Goal: Task Accomplishment & Management: Use online tool/utility

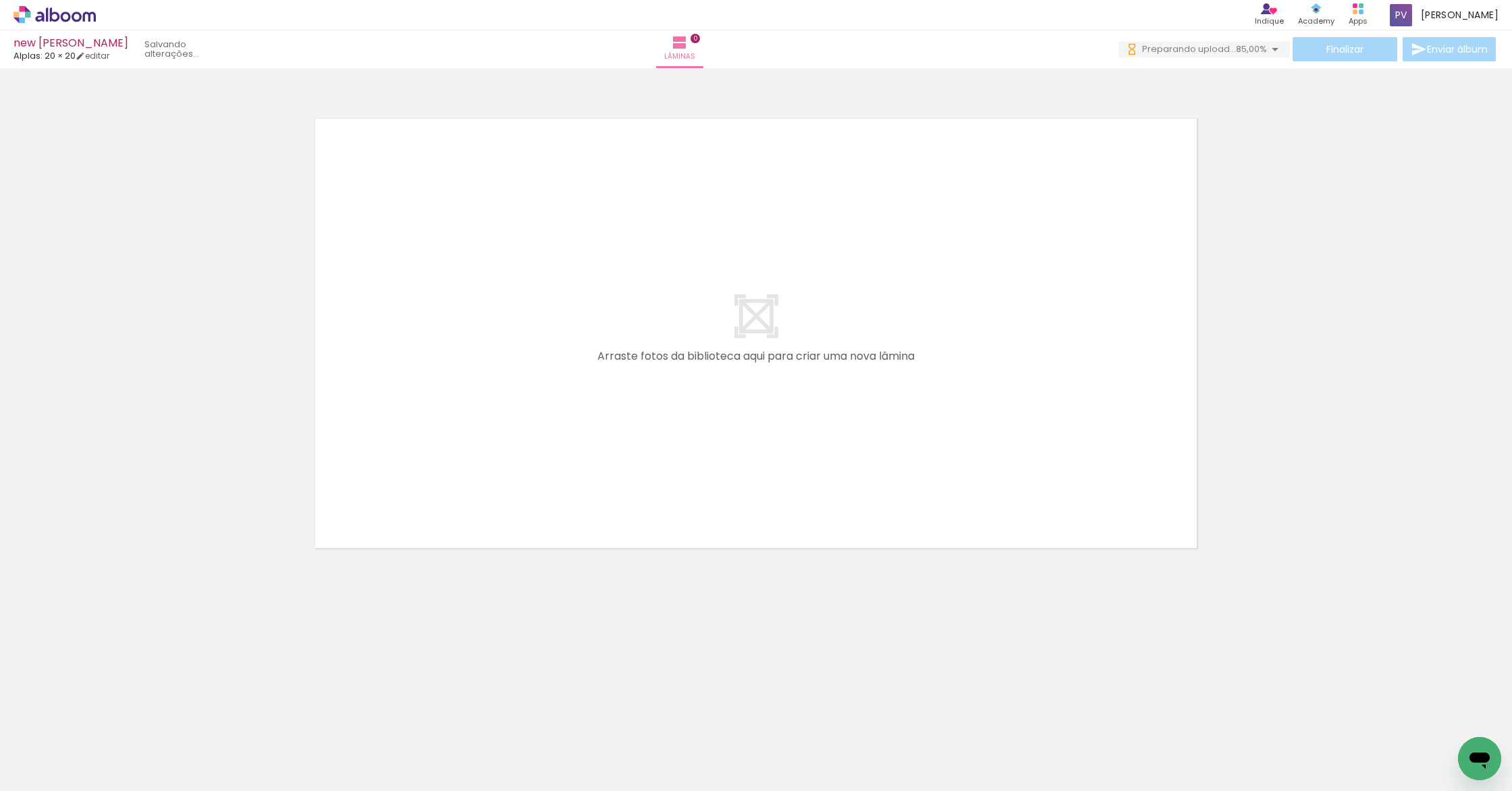
click at [40, 766] on span "Adicionar Fotos" at bounding box center [48, 772] width 41 height 15
click at [0, 0] on input "file" at bounding box center [0, 0] width 0 height 0
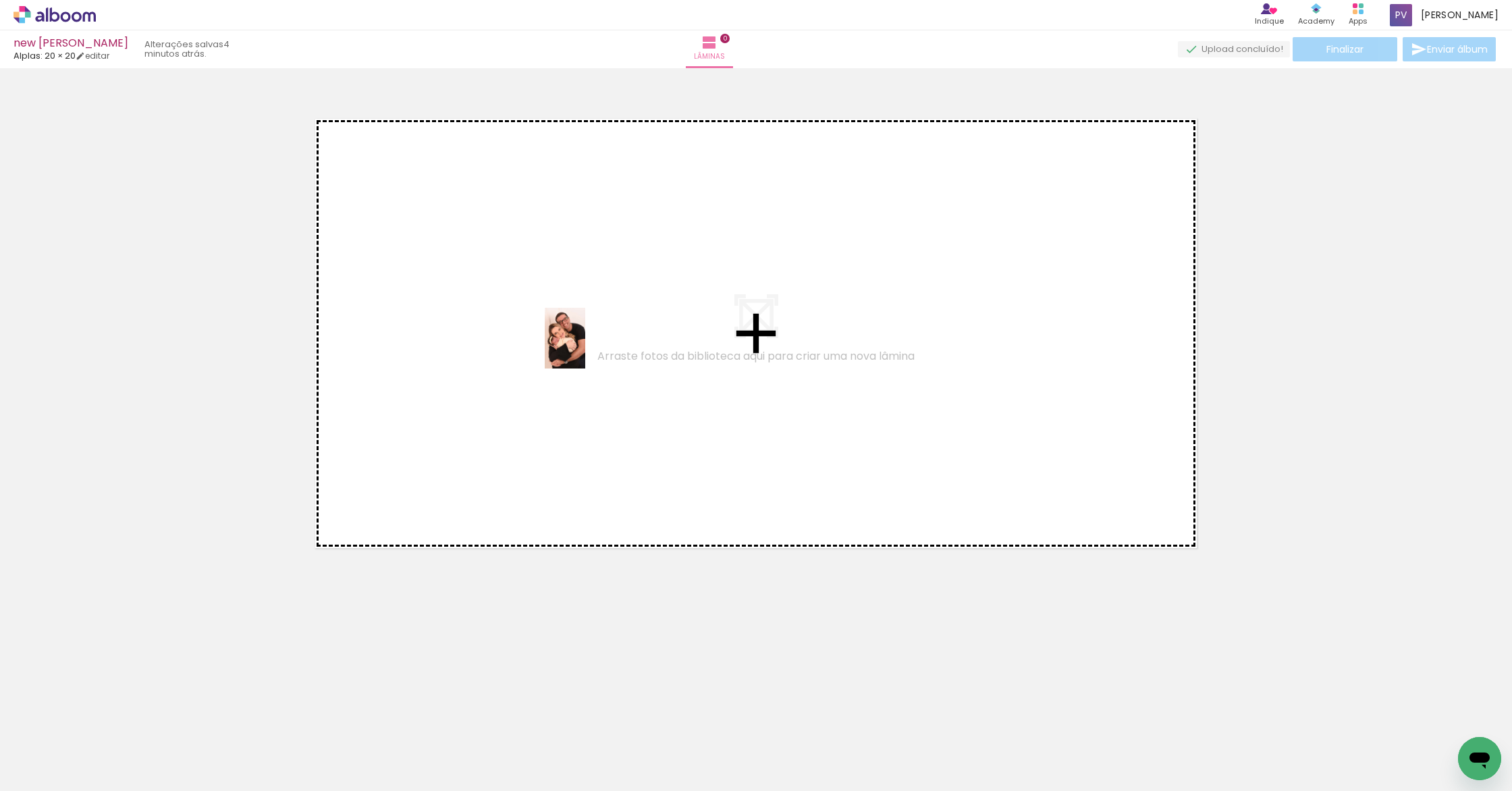
drag, startPoint x: 698, startPoint y: 742, endPoint x: 585, endPoint y: 348, distance: 409.9
click at [585, 348] on quentale-workspace at bounding box center [756, 395] width 1512 height 791
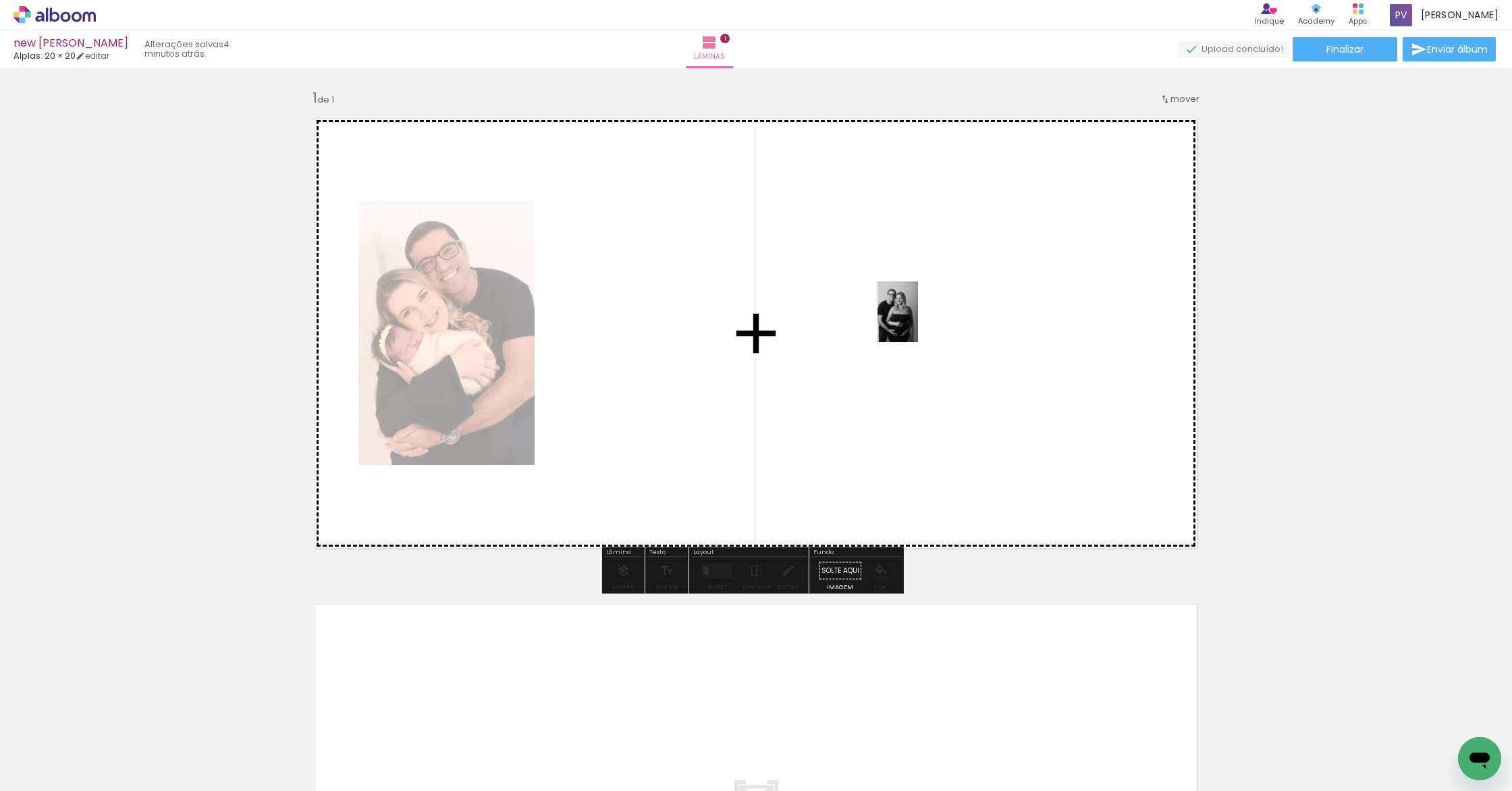
drag, startPoint x: 1451, startPoint y: 740, endPoint x: 918, endPoint y: 322, distance: 677.4
click at [918, 322] on quentale-workspace at bounding box center [756, 395] width 1512 height 791
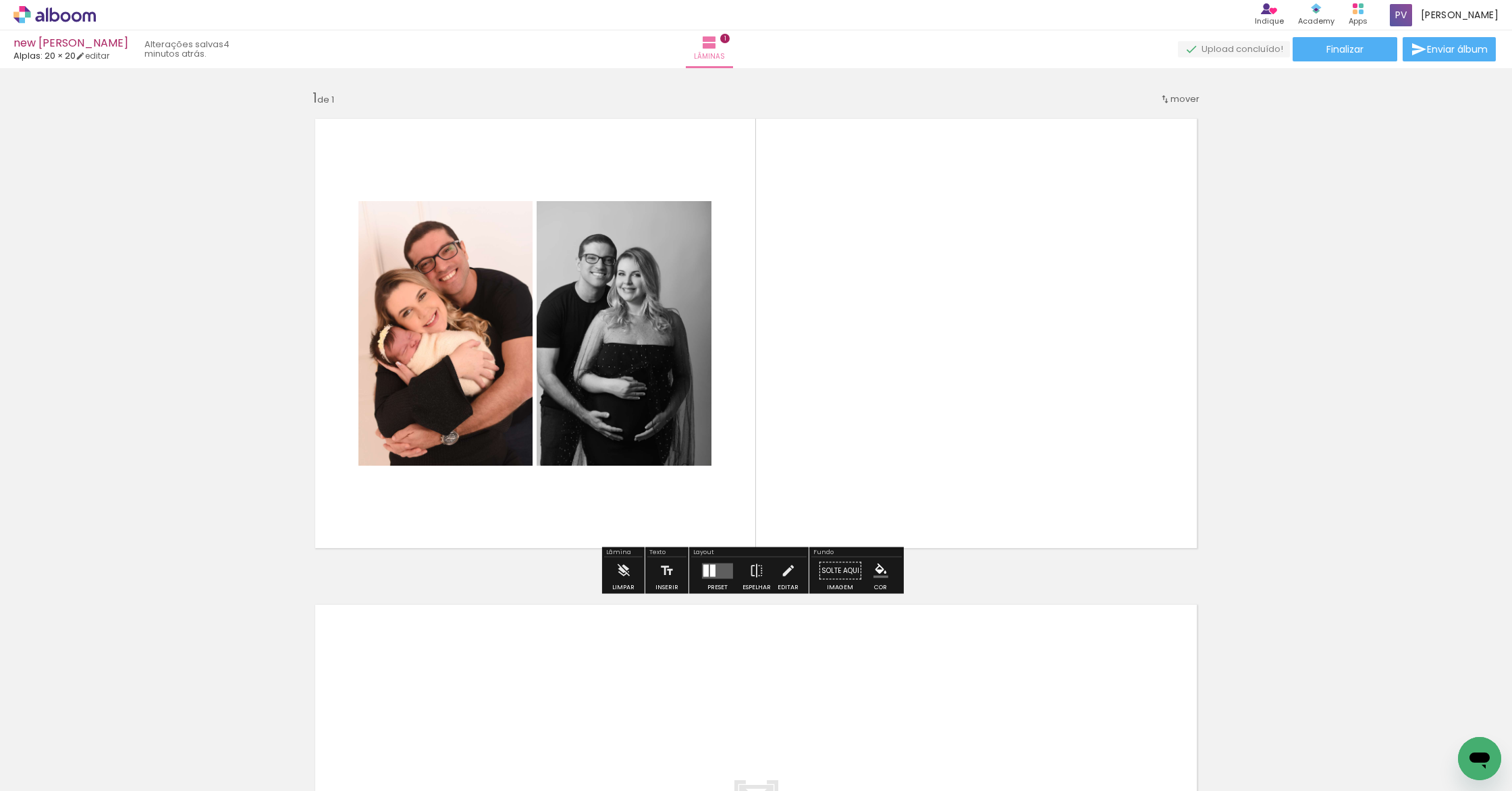
click at [710, 564] on div at bounding box center [713, 570] width 5 height 12
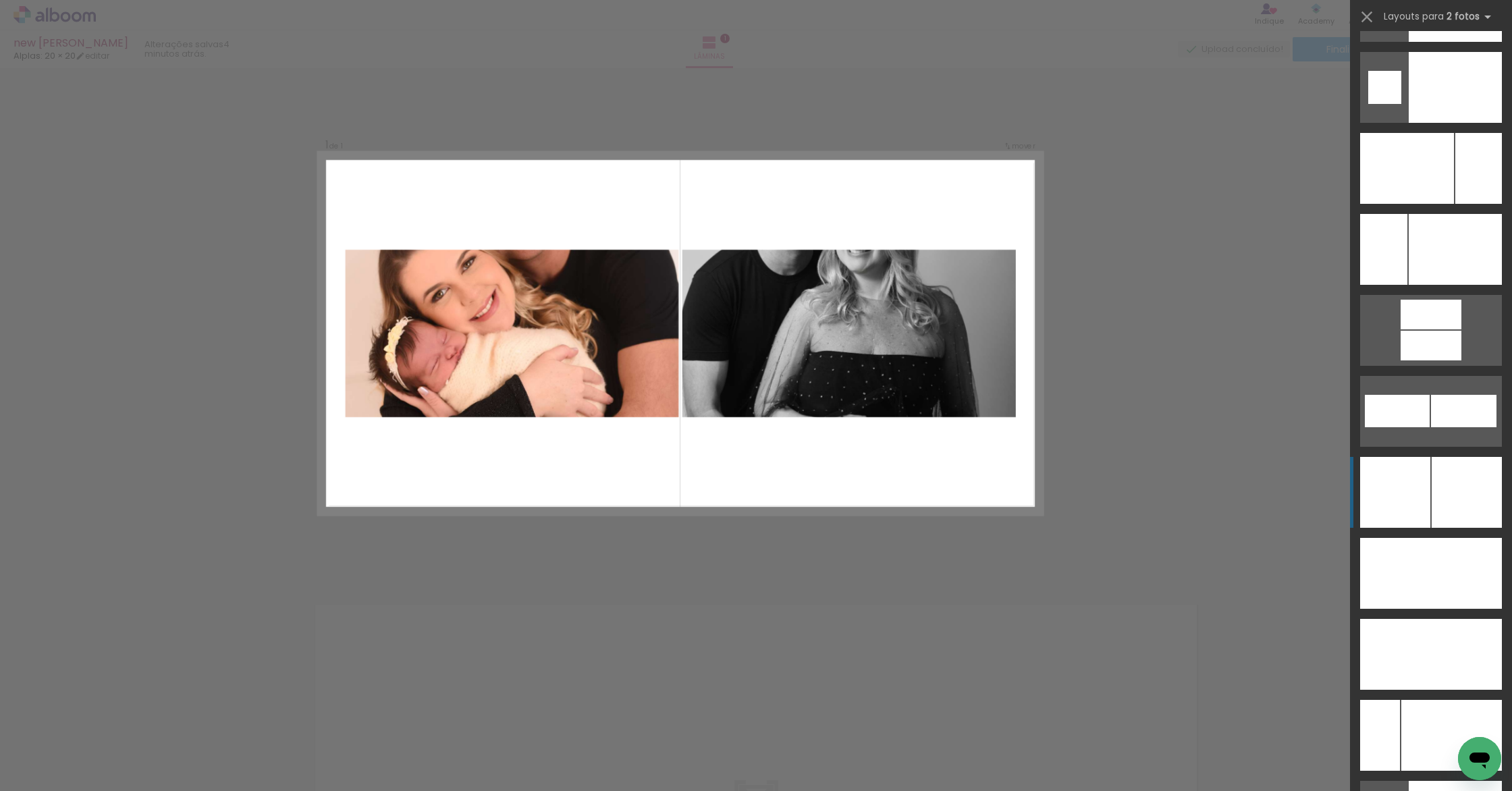
scroll to position [5819, 0]
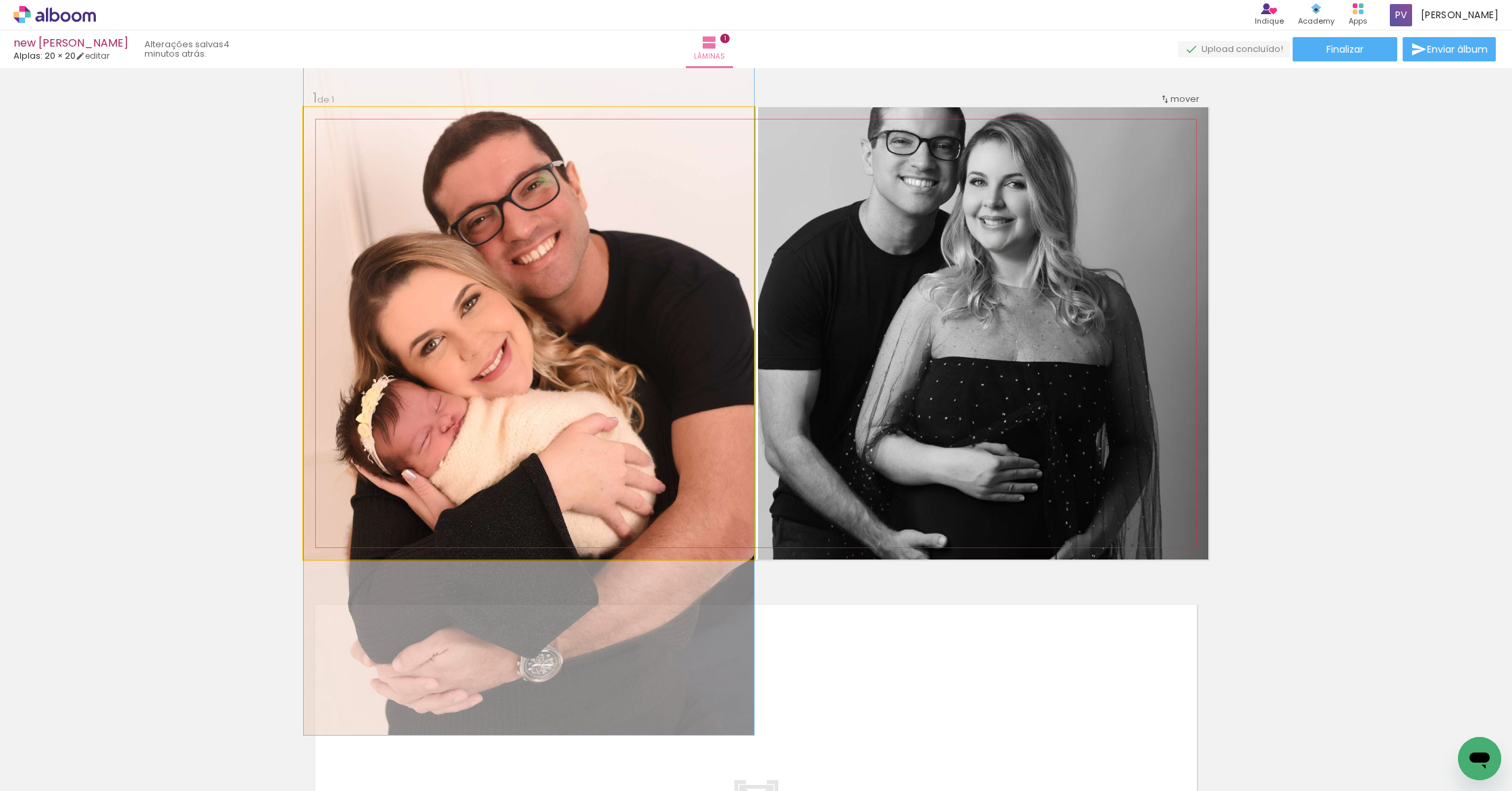
drag, startPoint x: 514, startPoint y: 376, endPoint x: 506, endPoint y: 438, distance: 62.5
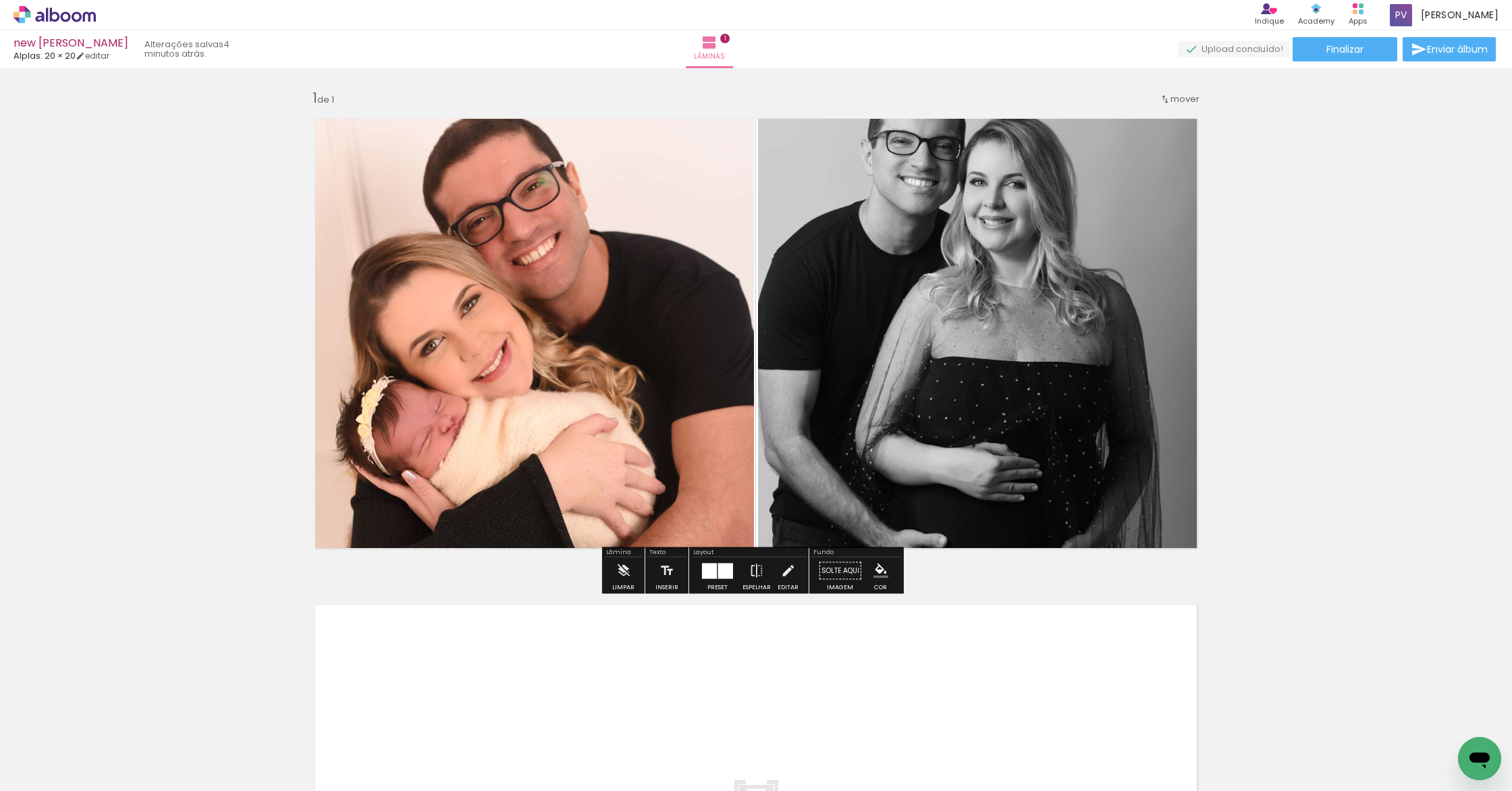
click at [575, 403] on quentale-photo at bounding box center [529, 333] width 450 height 452
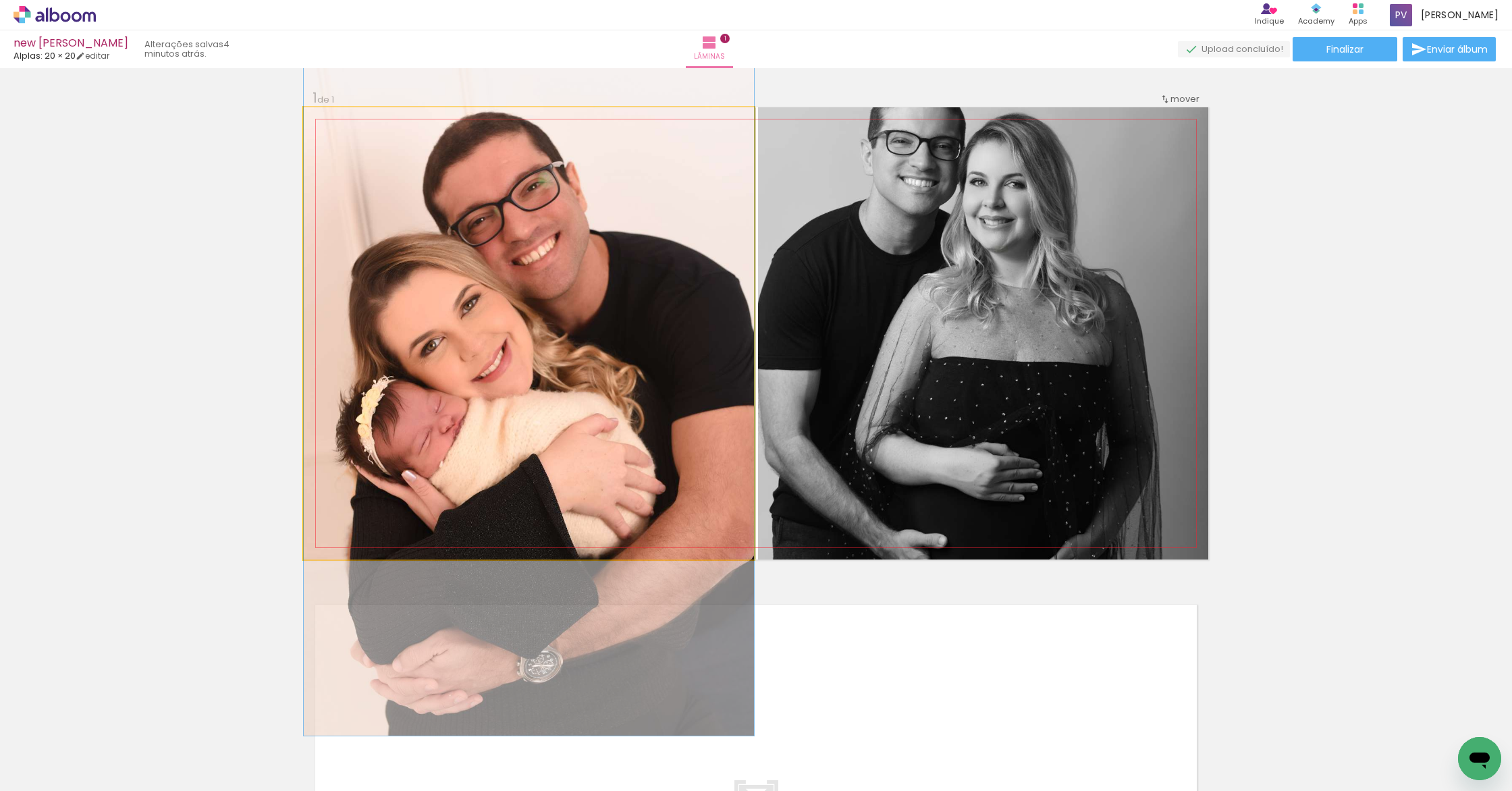
click at [575, 403] on quentale-photo at bounding box center [529, 333] width 450 height 452
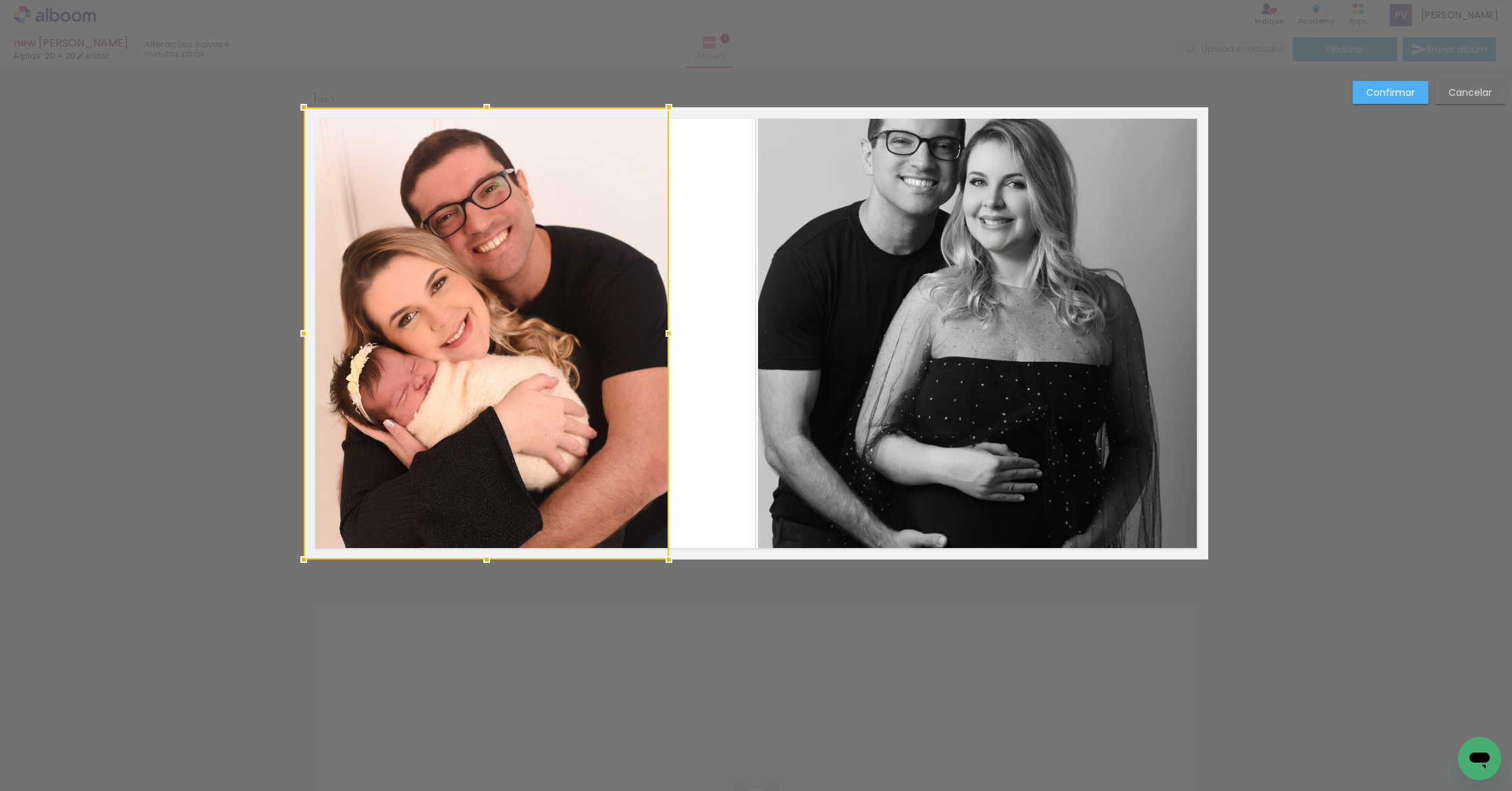
drag, startPoint x: 747, startPoint y: 336, endPoint x: 660, endPoint y: 325, distance: 87.7
click at [660, 325] on div at bounding box center [668, 333] width 27 height 27
click at [698, 341] on quentale-layouter at bounding box center [756, 333] width 905 height 452
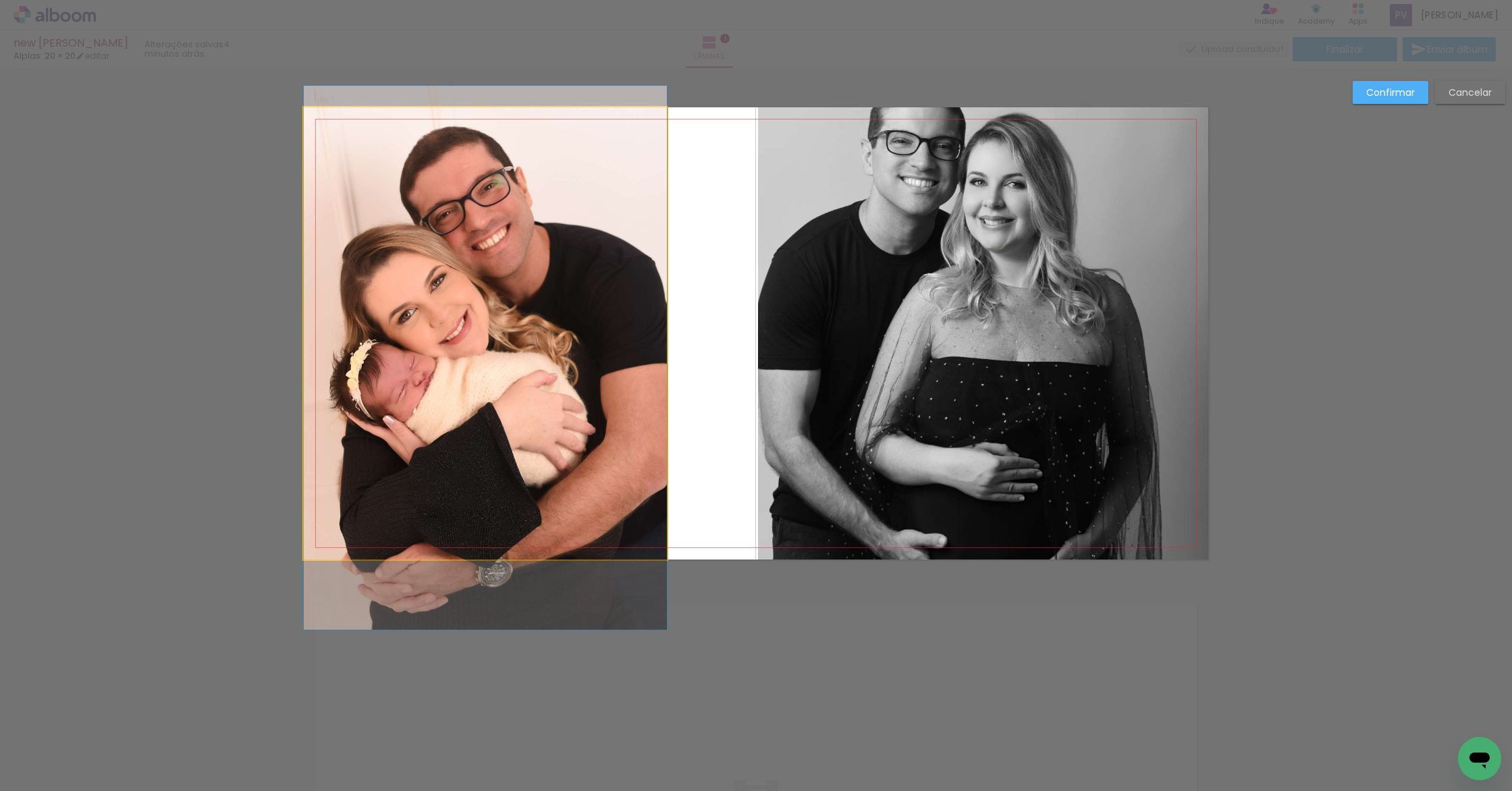
drag, startPoint x: 547, startPoint y: 358, endPoint x: 585, endPoint y: 355, distance: 38.1
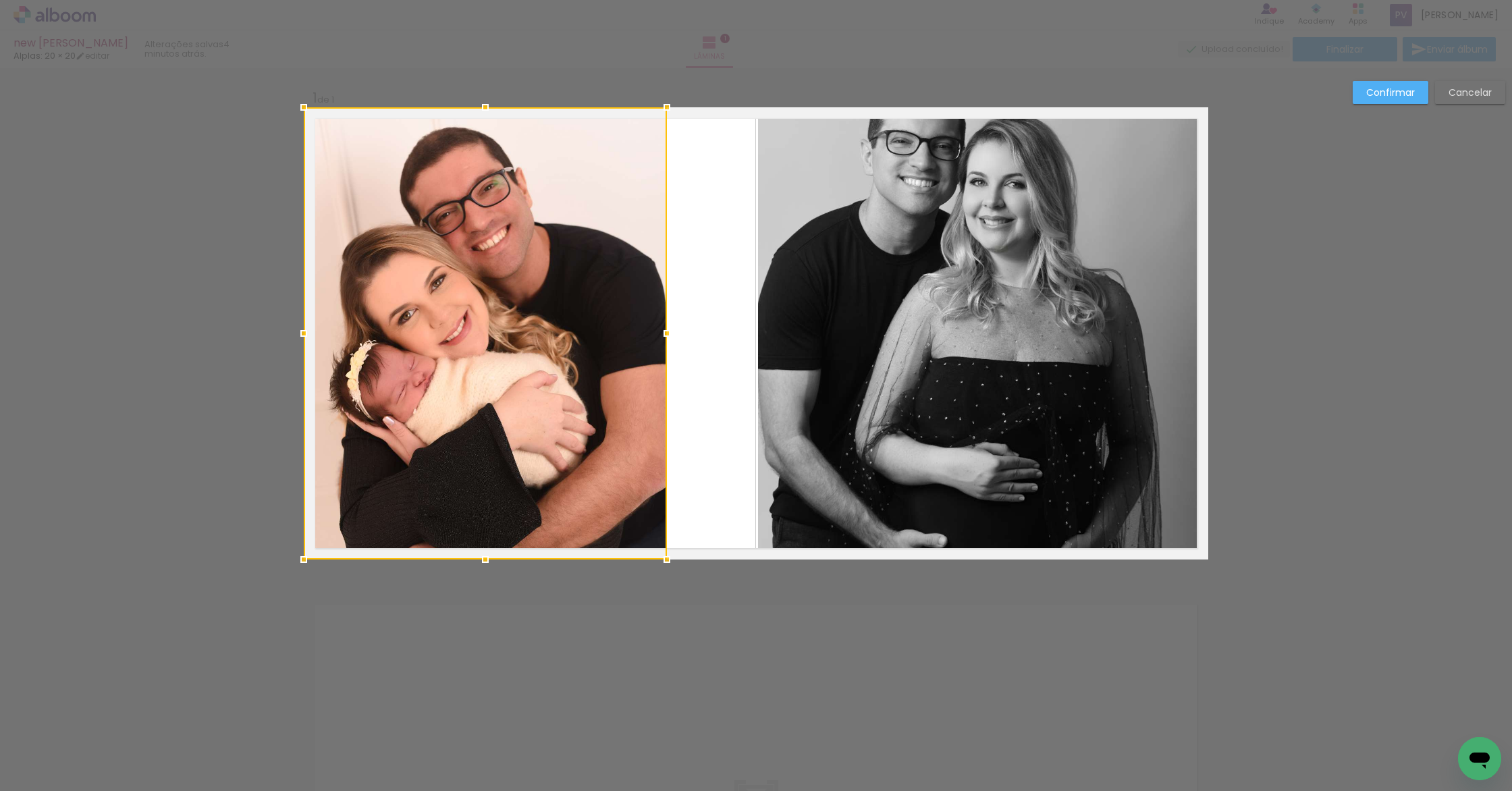
click at [586, 351] on div at bounding box center [486, 333] width 363 height 452
click at [586, 350] on div at bounding box center [486, 333] width 363 height 452
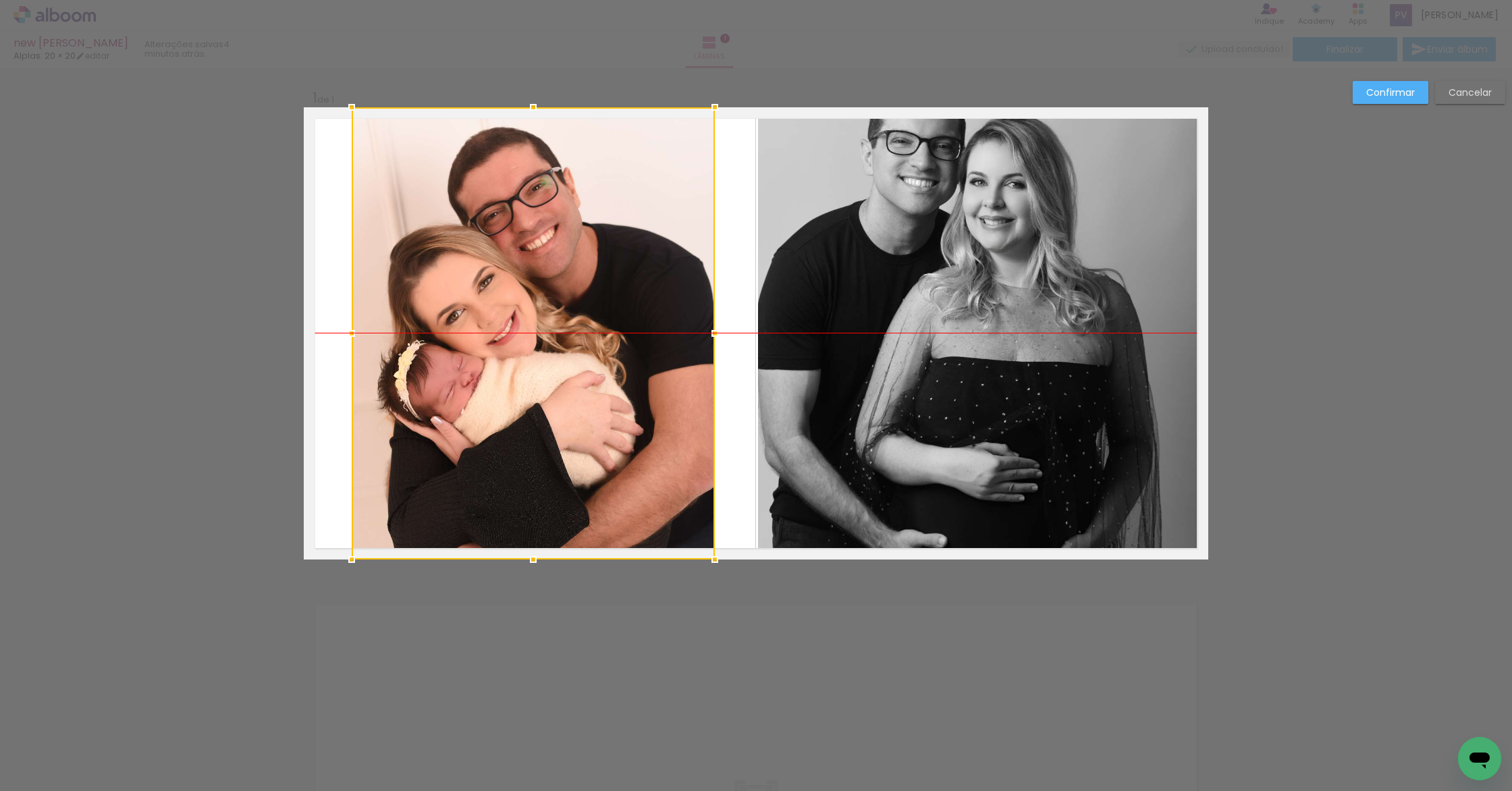
drag, startPoint x: 534, startPoint y: 356, endPoint x: 581, endPoint y: 356, distance: 47.0
click at [581, 356] on div at bounding box center [534, 333] width 363 height 452
click at [935, 350] on quentale-photo at bounding box center [983, 333] width 450 height 452
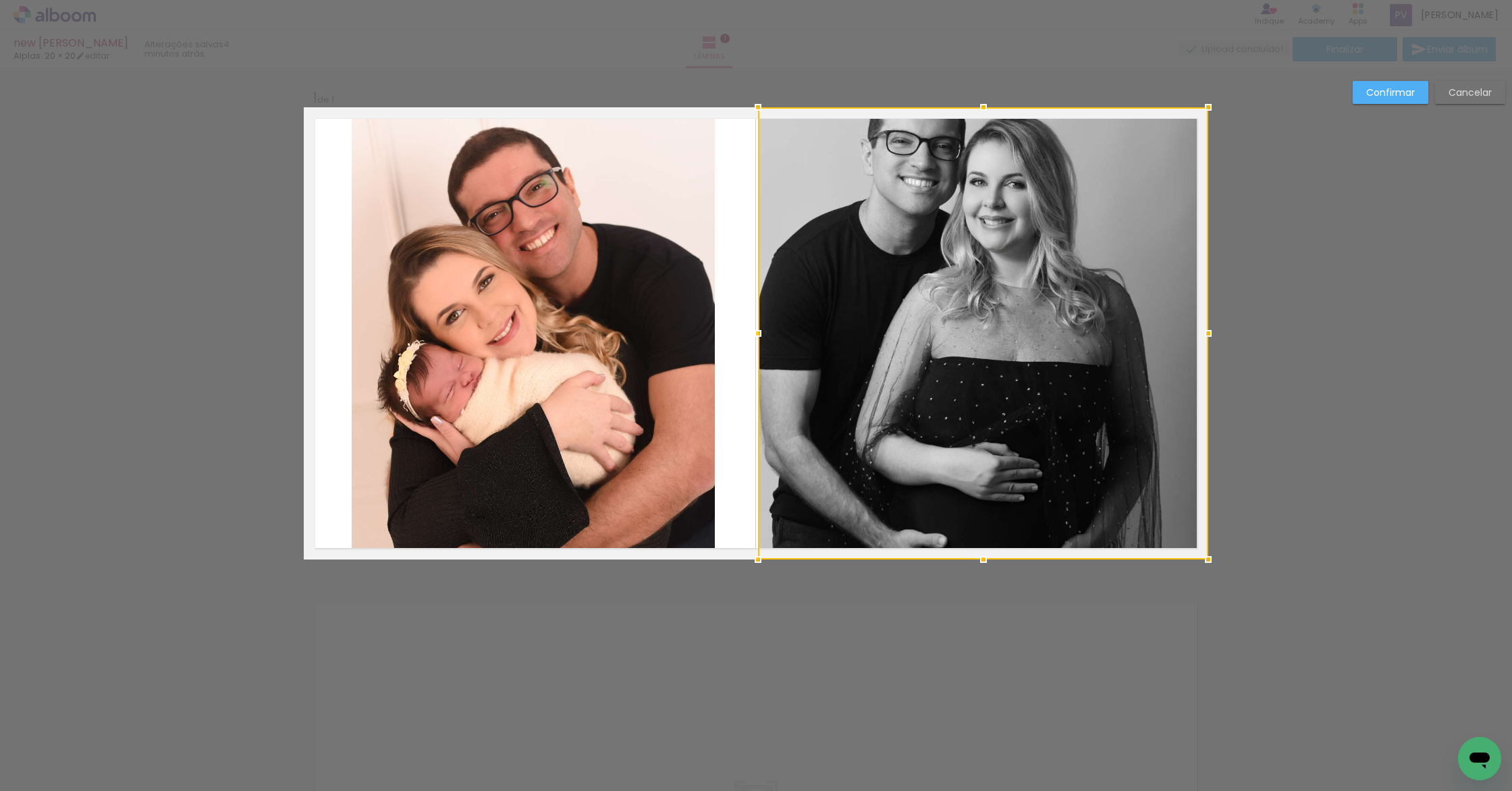
click at [935, 350] on div at bounding box center [983, 333] width 450 height 452
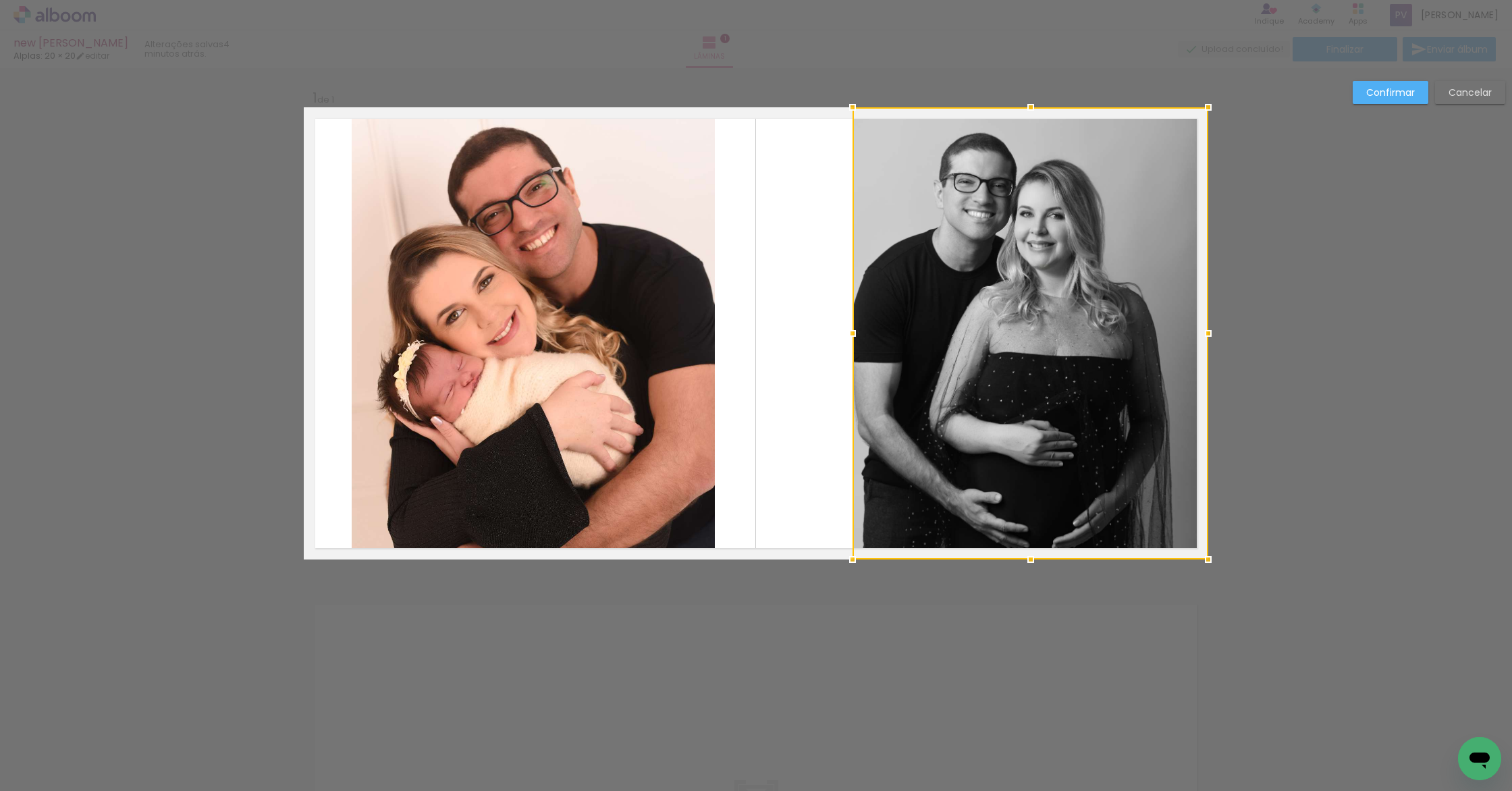
drag, startPoint x: 755, startPoint y: 334, endPoint x: 850, endPoint y: 341, distance: 95.3
click at [850, 341] on div at bounding box center [853, 333] width 27 height 27
click at [1270, 381] on div "Confirmar Cancelar" at bounding box center [756, 570] width 1512 height 1004
click at [1134, 381] on div at bounding box center [1030, 333] width 355 height 452
click at [775, 301] on quentale-layouter at bounding box center [756, 333] width 905 height 452
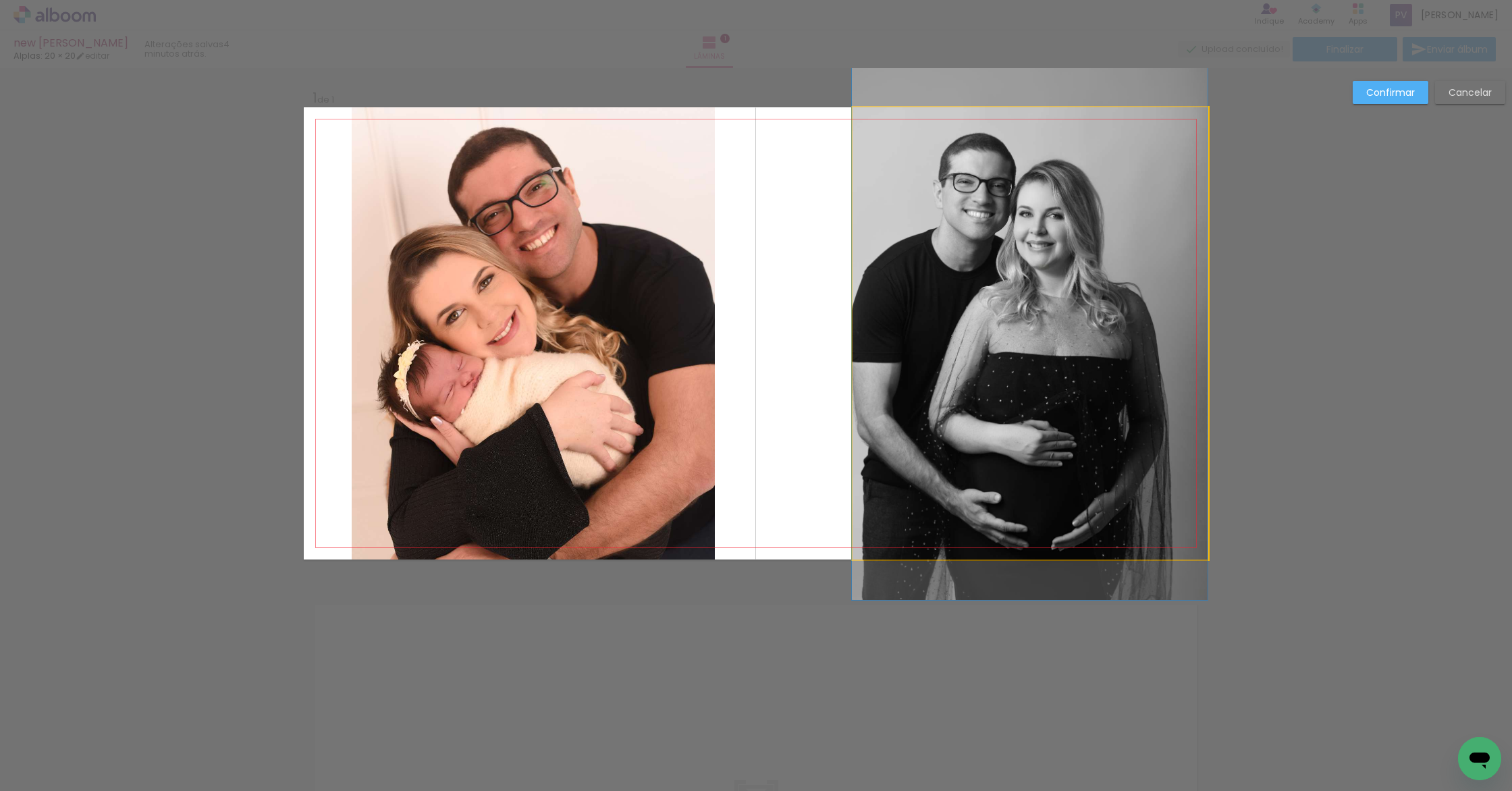
drag, startPoint x: 915, startPoint y: 325, endPoint x: 853, endPoint y: 326, distance: 62.0
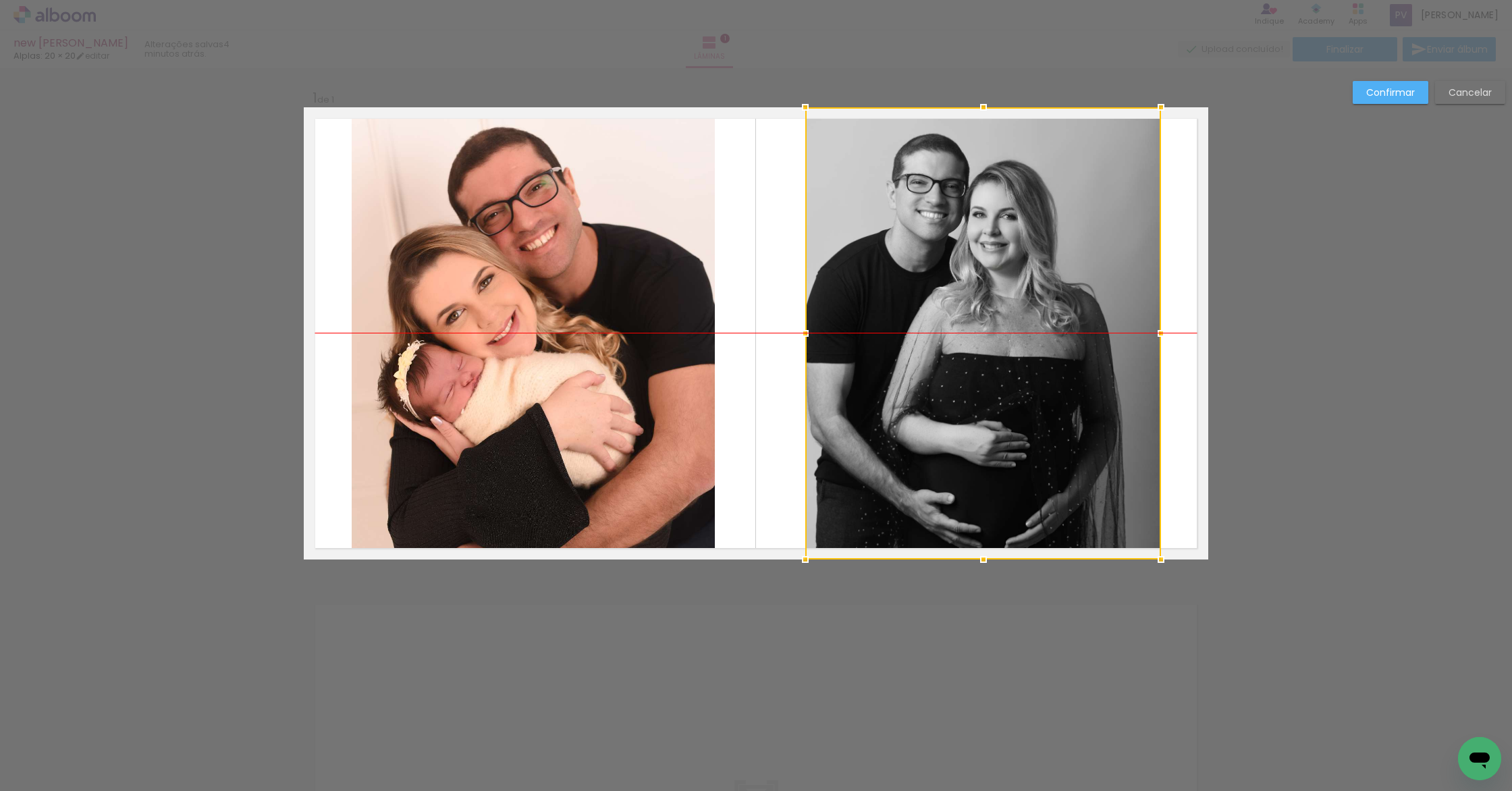
drag, startPoint x: 910, startPoint y: 315, endPoint x: 863, endPoint y: 316, distance: 47.0
click at [863, 316] on div at bounding box center [983, 333] width 355 height 452
click at [1165, 275] on quentale-layouter at bounding box center [756, 333] width 905 height 452
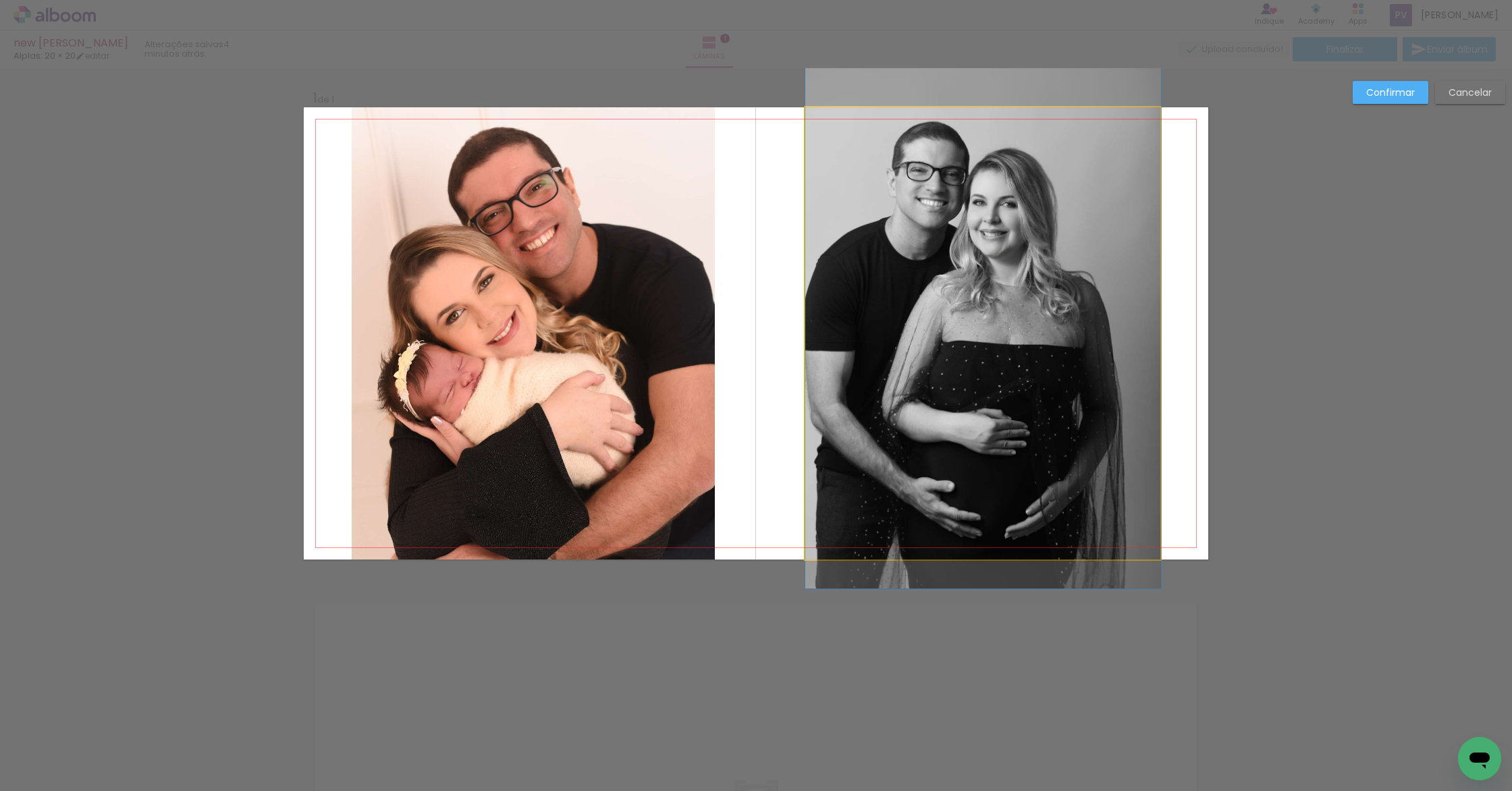
drag, startPoint x: 1028, startPoint y: 296, endPoint x: 1029, endPoint y: 283, distance: 13.0
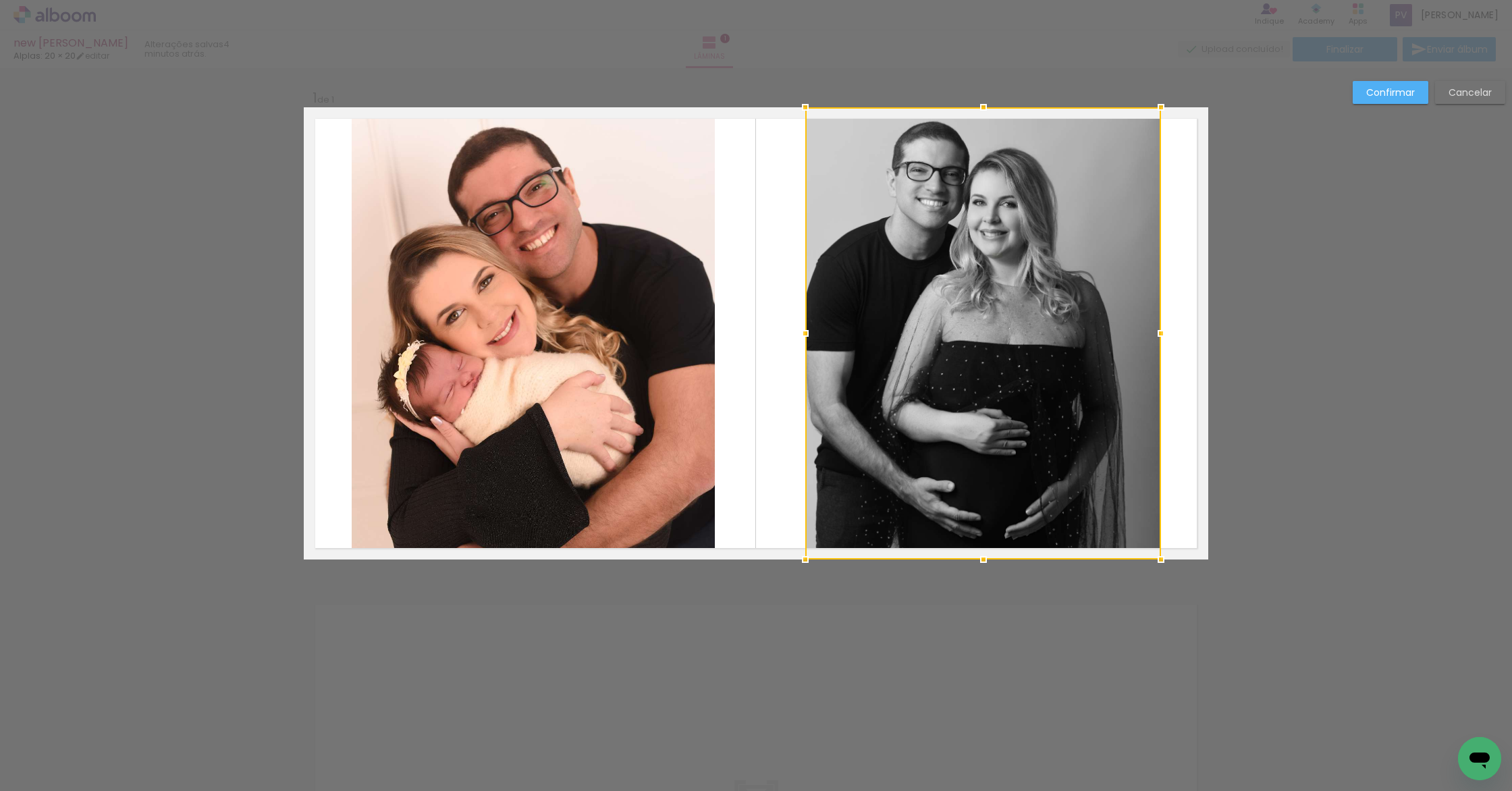
click at [0, 0] on slot "Confirmar" at bounding box center [0, 0] width 0 height 0
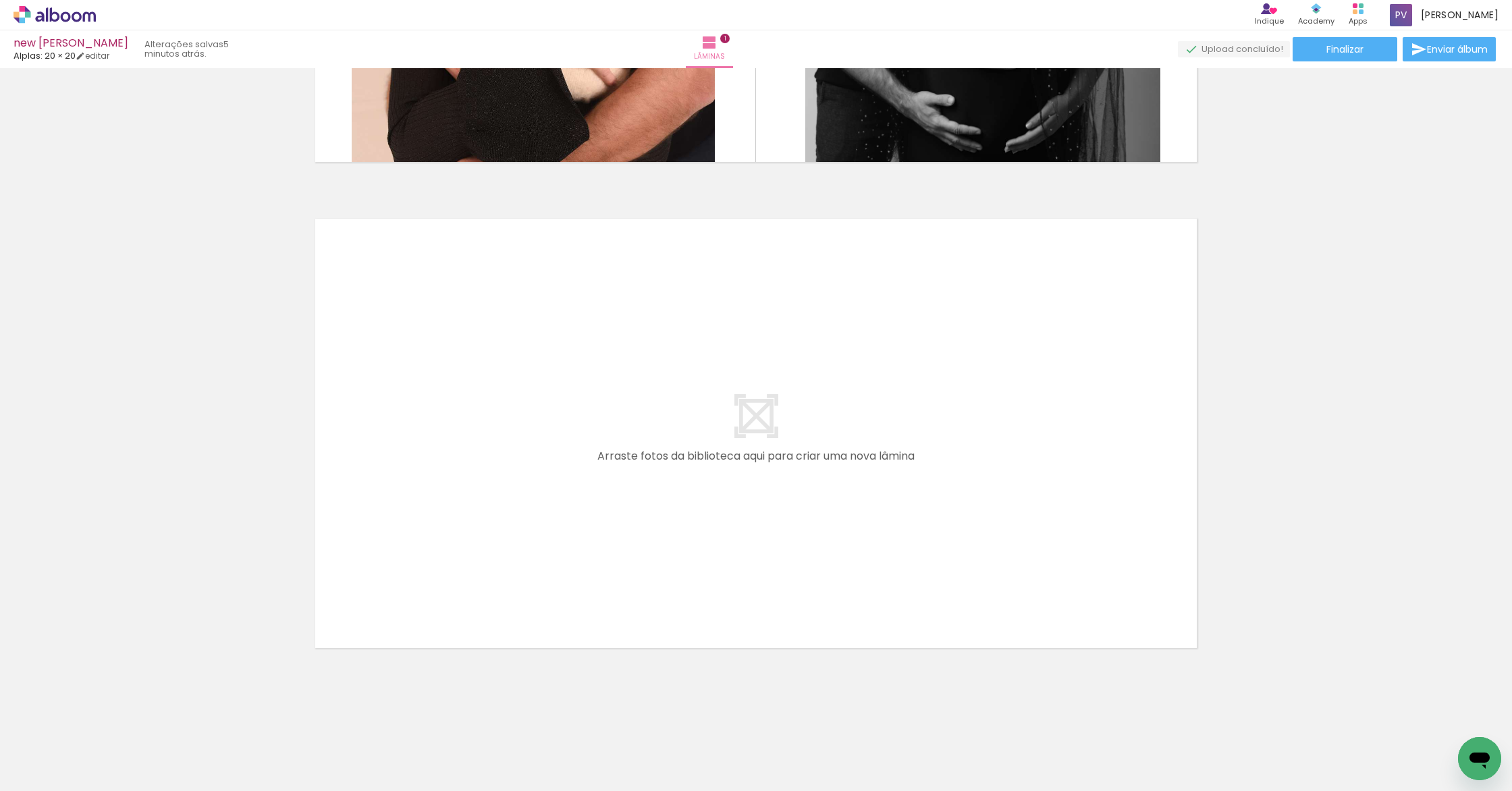
scroll to position [0, 0]
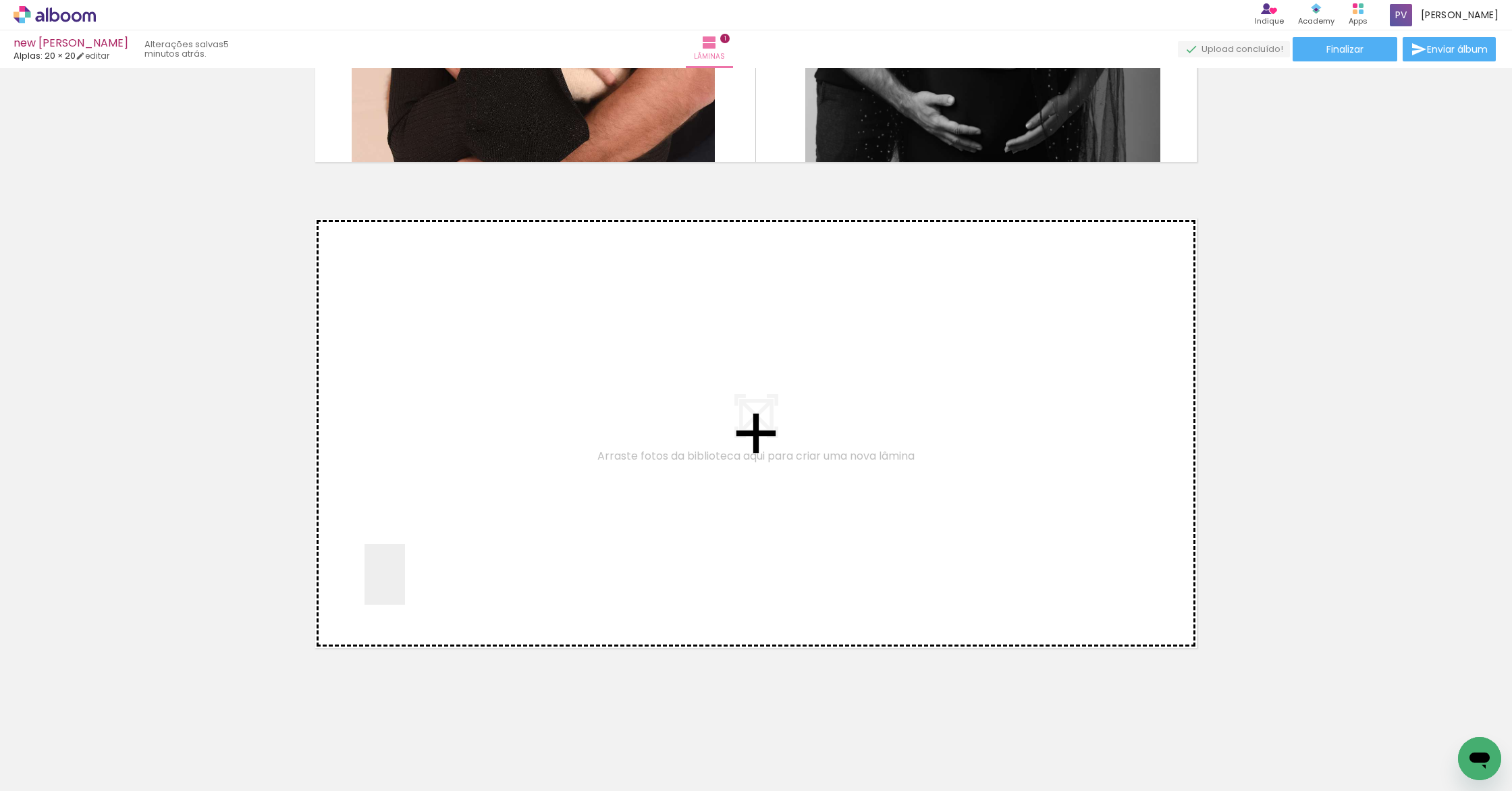
drag, startPoint x: 211, startPoint y: 756, endPoint x: 591, endPoint y: 438, distance: 495.5
click at [591, 438] on quentale-workspace at bounding box center [756, 395] width 1512 height 791
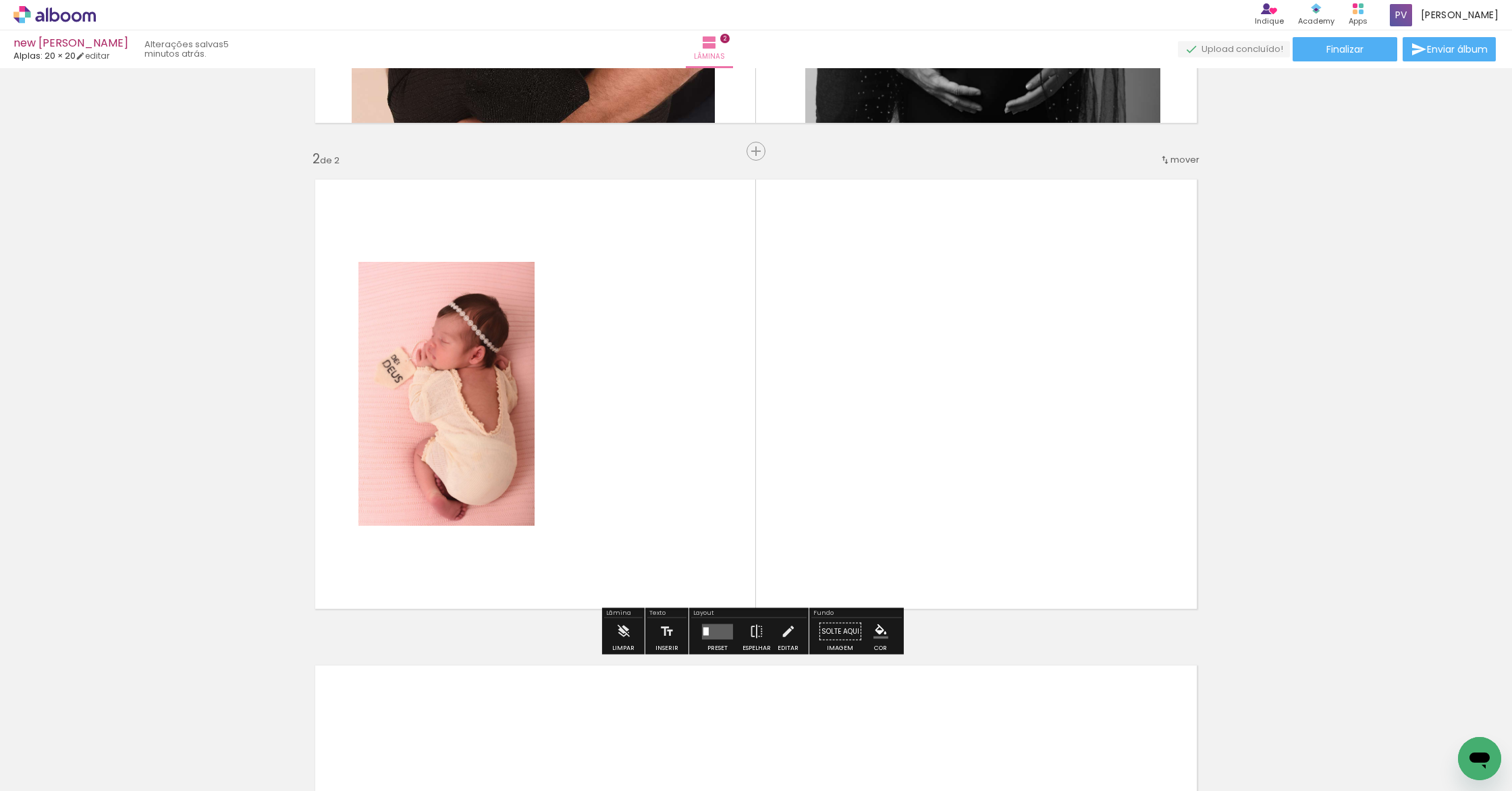
scroll to position [431, 0]
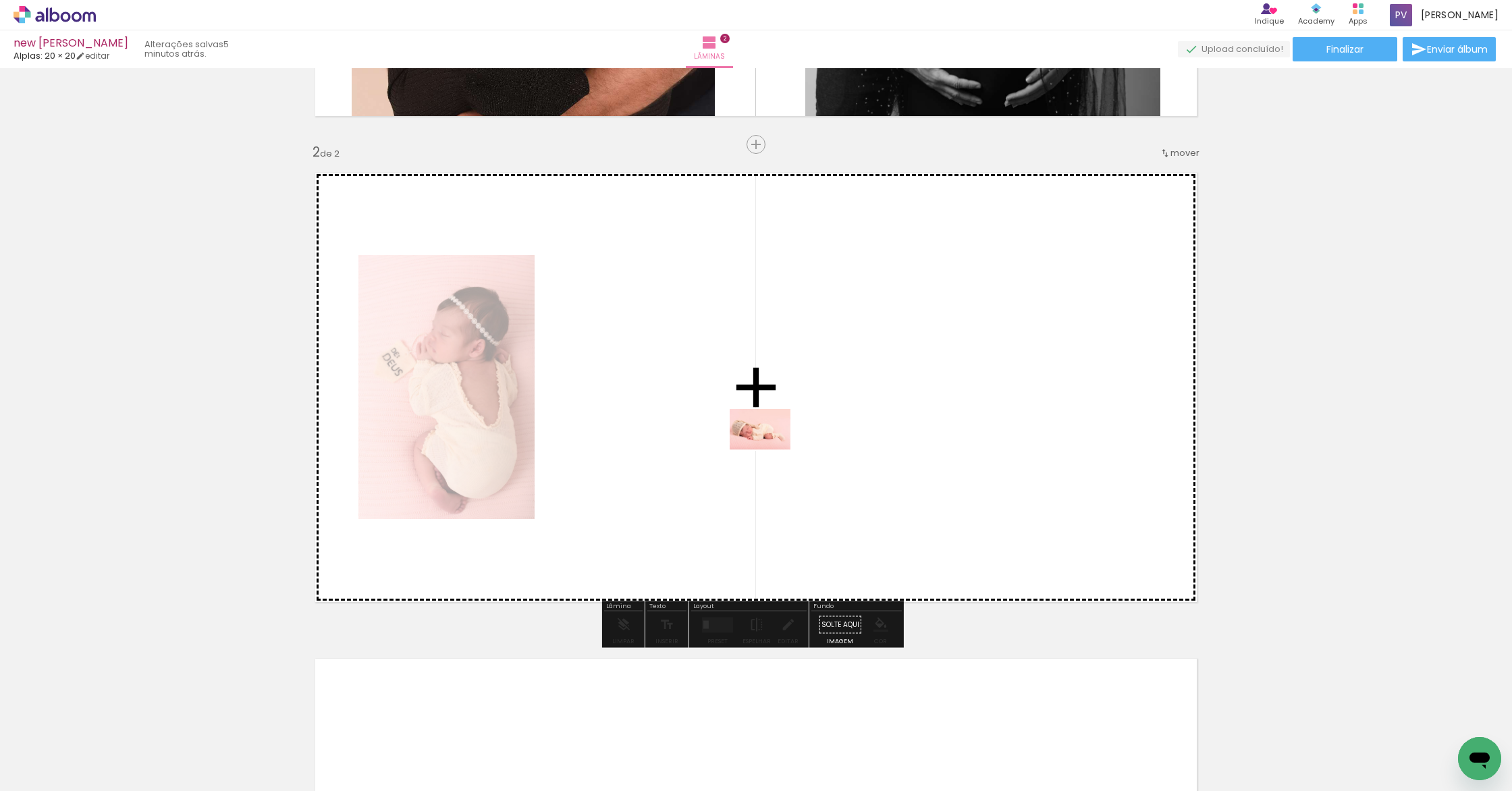
drag, startPoint x: 522, startPoint y: 756, endPoint x: 770, endPoint y: 449, distance: 394.7
click at [770, 449] on quentale-workspace at bounding box center [756, 395] width 1512 height 791
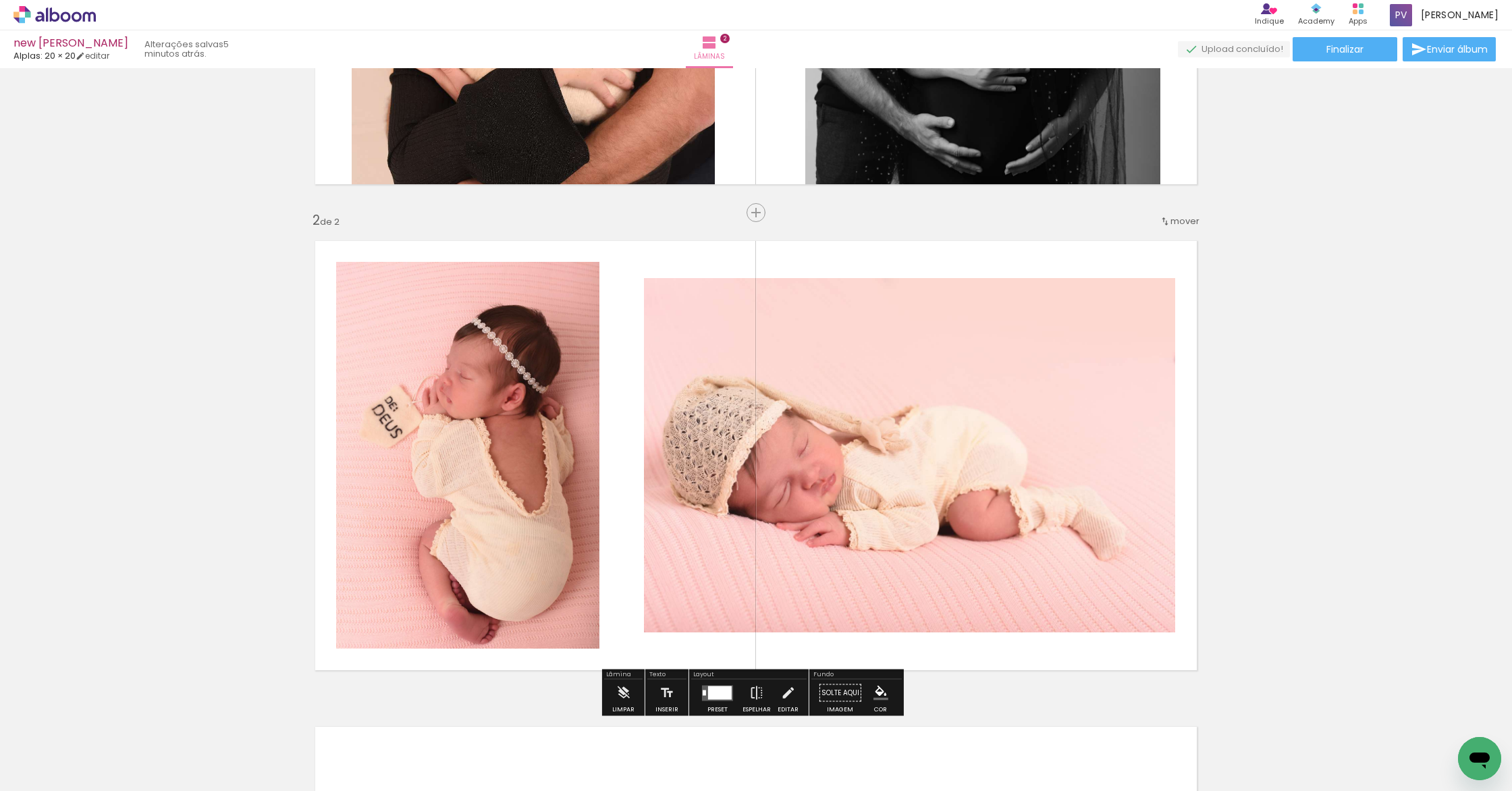
scroll to position [392, 0]
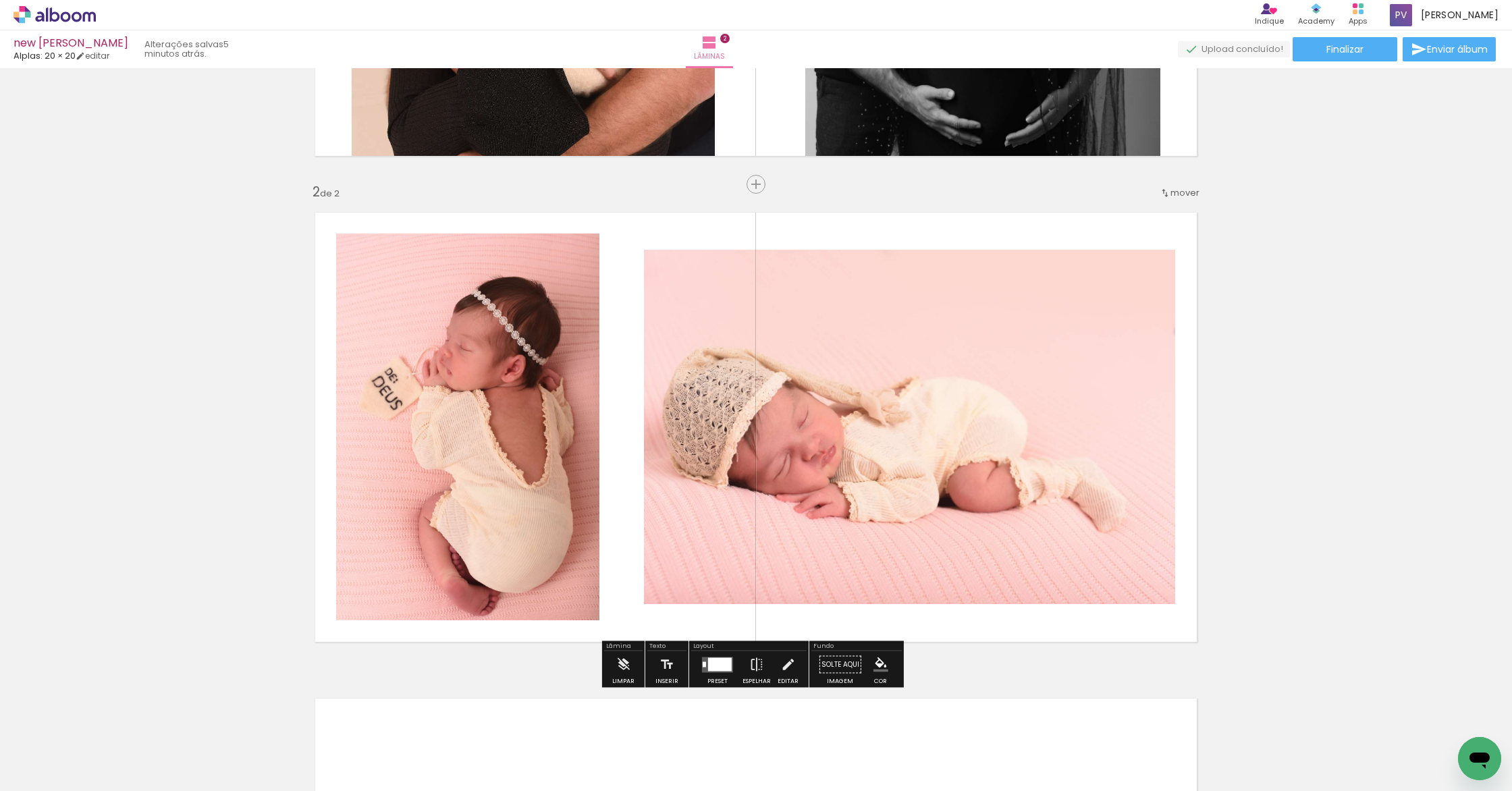
click at [719, 672] on div at bounding box center [717, 664] width 36 height 27
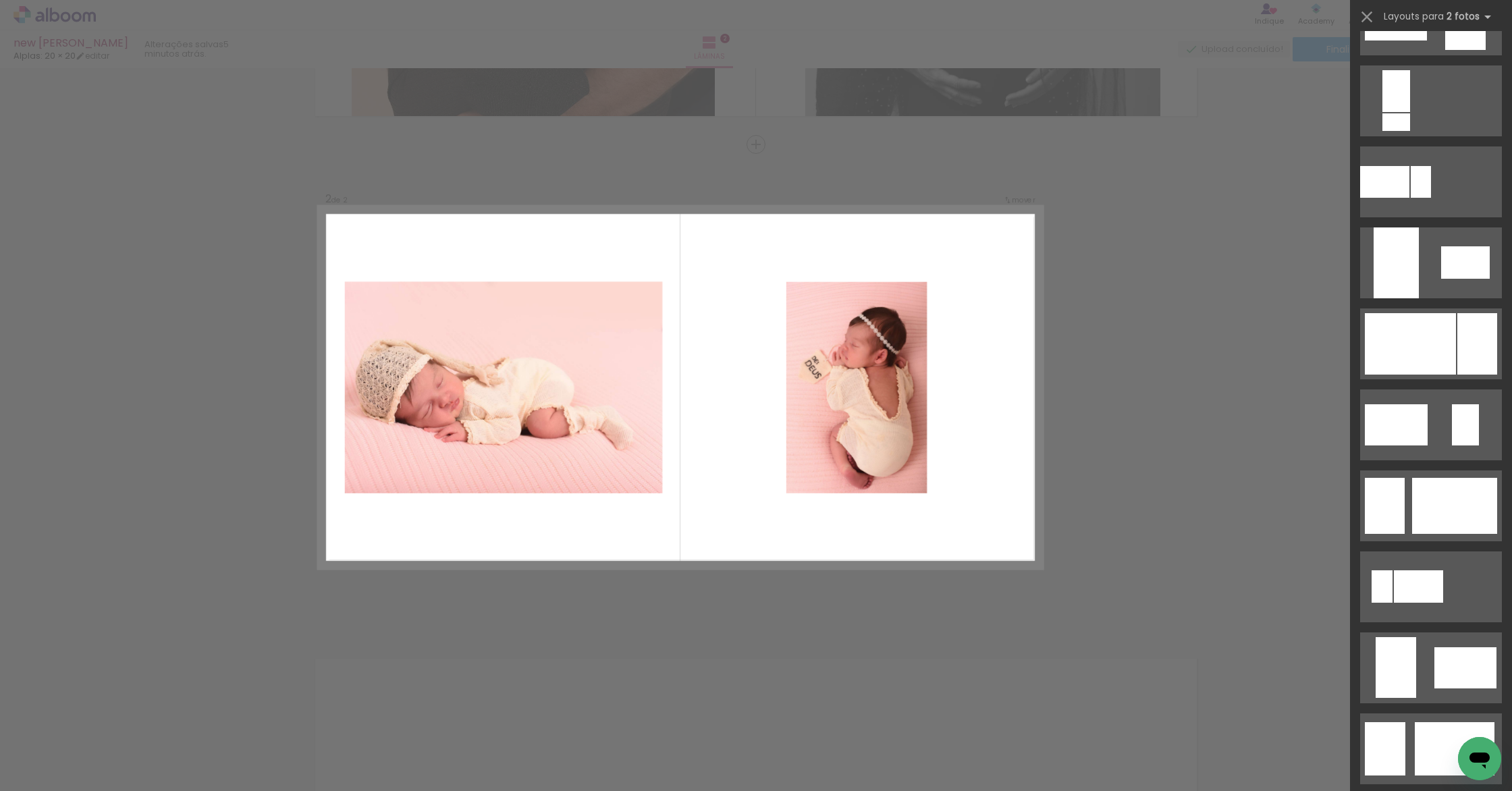
scroll to position [431, 0]
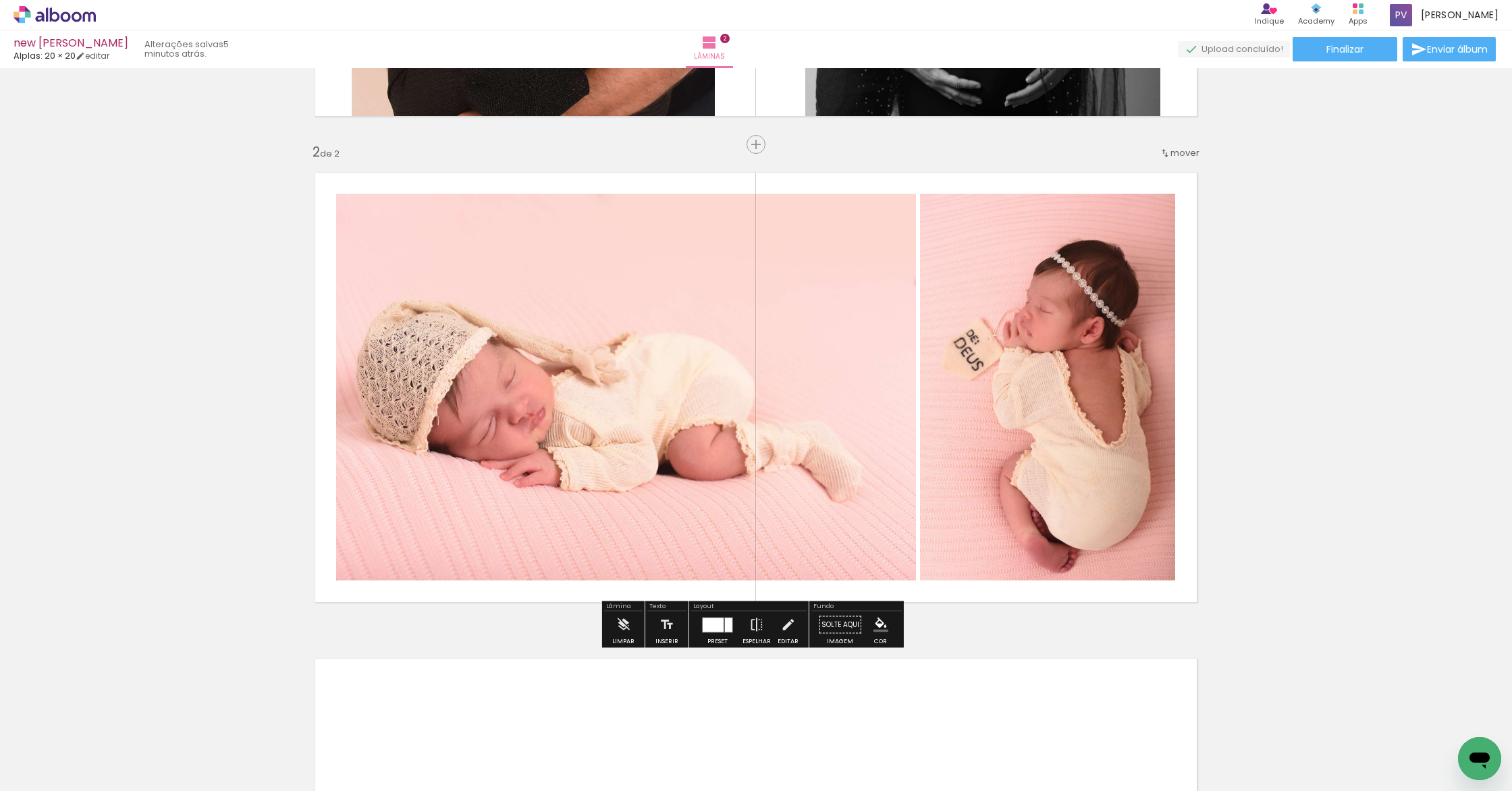
scroll to position [872, 0]
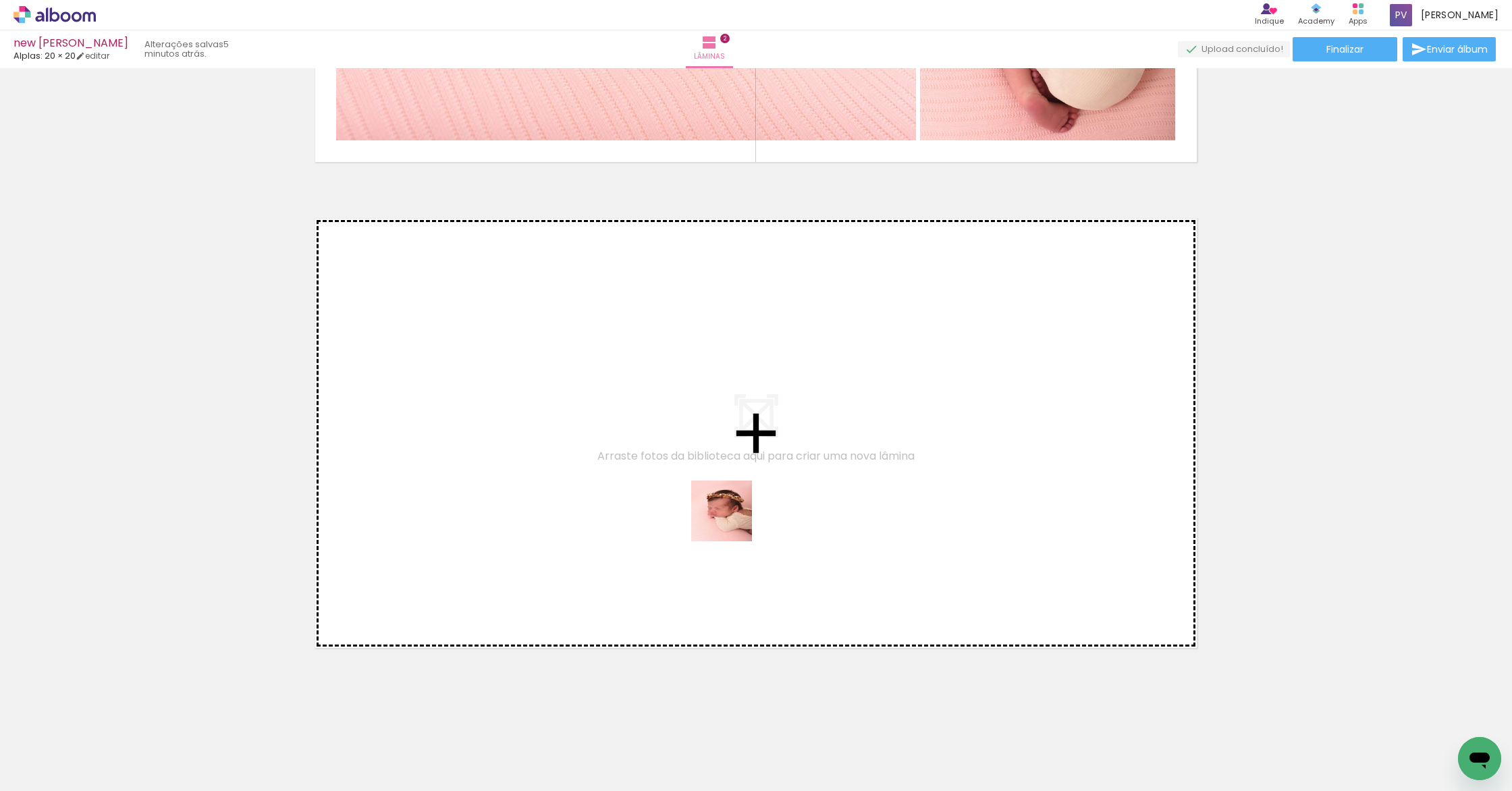
drag, startPoint x: 698, startPoint y: 686, endPoint x: 743, endPoint y: 485, distance: 206.0
click at [743, 485] on quentale-workspace at bounding box center [756, 395] width 1512 height 791
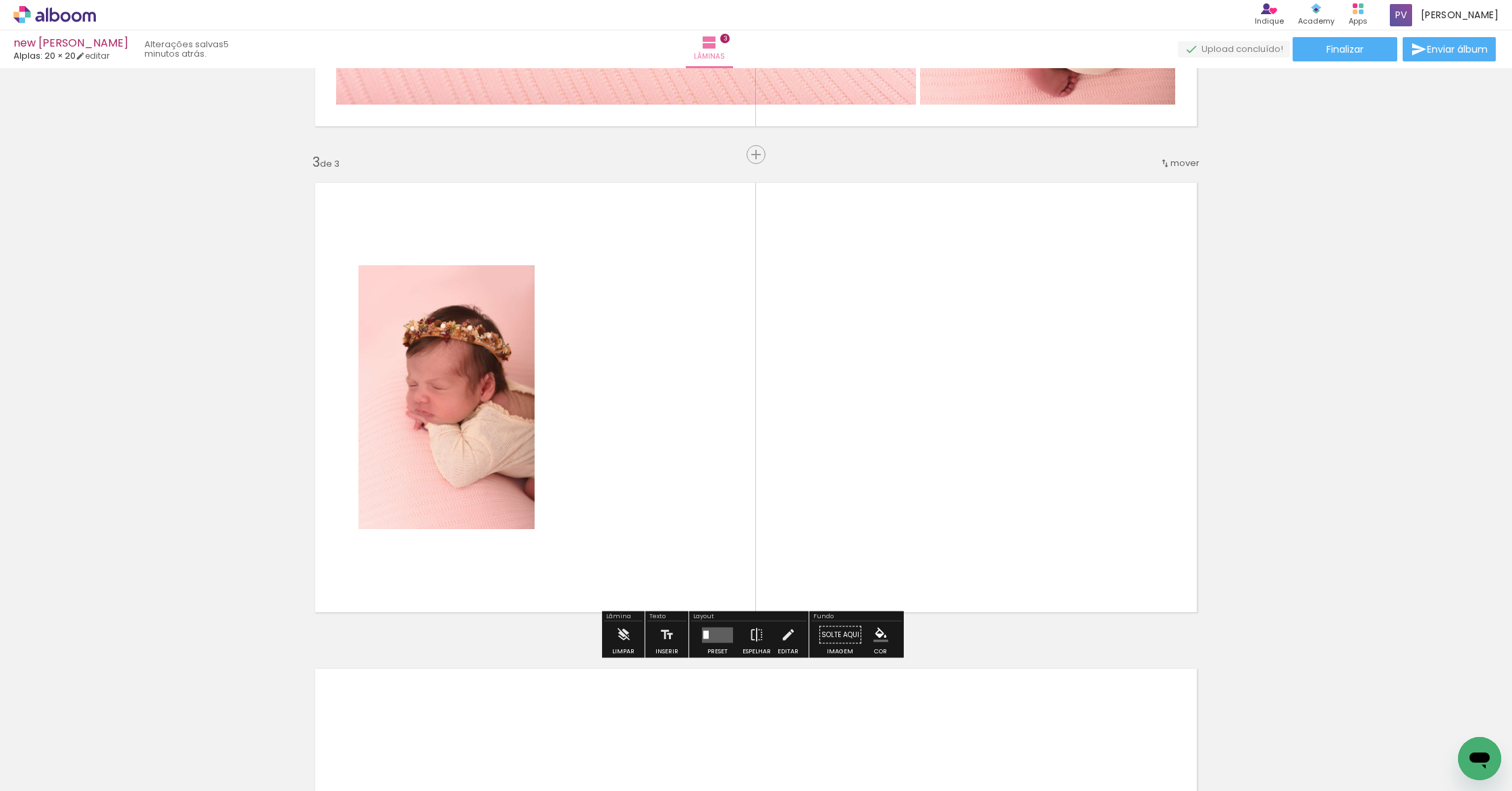
scroll to position [918, 0]
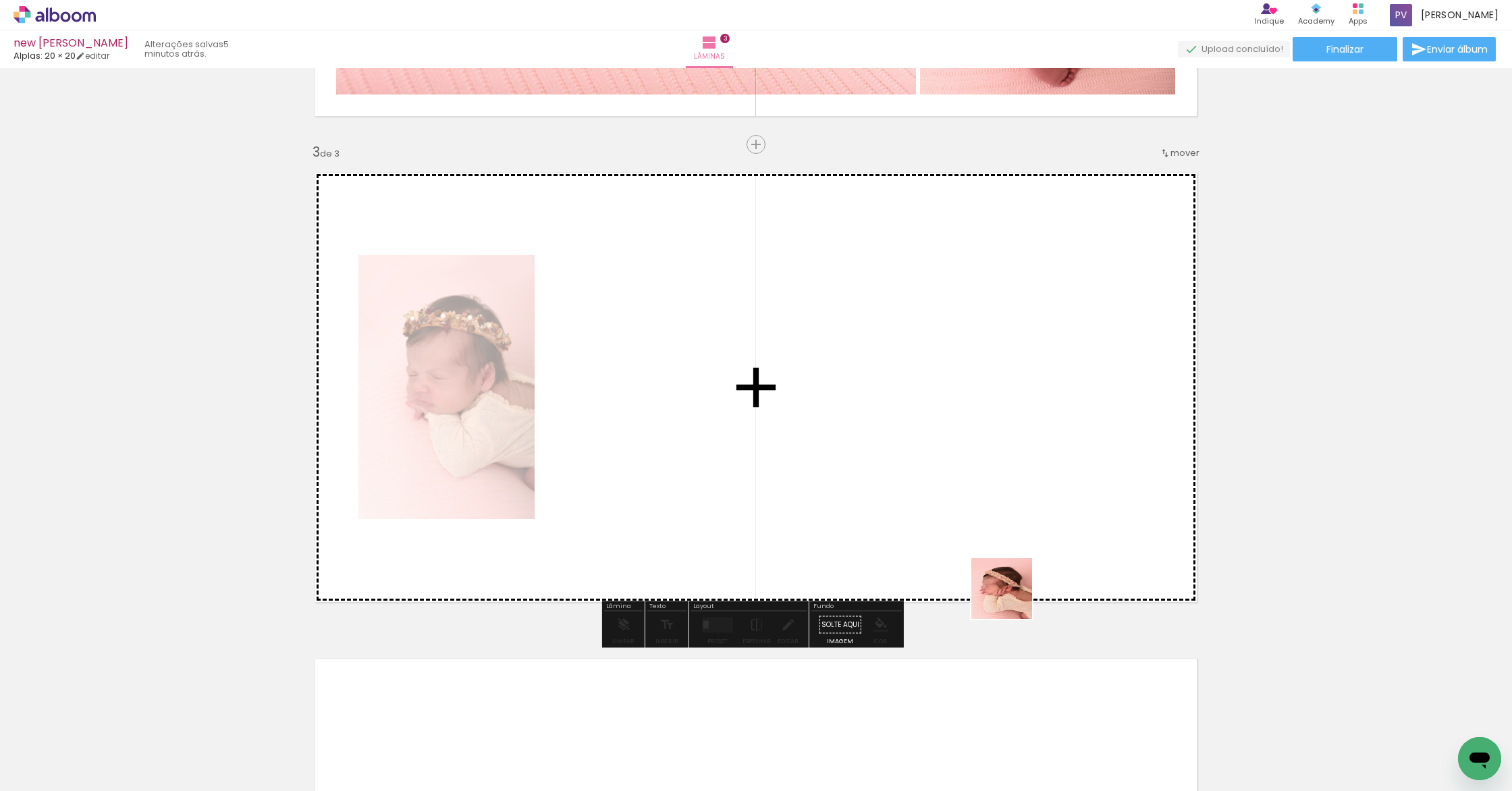
drag, startPoint x: 1047, startPoint y: 757, endPoint x: 990, endPoint y: 523, distance: 240.8
click at [990, 523] on quentale-workspace at bounding box center [756, 395] width 1512 height 791
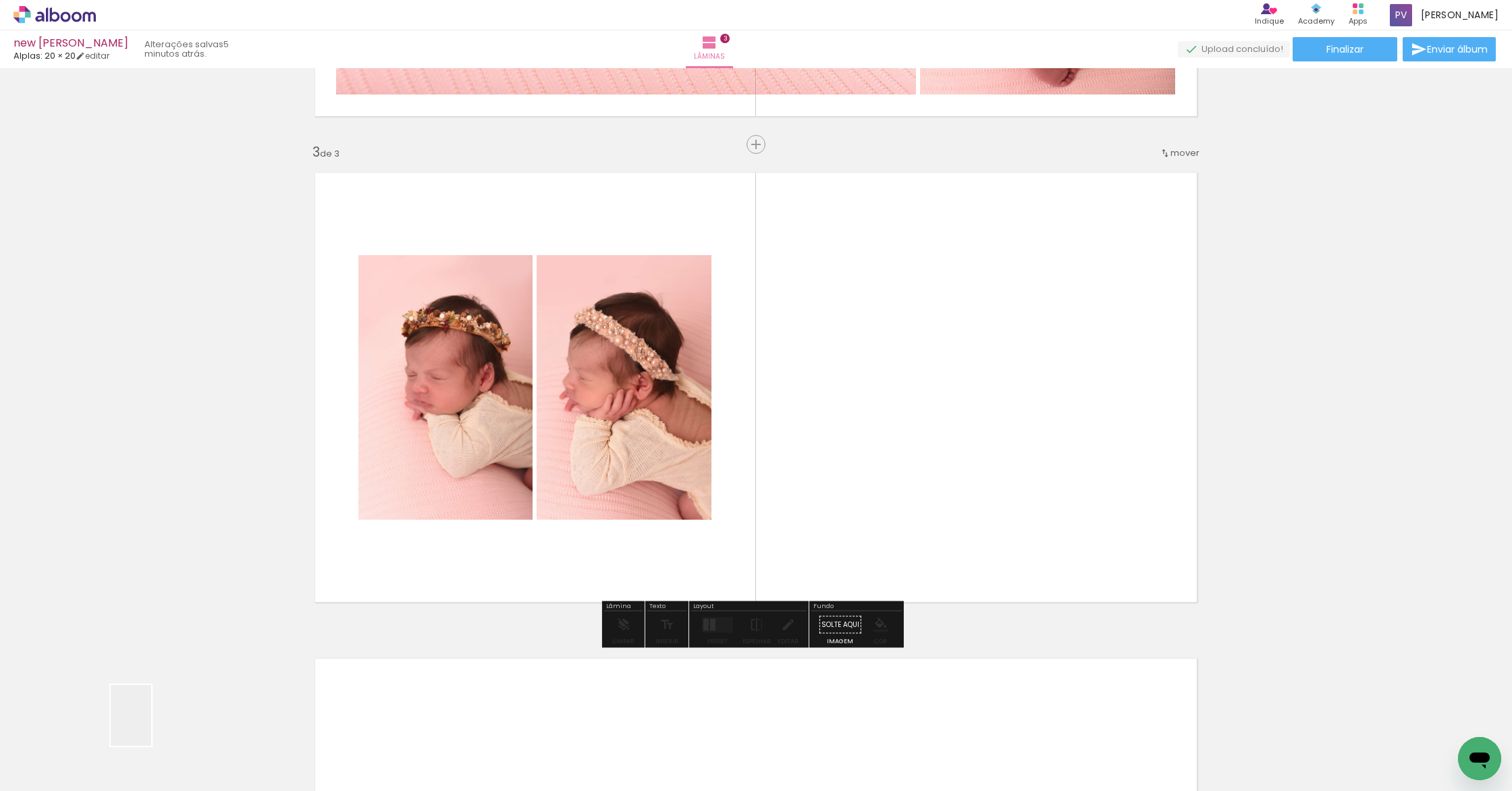
drag, startPoint x: 124, startPoint y: 754, endPoint x: 791, endPoint y: 468, distance: 725.7
click at [791, 468] on quentale-workspace at bounding box center [756, 395] width 1512 height 791
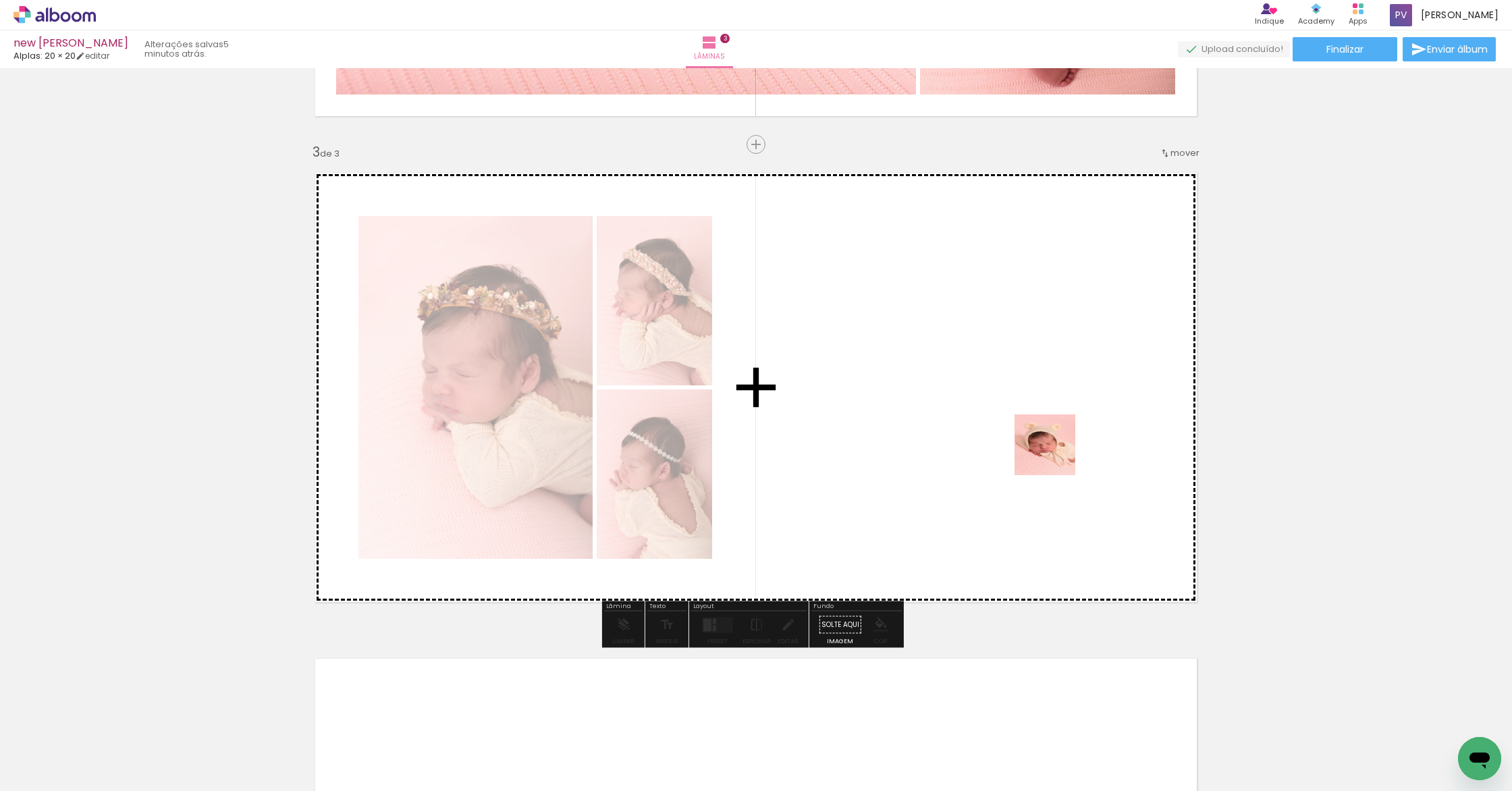
drag, startPoint x: 924, startPoint y: 708, endPoint x: 1056, endPoint y: 451, distance: 288.9
click at [1057, 451] on quentale-workspace at bounding box center [756, 395] width 1512 height 791
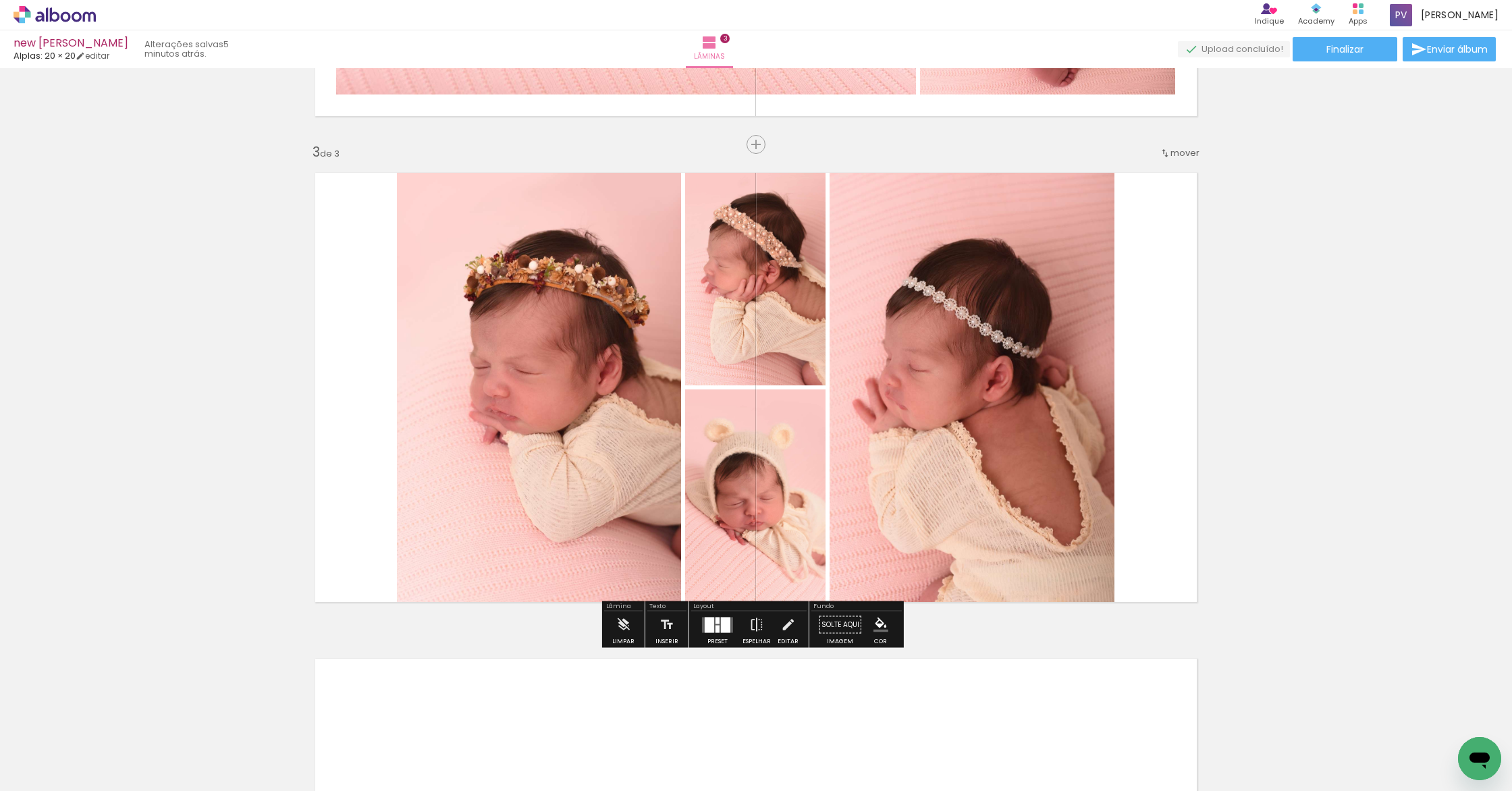
click at [704, 632] on div at bounding box center [717, 624] width 36 height 27
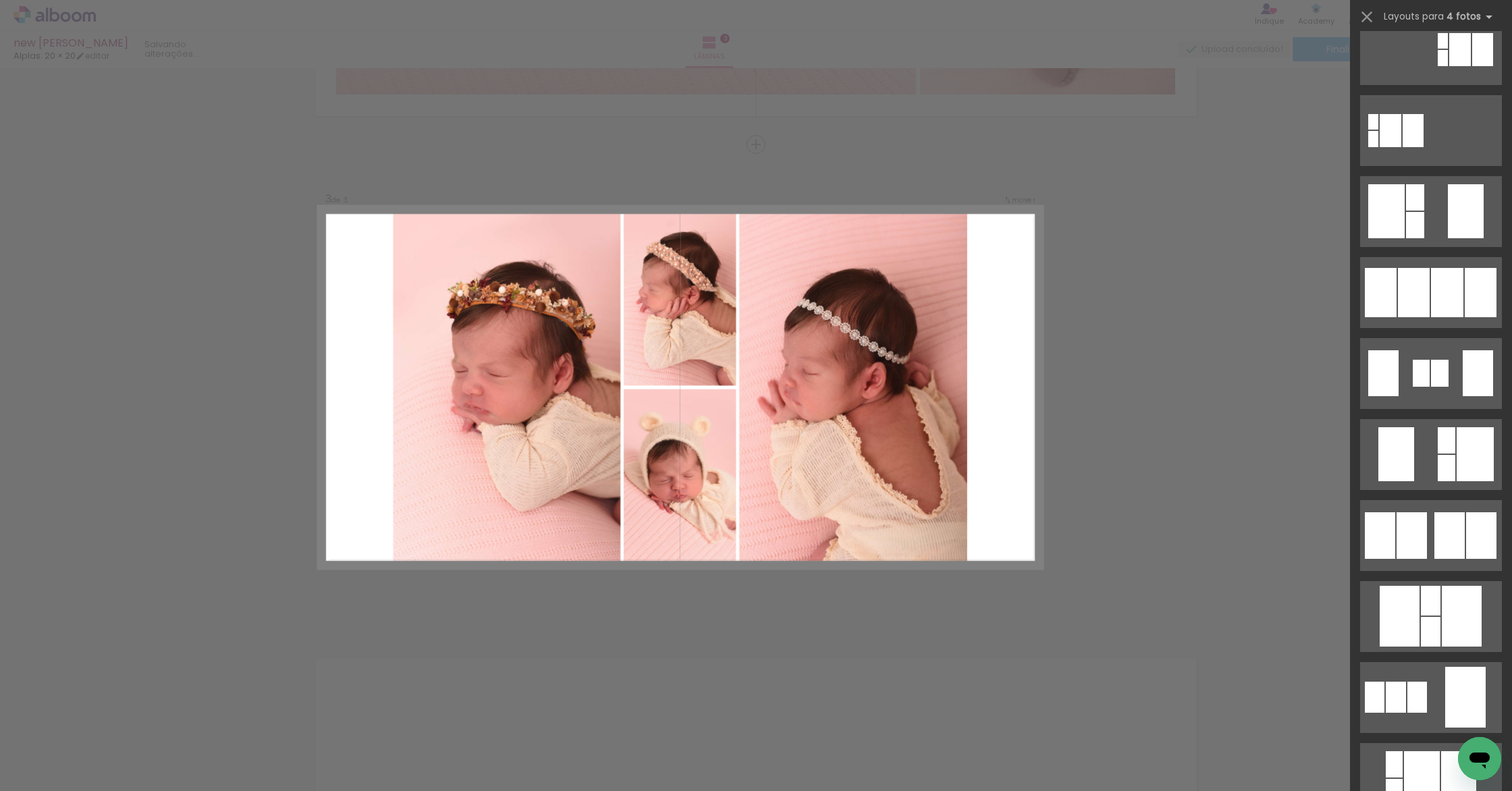
scroll to position [0, 0]
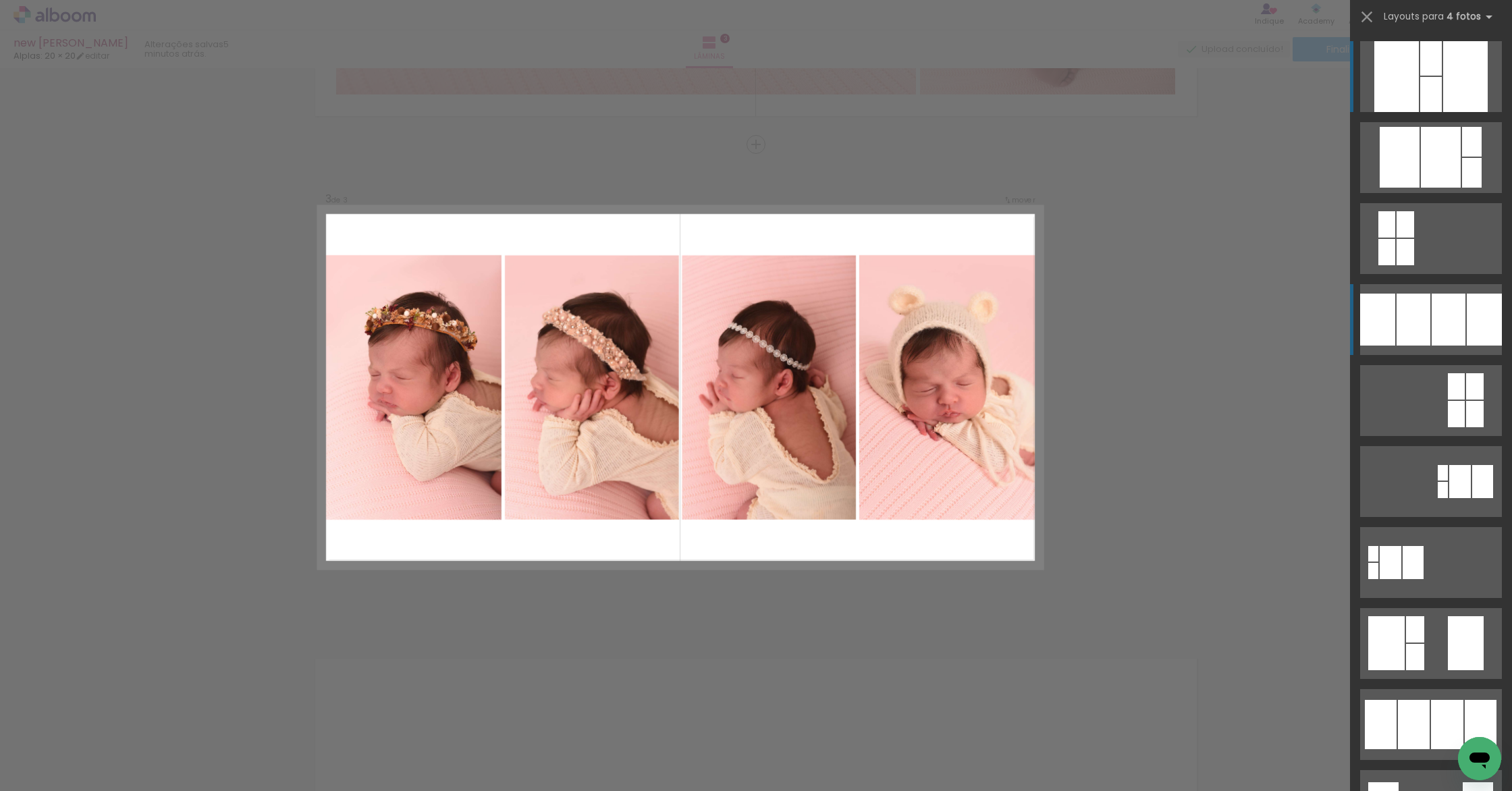
click at [1421, 188] on div at bounding box center [1440, 157] width 40 height 61
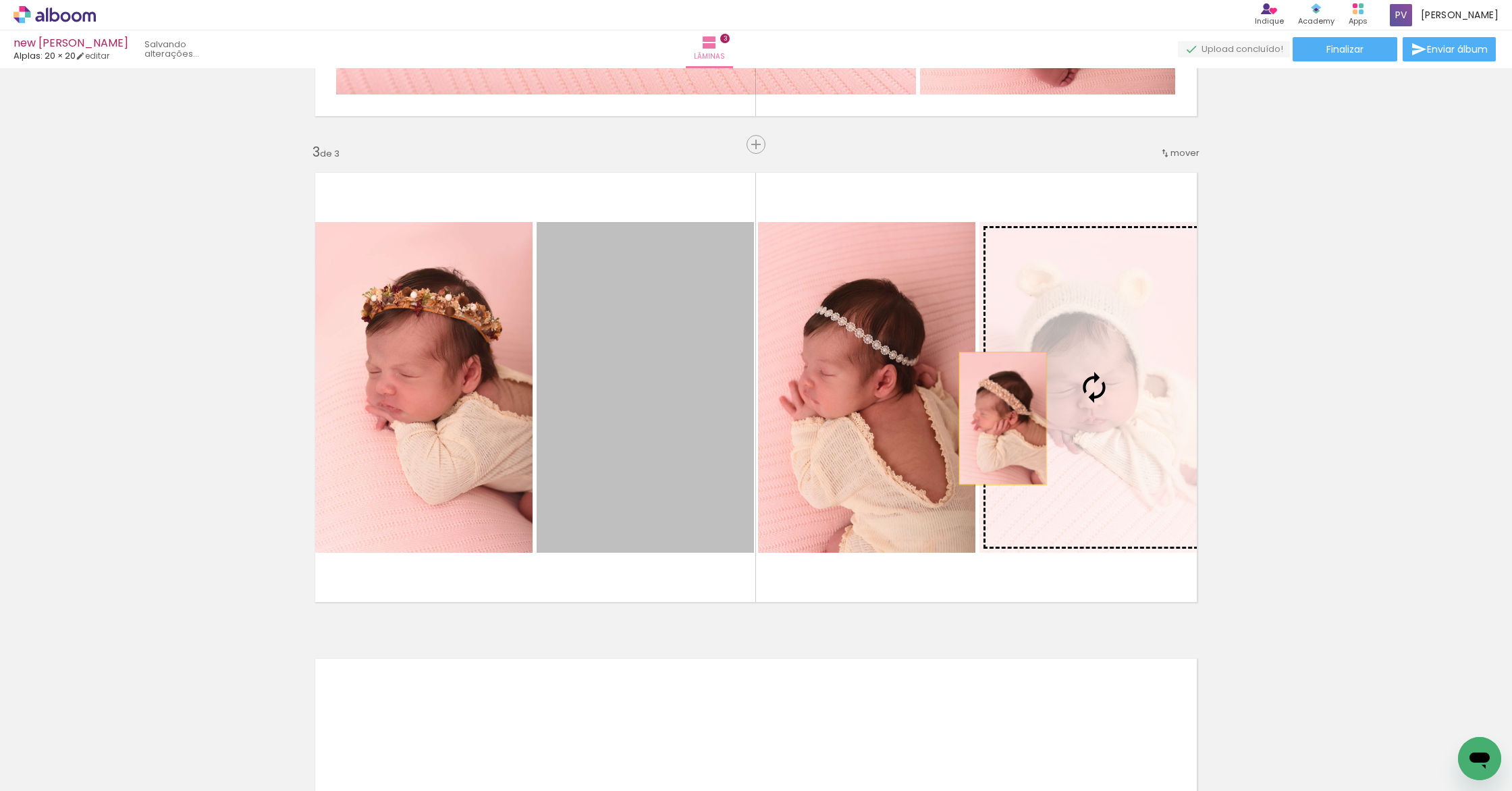
drag, startPoint x: 692, startPoint y: 425, endPoint x: 1097, endPoint y: 417, distance: 405.1
click at [0, 0] on slot at bounding box center [0, 0] width 0 height 0
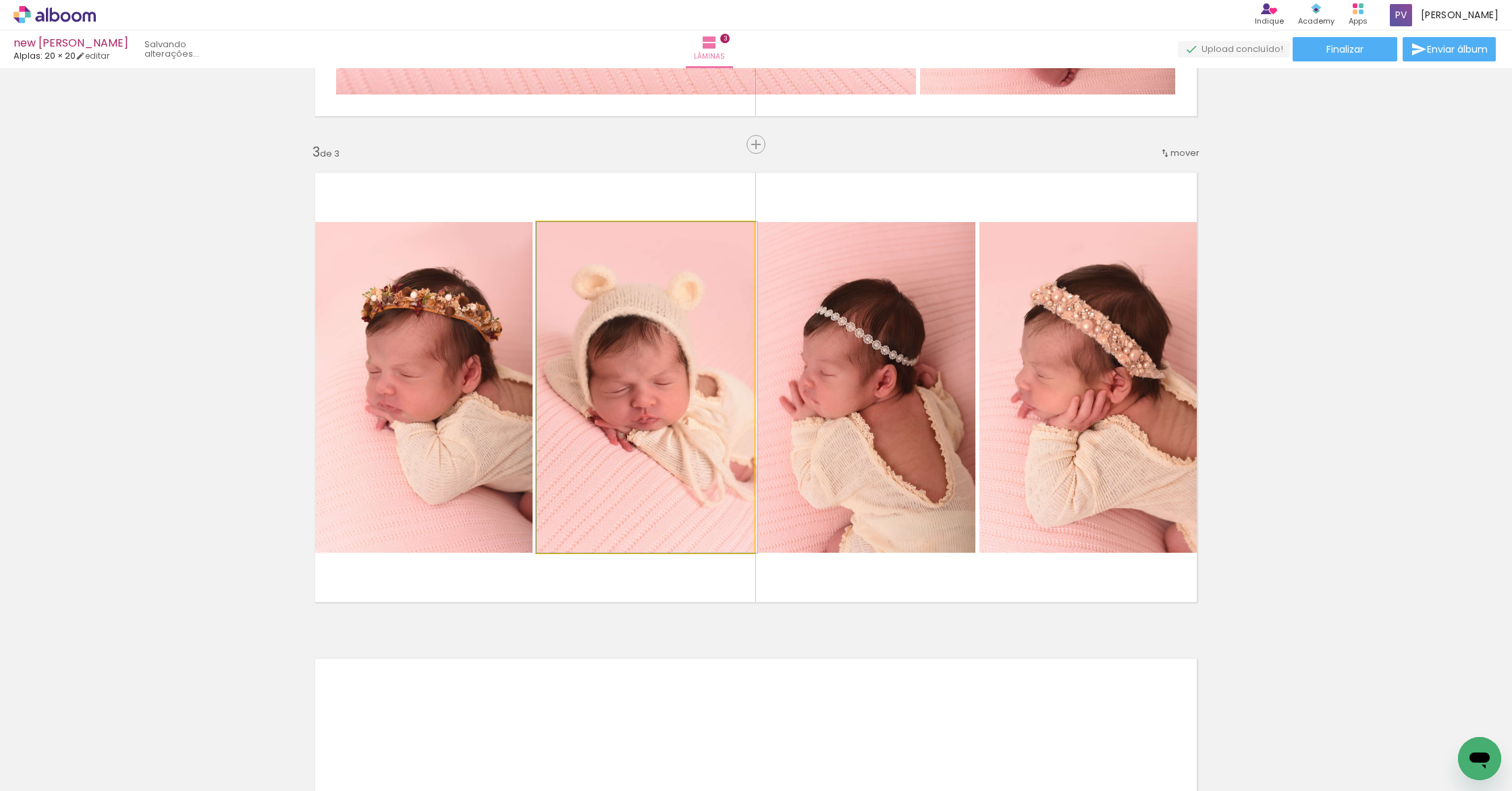
drag, startPoint x: 707, startPoint y: 430, endPoint x: 855, endPoint y: 429, distance: 148.0
click at [0, 0] on slot at bounding box center [0, 0] width 0 height 0
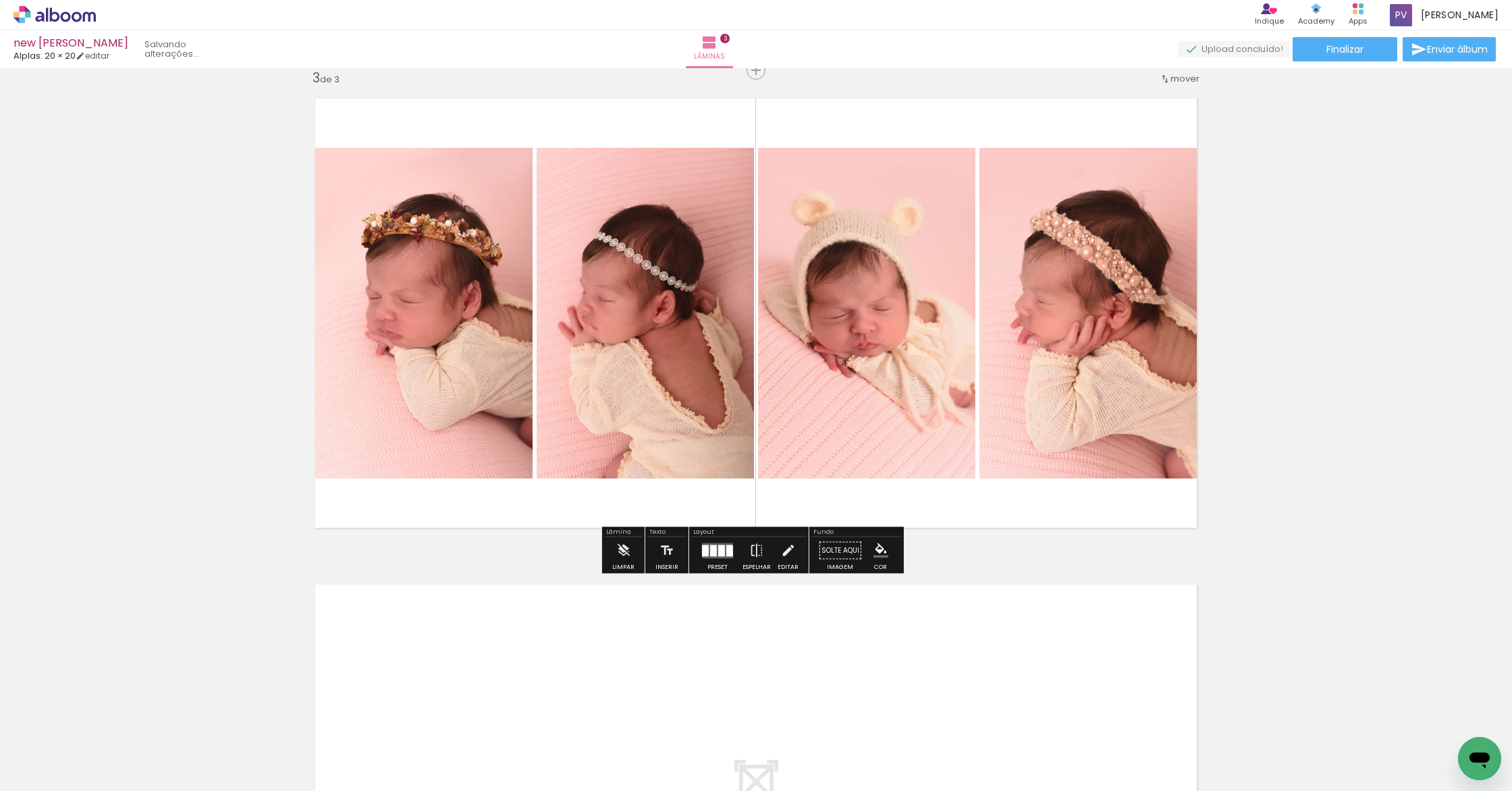
scroll to position [1357, 0]
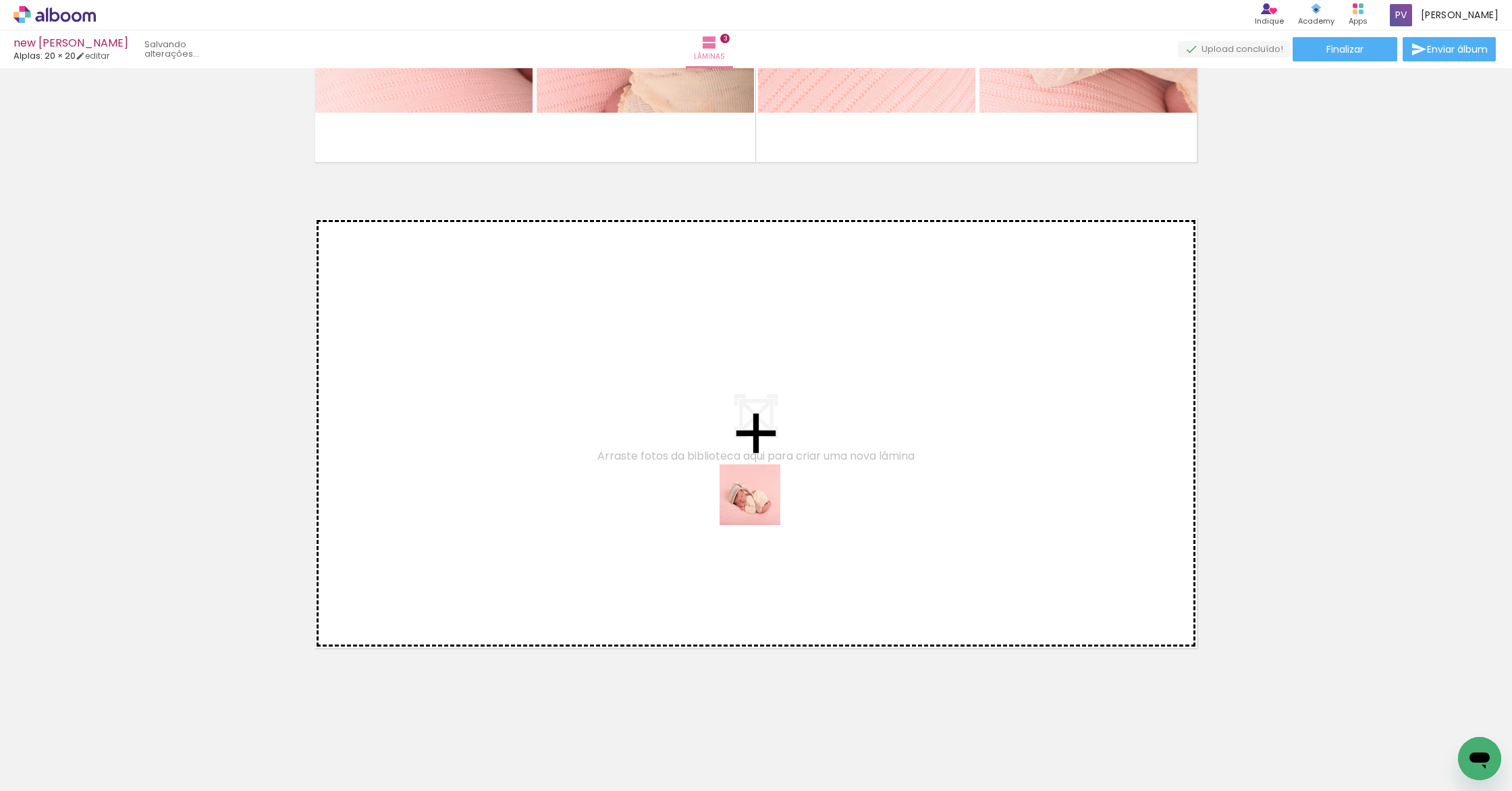
drag, startPoint x: 301, startPoint y: 748, endPoint x: 760, endPoint y: 504, distance: 519.8
click at [760, 504] on quentale-workspace at bounding box center [756, 395] width 1512 height 791
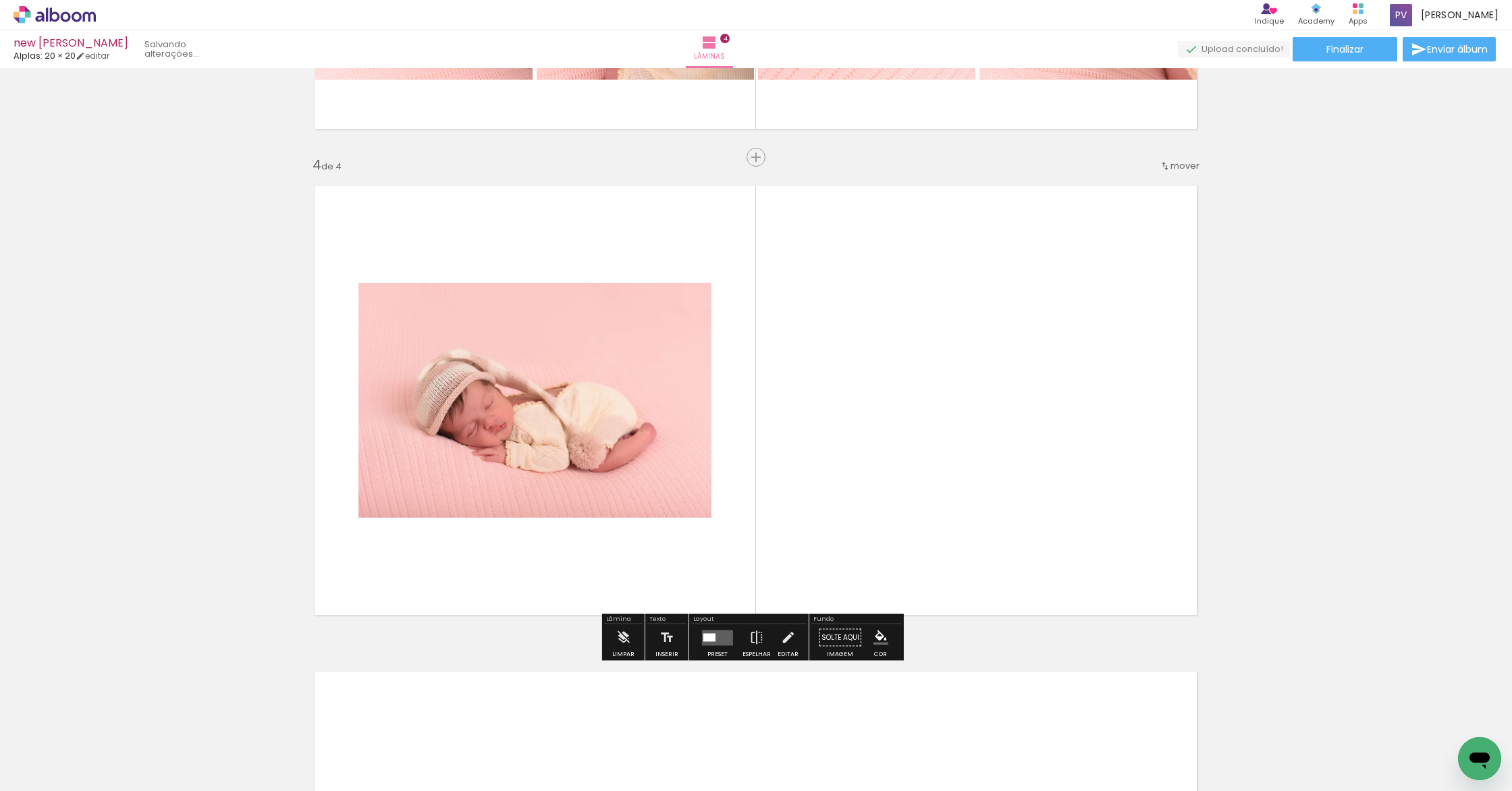
scroll to position [1403, 0]
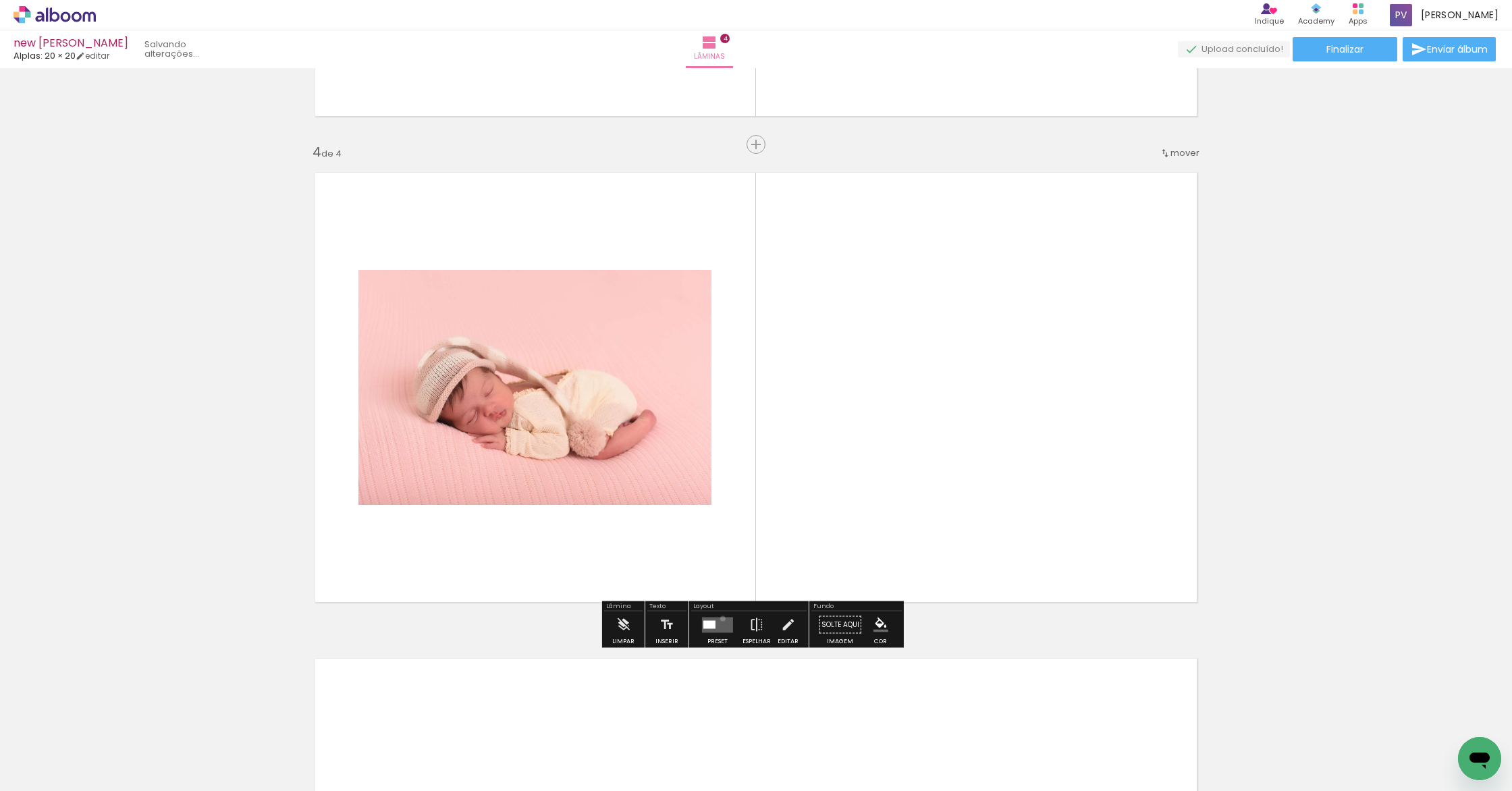
click at [720, 618] on quentale-layouter at bounding box center [717, 624] width 31 height 16
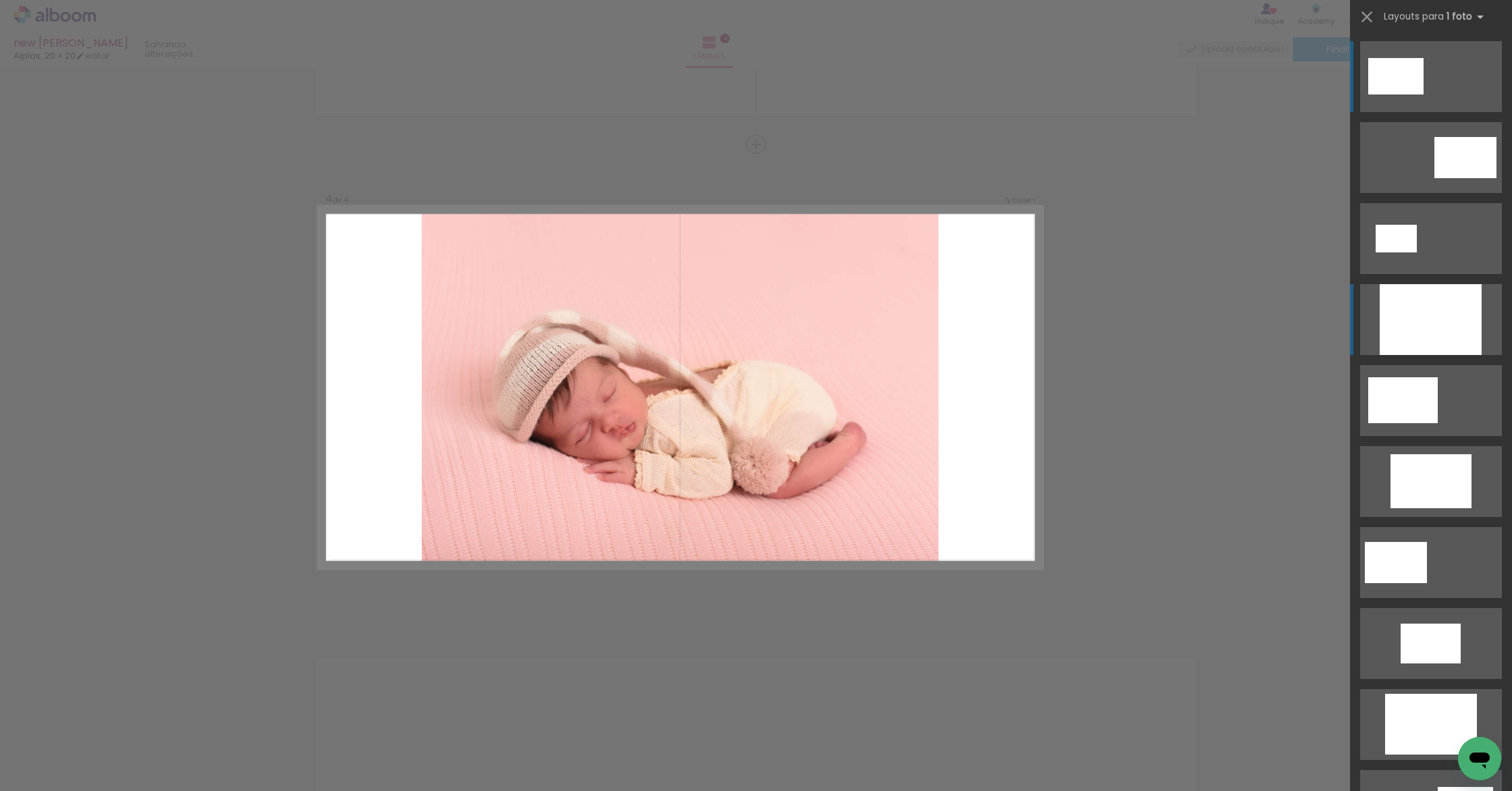
click at [1397, 315] on div at bounding box center [1430, 320] width 102 height 71
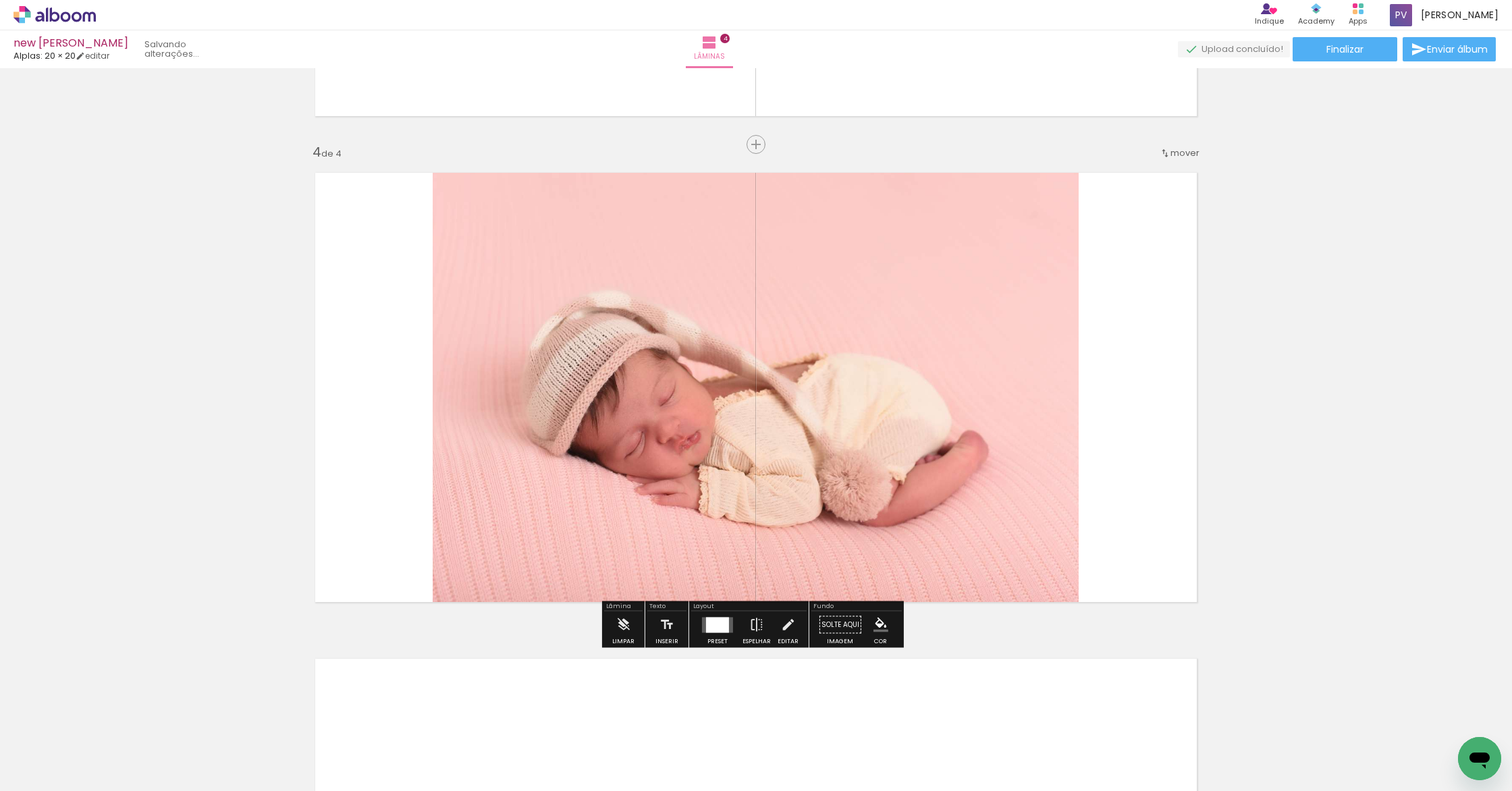
scroll to position [1843, 0]
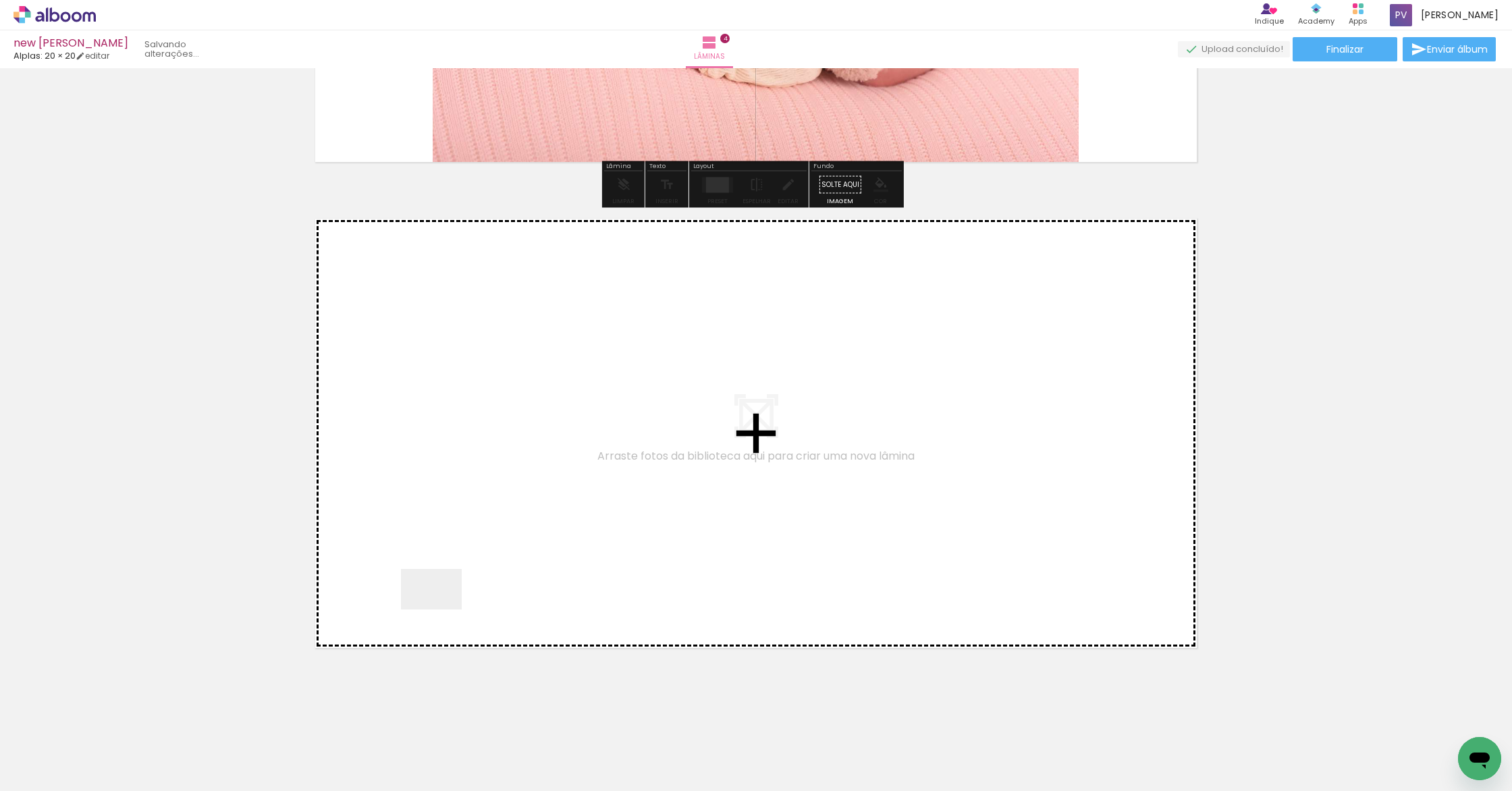
click at [487, 546] on quentale-workspace at bounding box center [756, 395] width 1512 height 791
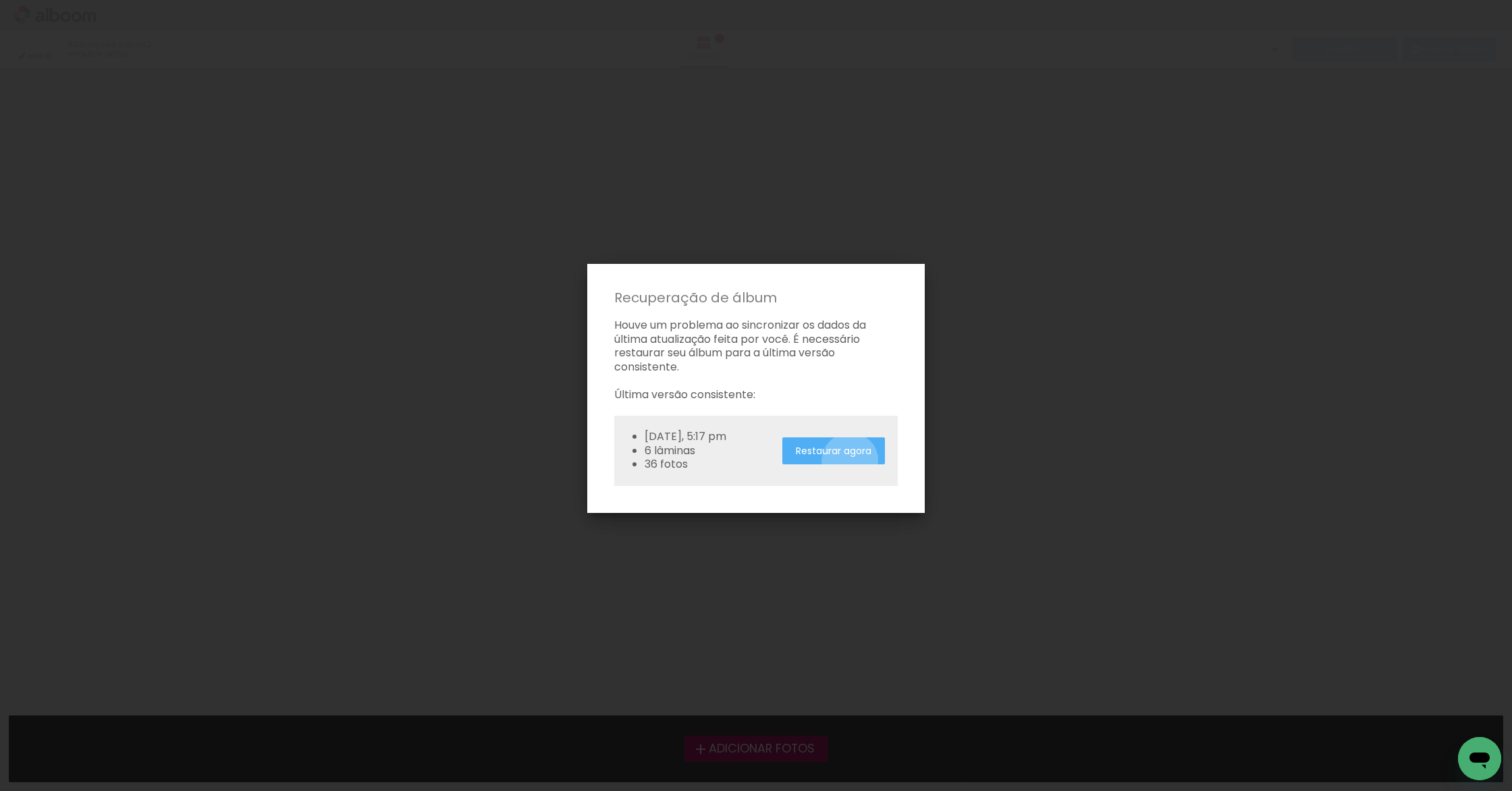
click at [0, 0] on slot "Restaurar agora" at bounding box center [0, 0] width 0 height 0
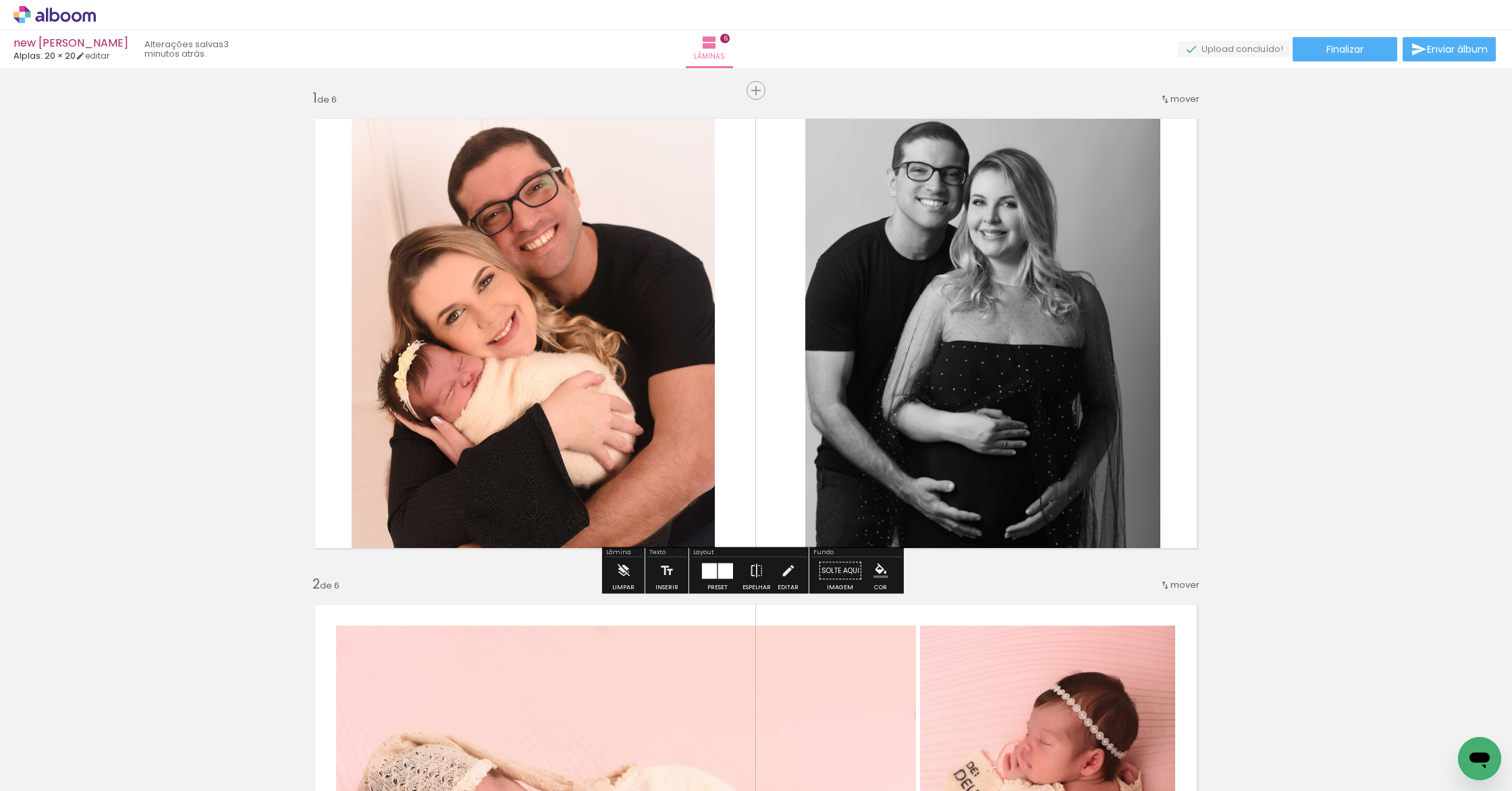
click at [1043, 331] on quentale-photo at bounding box center [983, 333] width 355 height 452
click at [1013, 319] on quentale-photo at bounding box center [983, 333] width 355 height 452
click at [1013, 318] on quentale-photo at bounding box center [983, 333] width 355 height 452
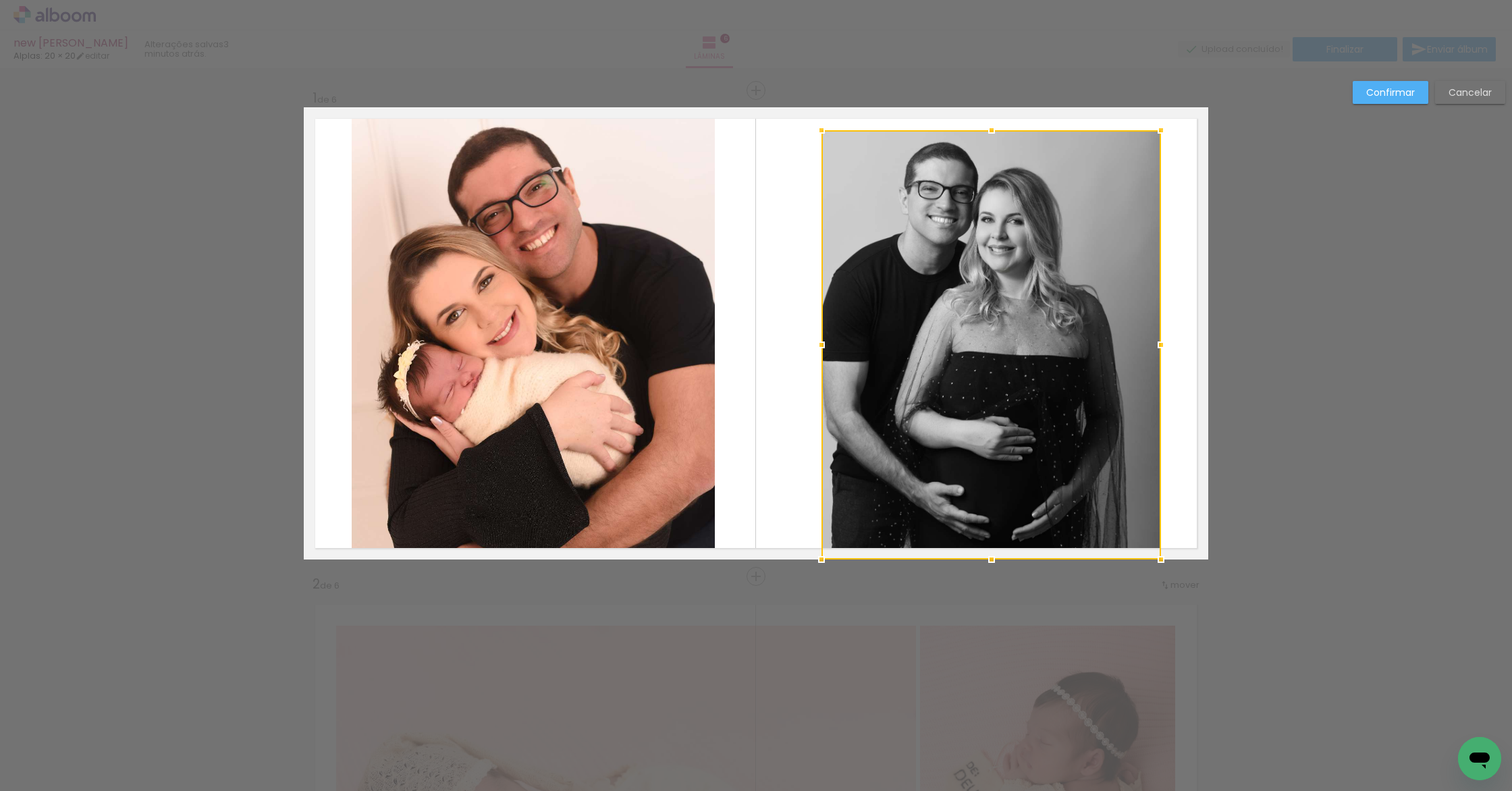
drag, startPoint x: 803, startPoint y: 109, endPoint x: 819, endPoint y: 132, distance: 28.0
click at [819, 132] on div at bounding box center [822, 130] width 27 height 27
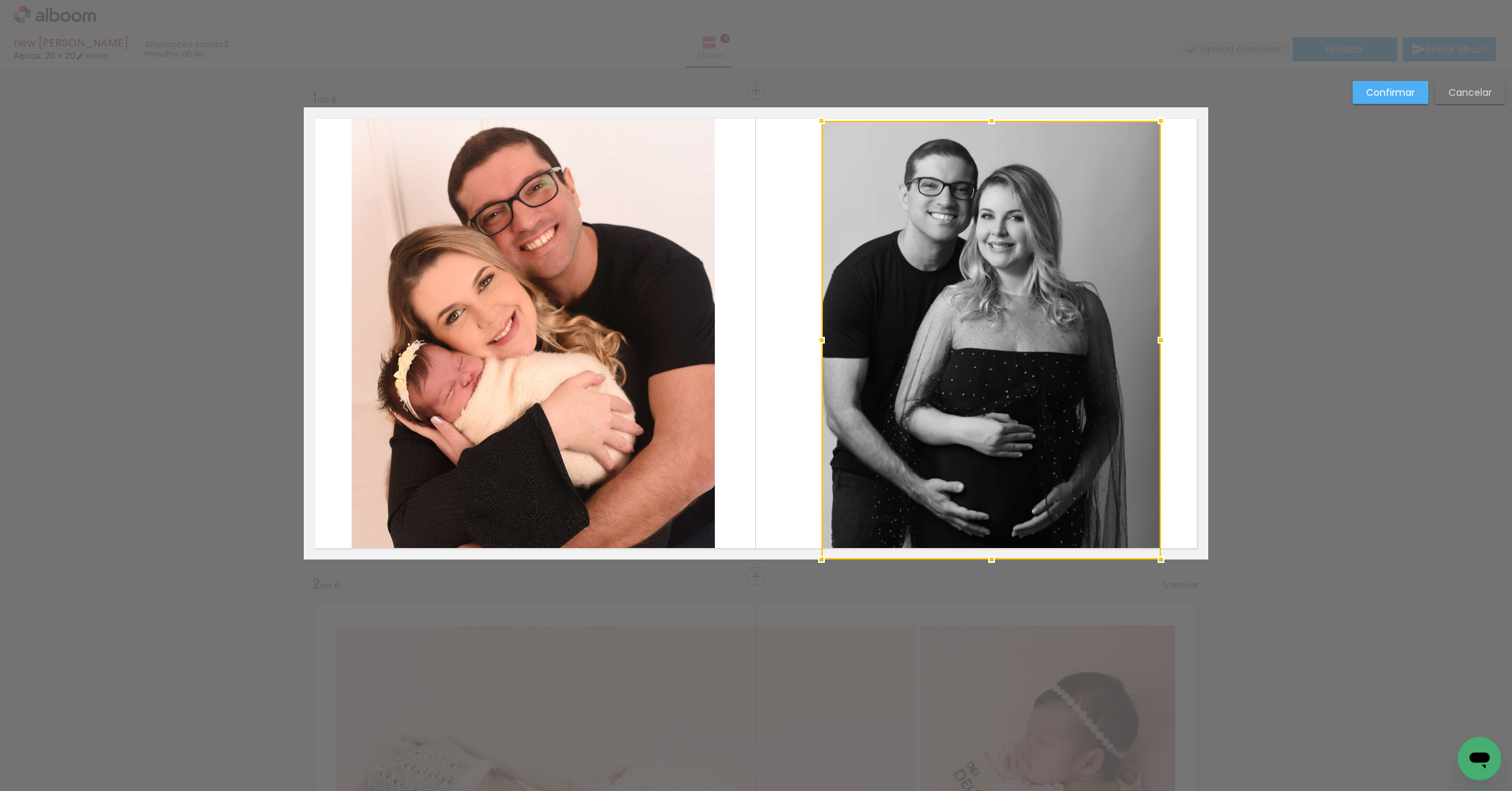
drag, startPoint x: 986, startPoint y: 128, endPoint x: 986, endPoint y: 119, distance: 9.0
click at [986, 119] on div at bounding box center [992, 120] width 27 height 27
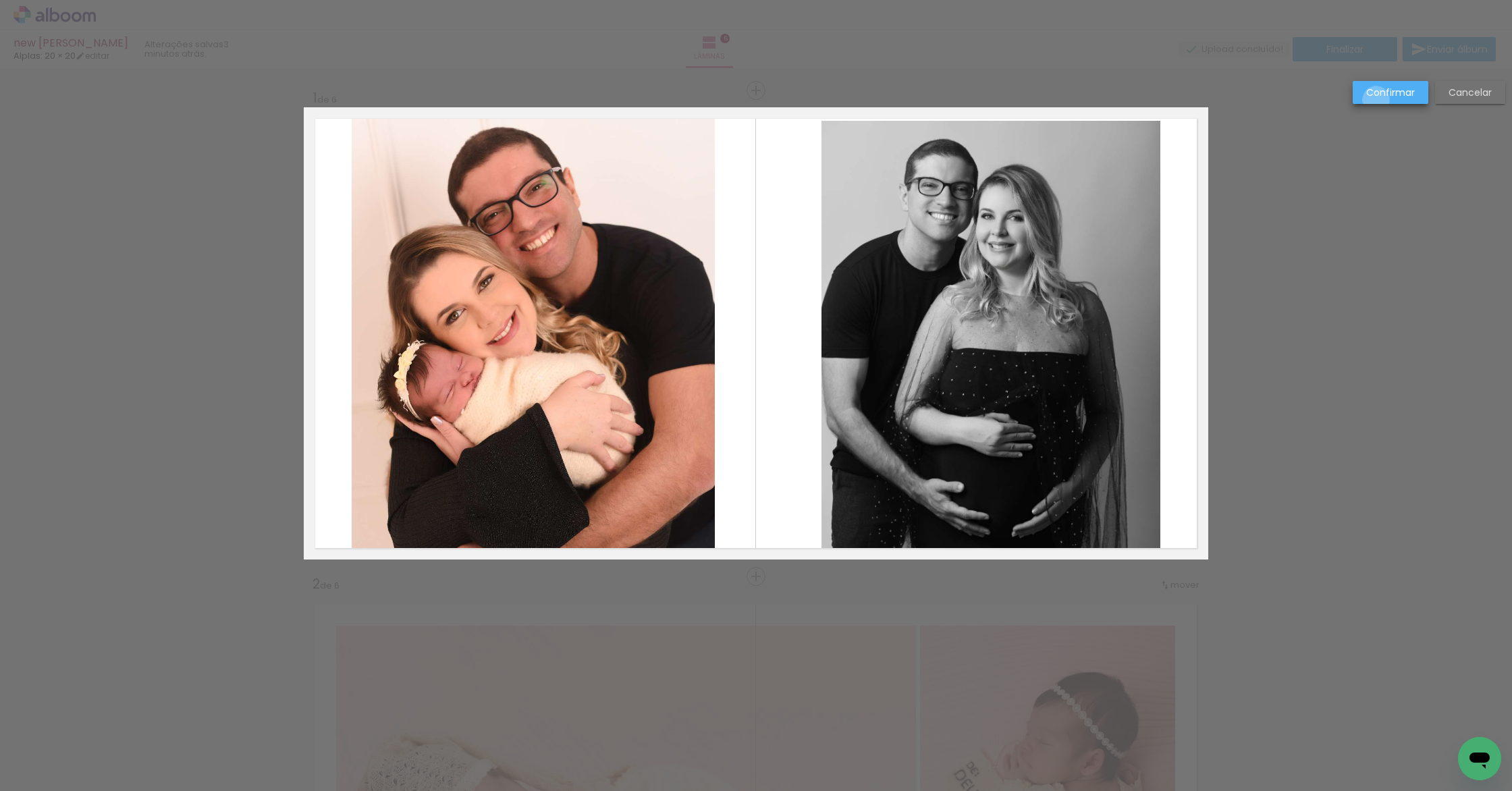
click at [1376, 100] on paper-button "Confirmar" at bounding box center [1390, 92] width 75 height 23
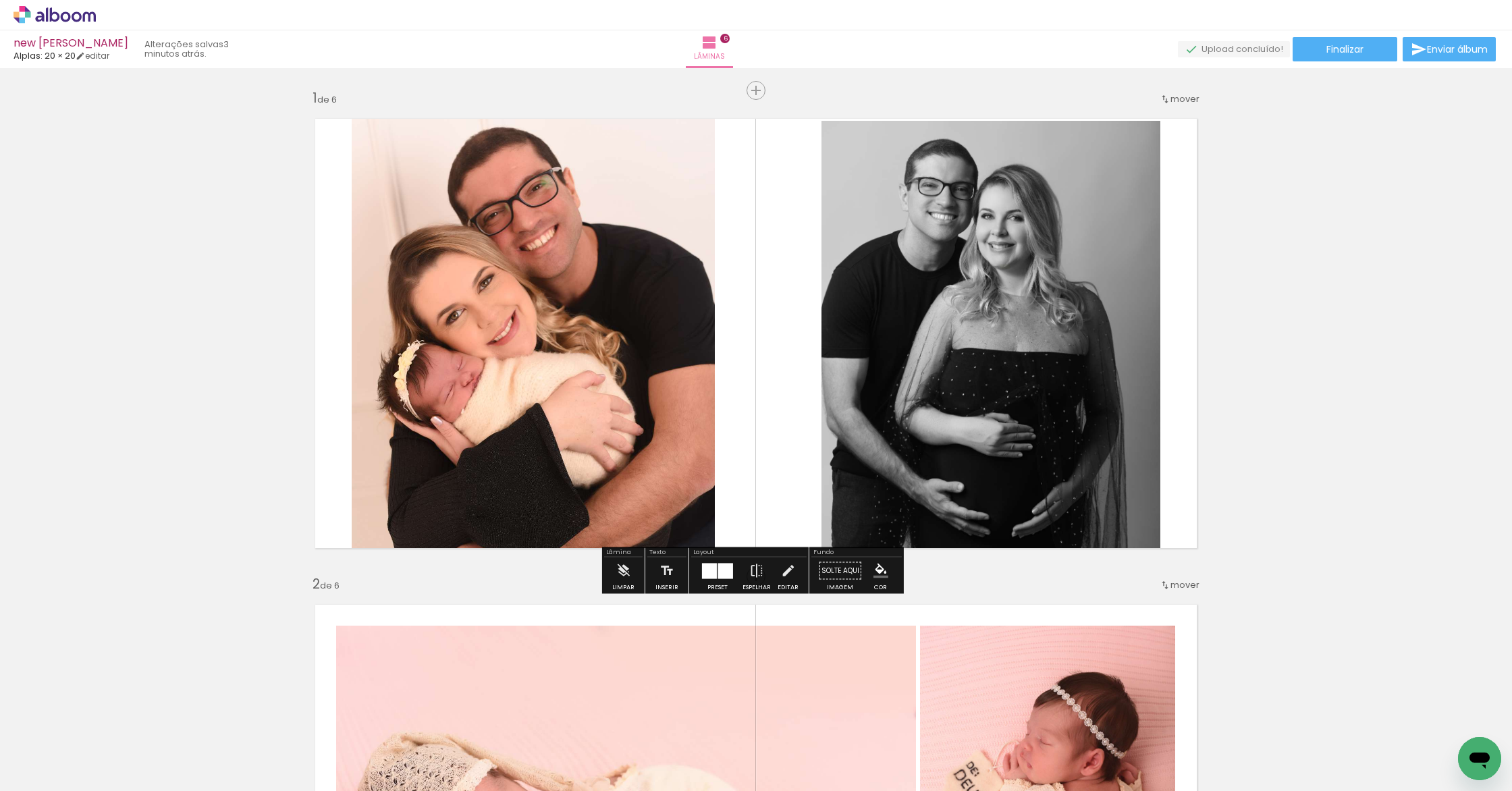
click at [1142, 282] on quentale-photo at bounding box center [991, 339] width 339 height 438
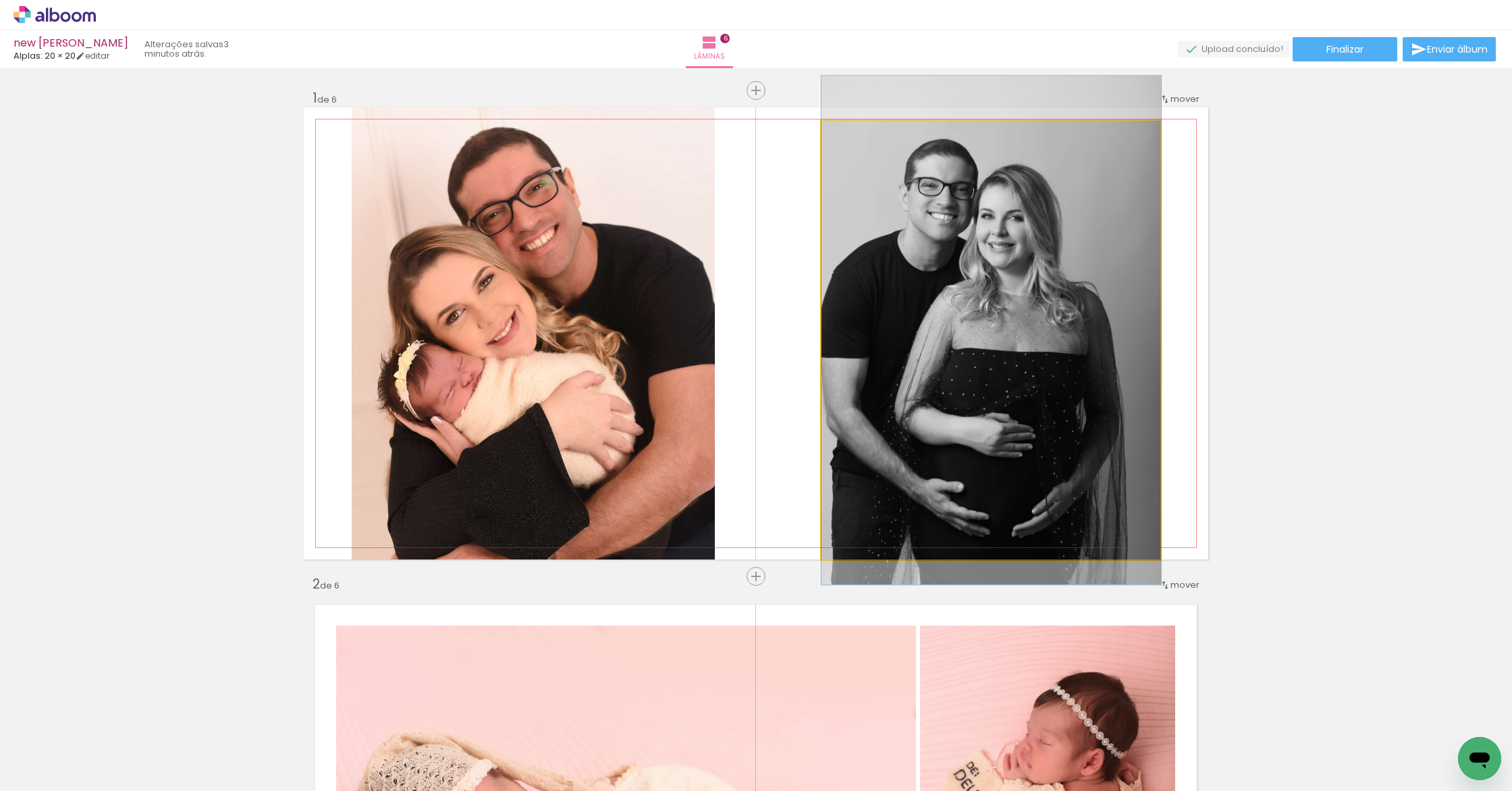
click at [1142, 282] on quentale-photo at bounding box center [991, 339] width 339 height 438
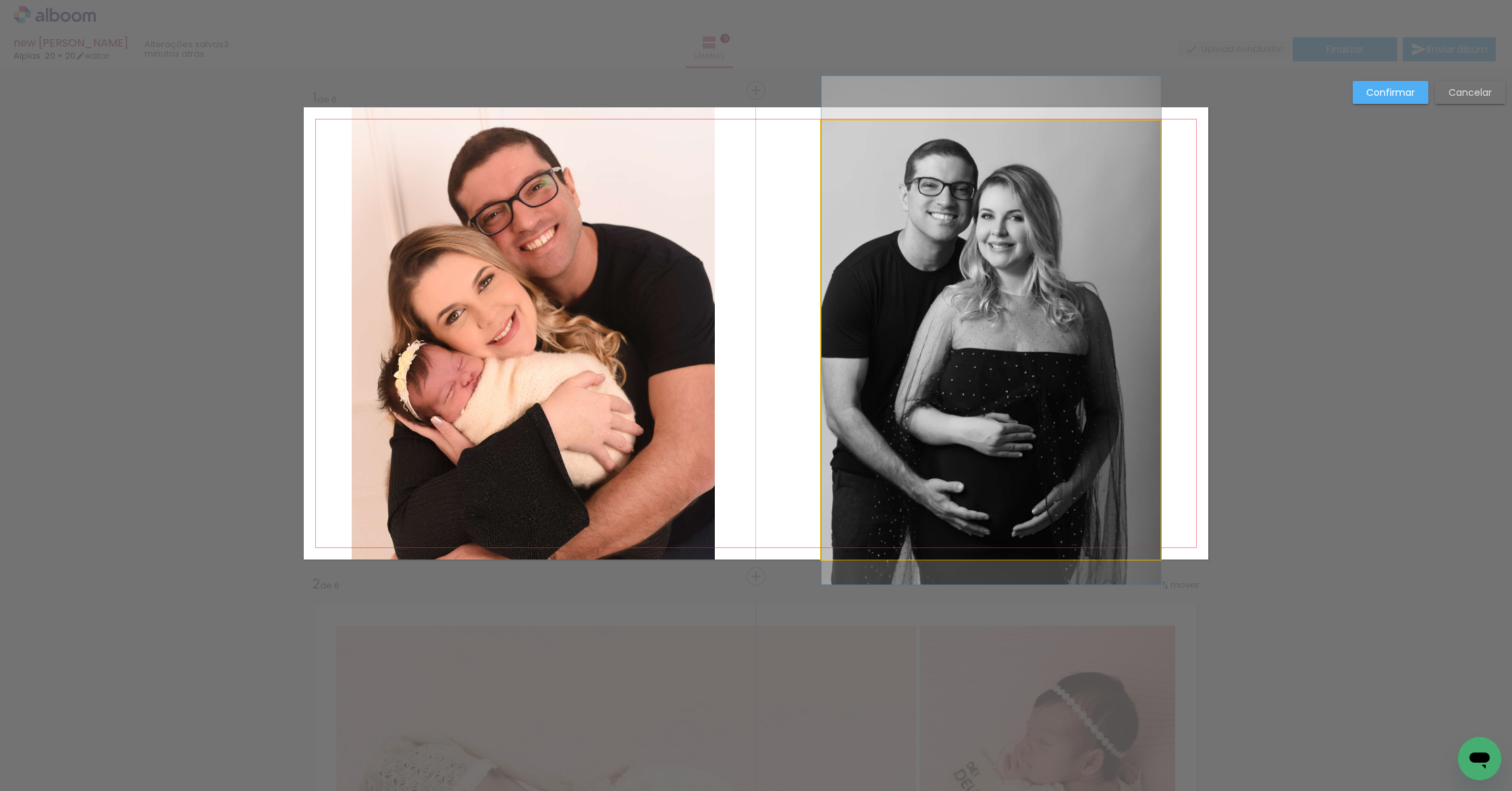
click at [1126, 299] on quentale-photo at bounding box center [991, 339] width 339 height 438
click at [1126, 299] on div at bounding box center [991, 339] width 339 height 438
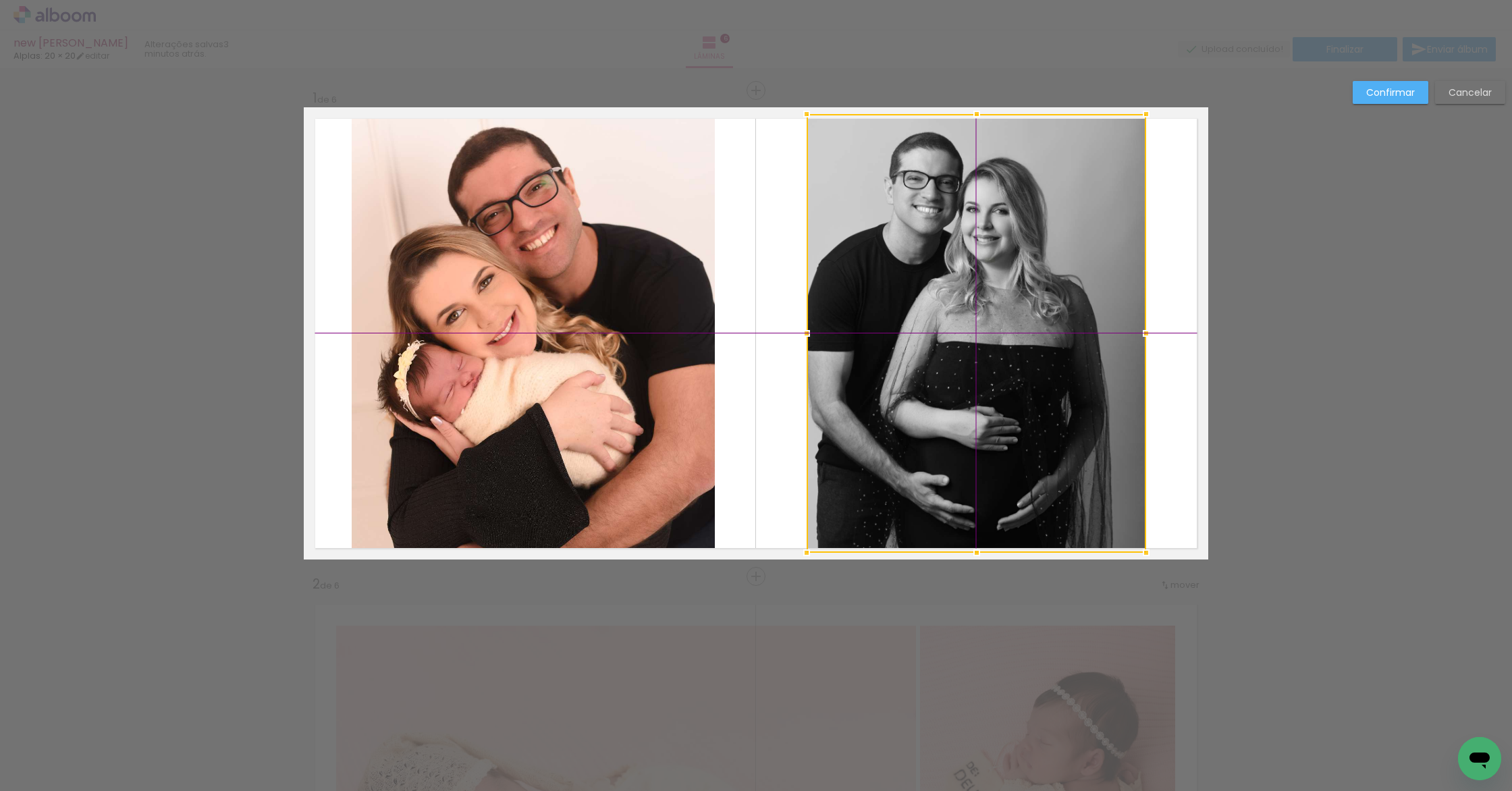
drag, startPoint x: 1123, startPoint y: 303, endPoint x: 1121, endPoint y: 310, distance: 7.3
click at [1121, 310] on div at bounding box center [976, 333] width 339 height 438
click at [0, 0] on slot "Confirmar" at bounding box center [0, 0] width 0 height 0
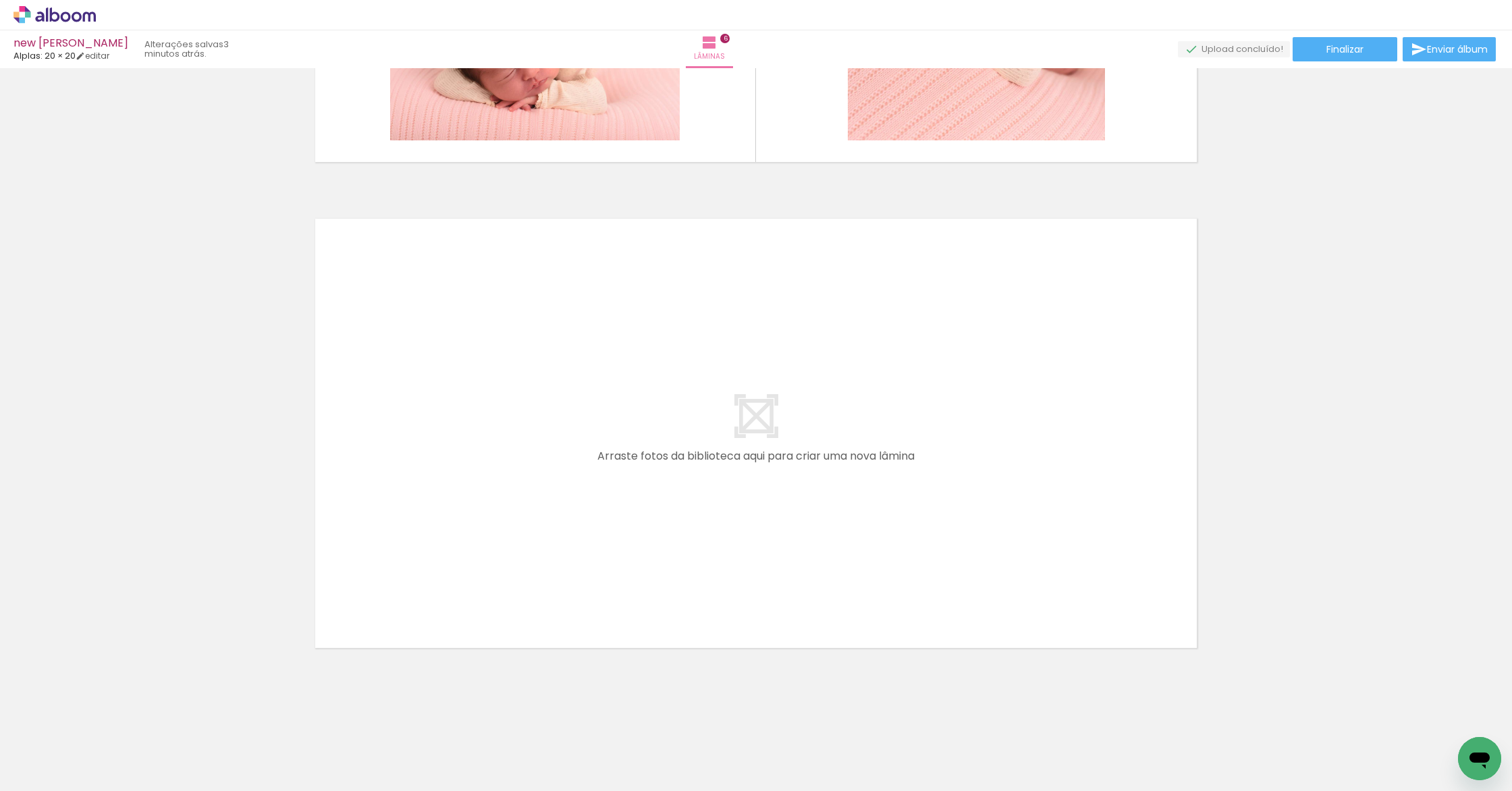
scroll to position [0, 536]
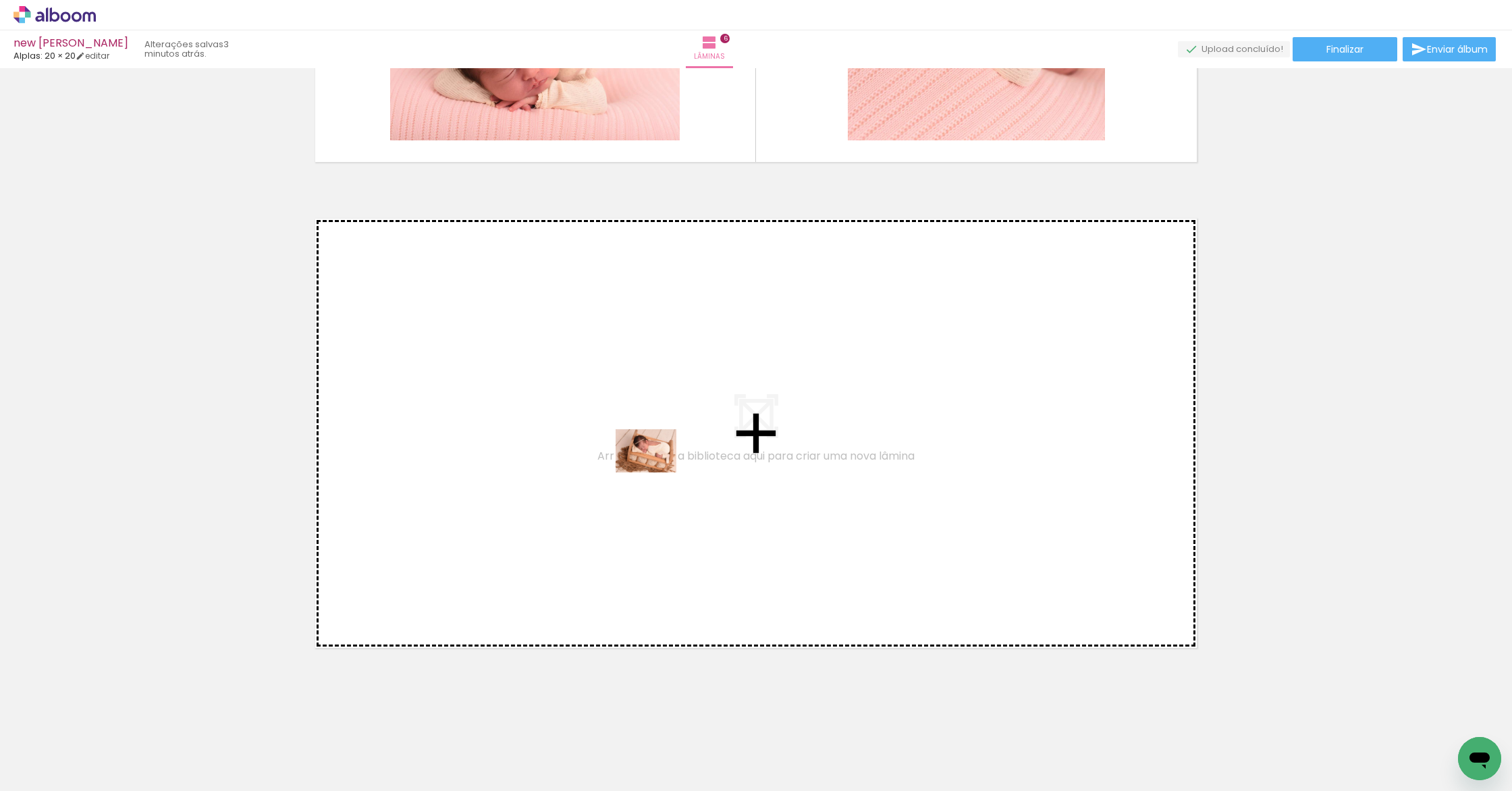
drag, startPoint x: 658, startPoint y: 745, endPoint x: 656, endPoint y: 469, distance: 276.0
click at [656, 469] on quentale-workspace at bounding box center [756, 395] width 1512 height 791
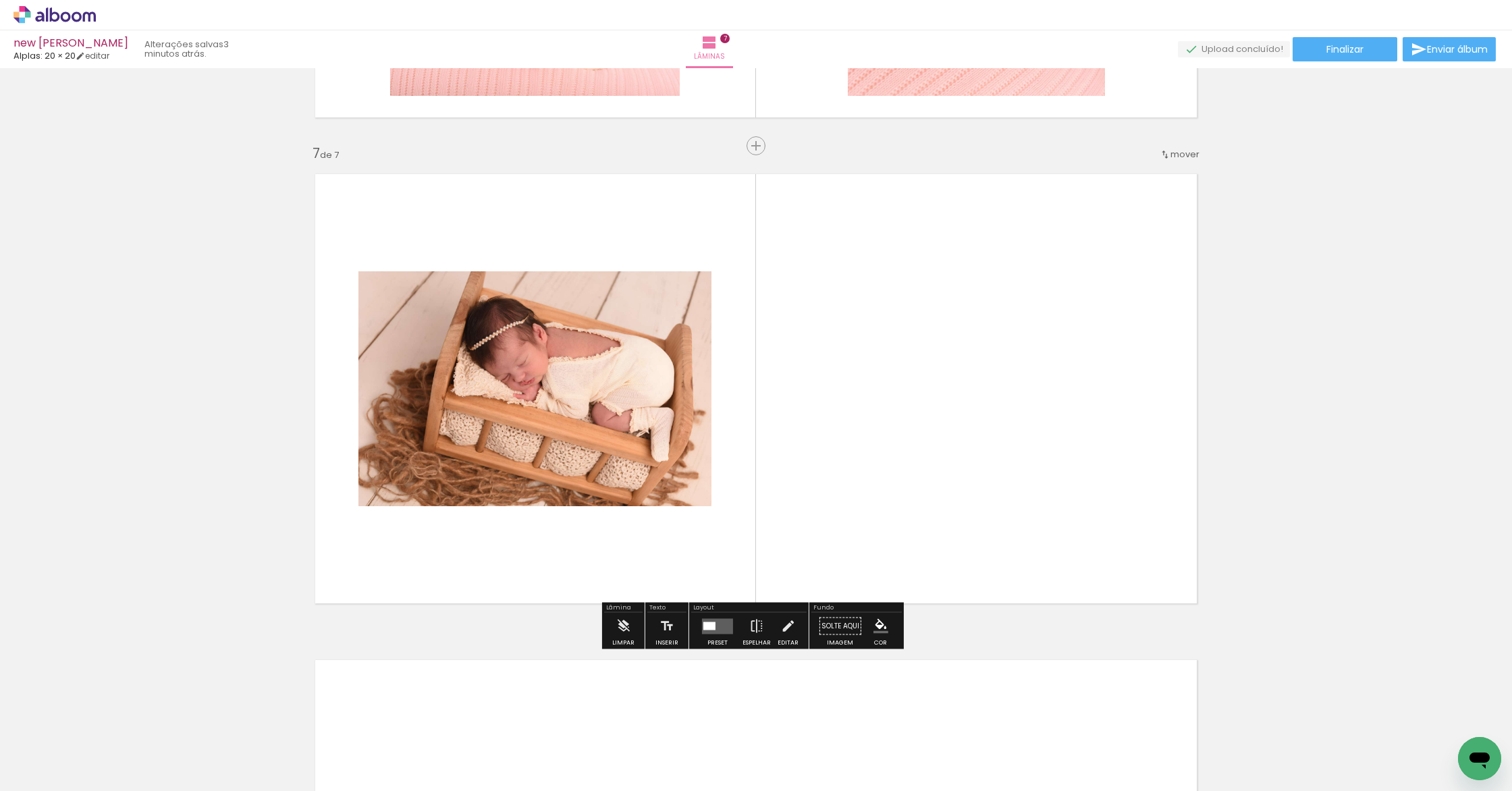
scroll to position [2860, 0]
click at [707, 635] on div at bounding box center [717, 624] width 36 height 27
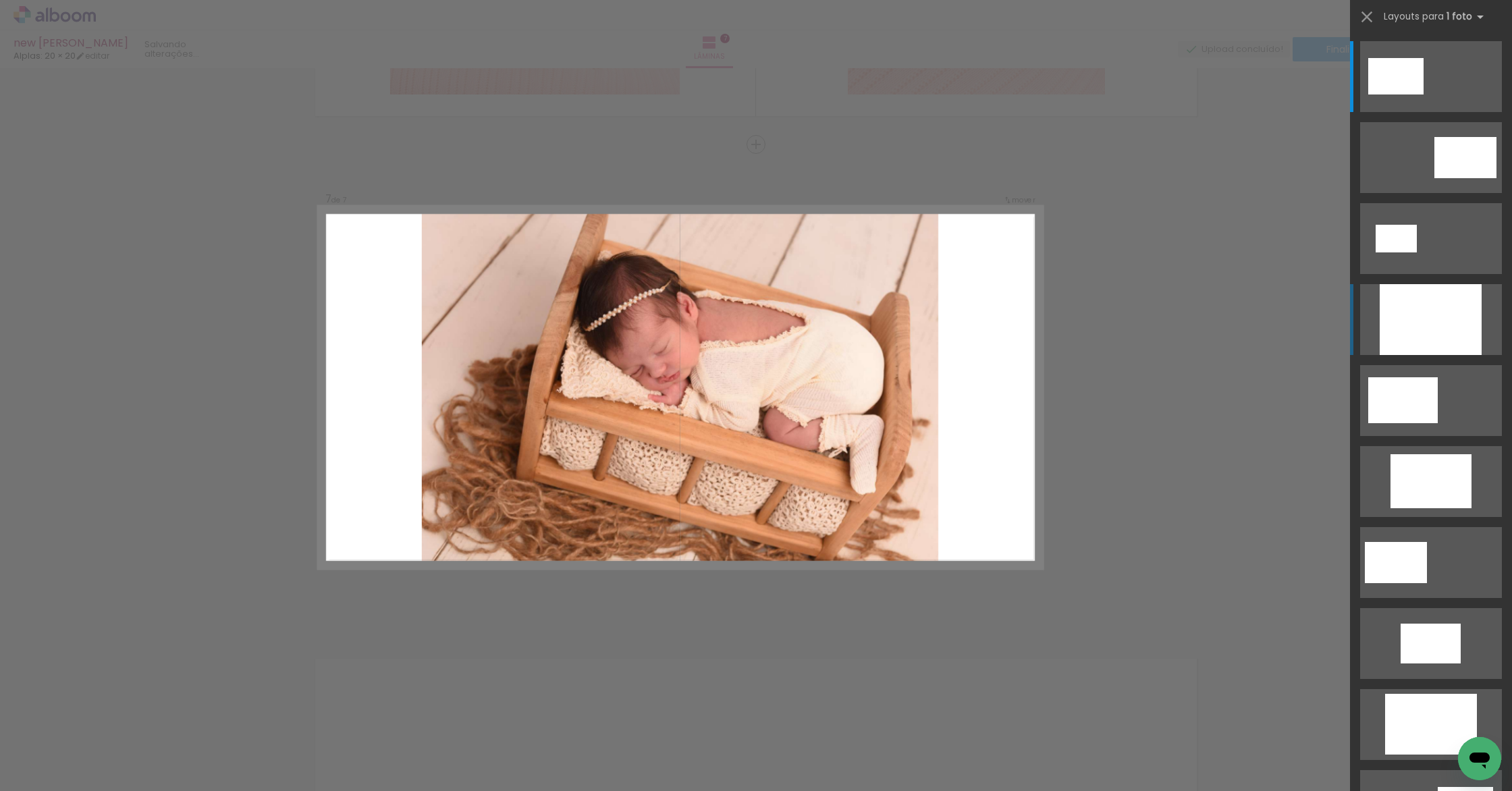
click at [1441, 315] on div at bounding box center [1430, 320] width 102 height 71
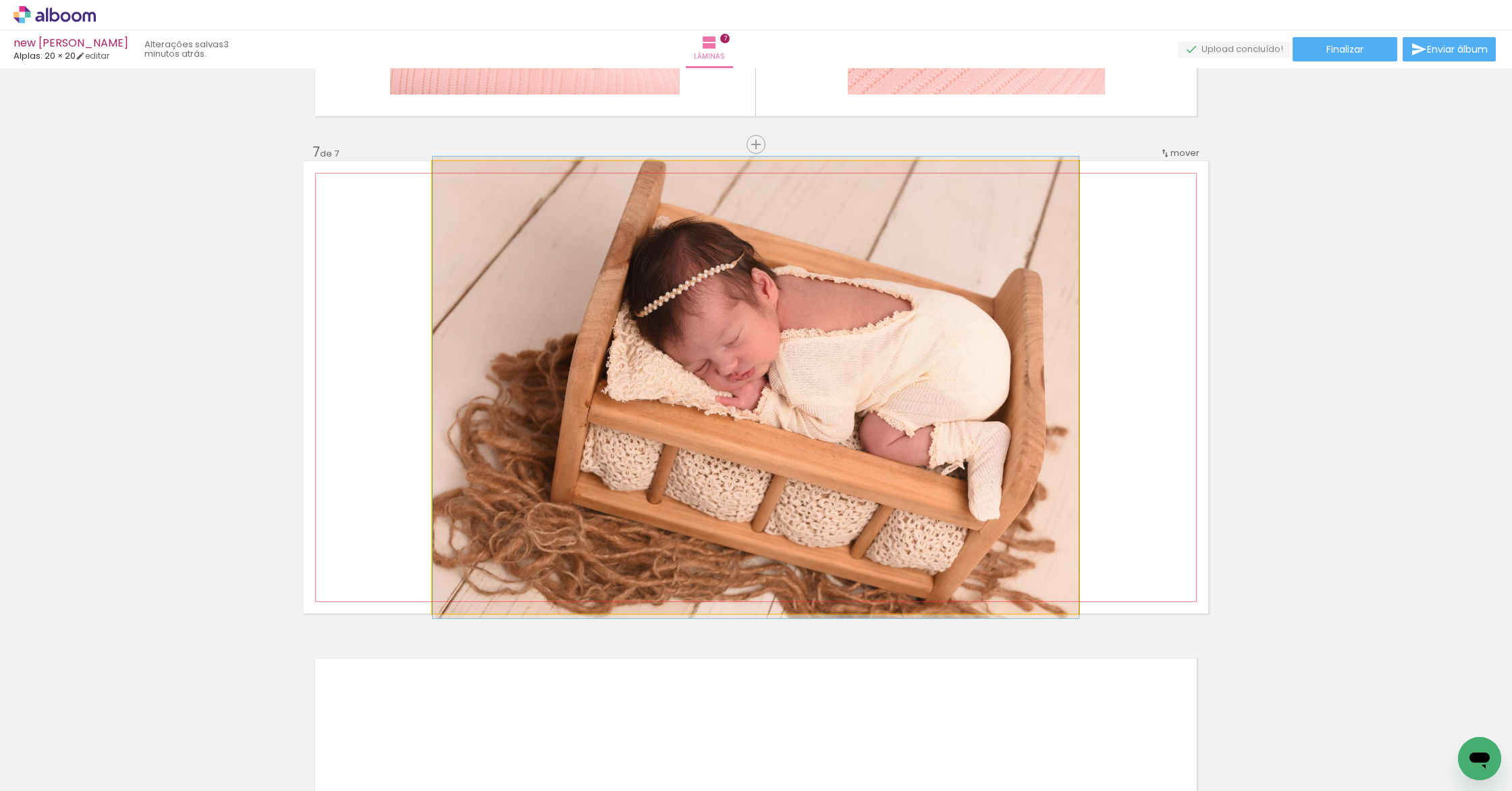
click at [955, 417] on quentale-photo at bounding box center [755, 387] width 646 height 452
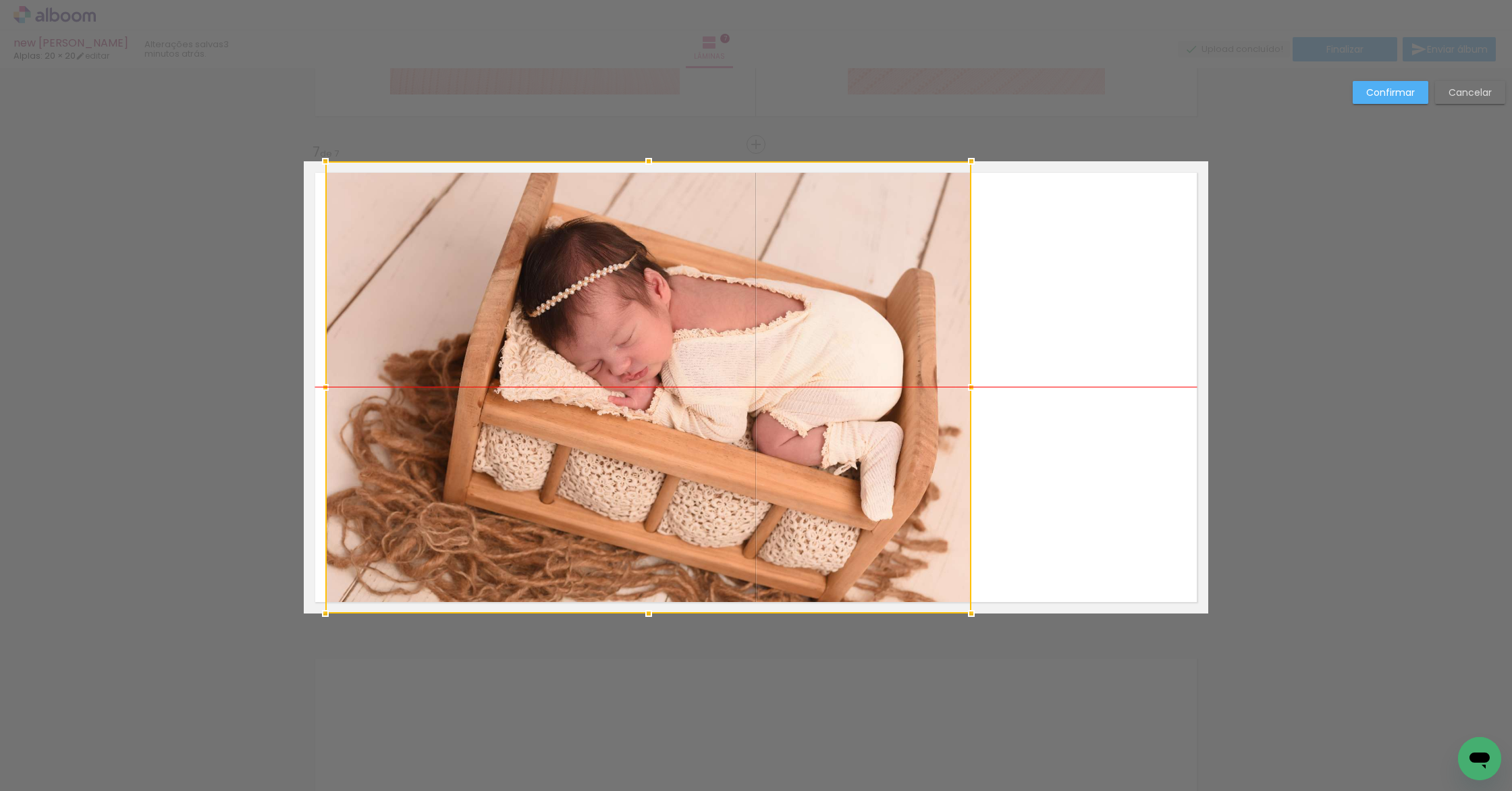
drag, startPoint x: 941, startPoint y: 421, endPoint x: 836, endPoint y: 429, distance: 105.3
click at [836, 429] on div at bounding box center [648, 387] width 646 height 452
click at [0, 0] on slot "Confirmar" at bounding box center [0, 0] width 0 height 0
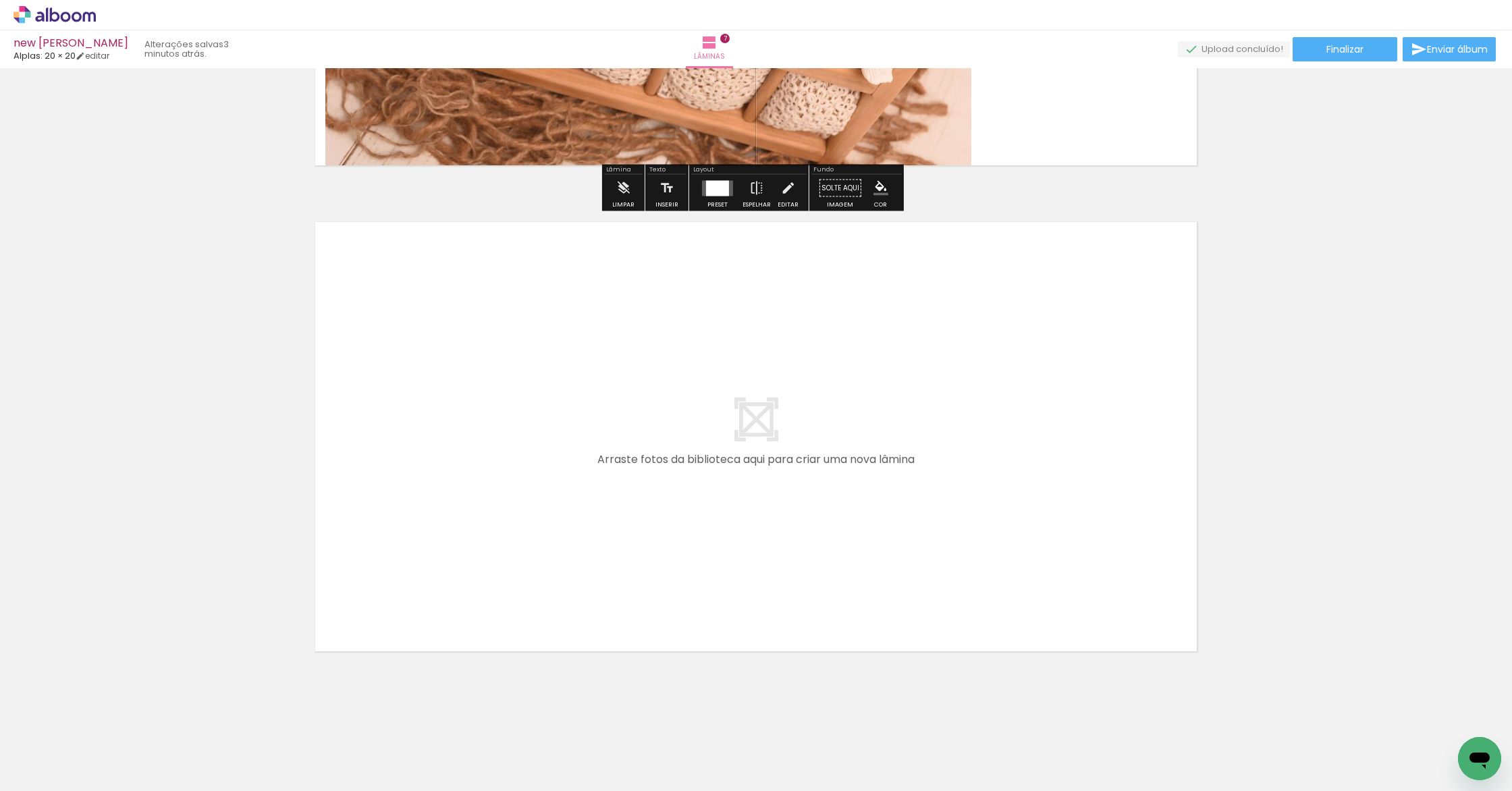
scroll to position [3300, 0]
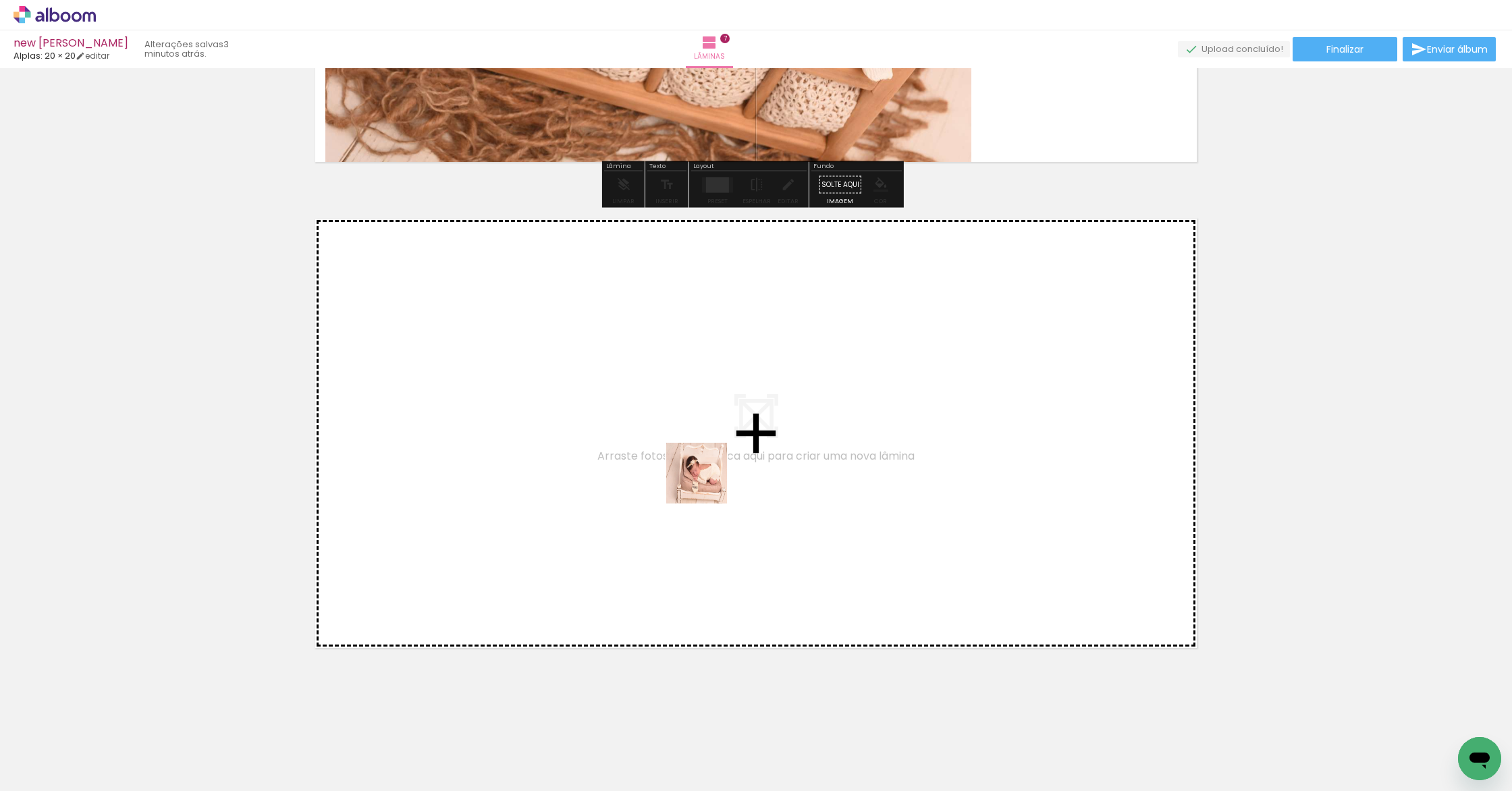
drag, startPoint x: 724, startPoint y: 675, endPoint x: 706, endPoint y: 483, distance: 192.8
click at [706, 483] on quentale-workspace at bounding box center [756, 395] width 1512 height 791
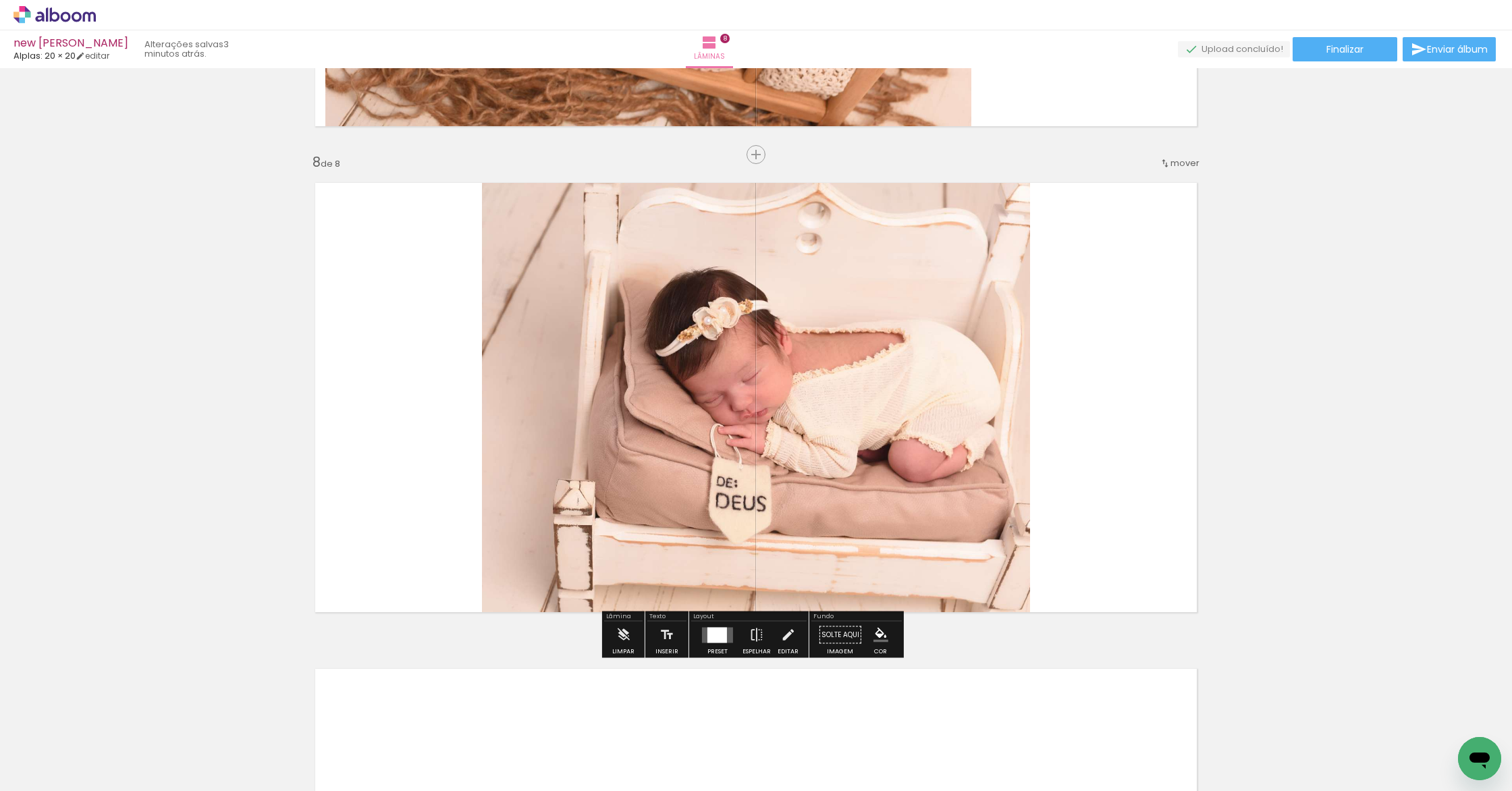
scroll to position [3346, 0]
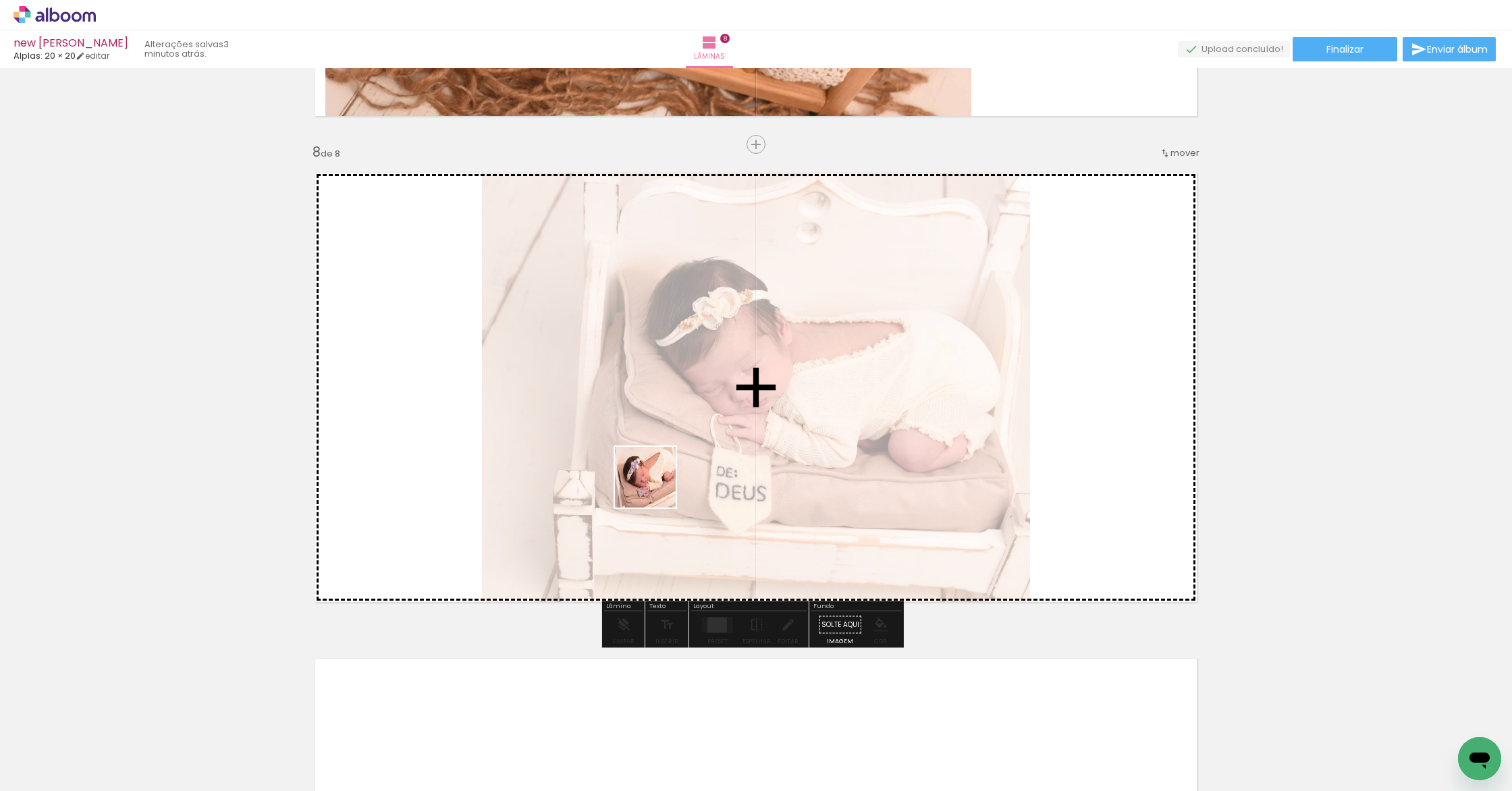
drag, startPoint x: 749, startPoint y: 581, endPoint x: 655, endPoint y: 487, distance: 132.9
click at [655, 487] on quentale-workspace at bounding box center [756, 395] width 1512 height 791
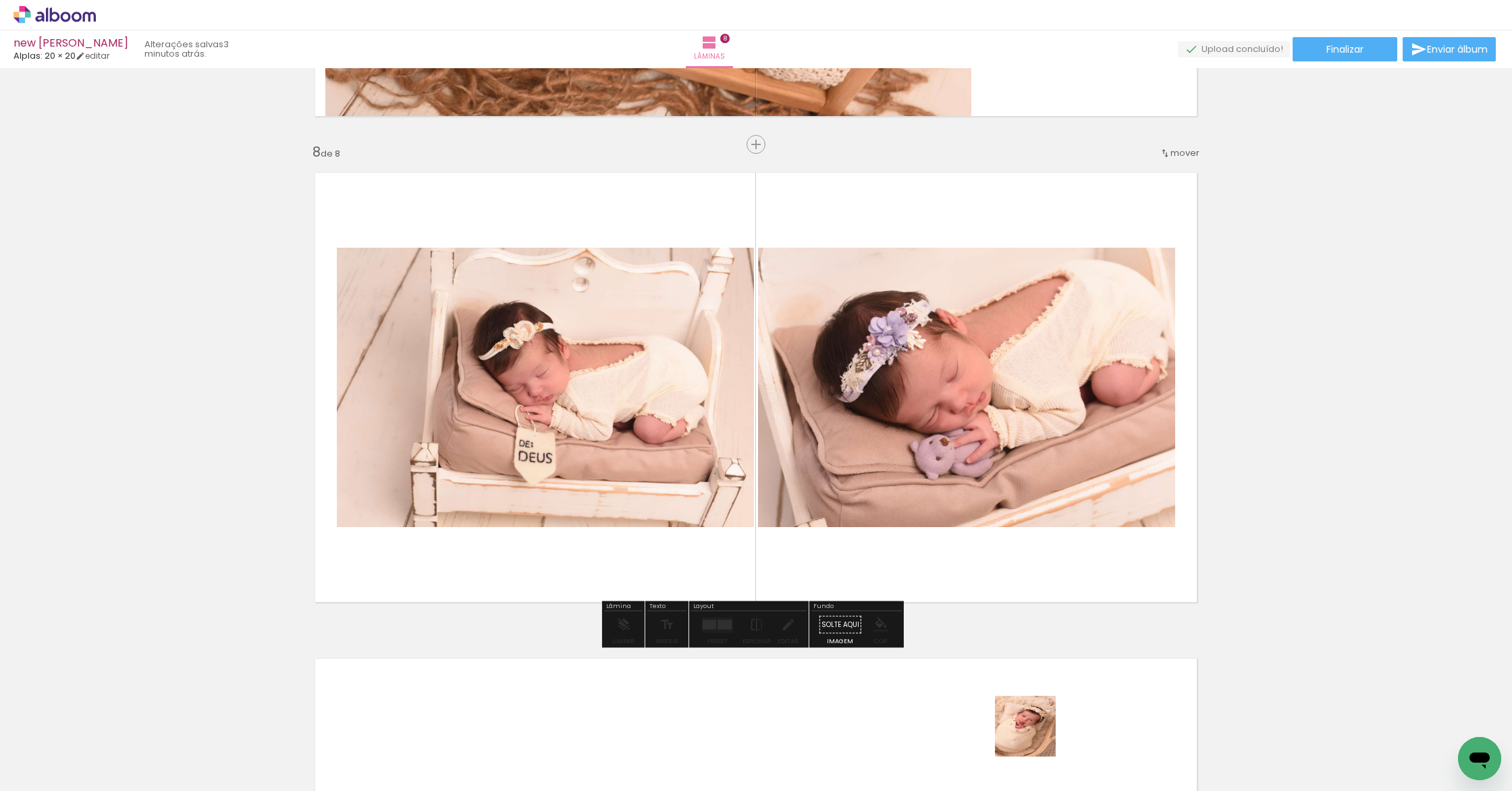
drag, startPoint x: 1033, startPoint y: 761, endPoint x: 1026, endPoint y: 615, distance: 146.2
click at [939, 491] on quentale-workspace at bounding box center [756, 395] width 1512 height 791
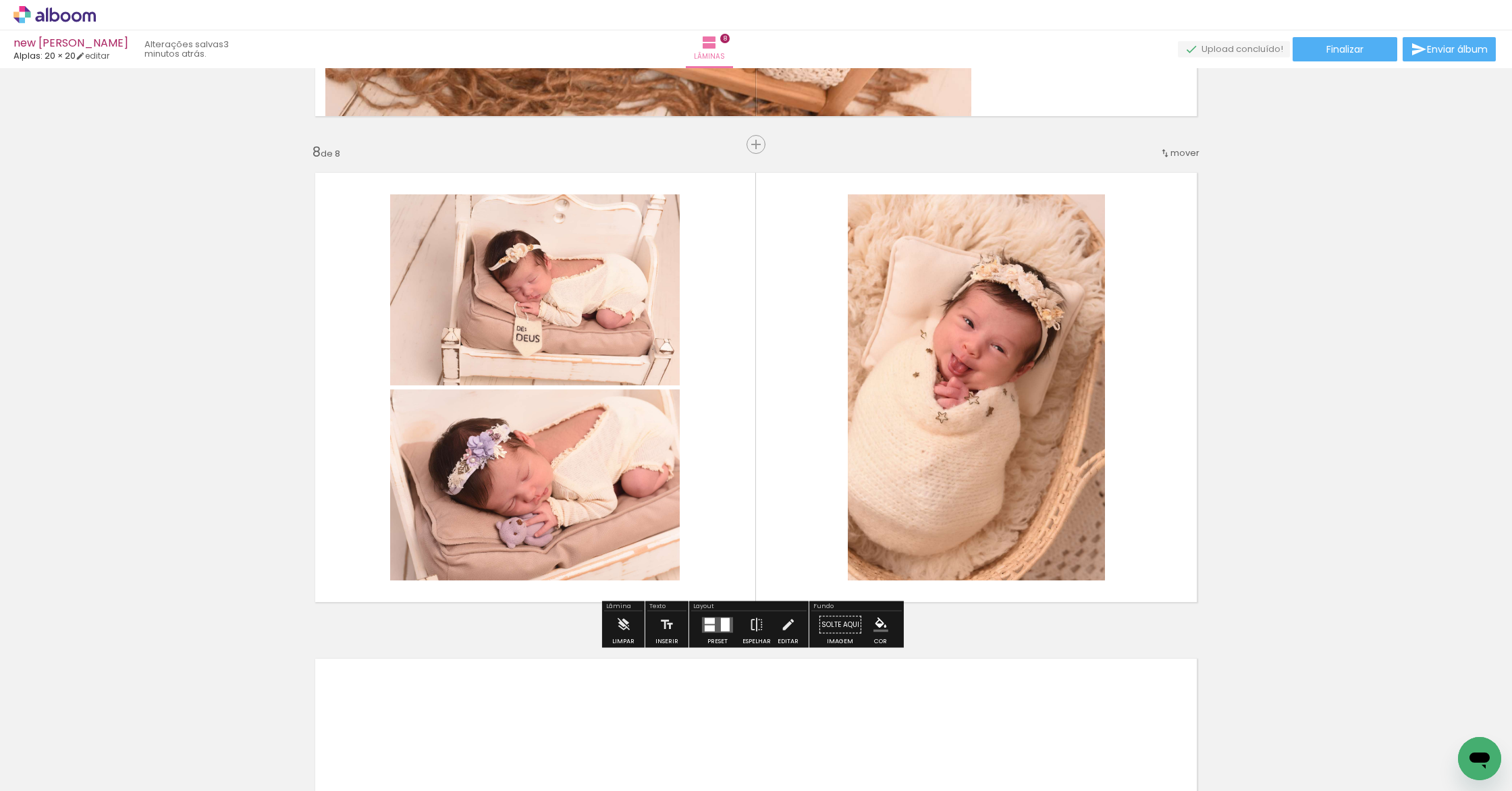
drag, startPoint x: 1114, startPoint y: 742, endPoint x: 936, endPoint y: 487, distance: 311.0
click at [936, 486] on quentale-workspace at bounding box center [756, 395] width 1512 height 791
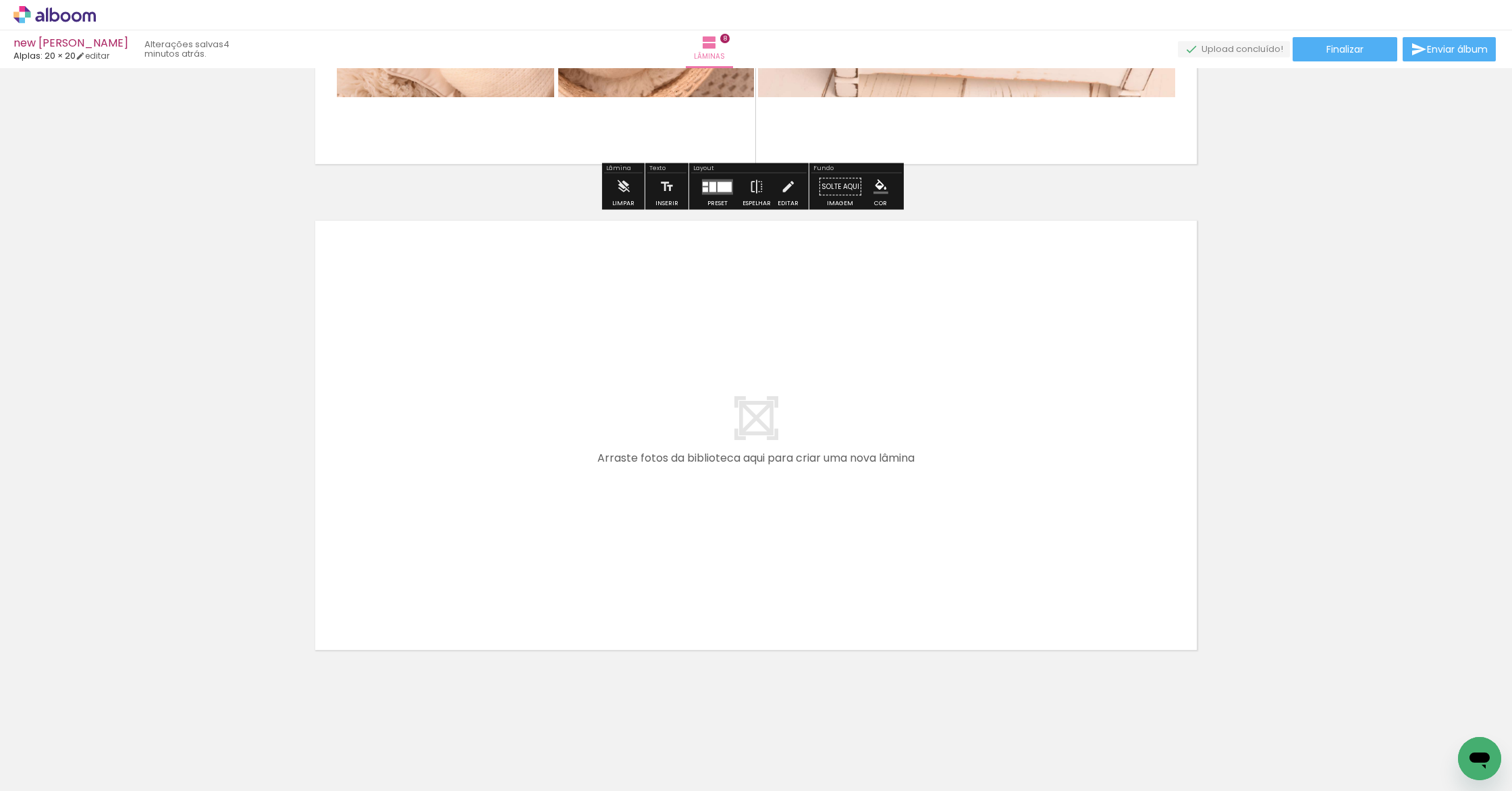
scroll to position [3786, 0]
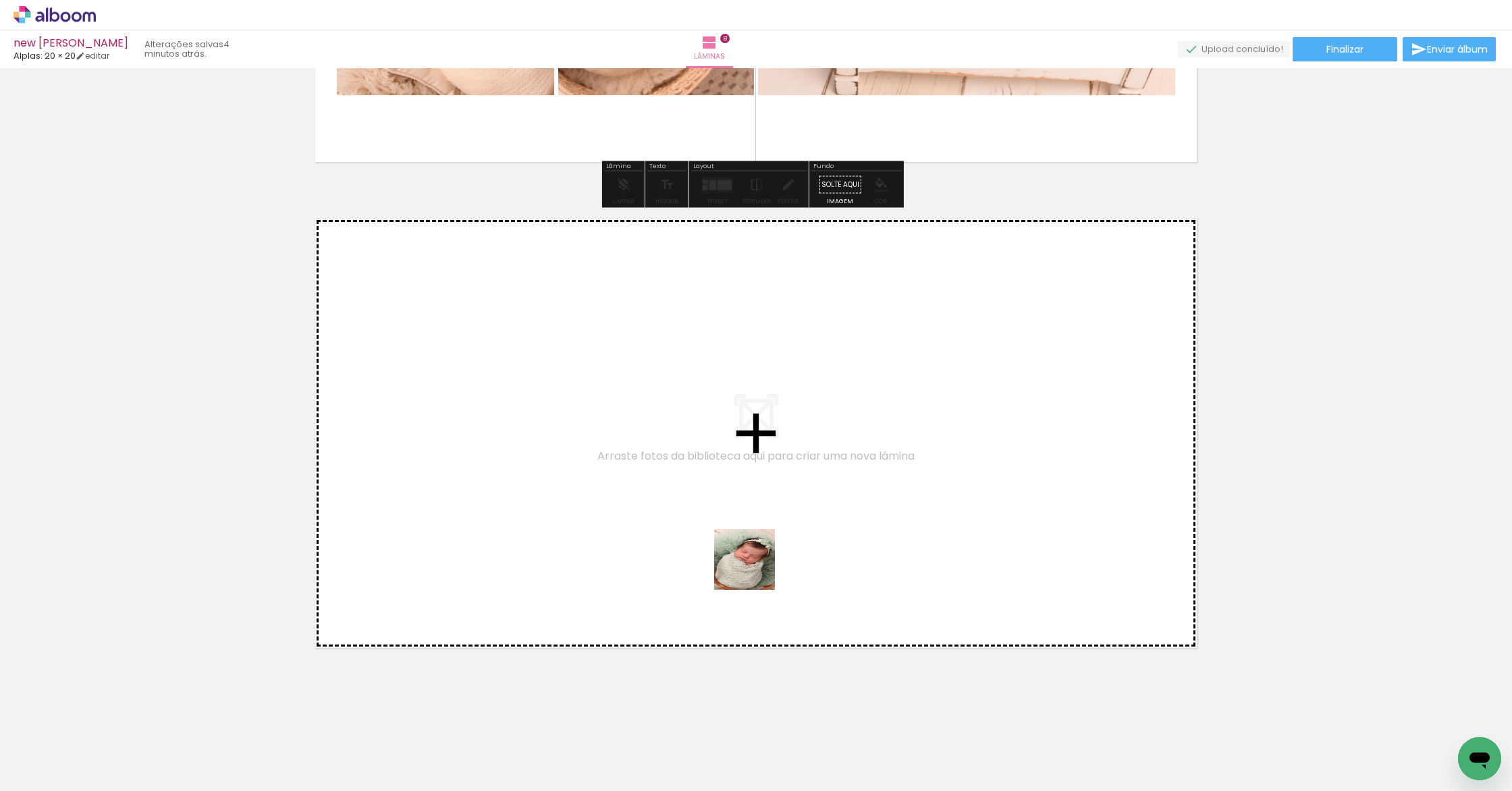
drag, startPoint x: 869, startPoint y: 759, endPoint x: 965, endPoint y: 733, distance: 99.5
click at [754, 569] on quentale-workspace at bounding box center [756, 395] width 1512 height 791
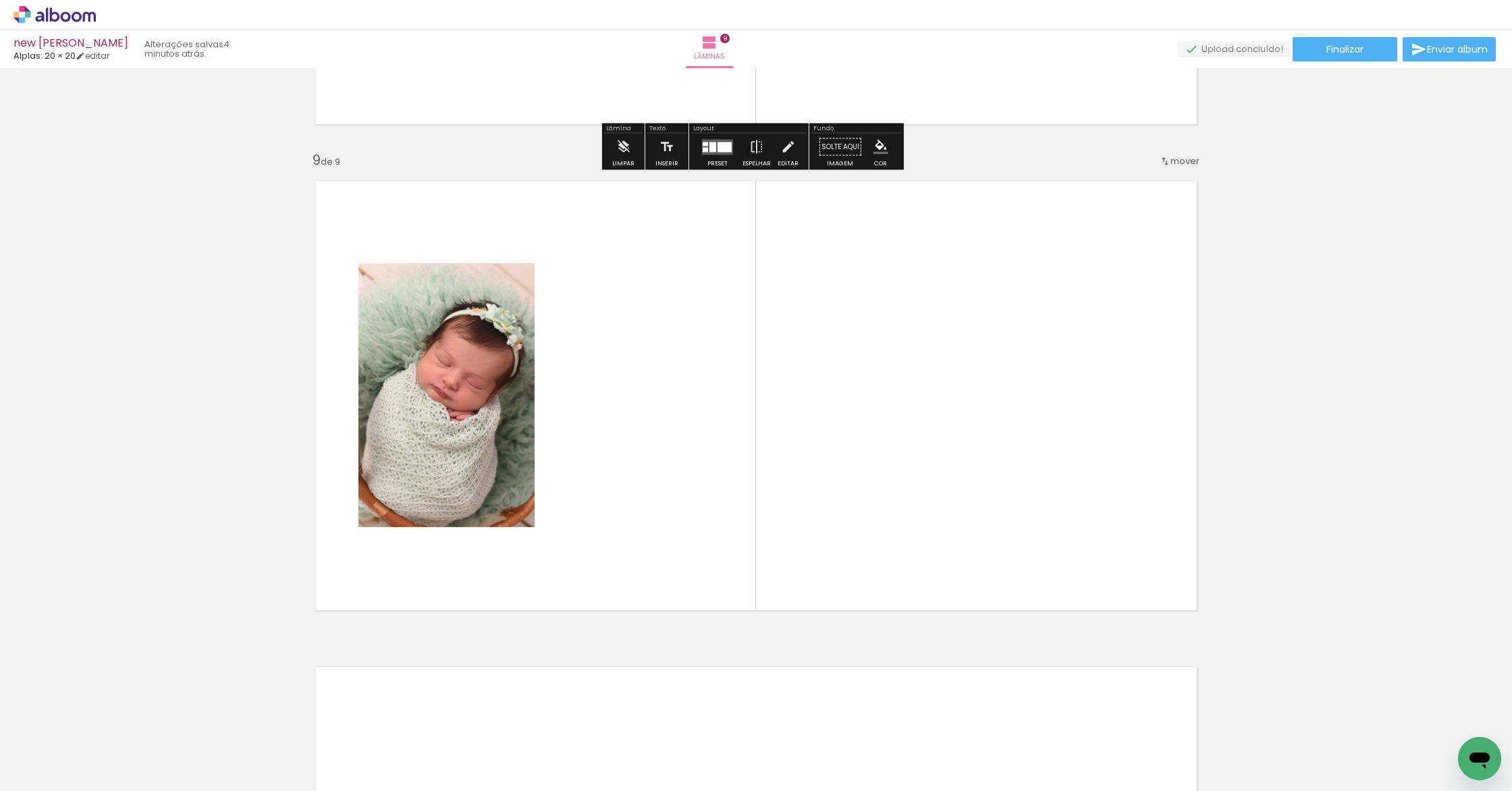
scroll to position [3832, 0]
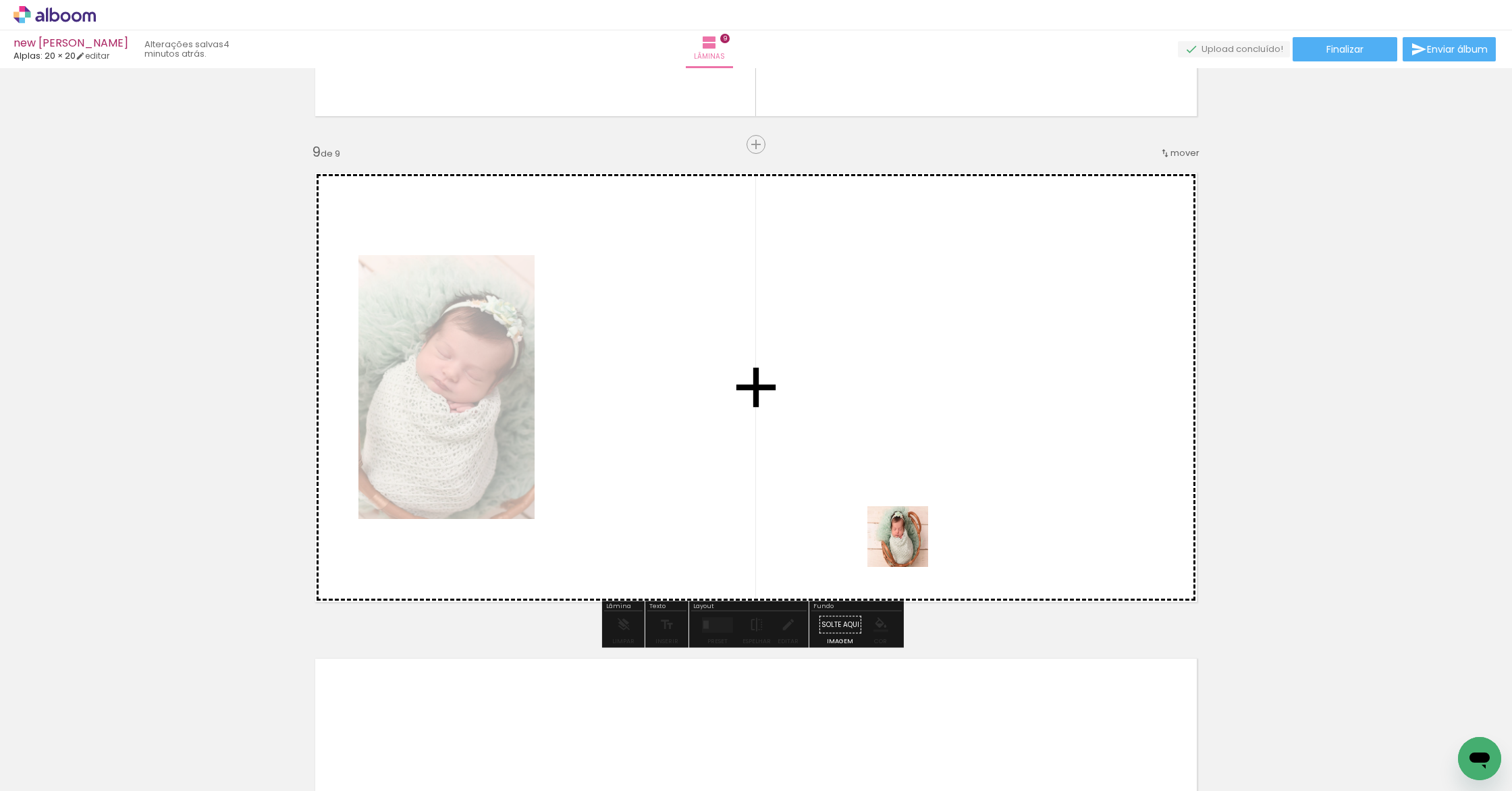
drag, startPoint x: 950, startPoint y: 744, endPoint x: 862, endPoint y: 451, distance: 305.9
click at [862, 451] on quentale-workspace at bounding box center [756, 395] width 1512 height 791
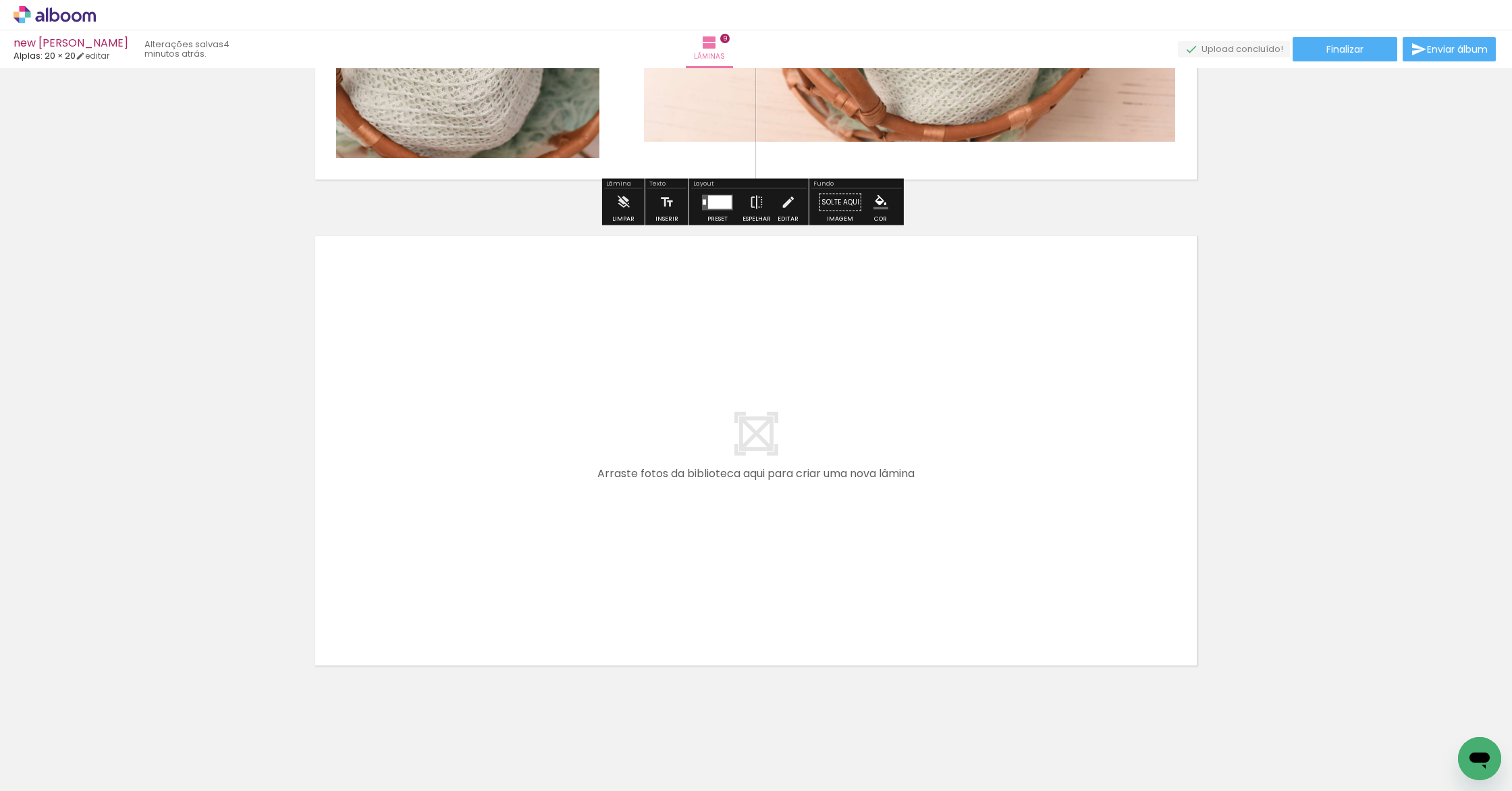
scroll to position [4271, 0]
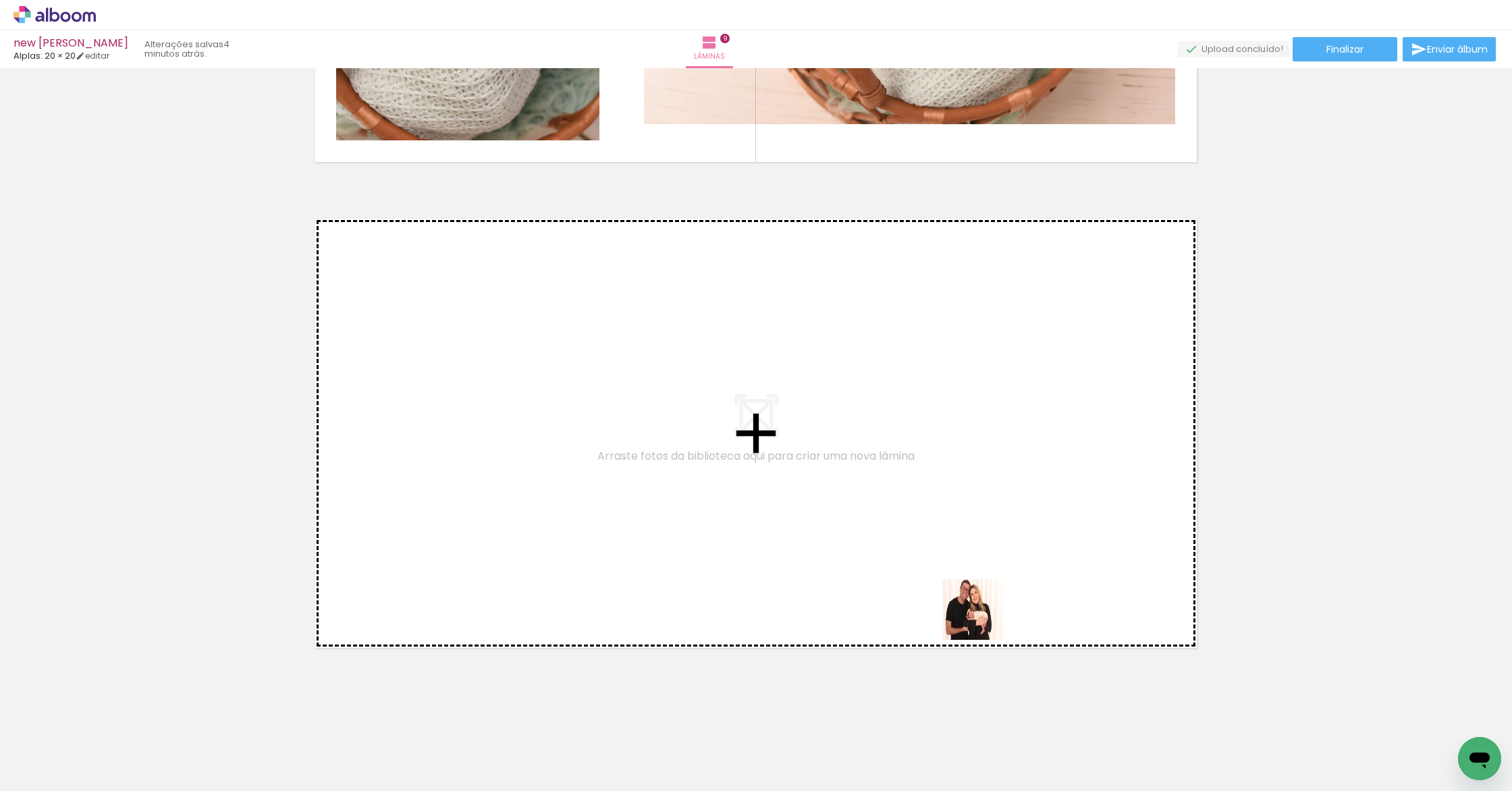
drag, startPoint x: 1014, startPoint y: 728, endPoint x: 916, endPoint y: 476, distance: 270.4
click at [916, 476] on quentale-workspace at bounding box center [756, 395] width 1512 height 791
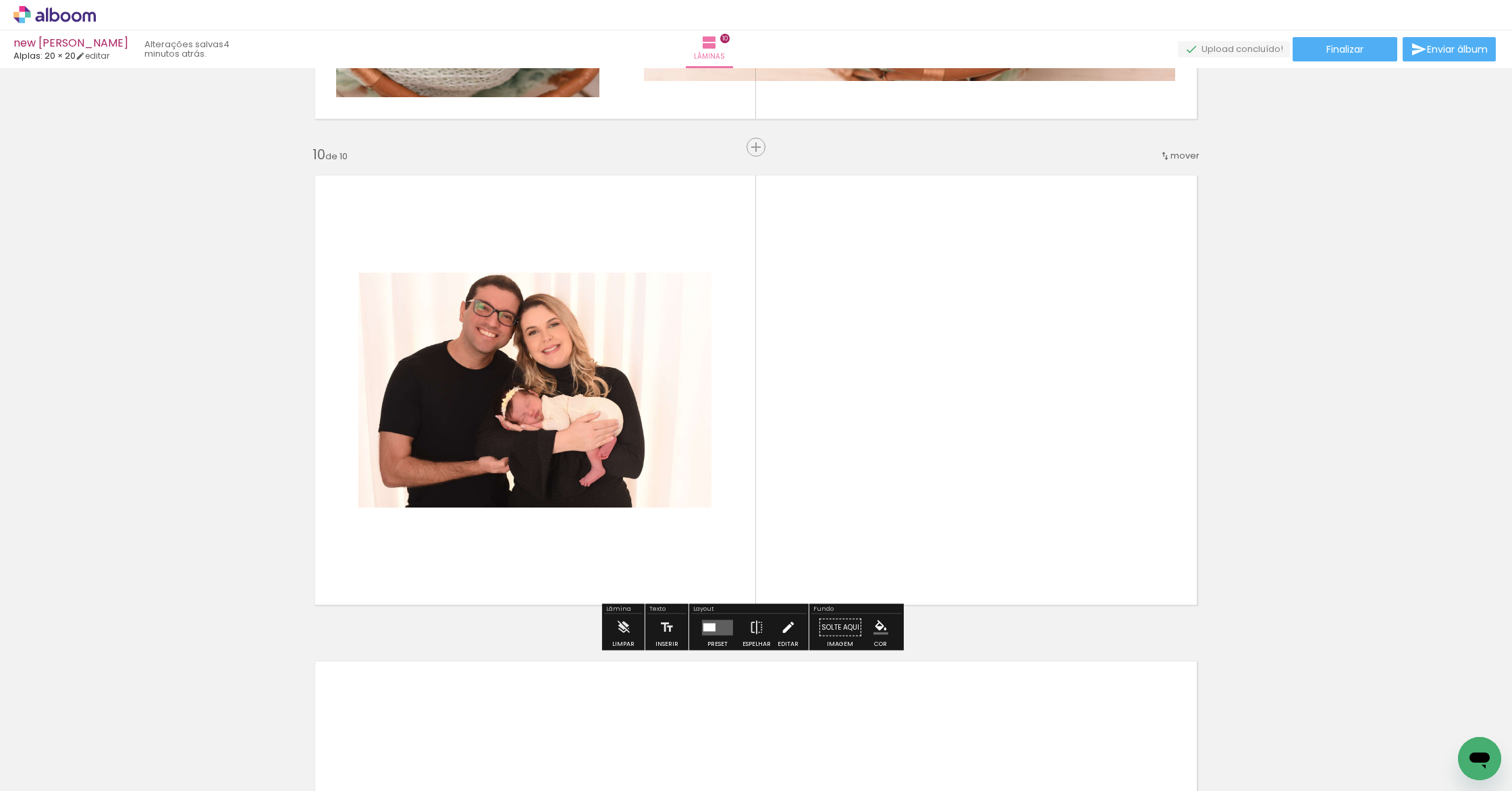
scroll to position [4317, 0]
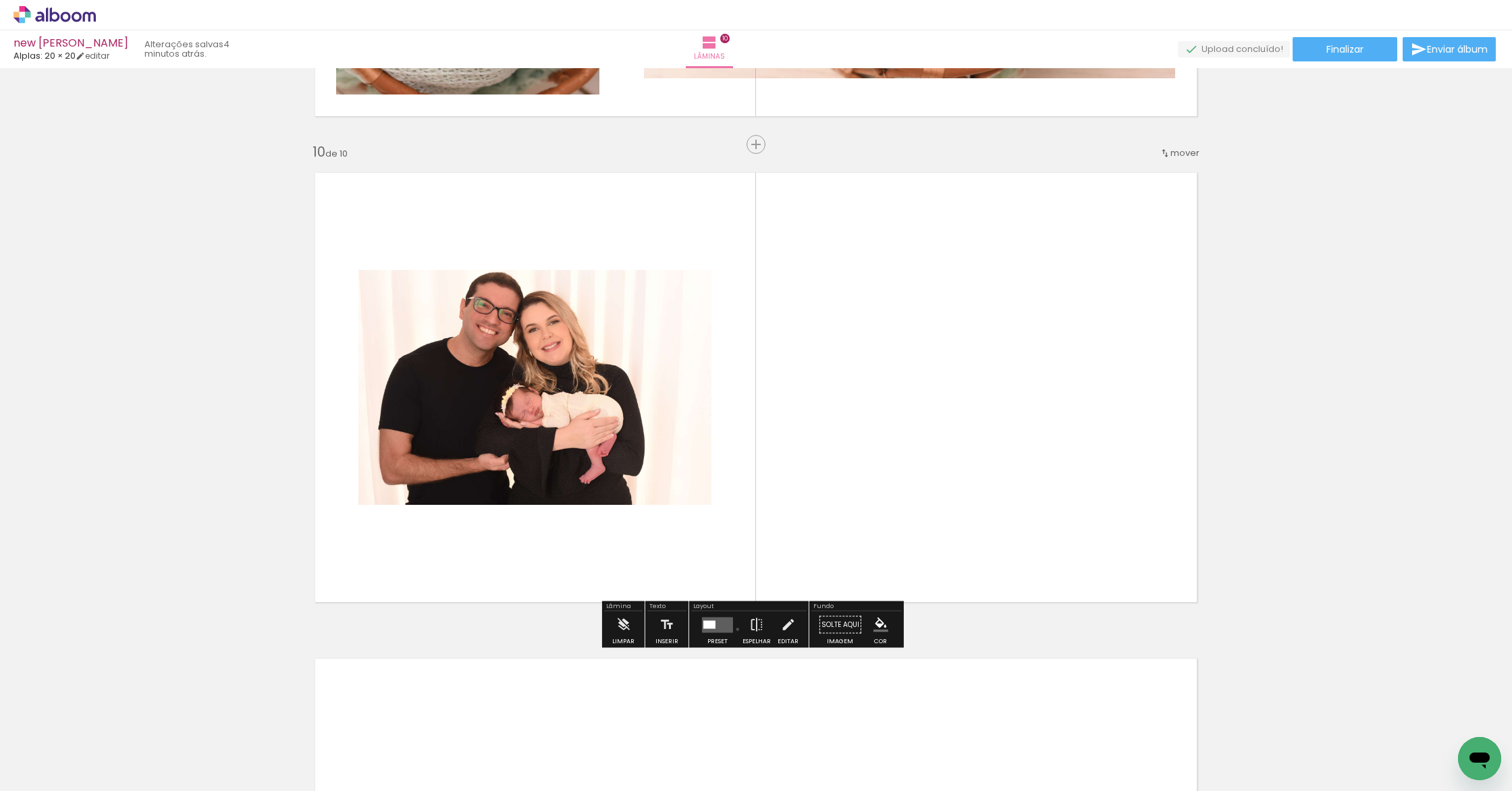
click at [734, 629] on paper-button "Preset" at bounding box center [717, 628] width 43 height 35
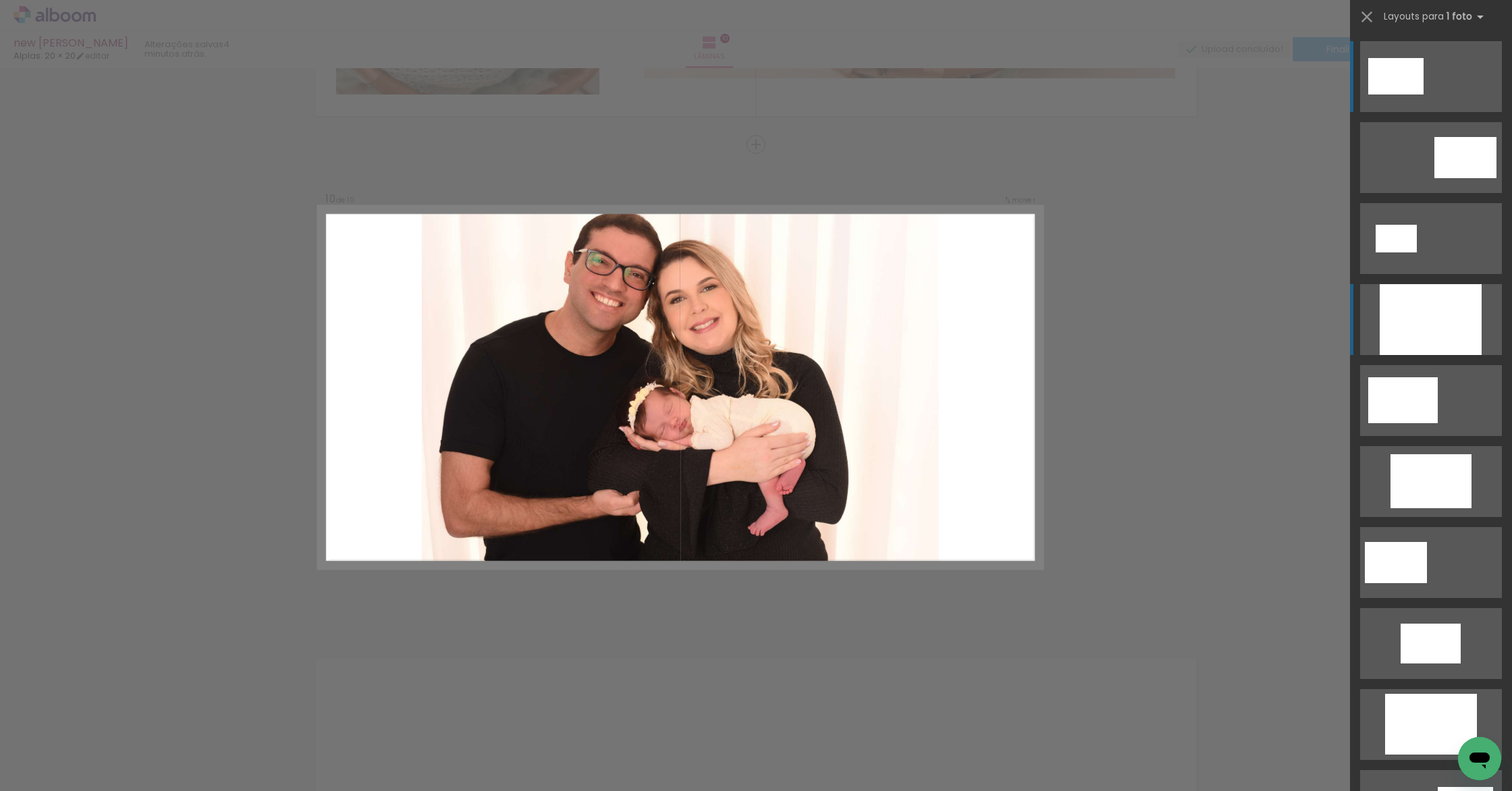
click at [1400, 315] on div at bounding box center [1430, 320] width 102 height 71
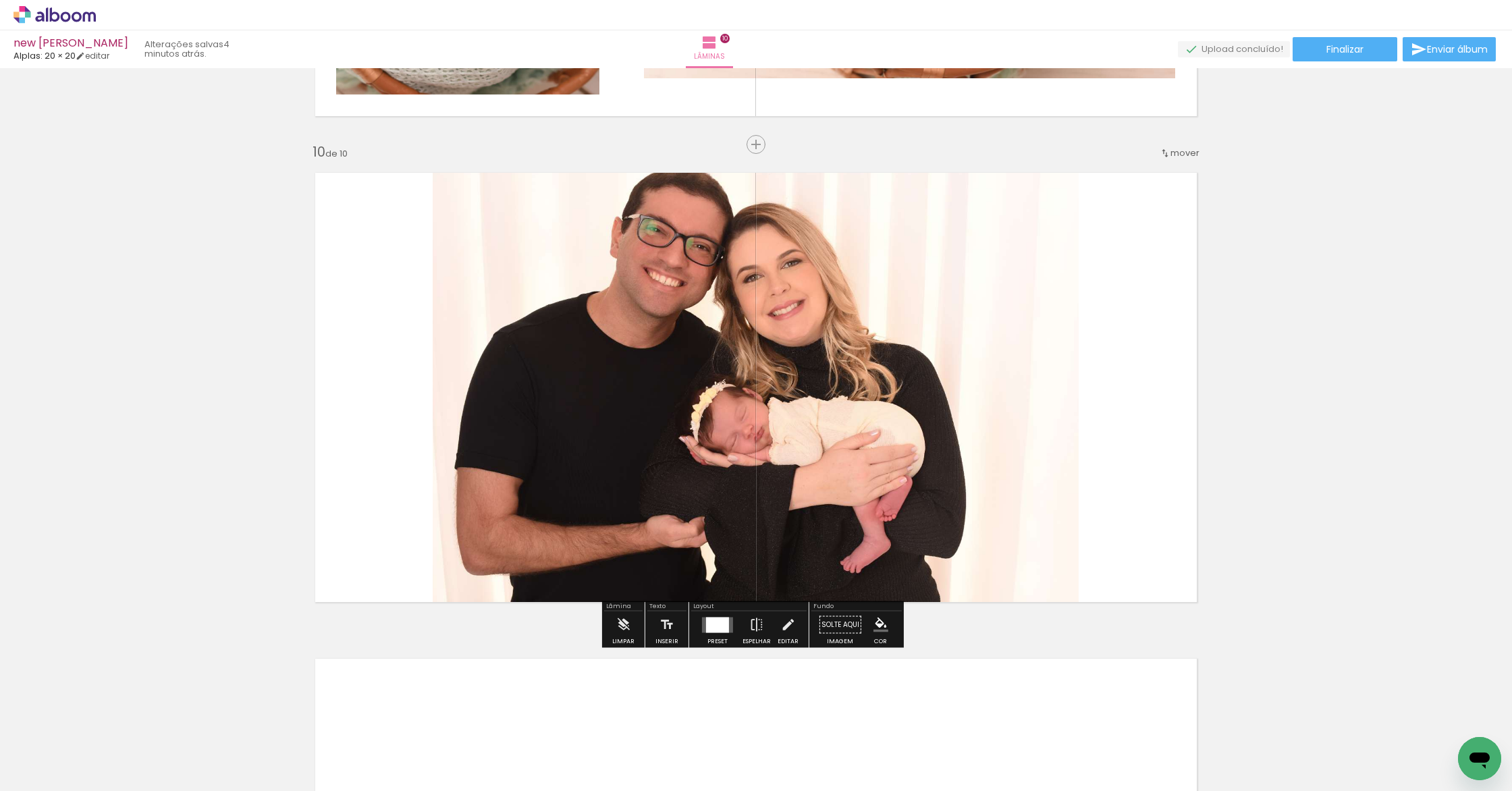
click at [815, 443] on quentale-photo at bounding box center [755, 387] width 646 height 452
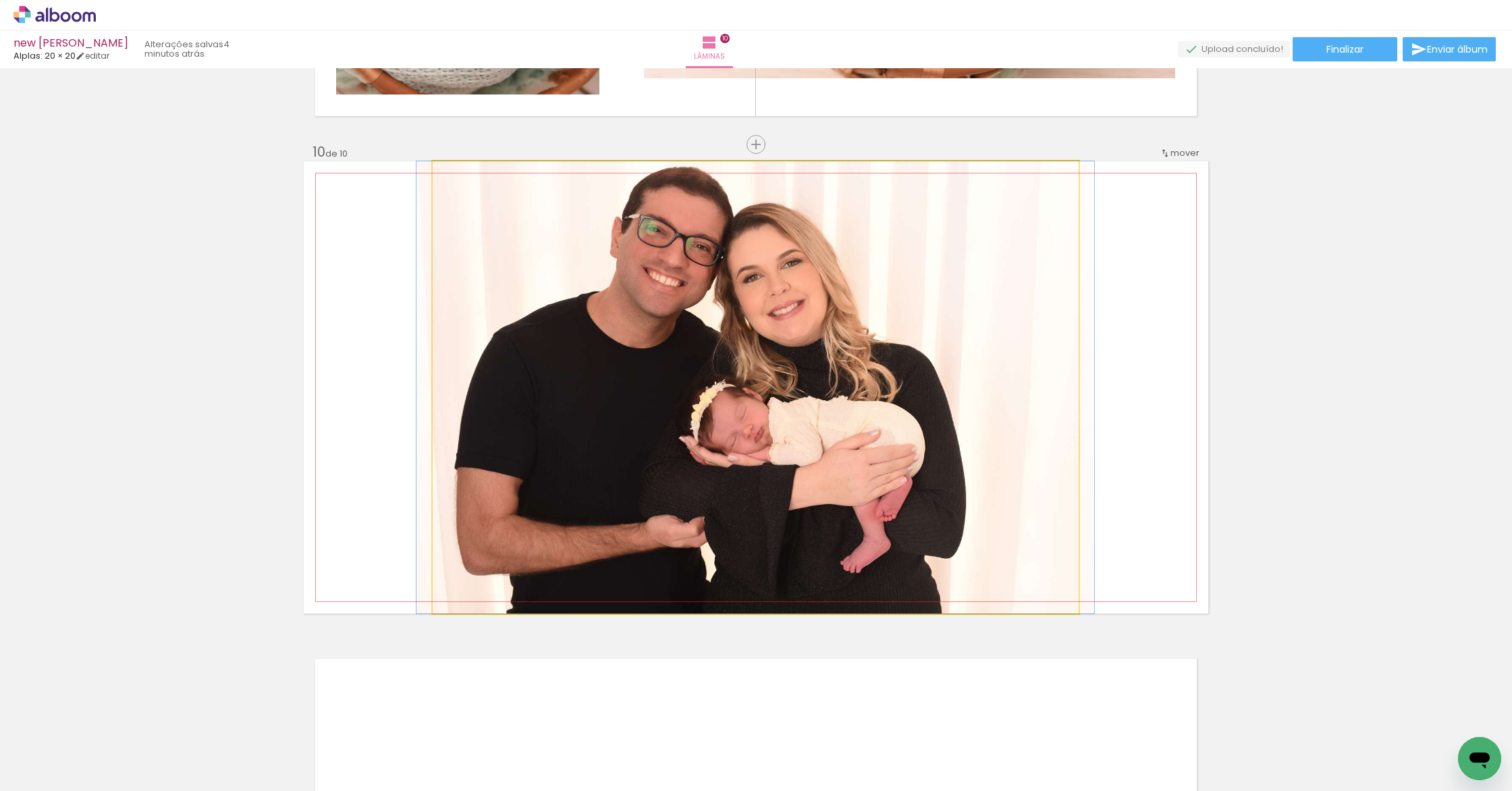
click at [816, 442] on quentale-photo at bounding box center [755, 387] width 646 height 452
click at [833, 448] on quentale-photo at bounding box center [755, 387] width 646 height 452
click at [832, 447] on quentale-photo at bounding box center [755, 387] width 646 height 452
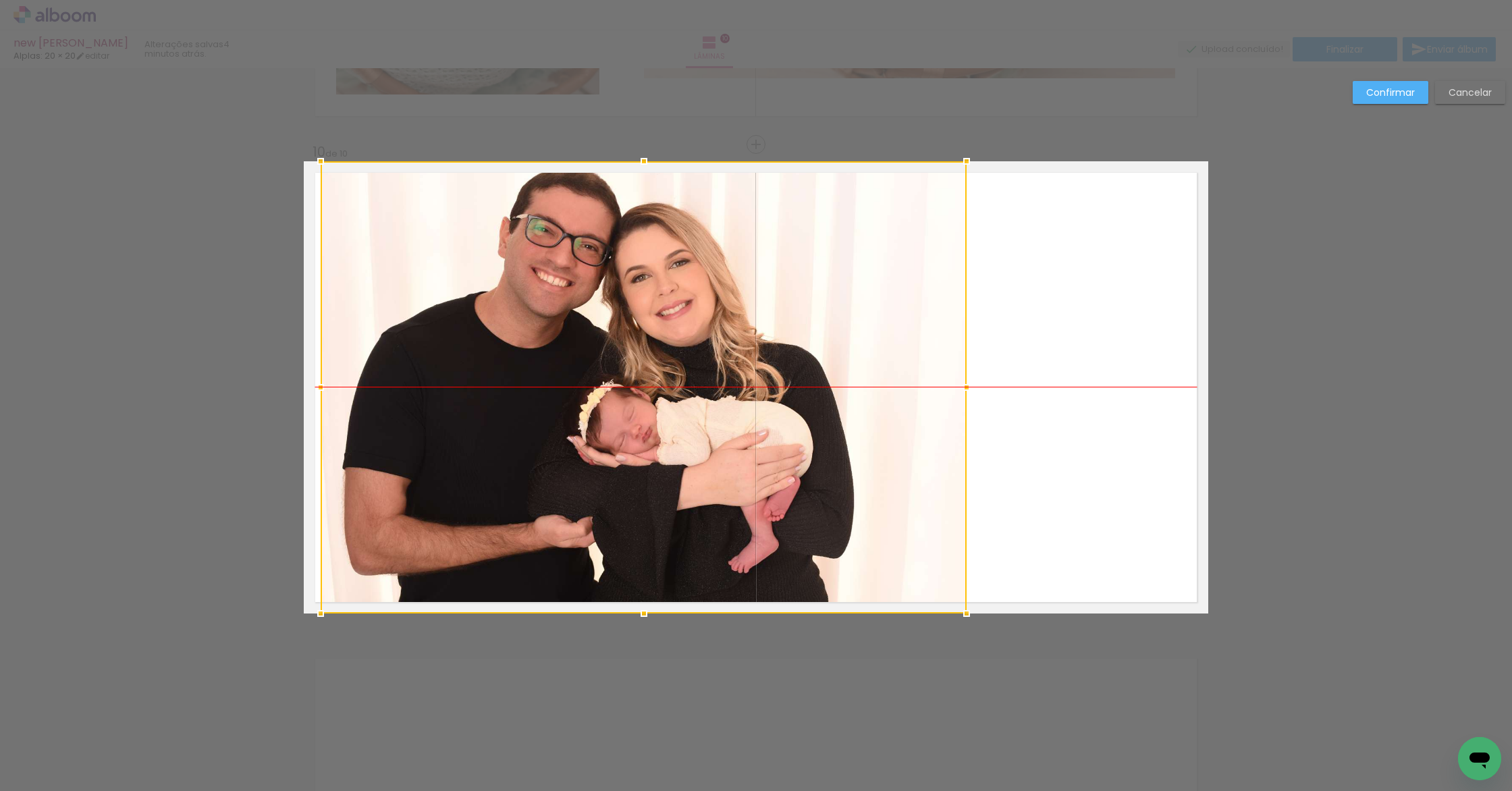
drag, startPoint x: 846, startPoint y: 446, endPoint x: 736, endPoint y: 454, distance: 110.3
click at [736, 454] on div at bounding box center [643, 387] width 646 height 452
click at [760, 361] on div at bounding box center [644, 387] width 646 height 452
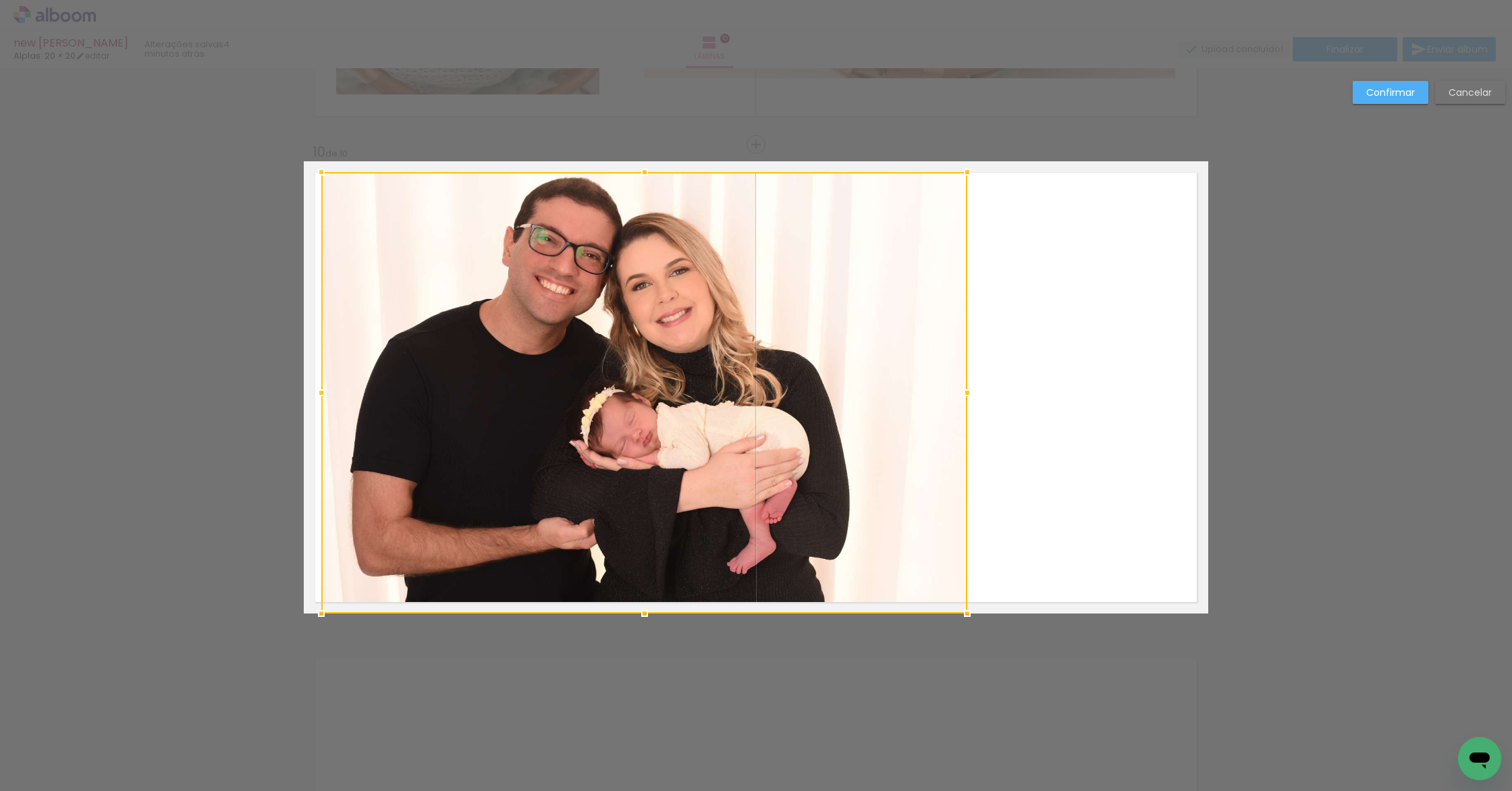
drag, startPoint x: 637, startPoint y: 159, endPoint x: 635, endPoint y: 172, distance: 13.2
click at [635, 172] on div at bounding box center [644, 172] width 27 height 27
click at [0, 0] on slot "Confirmar" at bounding box center [0, 0] width 0 height 0
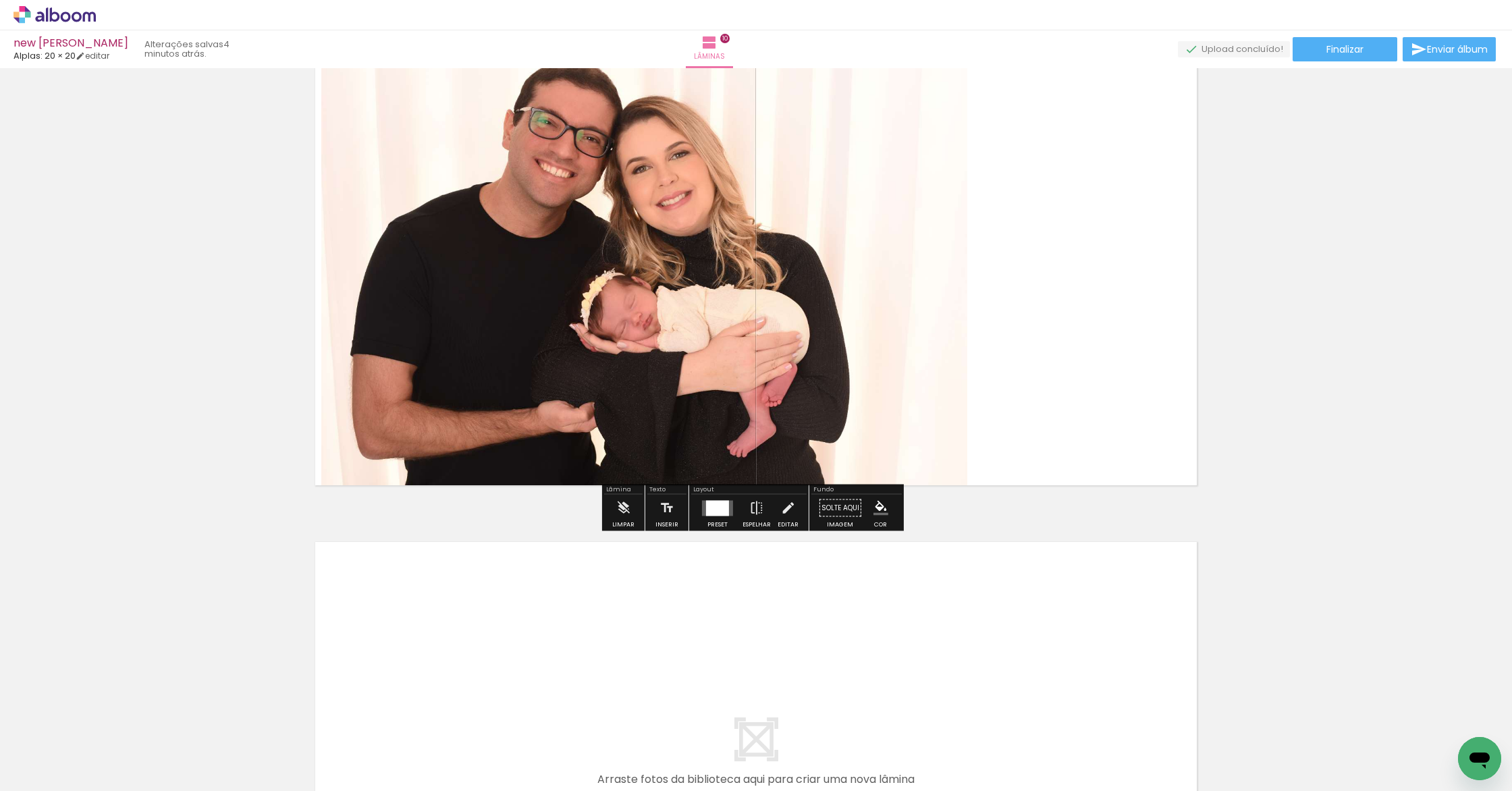
scroll to position [4758, 0]
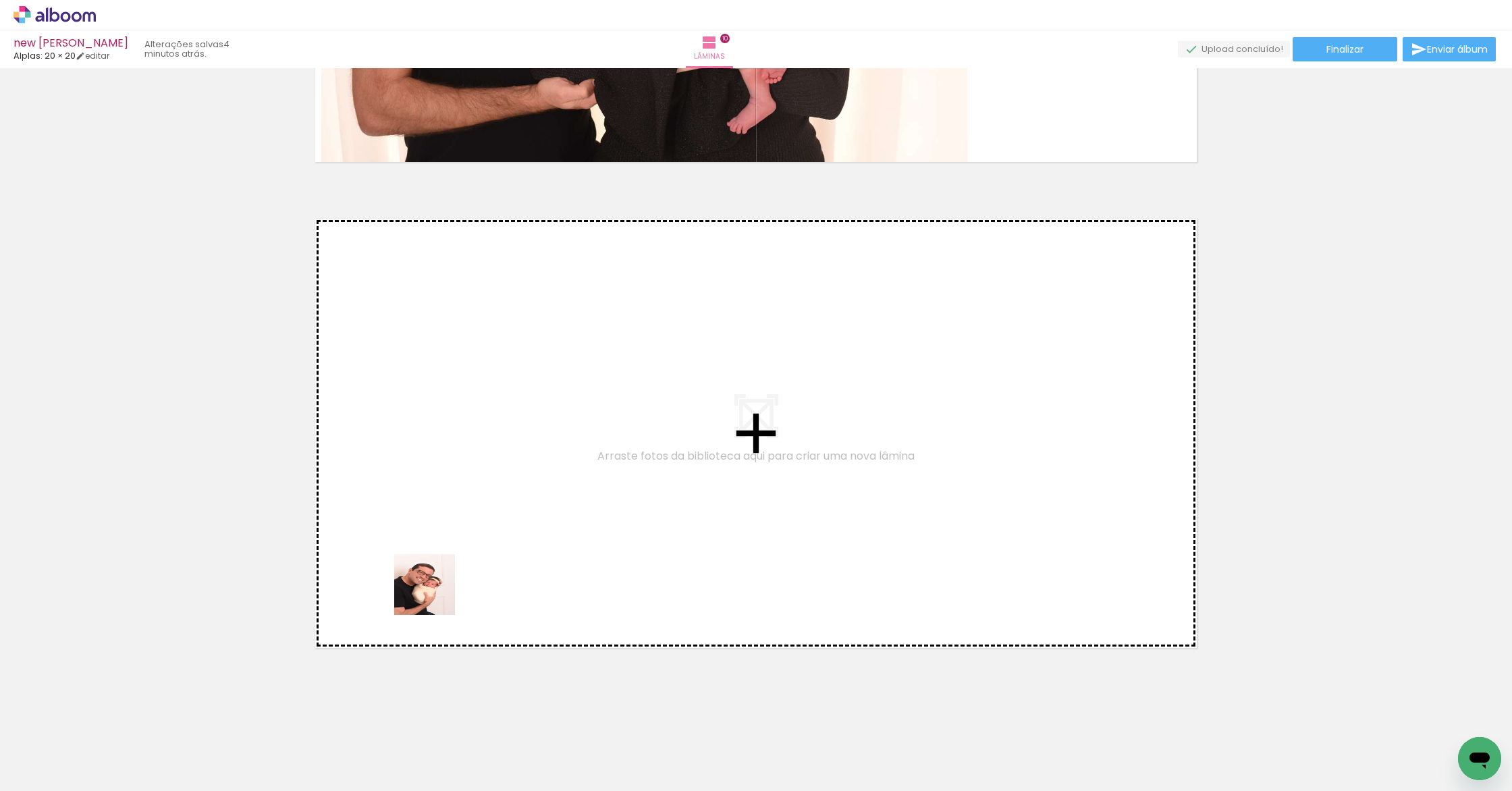
click at [466, 491] on quentale-workspace at bounding box center [756, 395] width 1512 height 791
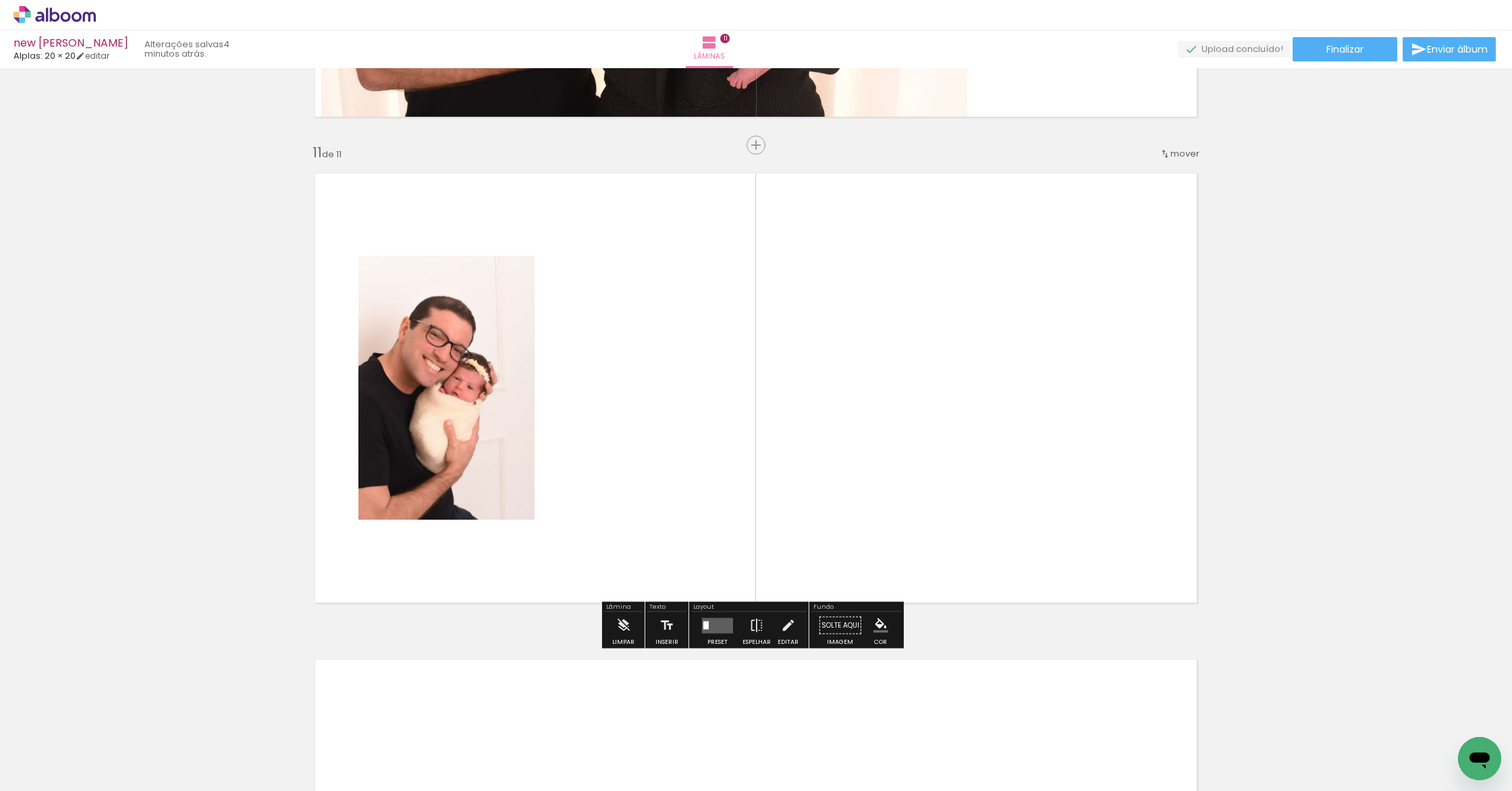
scroll to position [4803, 0]
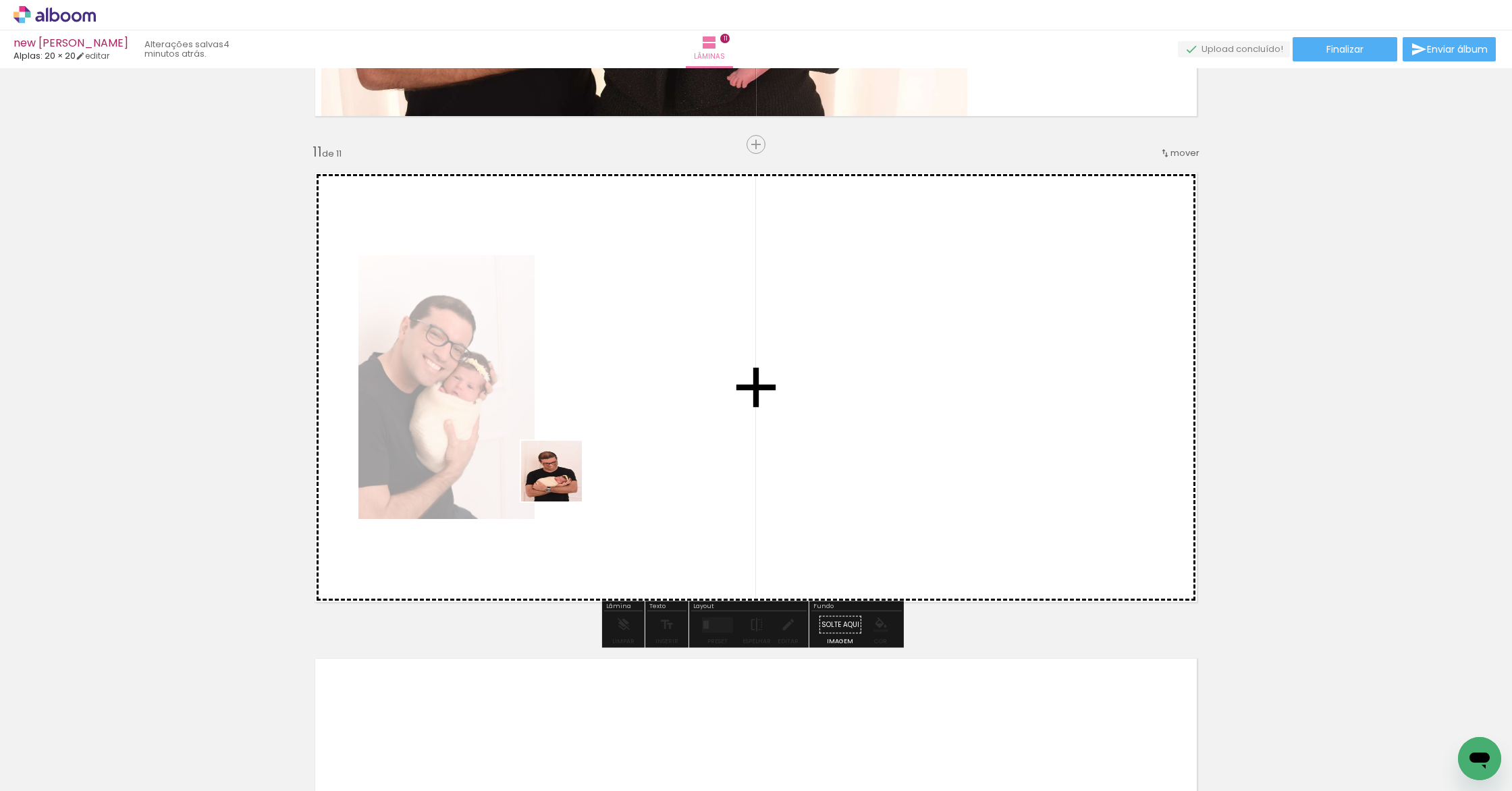
drag, startPoint x: 482, startPoint y: 760, endPoint x: 596, endPoint y: 410, distance: 368.1
click at [596, 410] on quentale-workspace at bounding box center [756, 395] width 1512 height 791
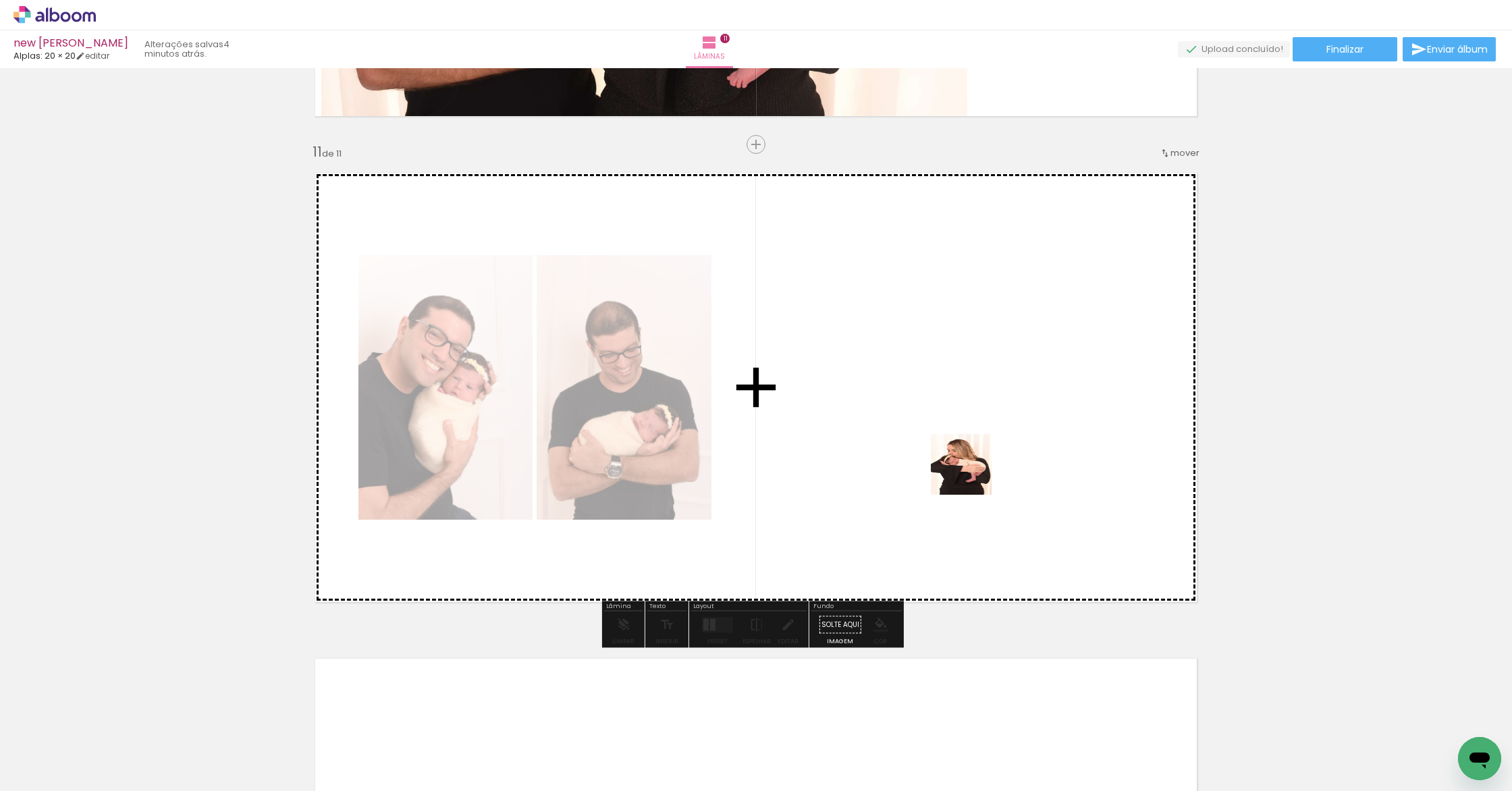
drag, startPoint x: 1165, startPoint y: 758, endPoint x: 986, endPoint y: 493, distance: 319.8
click at [971, 474] on quentale-workspace at bounding box center [756, 395] width 1512 height 791
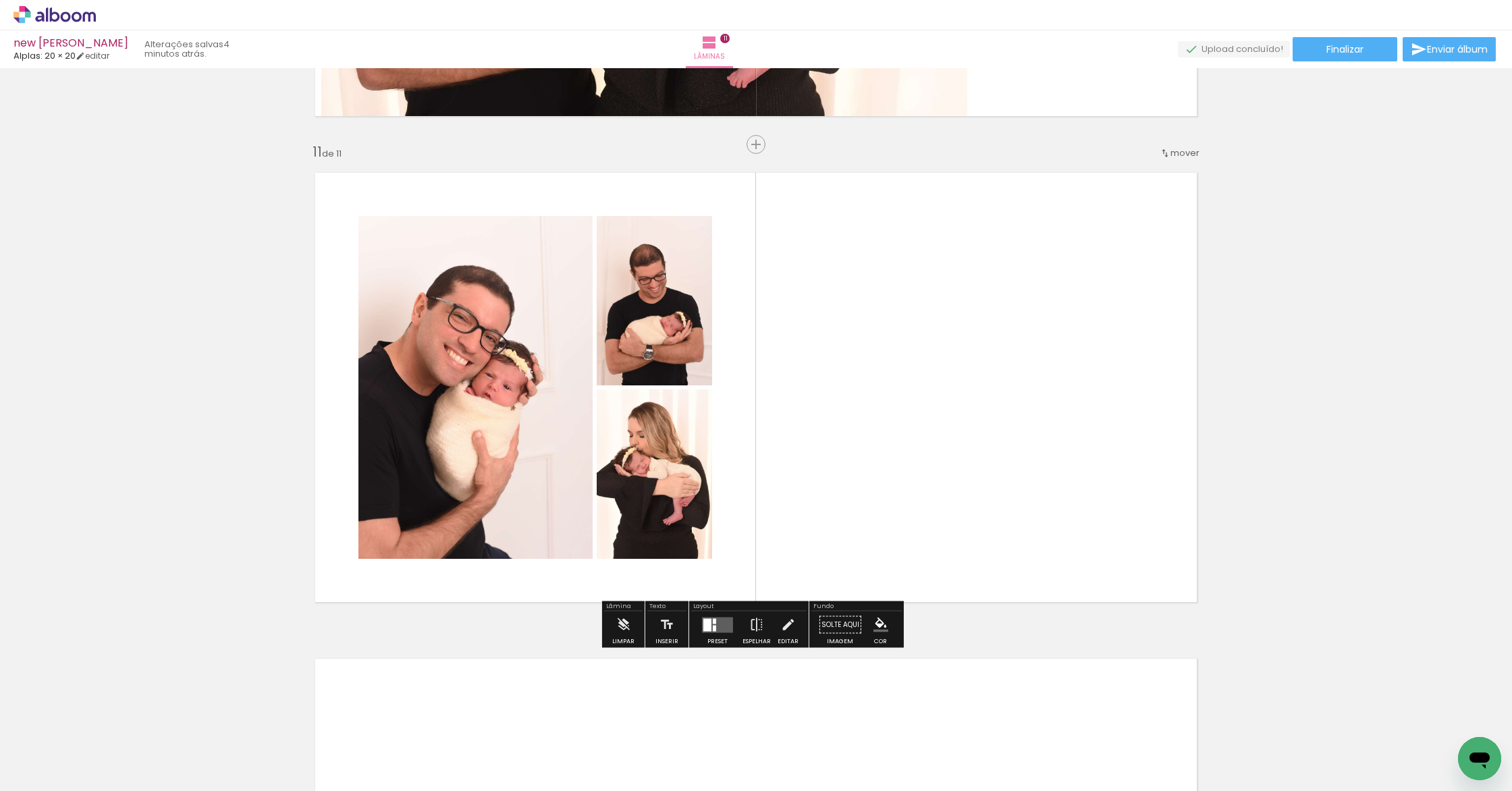
scroll to position [0, 1324]
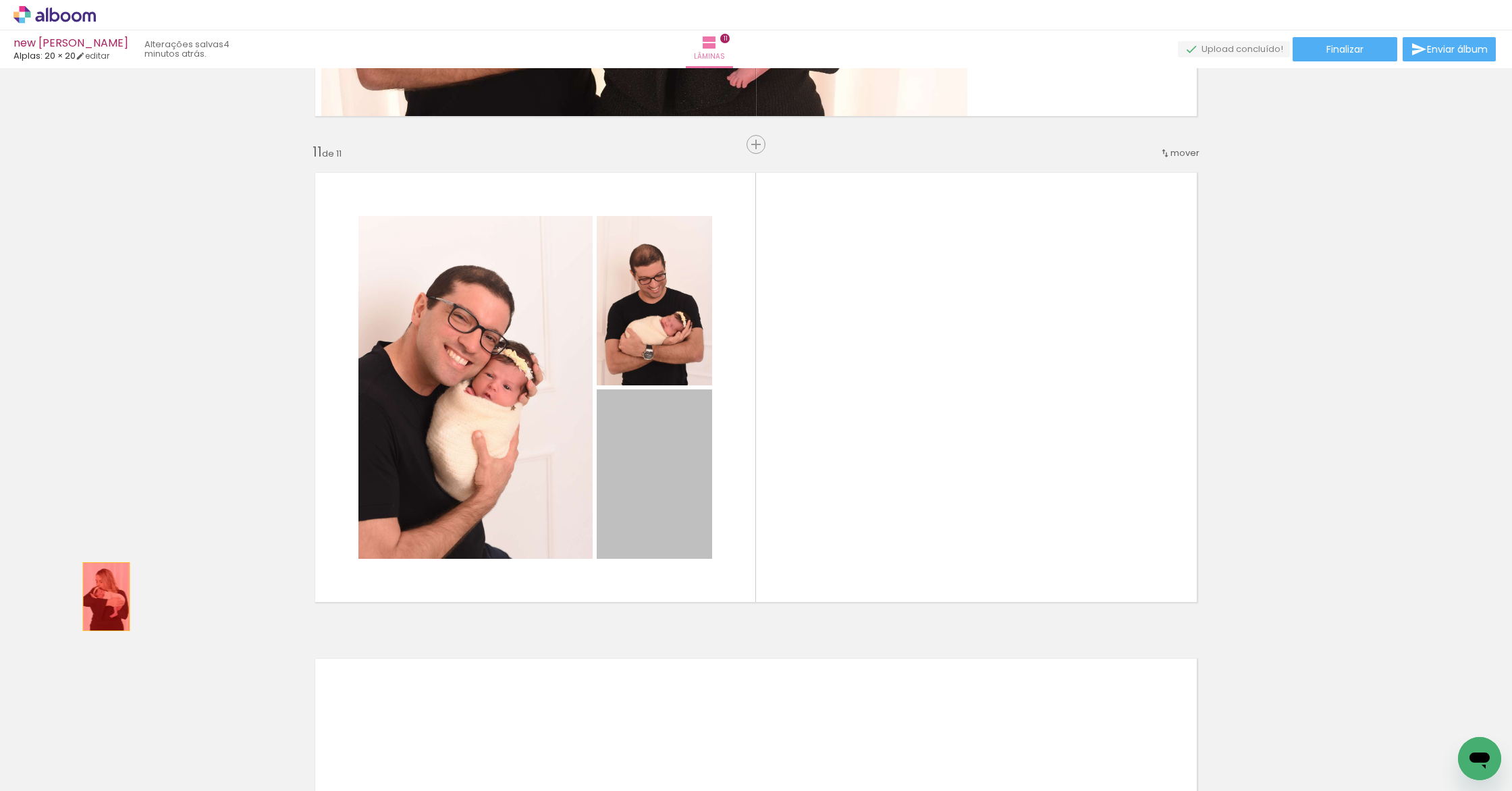
drag, startPoint x: 682, startPoint y: 493, endPoint x: 101, endPoint y: 596, distance: 590.1
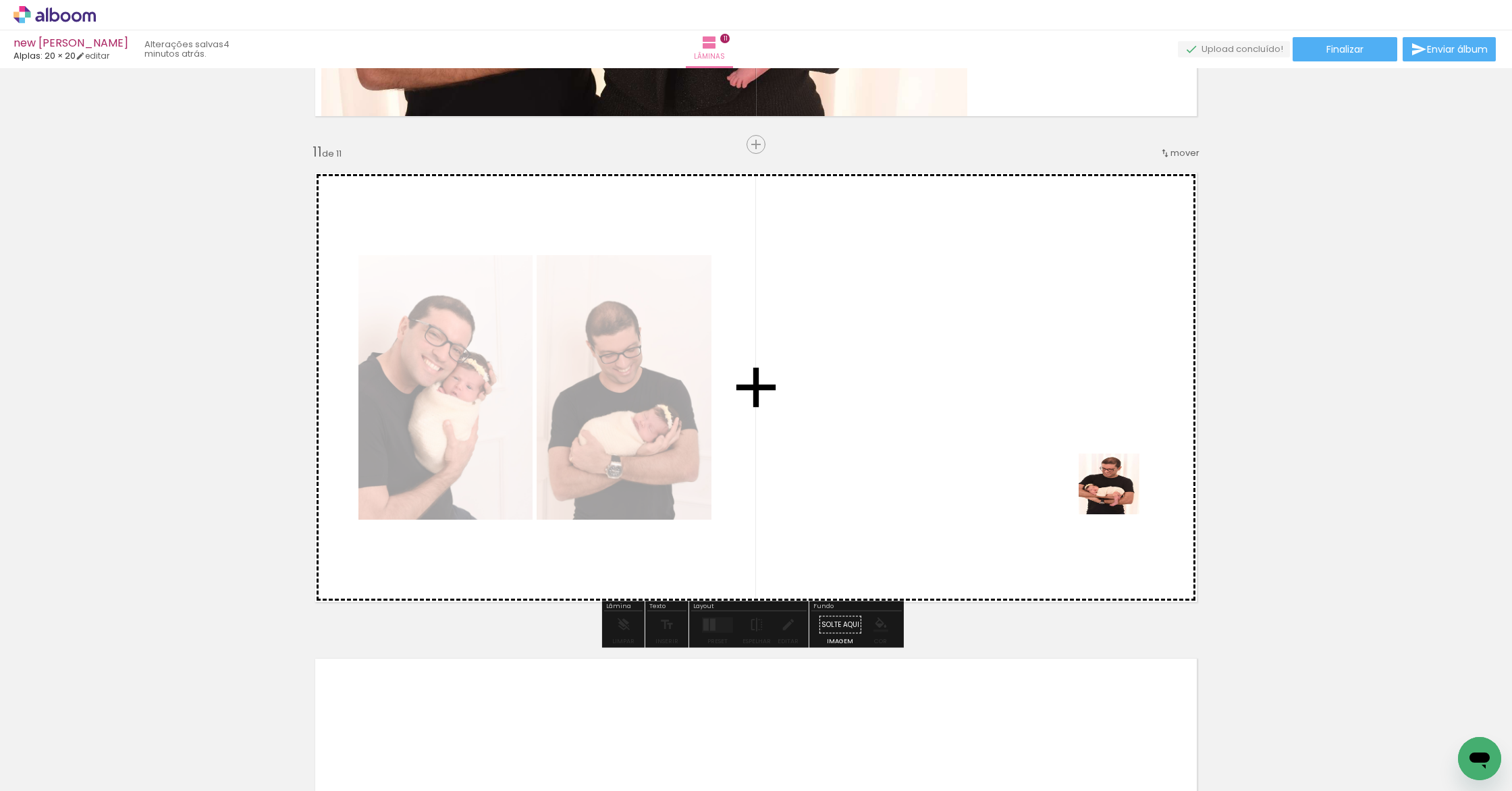
drag, startPoint x: 1396, startPoint y: 763, endPoint x: 949, endPoint y: 377, distance: 590.6
click at [949, 377] on quentale-workspace at bounding box center [756, 395] width 1512 height 791
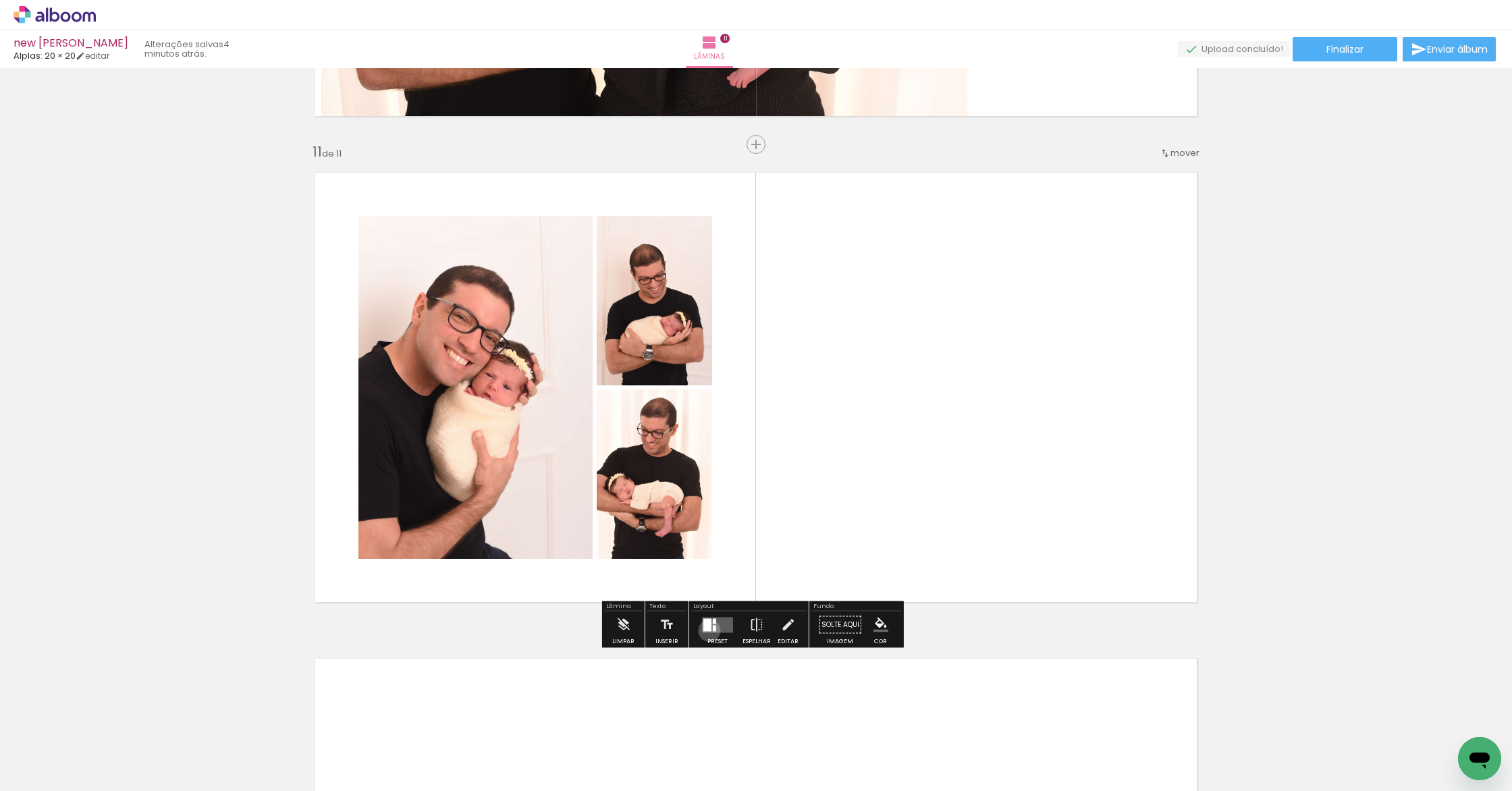
click at [706, 630] on div at bounding box center [707, 624] width 8 height 12
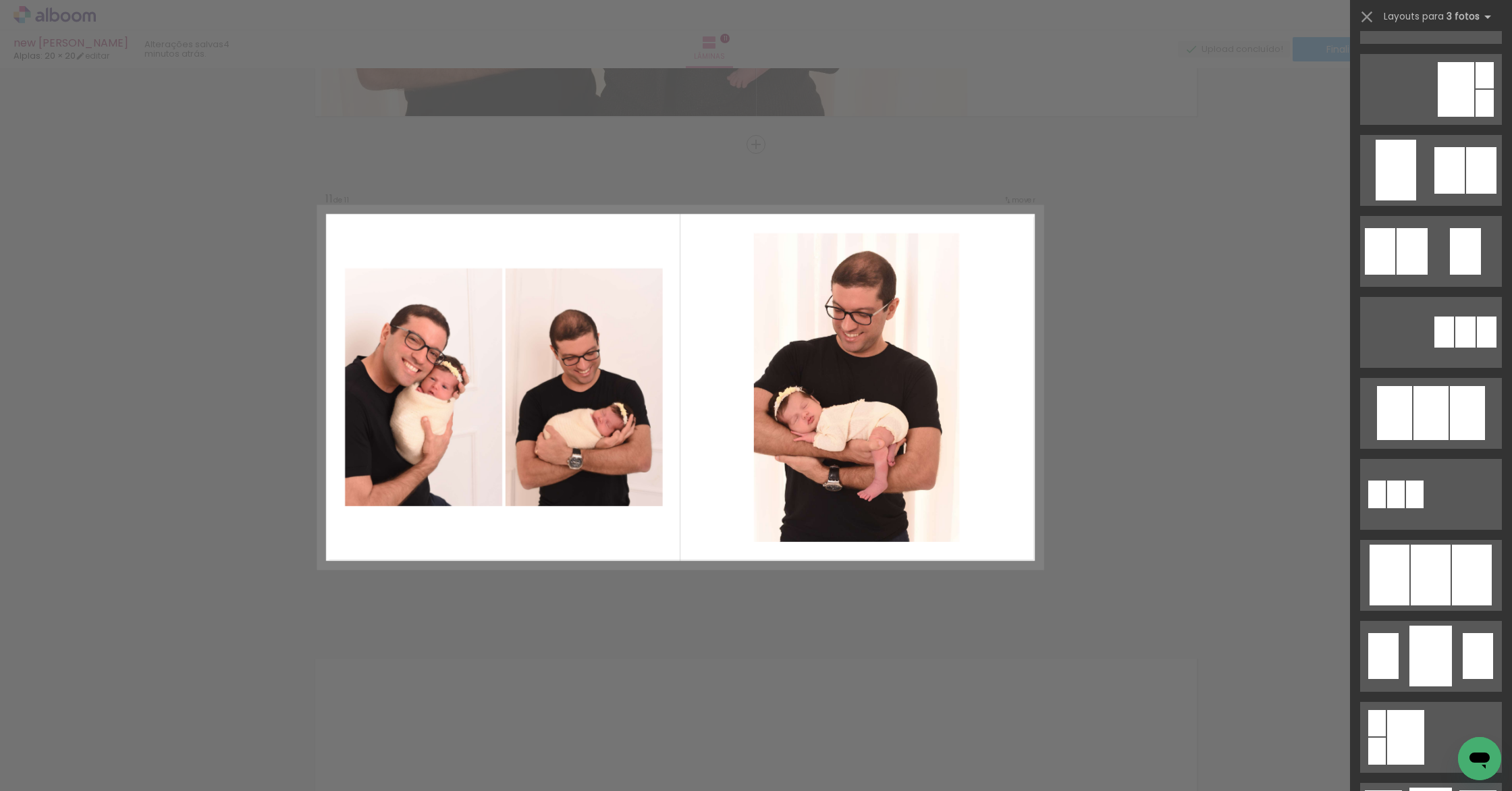
scroll to position [765, 0]
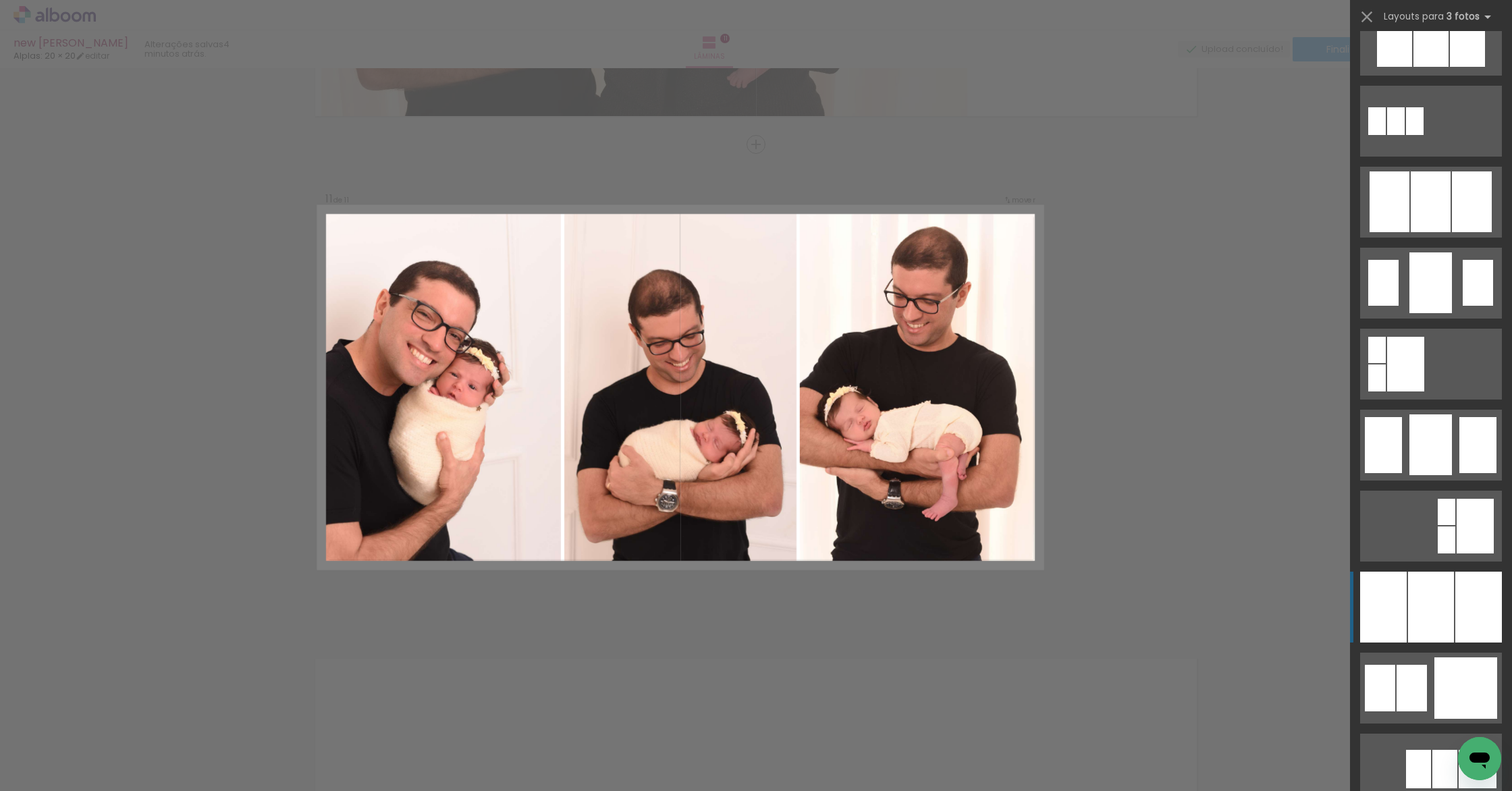
click at [1432, 581] on div at bounding box center [1431, 607] width 46 height 71
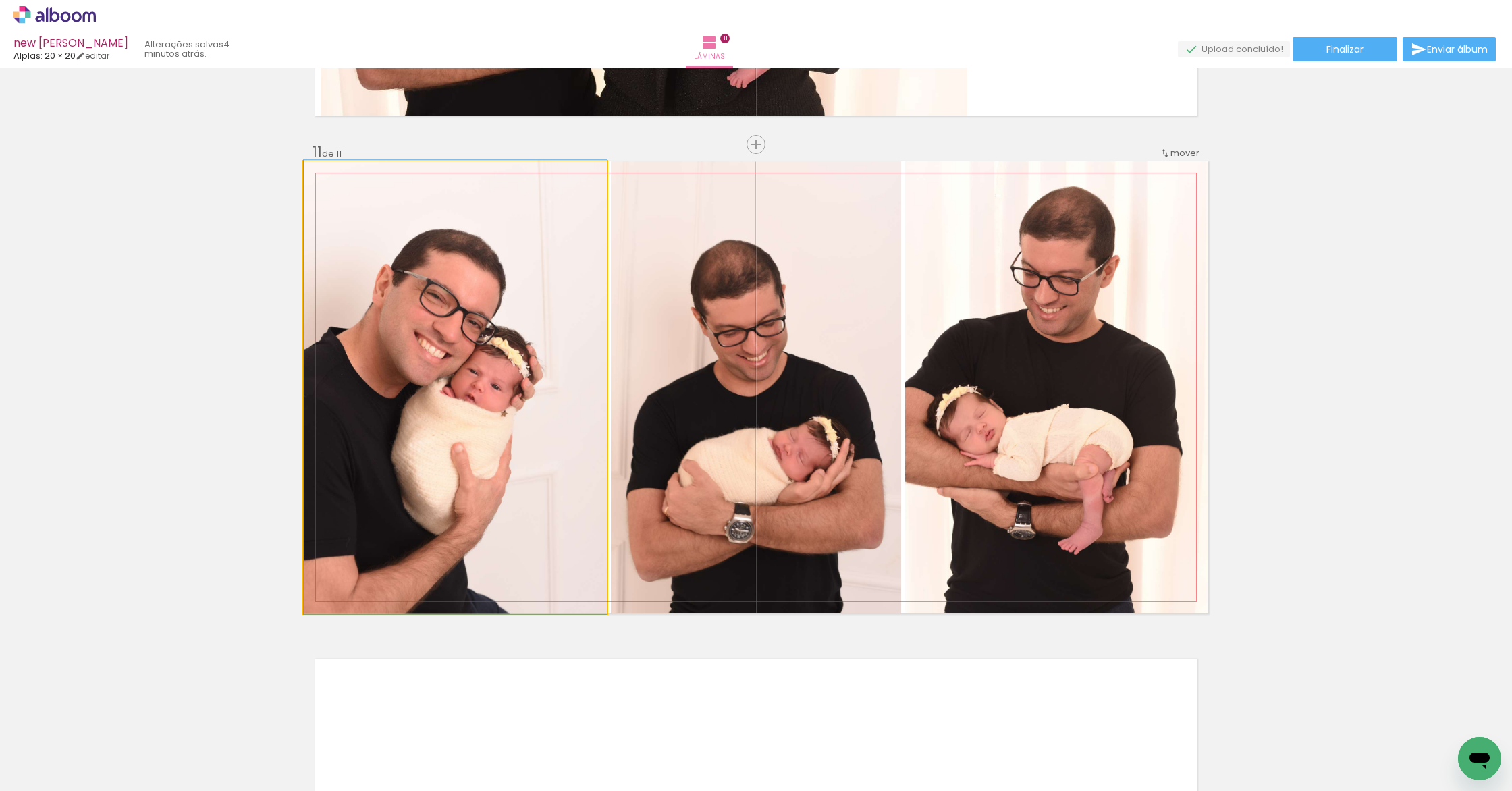
drag, startPoint x: 545, startPoint y: 444, endPoint x: 696, endPoint y: 444, distance: 151.0
click at [0, 0] on slot at bounding box center [0, 0] width 0 height 0
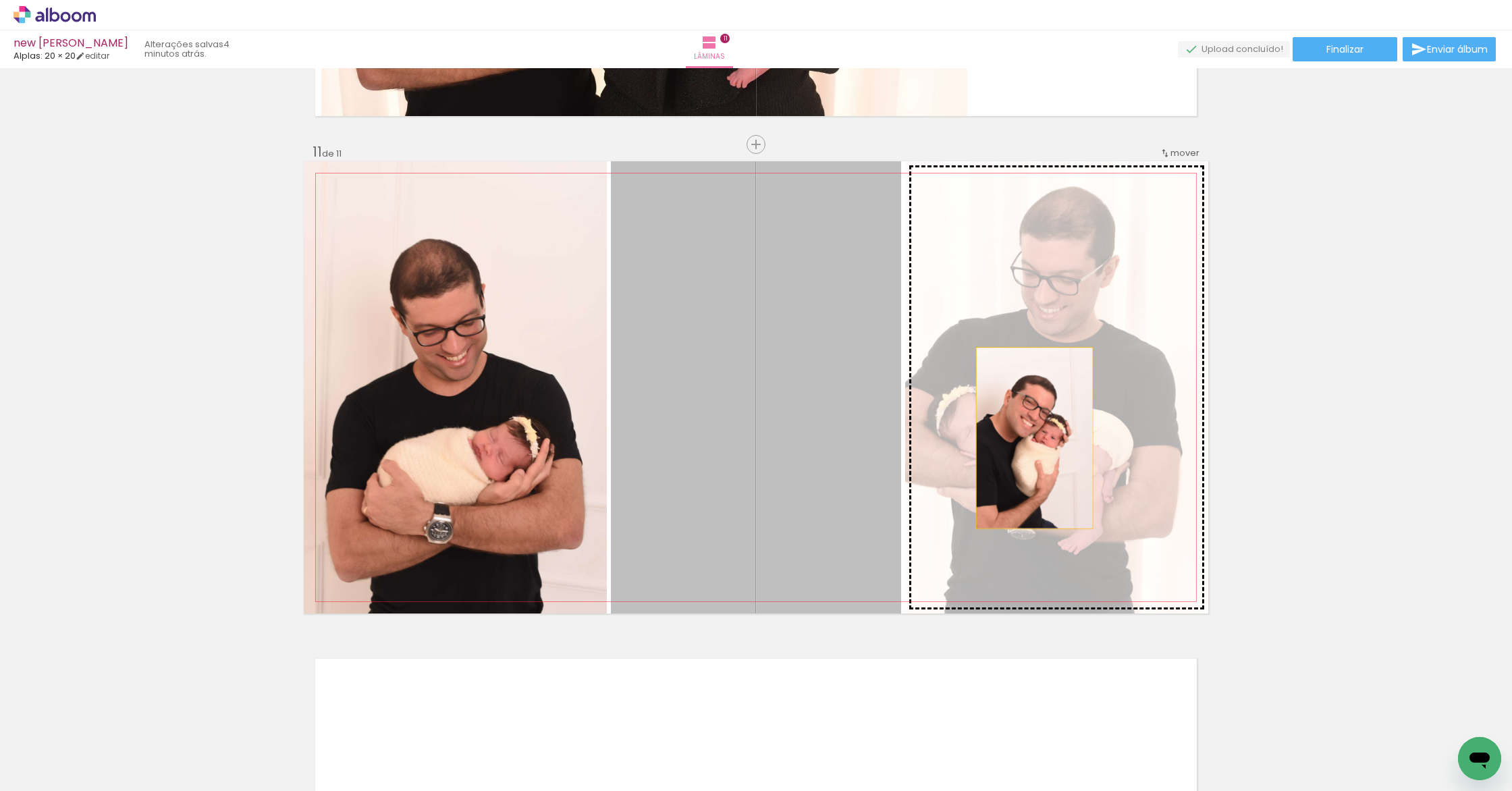
drag, startPoint x: 827, startPoint y: 438, endPoint x: 1034, endPoint y: 438, distance: 207.0
click at [0, 0] on slot at bounding box center [0, 0] width 0 height 0
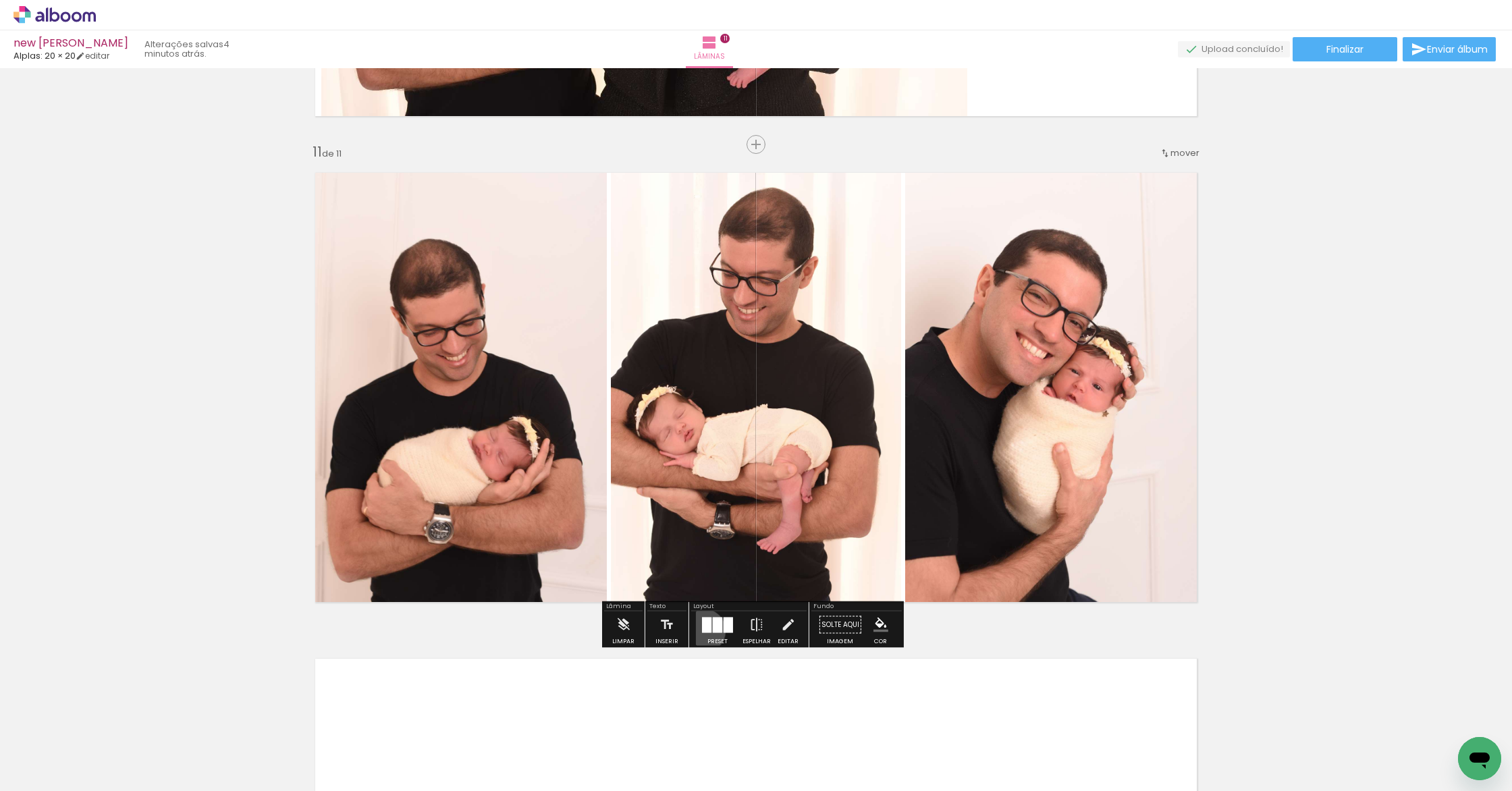
click at [702, 630] on div at bounding box center [706, 624] width 10 height 16
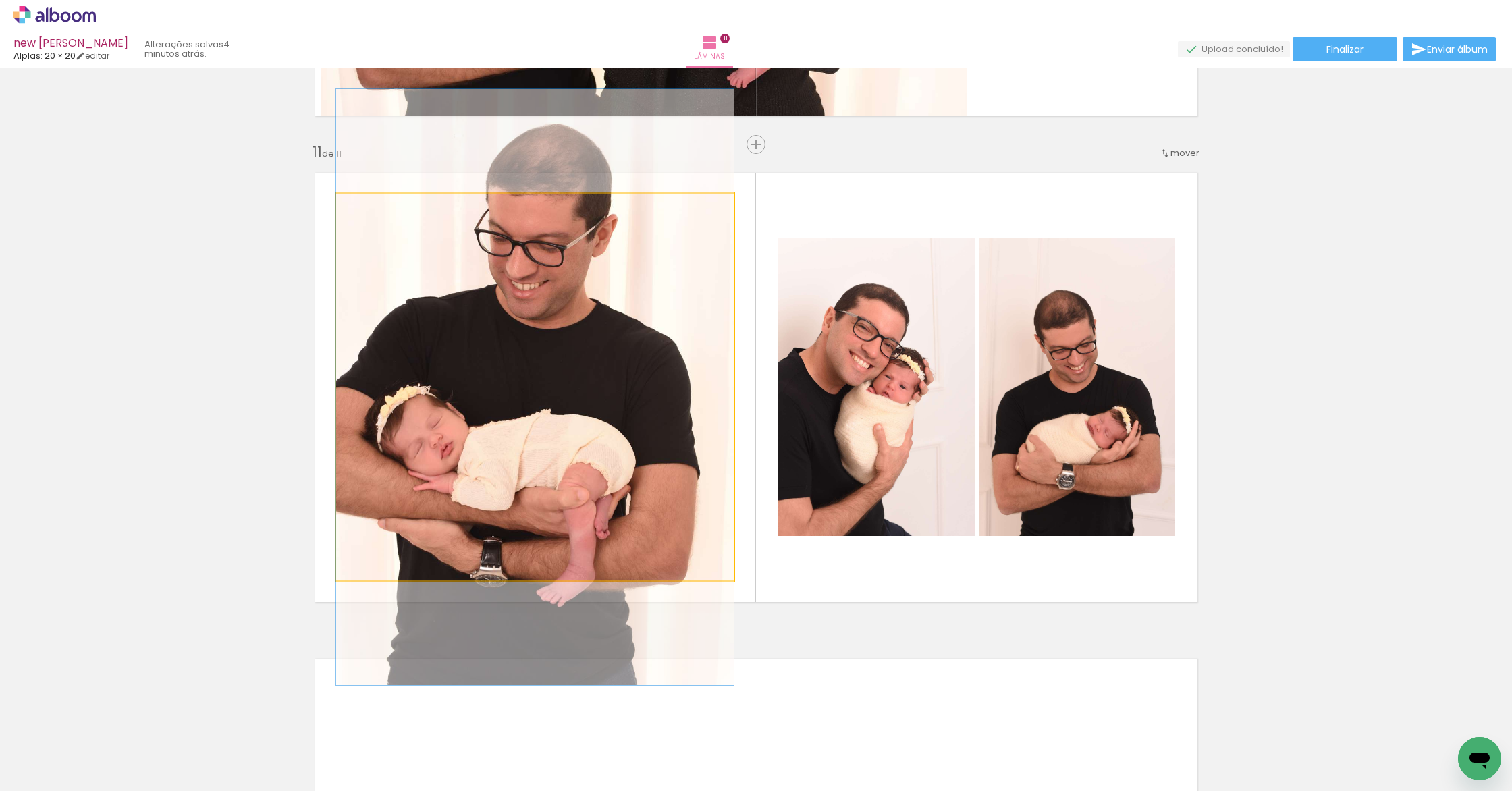
drag, startPoint x: 633, startPoint y: 439, endPoint x: 955, endPoint y: 430, distance: 322.1
click at [0, 0] on slot at bounding box center [0, 0] width 0 height 0
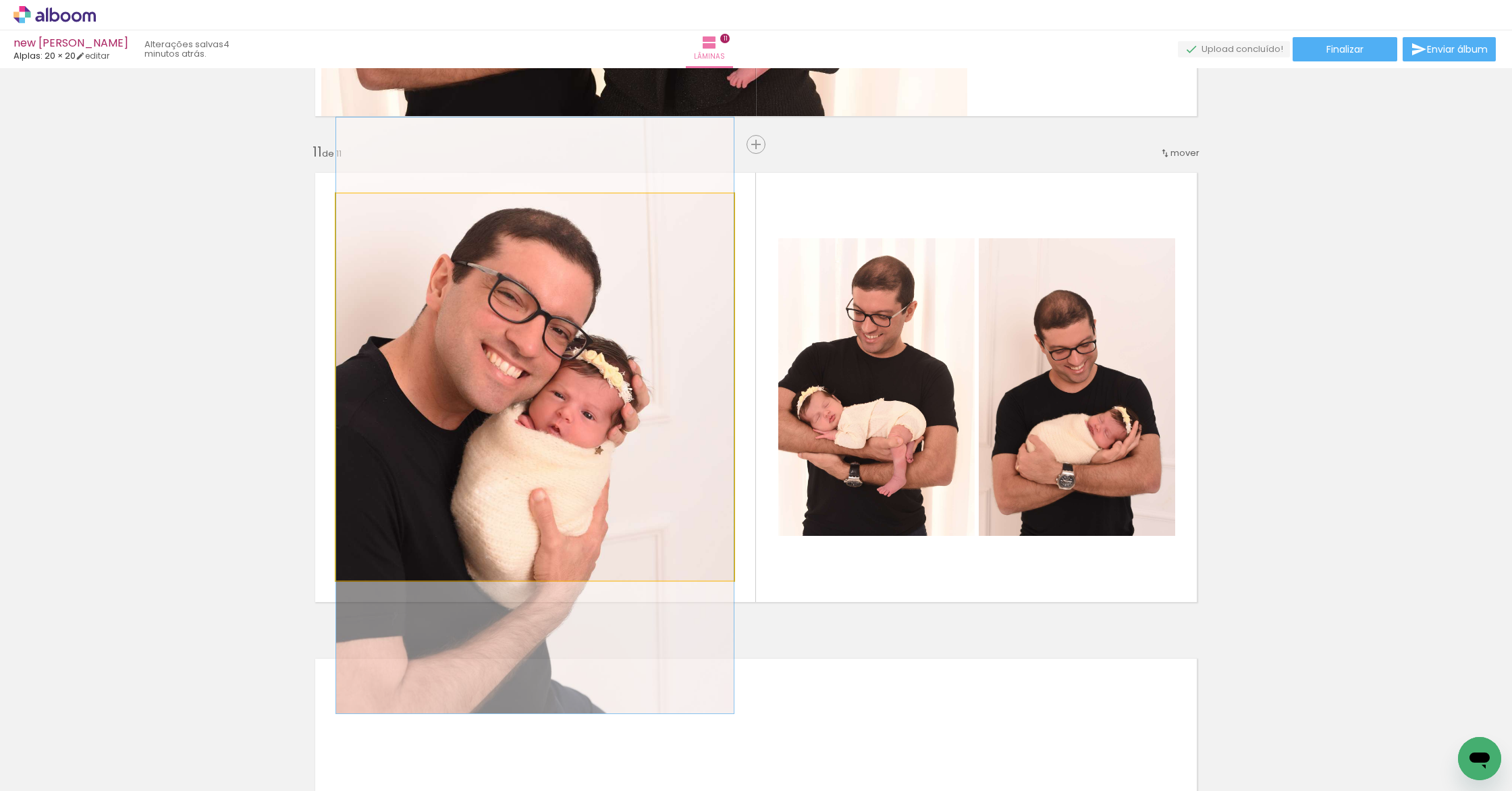
drag, startPoint x: 656, startPoint y: 409, endPoint x: 655, endPoint y: 438, distance: 29.0
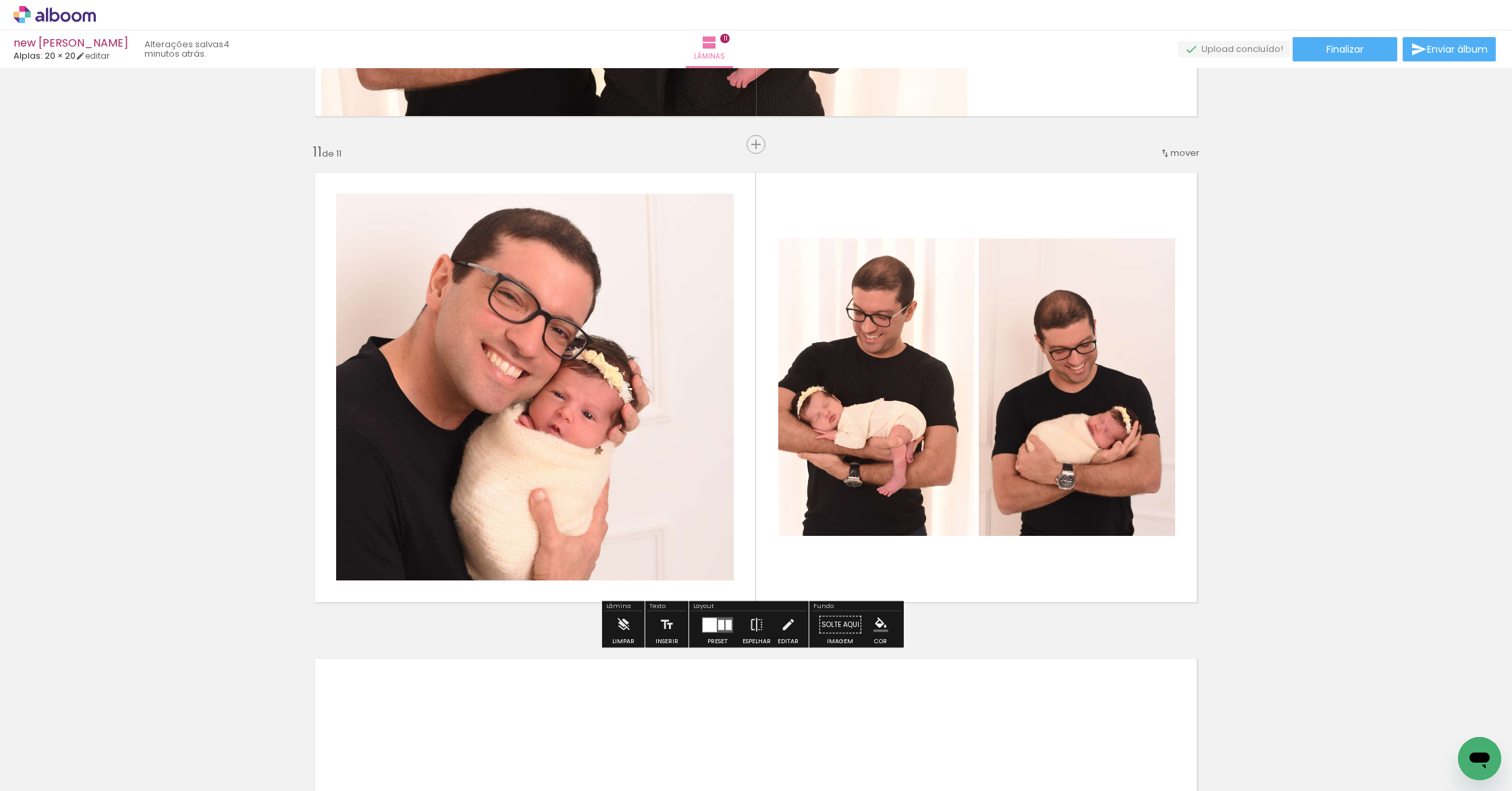
click at [752, 143] on span "Inserir lâmina" at bounding box center [761, 144] width 52 height 9
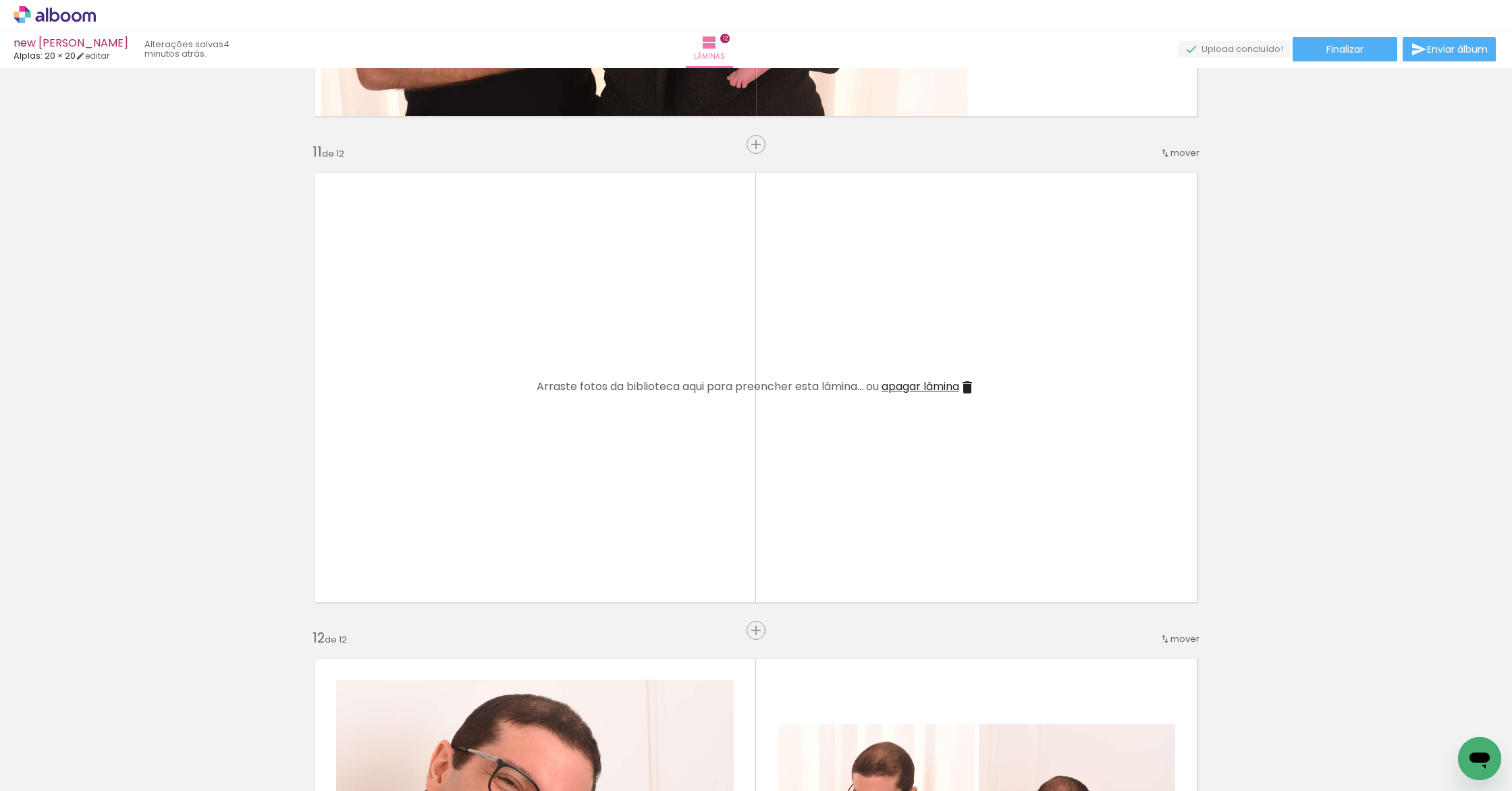
click at [611, 771] on quentale-thumb at bounding box center [625, 745] width 75 height 78
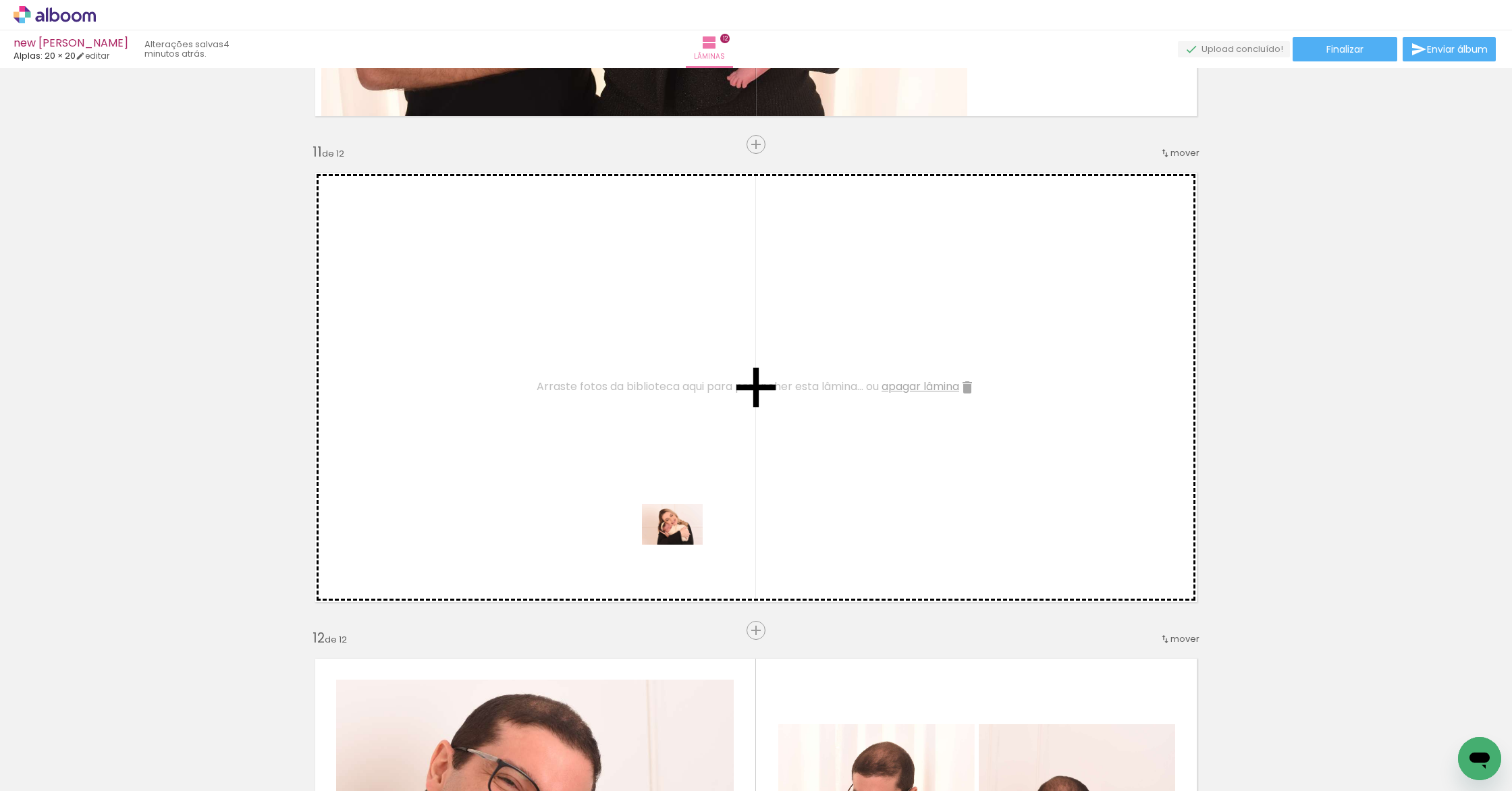
drag, startPoint x: 619, startPoint y: 753, endPoint x: 678, endPoint y: 508, distance: 252.0
click at [678, 508] on quentale-workspace at bounding box center [756, 395] width 1512 height 791
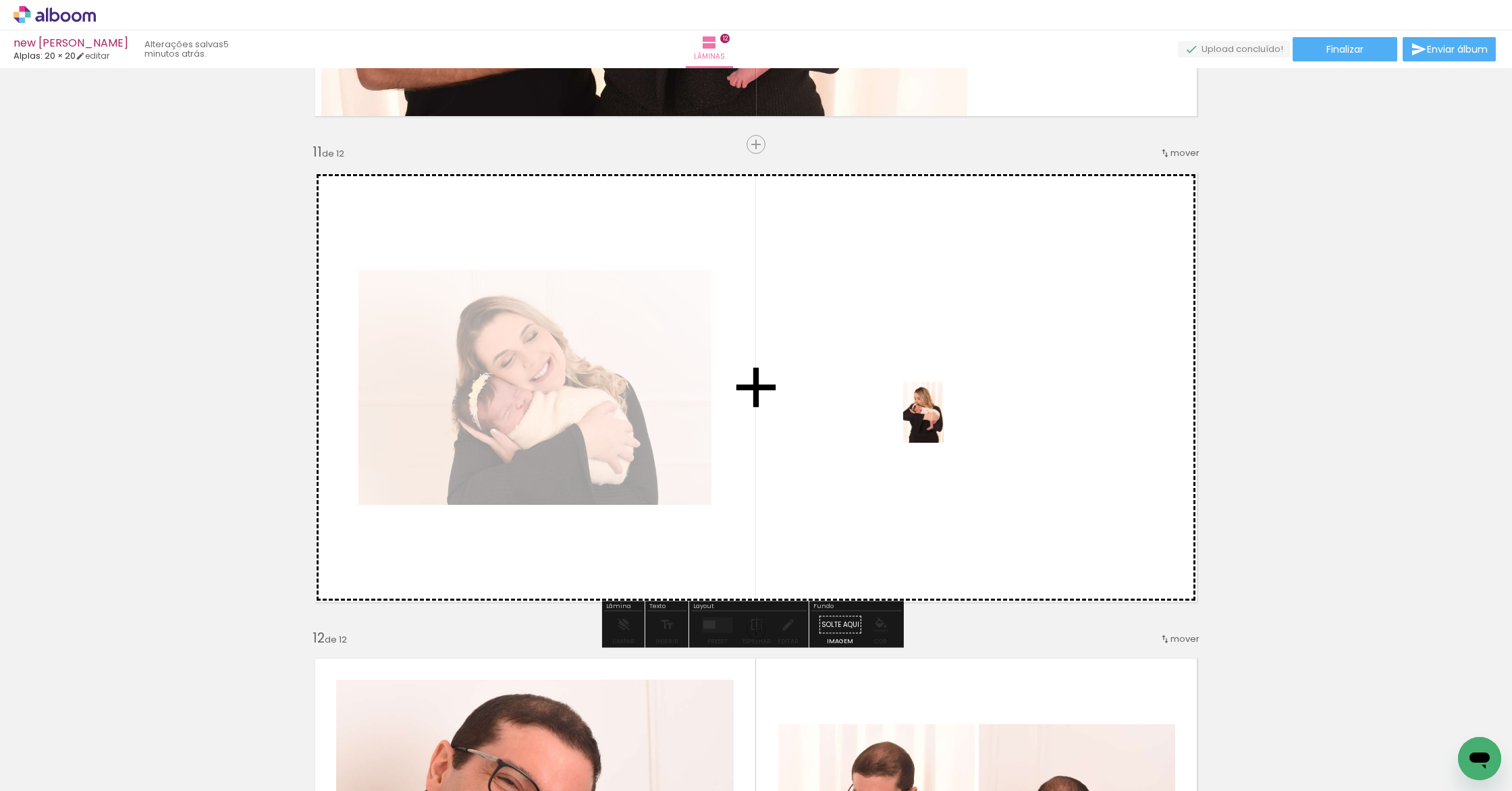
drag, startPoint x: 1165, startPoint y: 750, endPoint x: 944, endPoint y: 423, distance: 394.7
click at [944, 423] on quentale-workspace at bounding box center [756, 395] width 1512 height 791
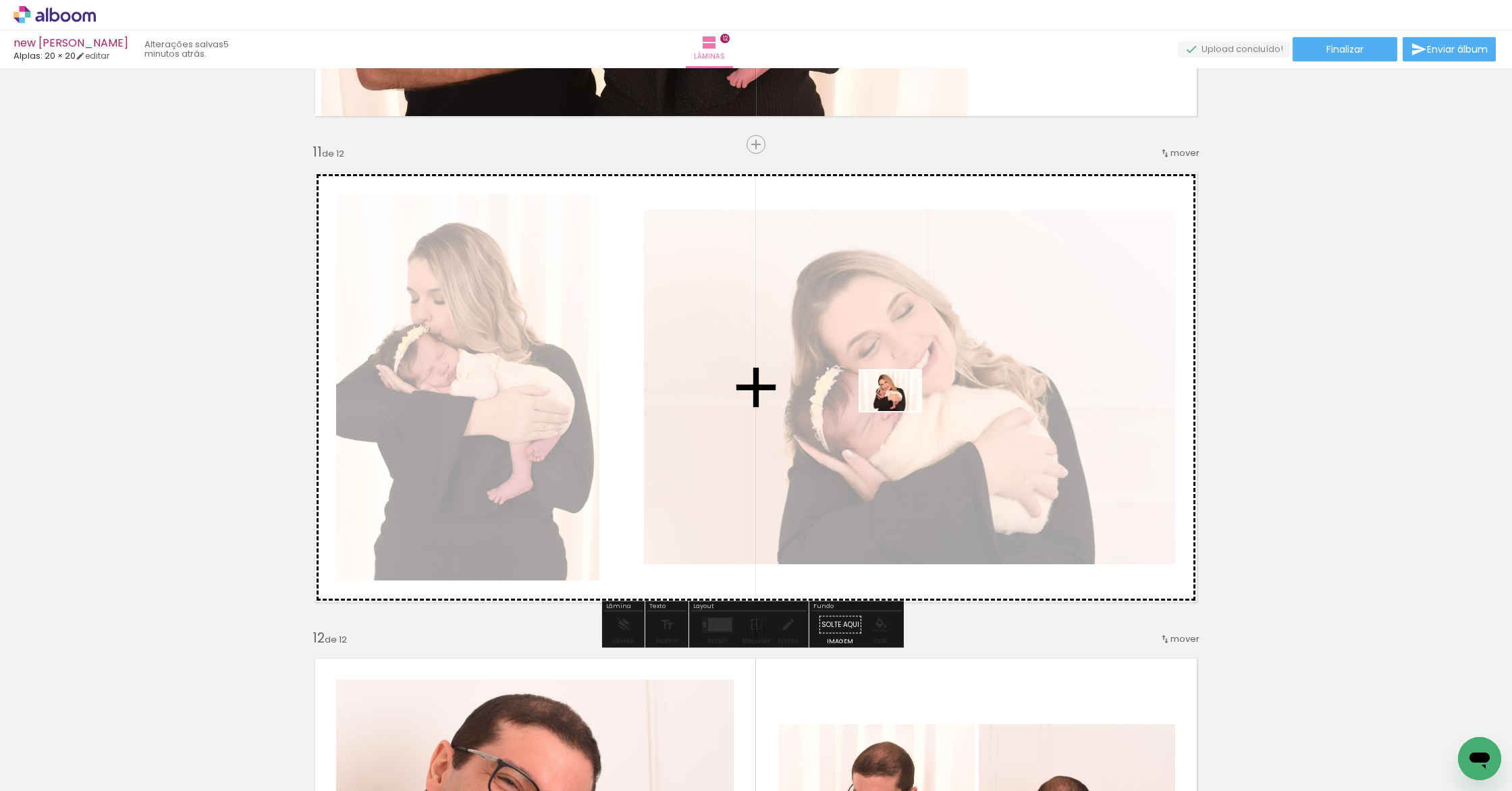
drag, startPoint x: 1315, startPoint y: 751, endPoint x: 900, endPoint y: 411, distance: 536.5
click at [900, 411] on quentale-workspace at bounding box center [756, 395] width 1512 height 791
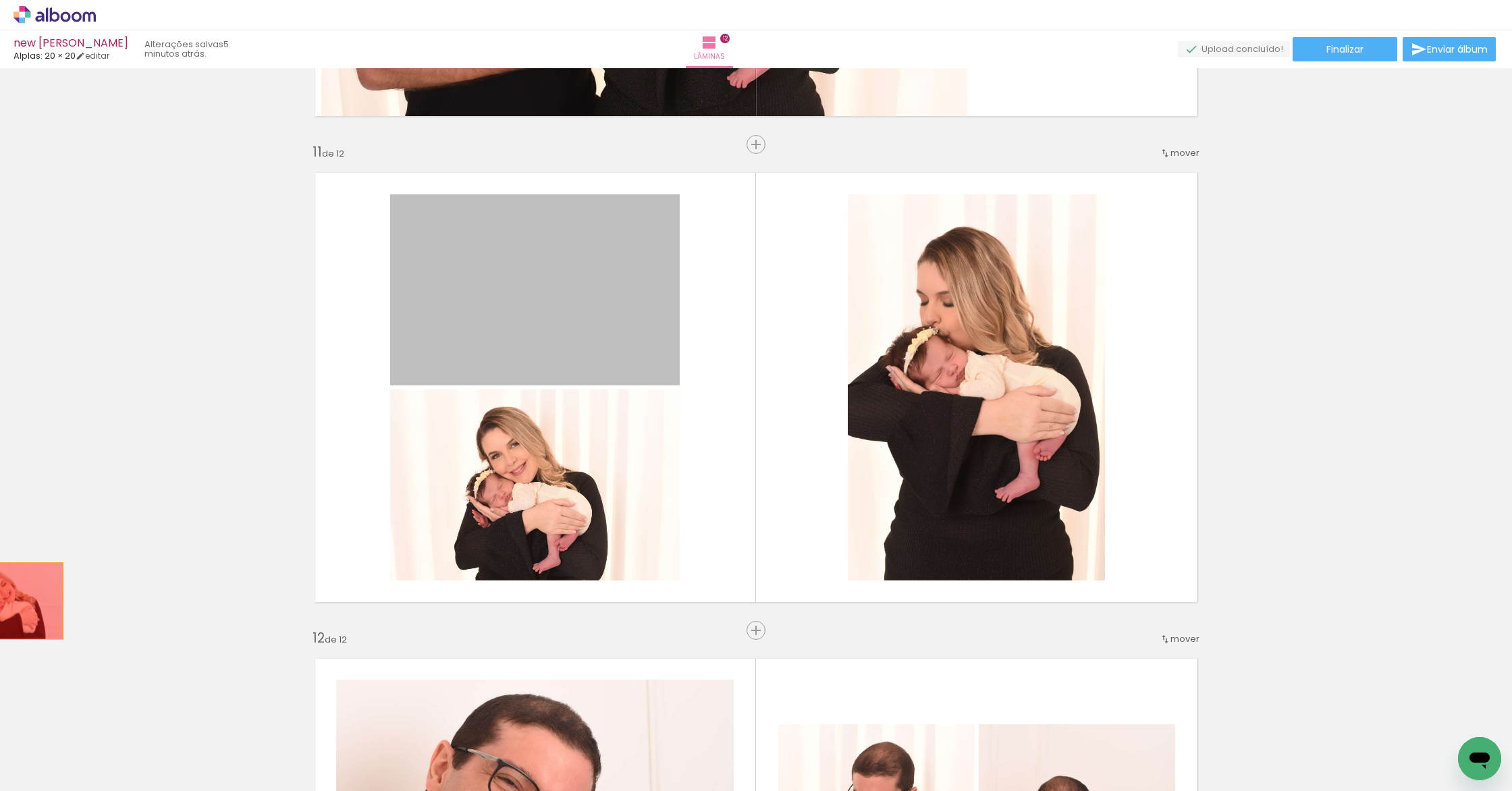
drag, startPoint x: 652, startPoint y: 300, endPoint x: 0, endPoint y: 608, distance: 721.1
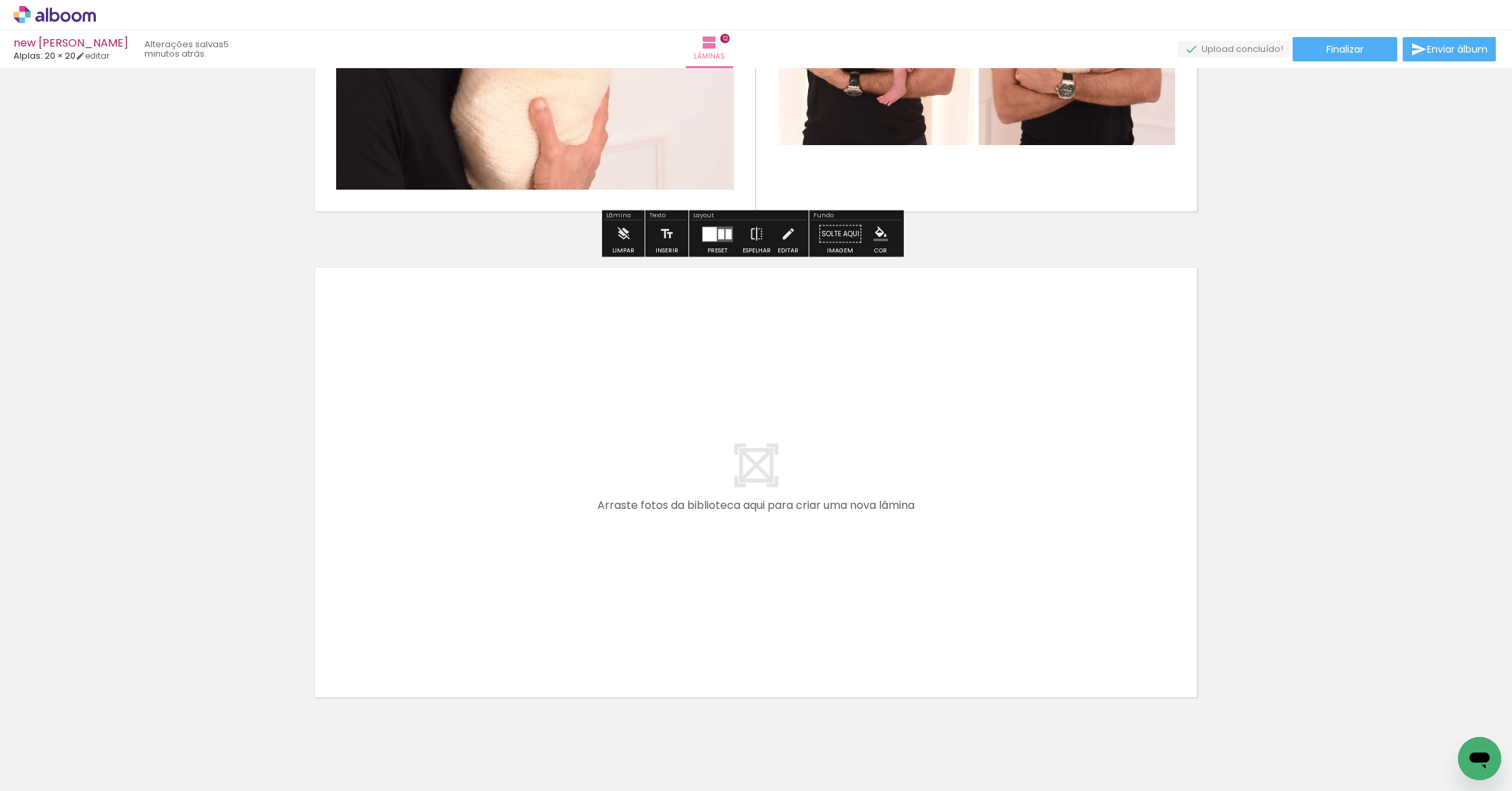
scroll to position [5728, 0]
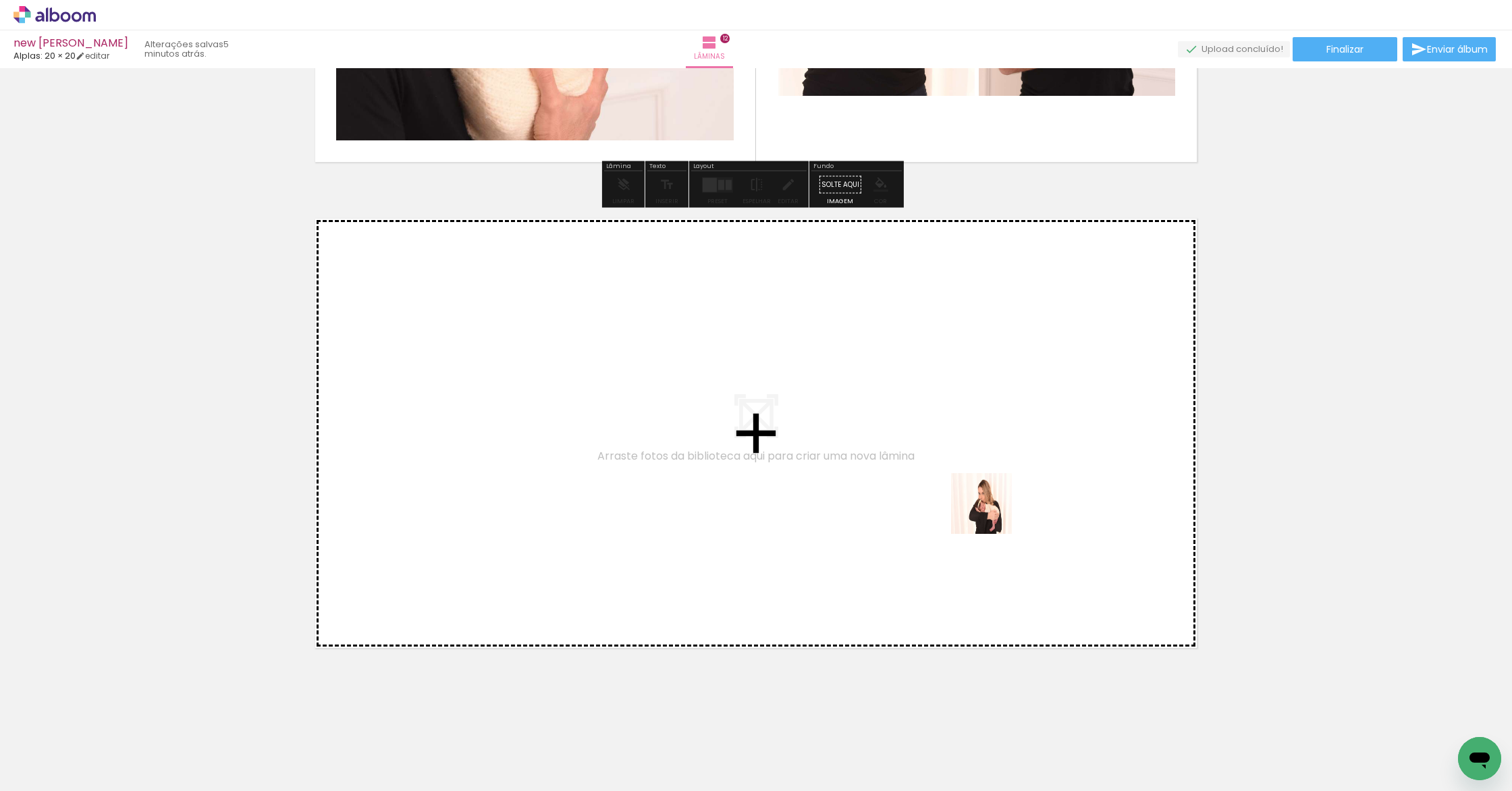
drag, startPoint x: 1250, startPoint y: 763, endPoint x: 986, endPoint y: 502, distance: 371.2
click at [986, 502] on quentale-workspace at bounding box center [756, 395] width 1512 height 791
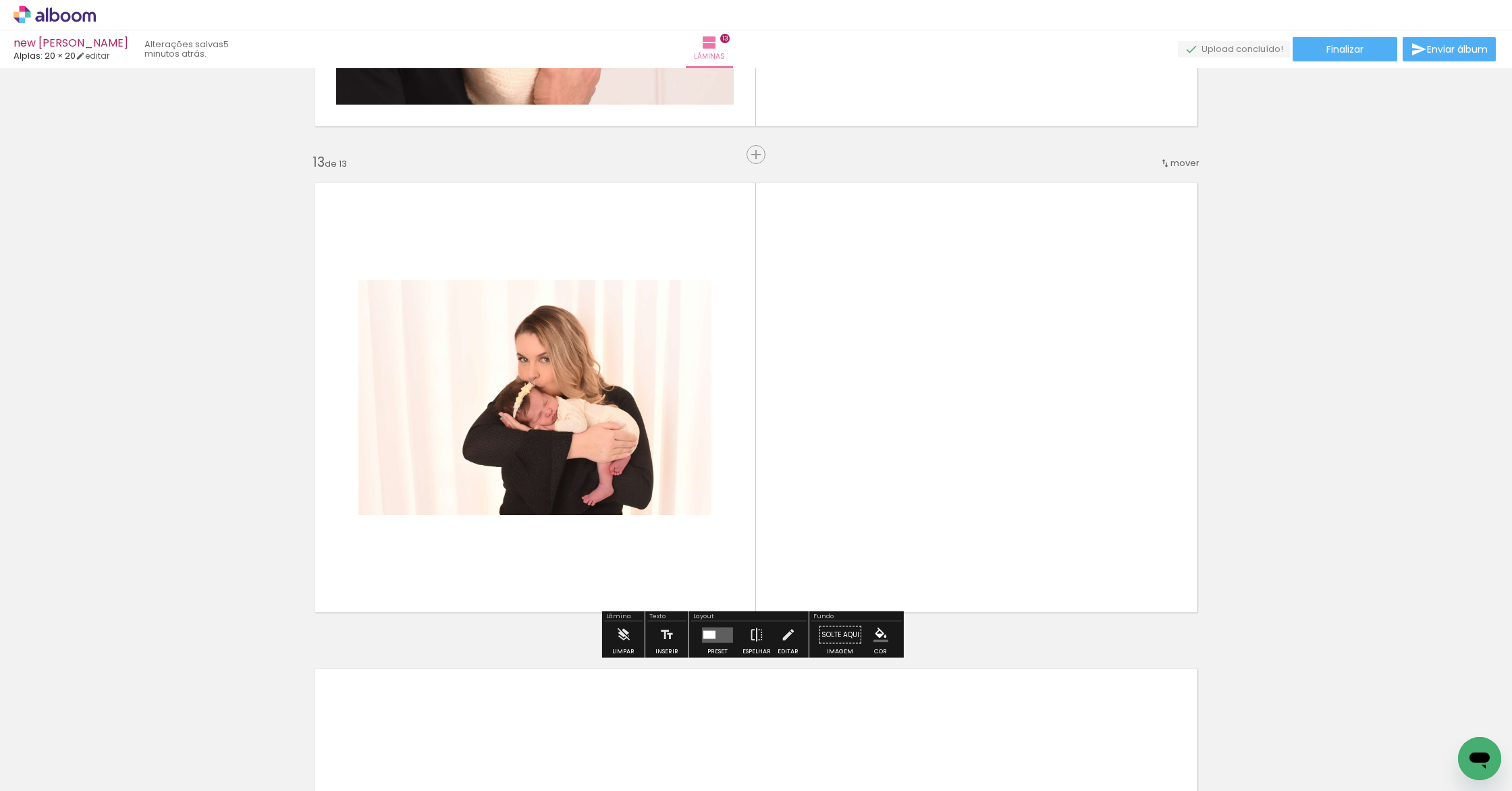
scroll to position [5774, 0]
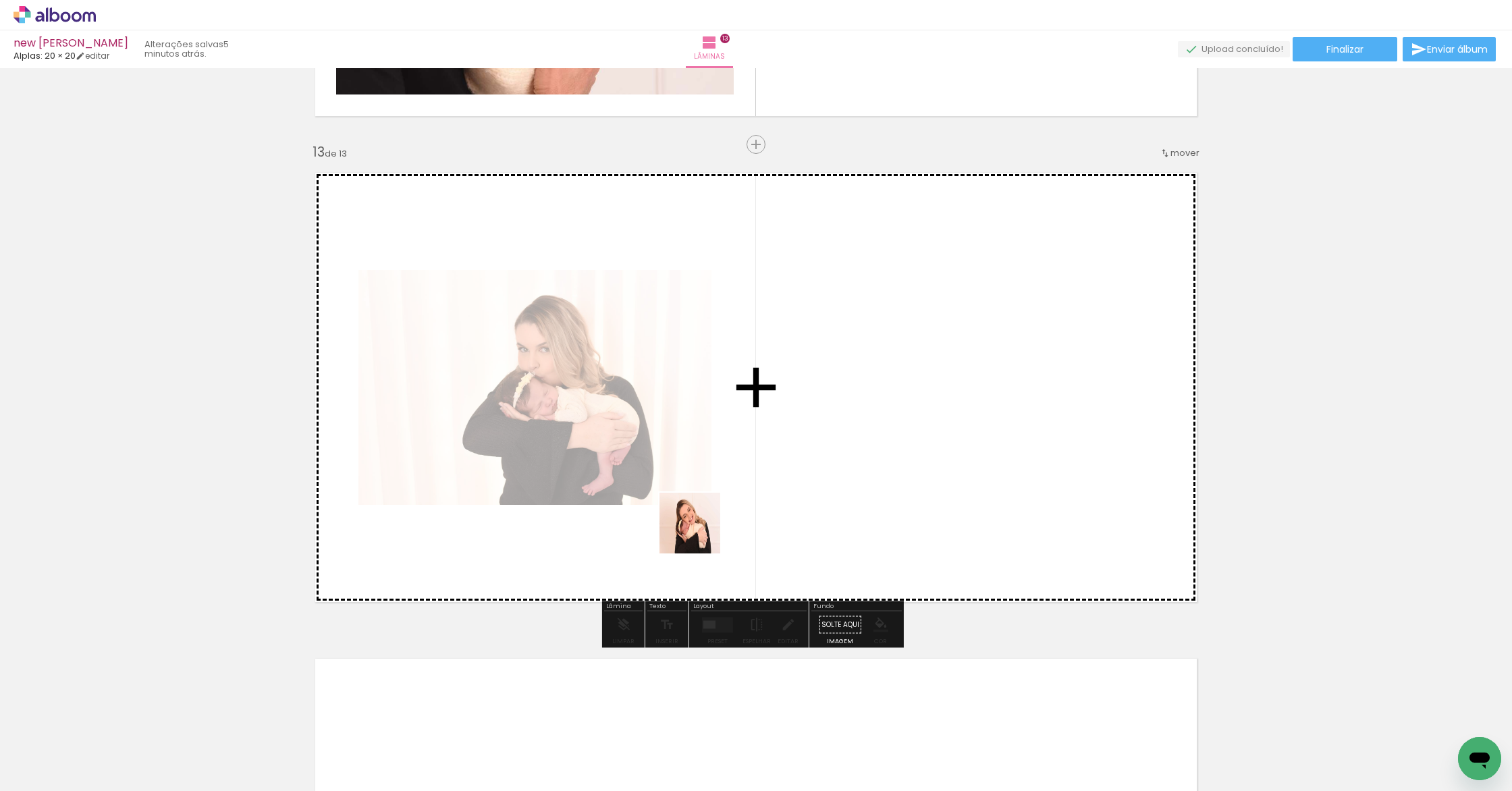
drag, startPoint x: 622, startPoint y: 746, endPoint x: 768, endPoint y: 426, distance: 351.7
click at [768, 426] on quentale-workspace at bounding box center [756, 395] width 1512 height 791
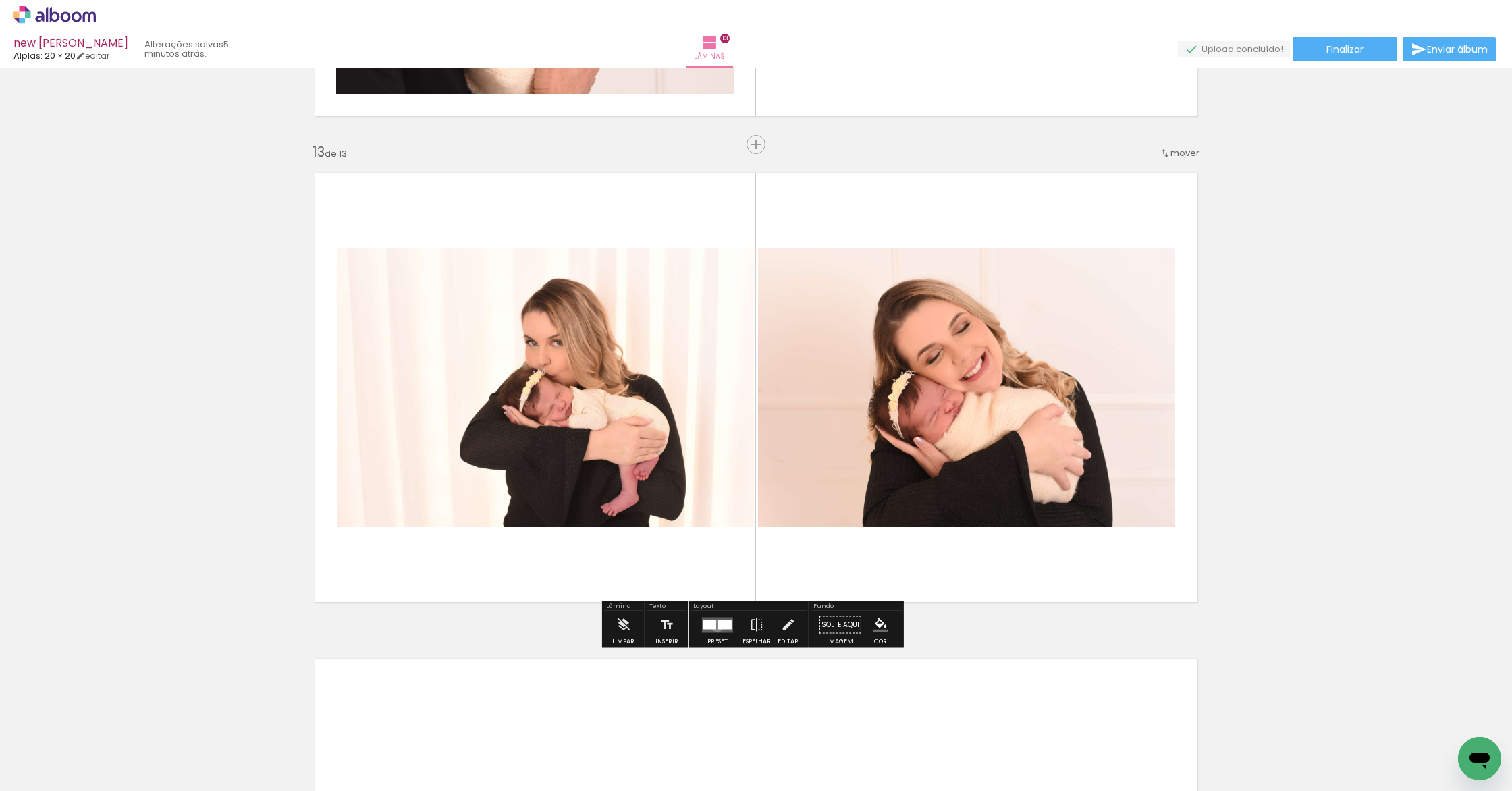
click at [718, 625] on div at bounding box center [725, 624] width 14 height 10
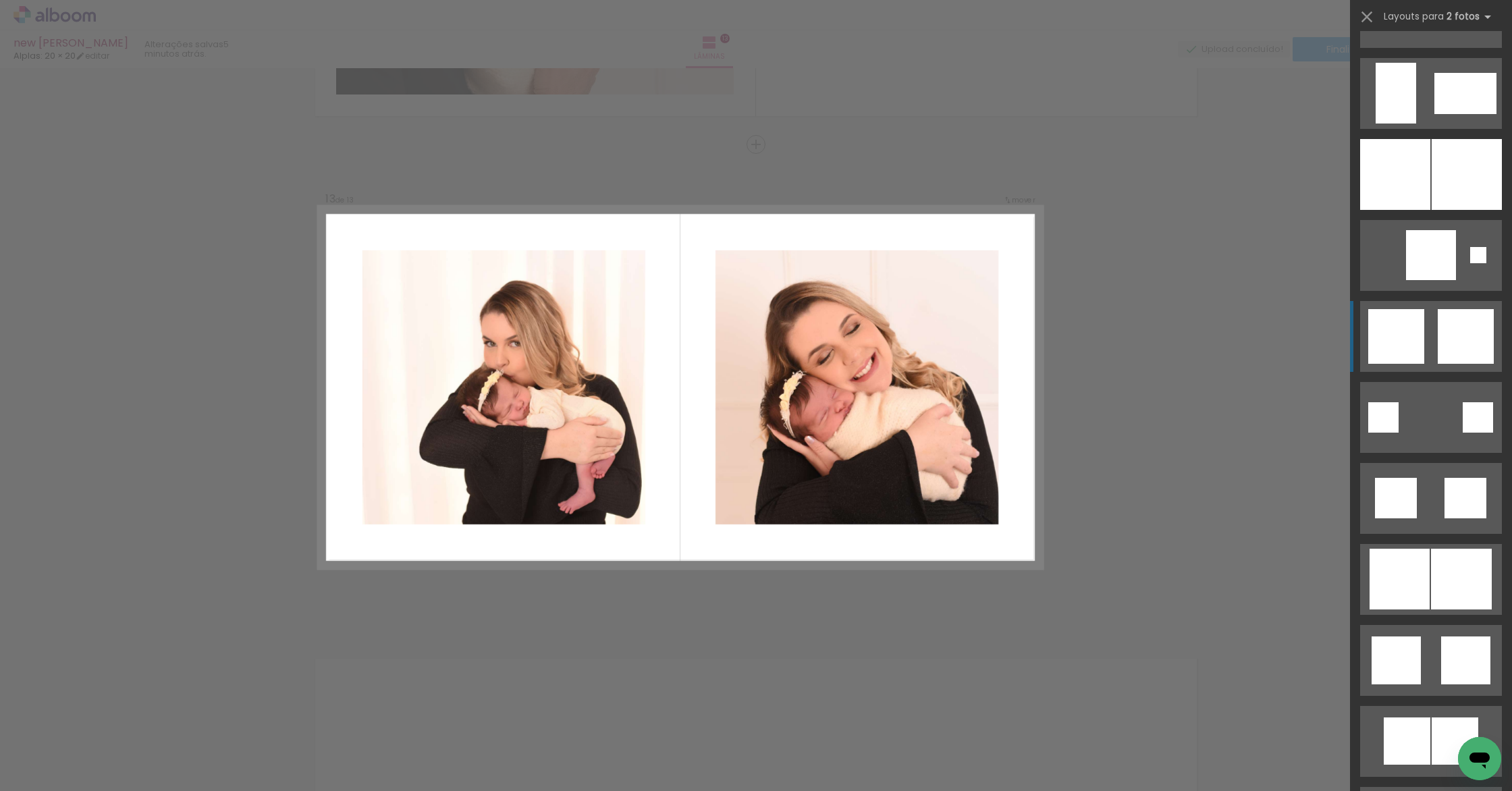
scroll to position [3224, 0]
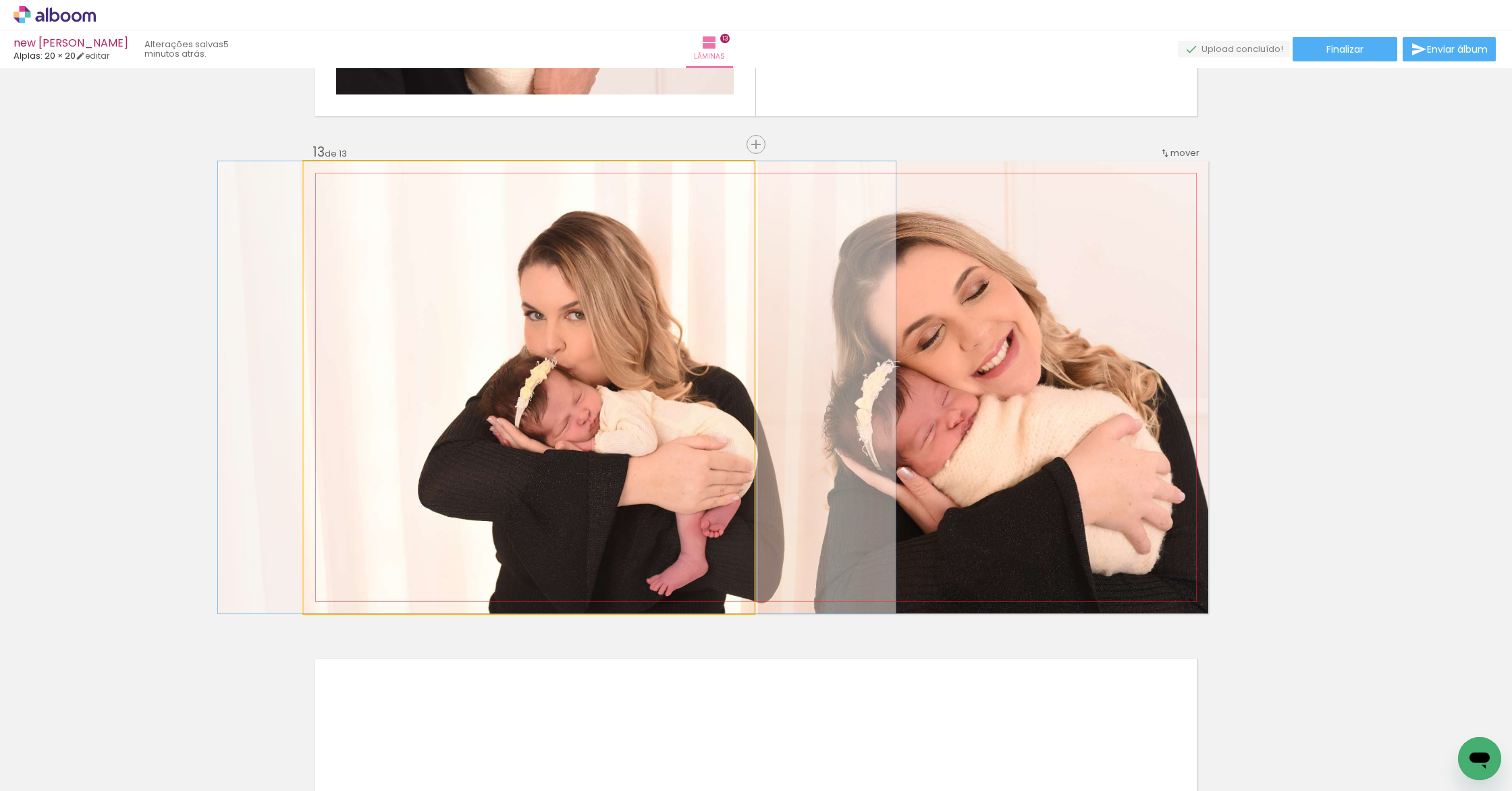
drag, startPoint x: 544, startPoint y: 480, endPoint x: 1055, endPoint y: 460, distance: 511.4
click at [0, 0] on slot at bounding box center [0, 0] width 0 height 0
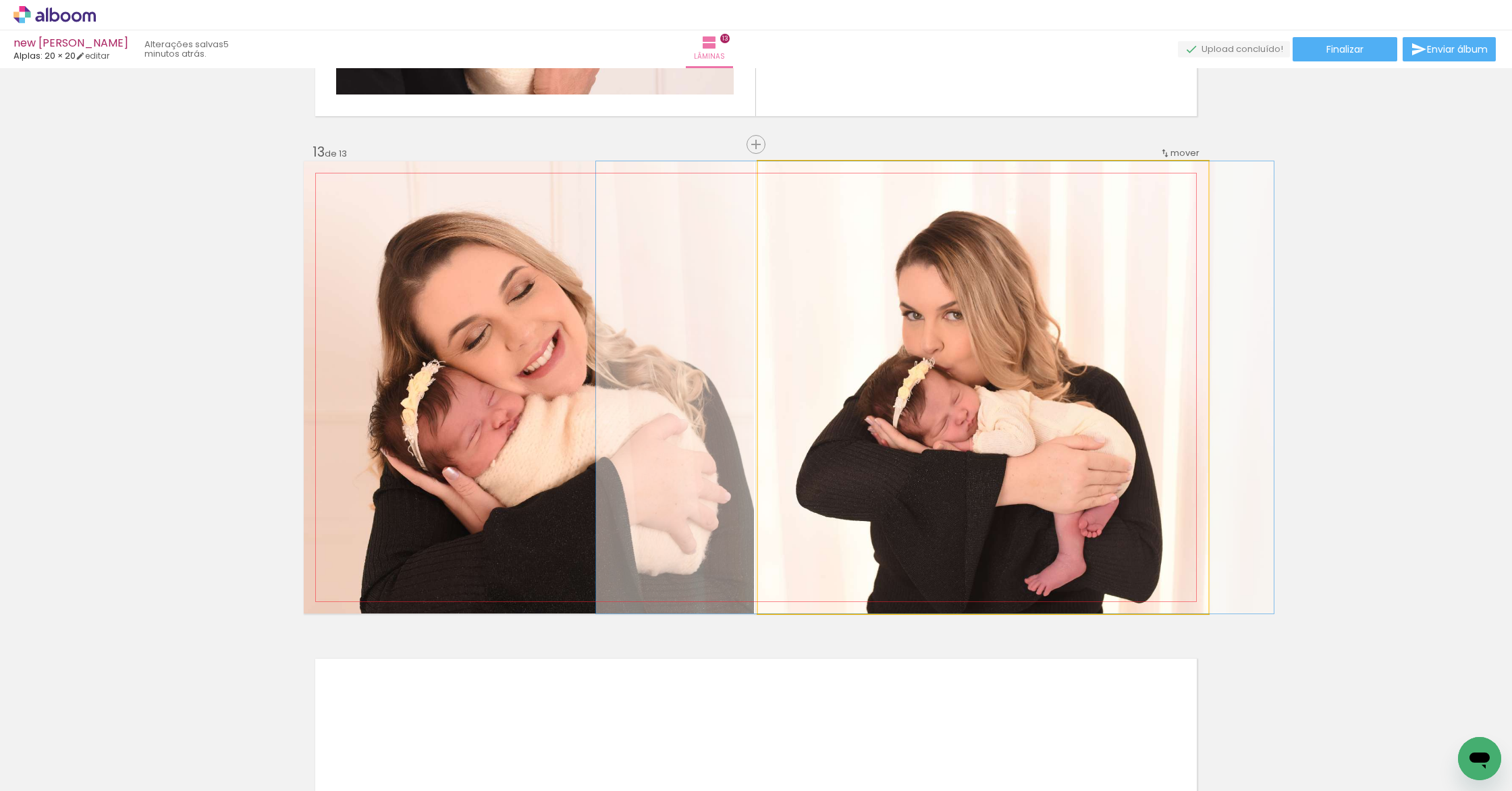
drag, startPoint x: 1068, startPoint y: 429, endPoint x: 1040, endPoint y: 427, distance: 28.1
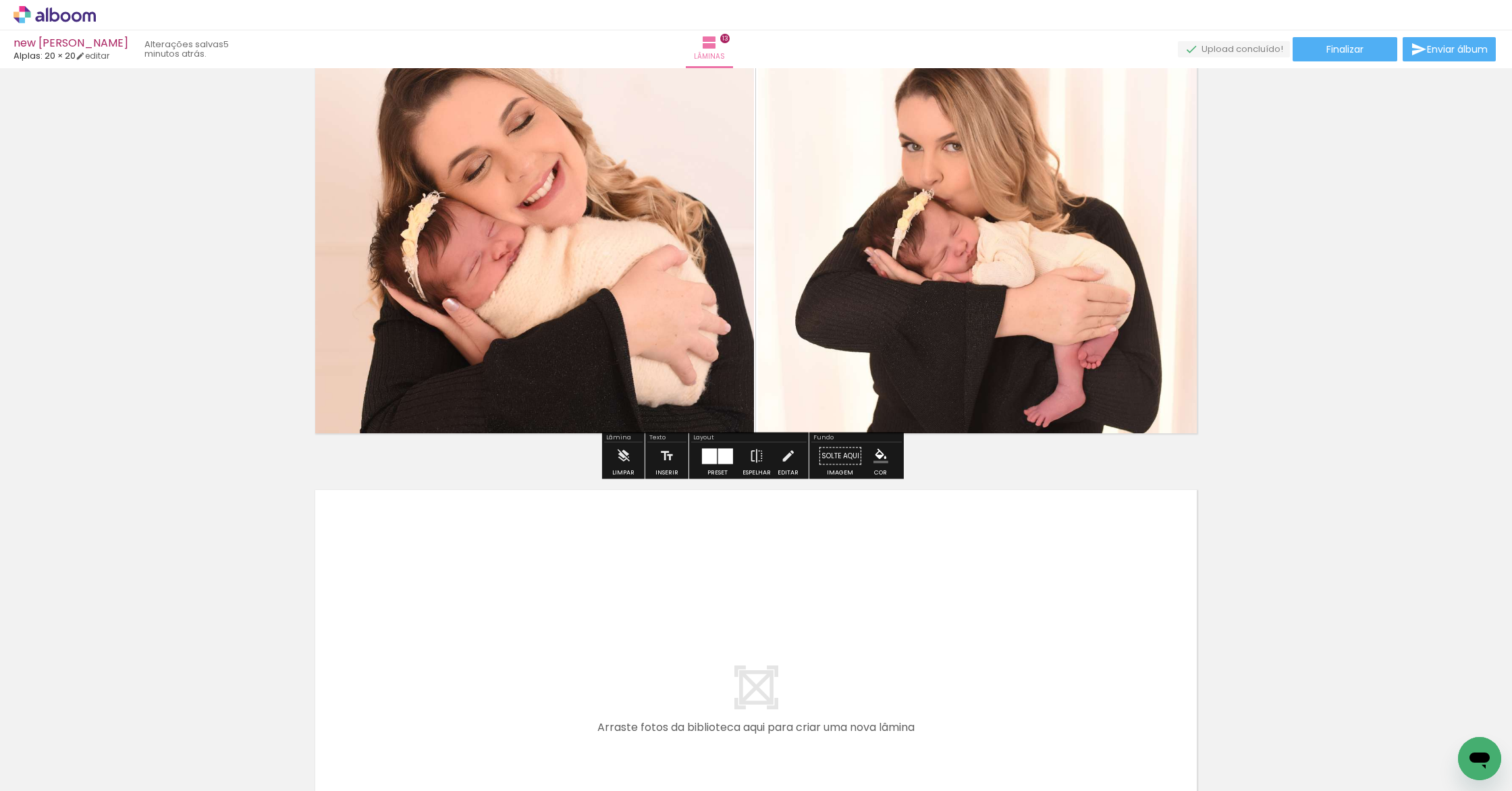
scroll to position [6215, 0]
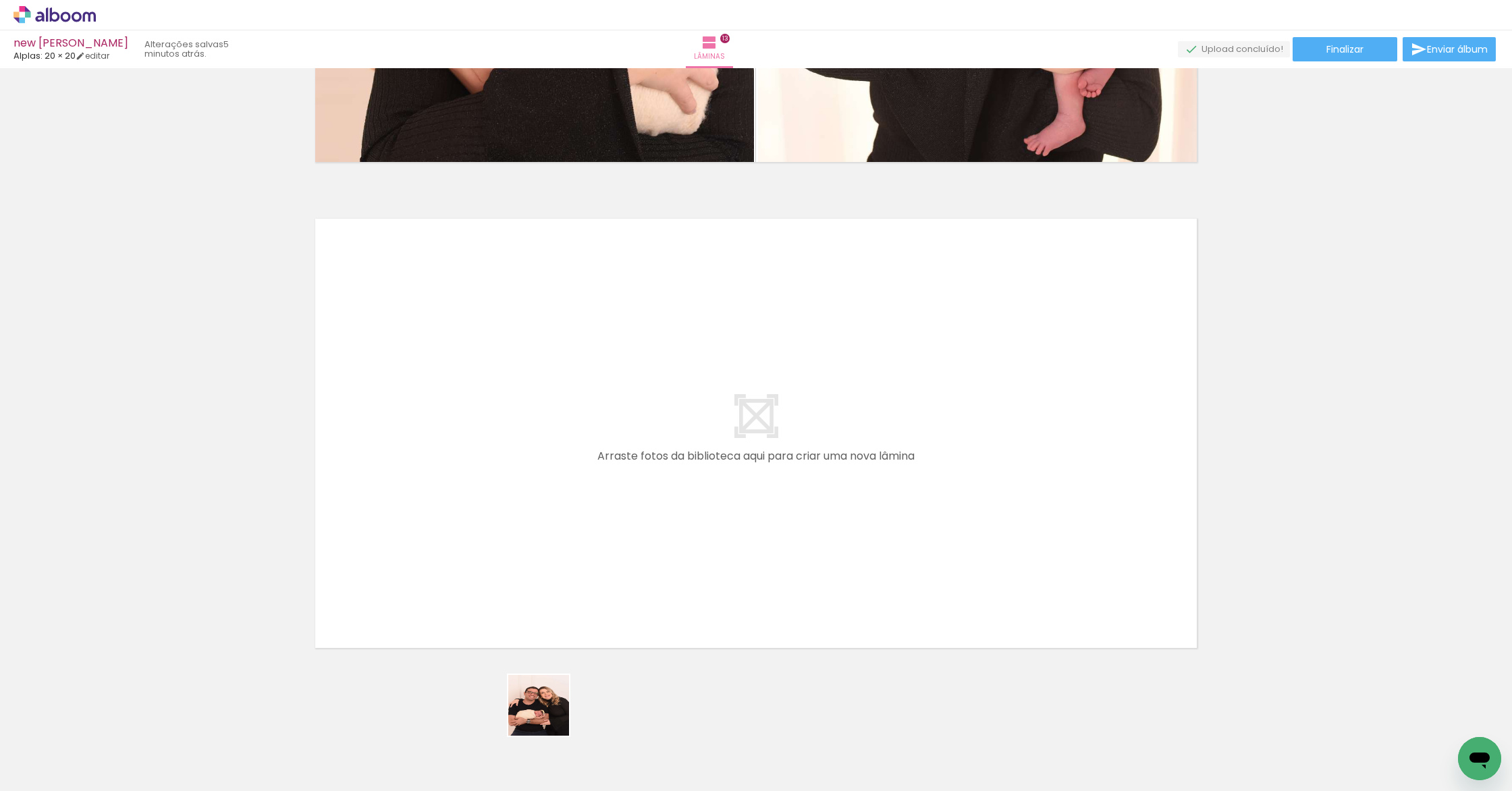
drag, startPoint x: 549, startPoint y: 733, endPoint x: 782, endPoint y: 670, distance: 241.4
click at [559, 437] on quentale-workspace at bounding box center [756, 395] width 1512 height 791
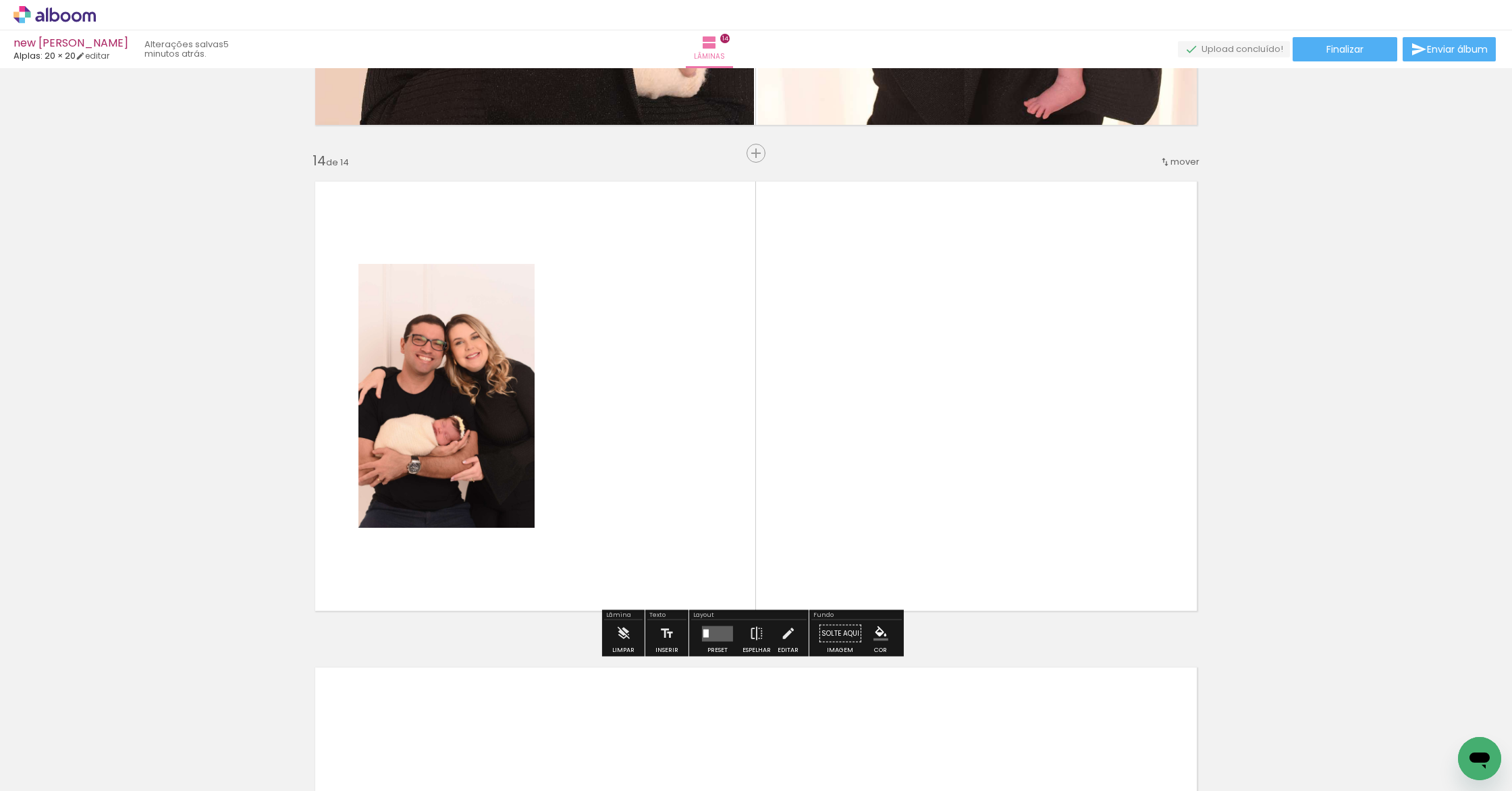
scroll to position [6260, 0]
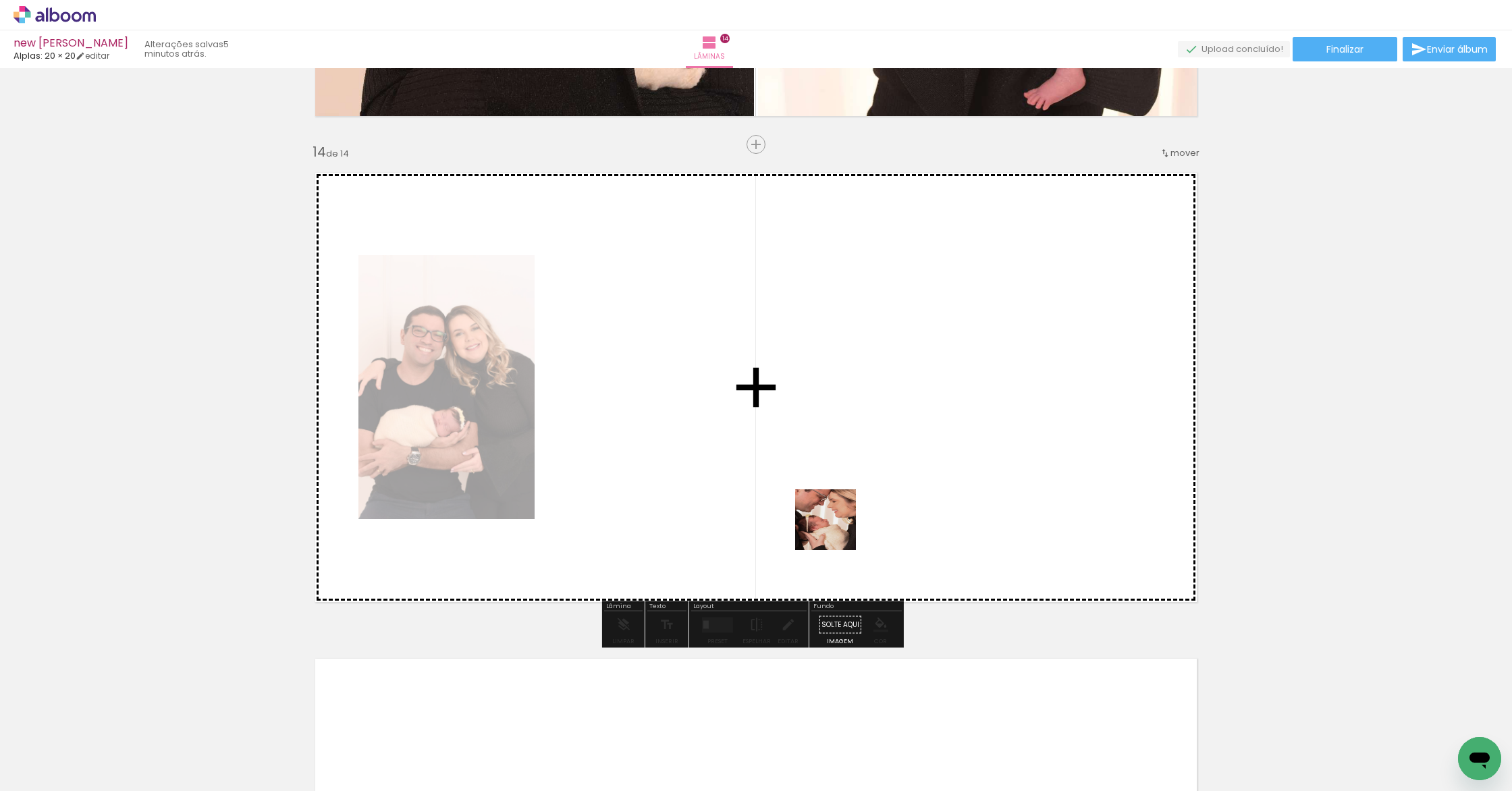
drag, startPoint x: 775, startPoint y: 742, endPoint x: 853, endPoint y: 416, distance: 335.2
click at [853, 398] on quentale-workspace at bounding box center [756, 395] width 1512 height 791
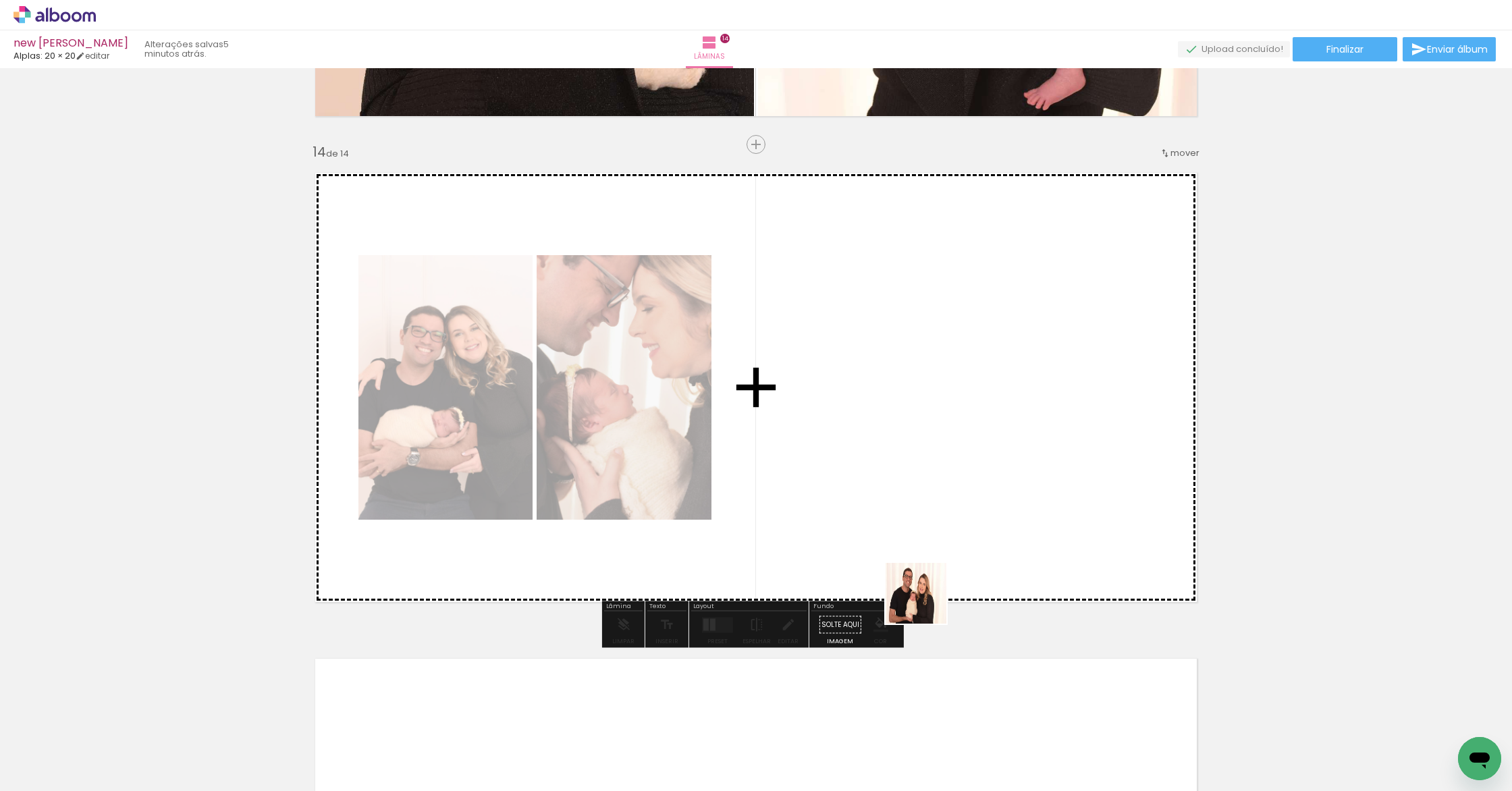
drag, startPoint x: 925, startPoint y: 754, endPoint x: 927, endPoint y: 469, distance: 285.0
click at [927, 469] on quentale-workspace at bounding box center [756, 395] width 1512 height 791
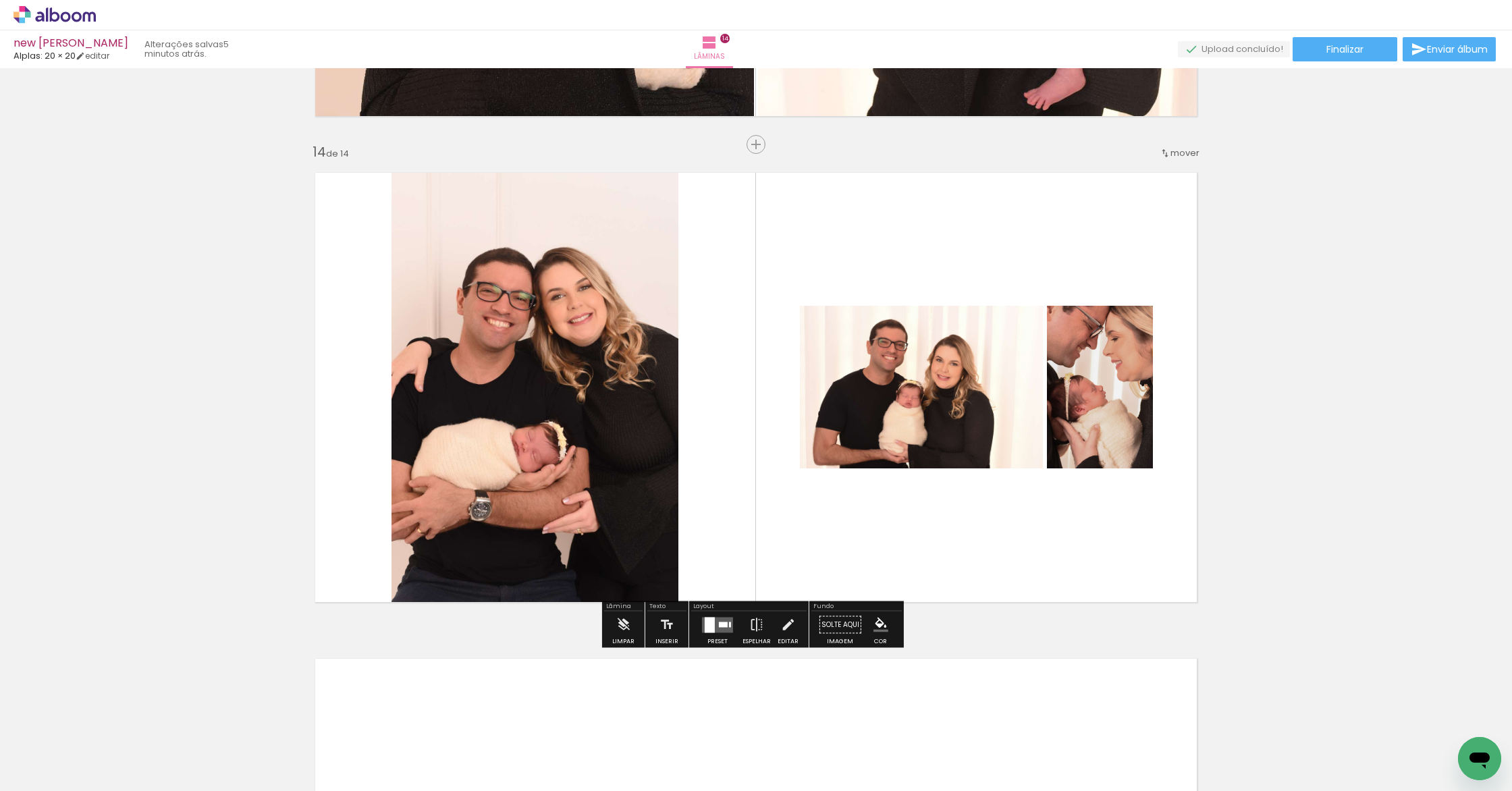
click at [705, 622] on div at bounding box center [709, 624] width 10 height 16
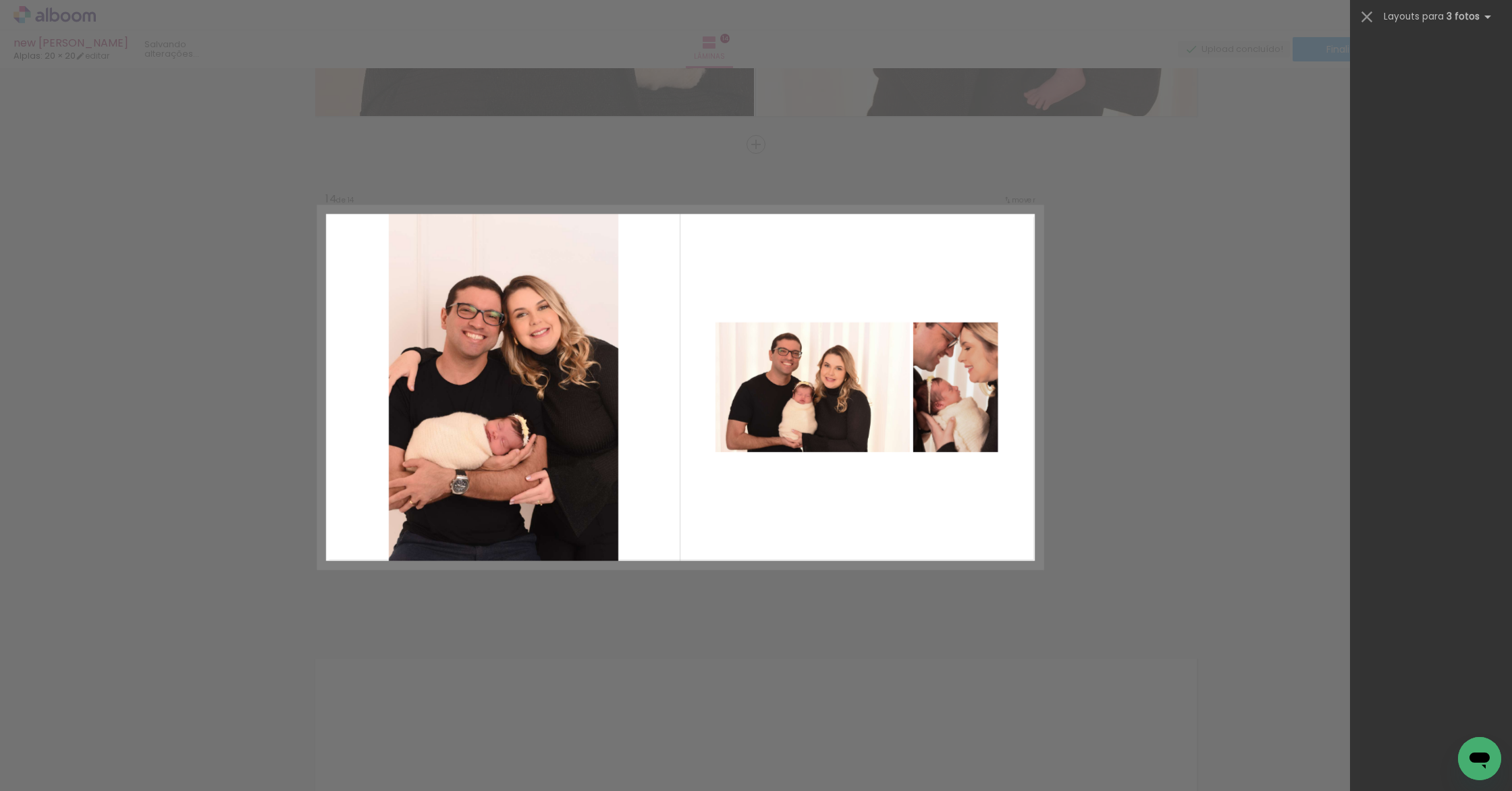
scroll to position [0, 0]
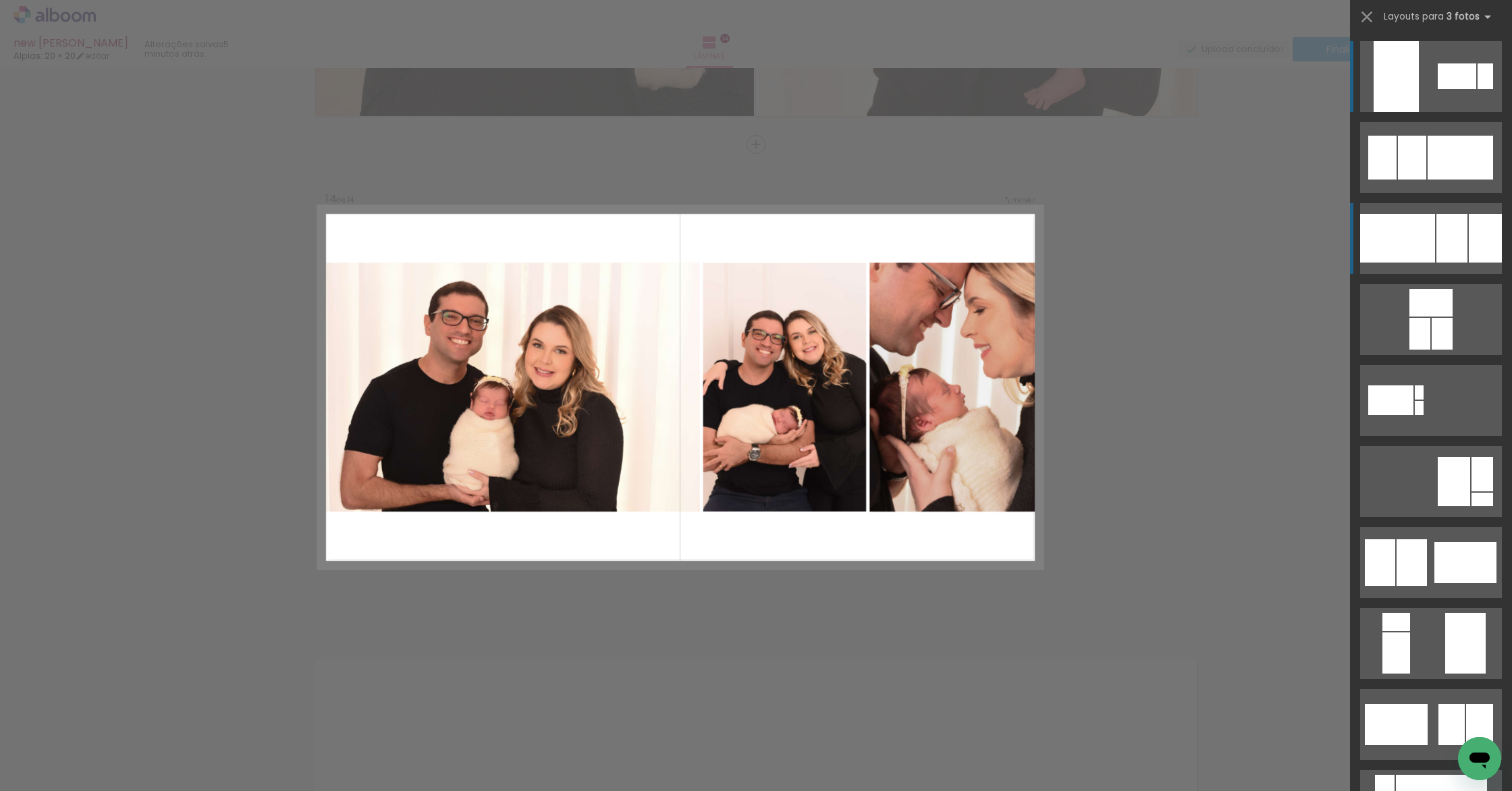
click at [1426, 180] on div at bounding box center [1412, 158] width 28 height 44
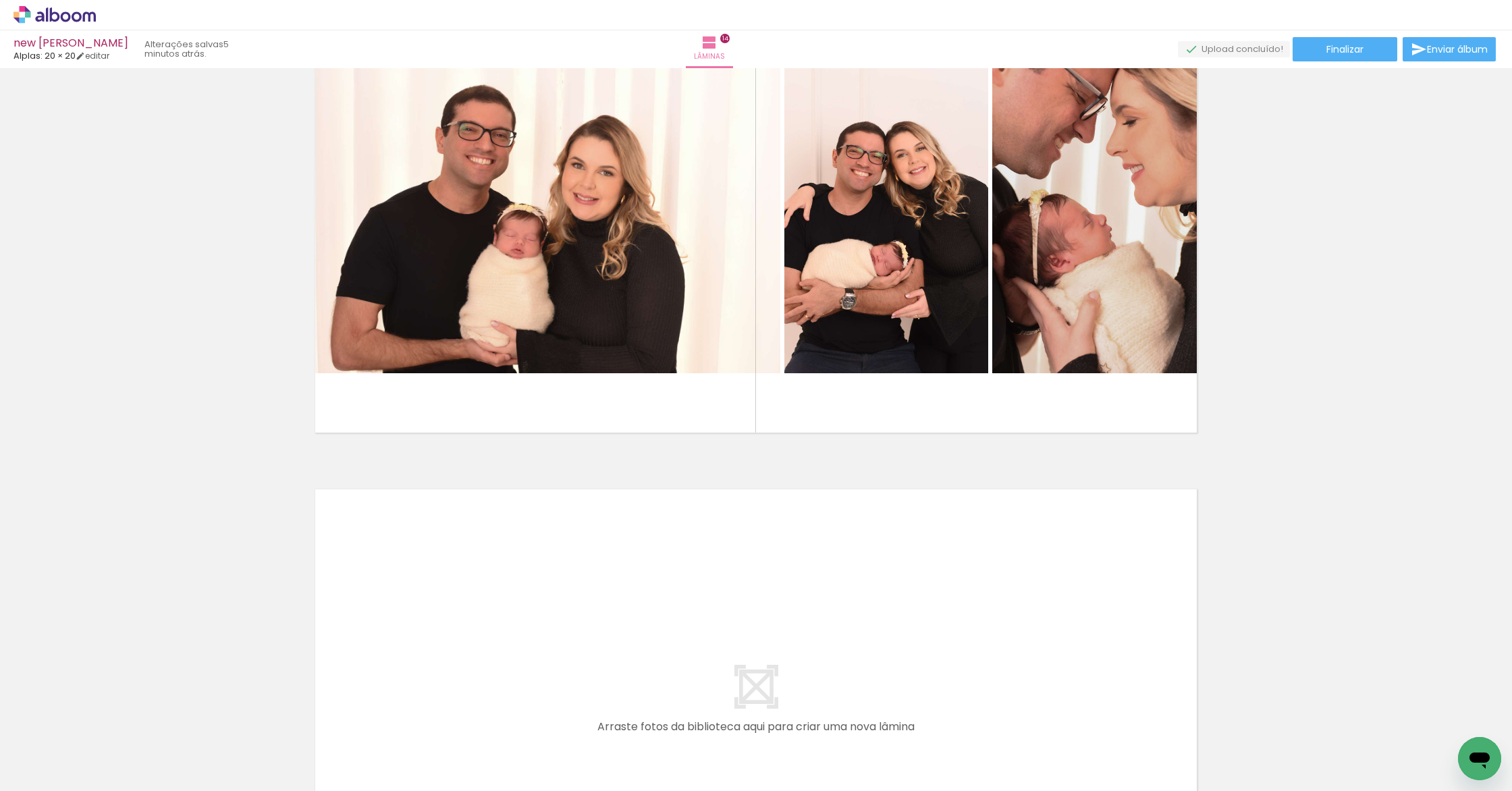
scroll to position [6700, 0]
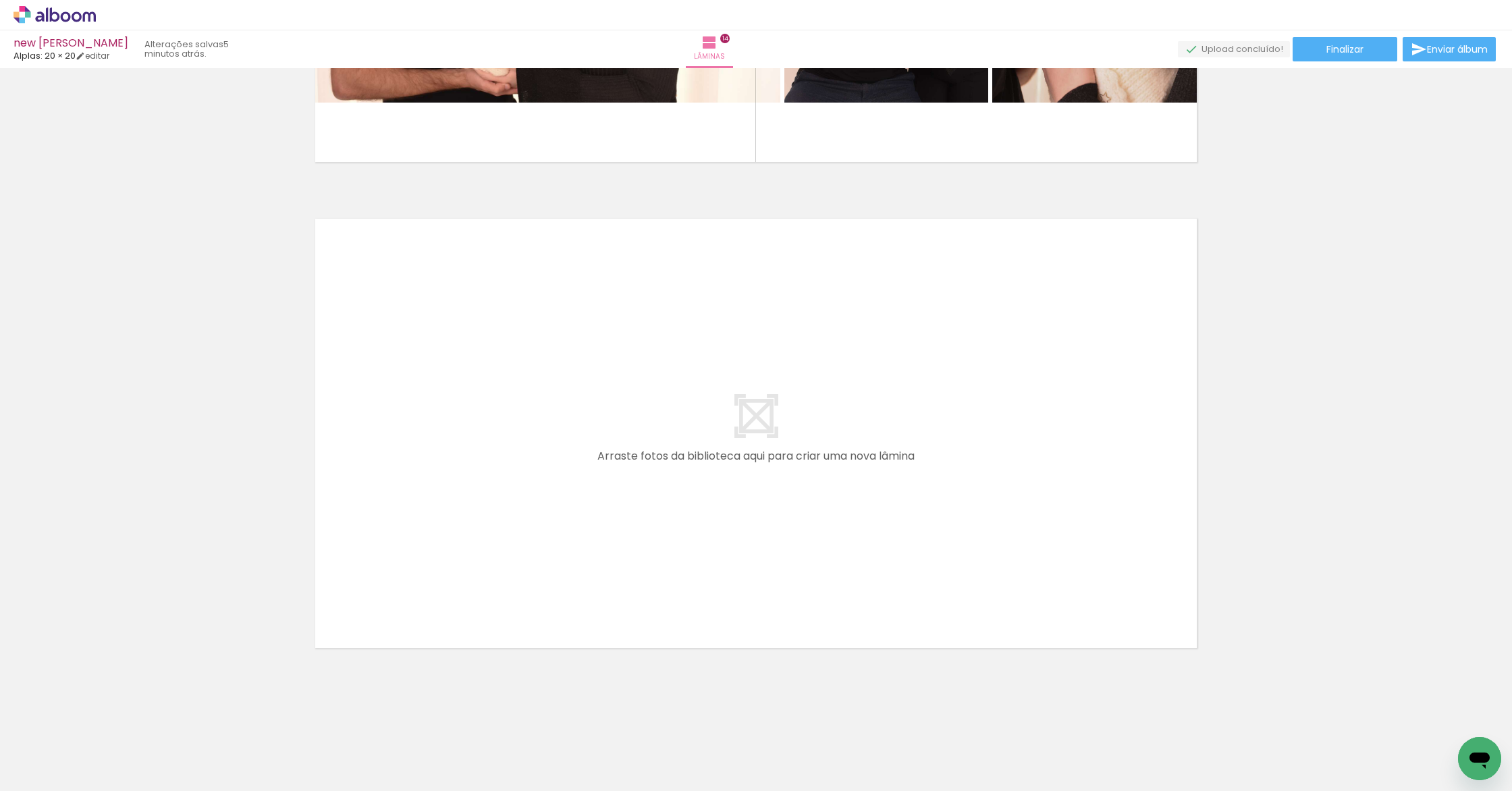
drag, startPoint x: 851, startPoint y: 760, endPoint x: 741, endPoint y: 476, distance: 304.6
click at [741, 476] on quentale-workspace at bounding box center [756, 395] width 1512 height 791
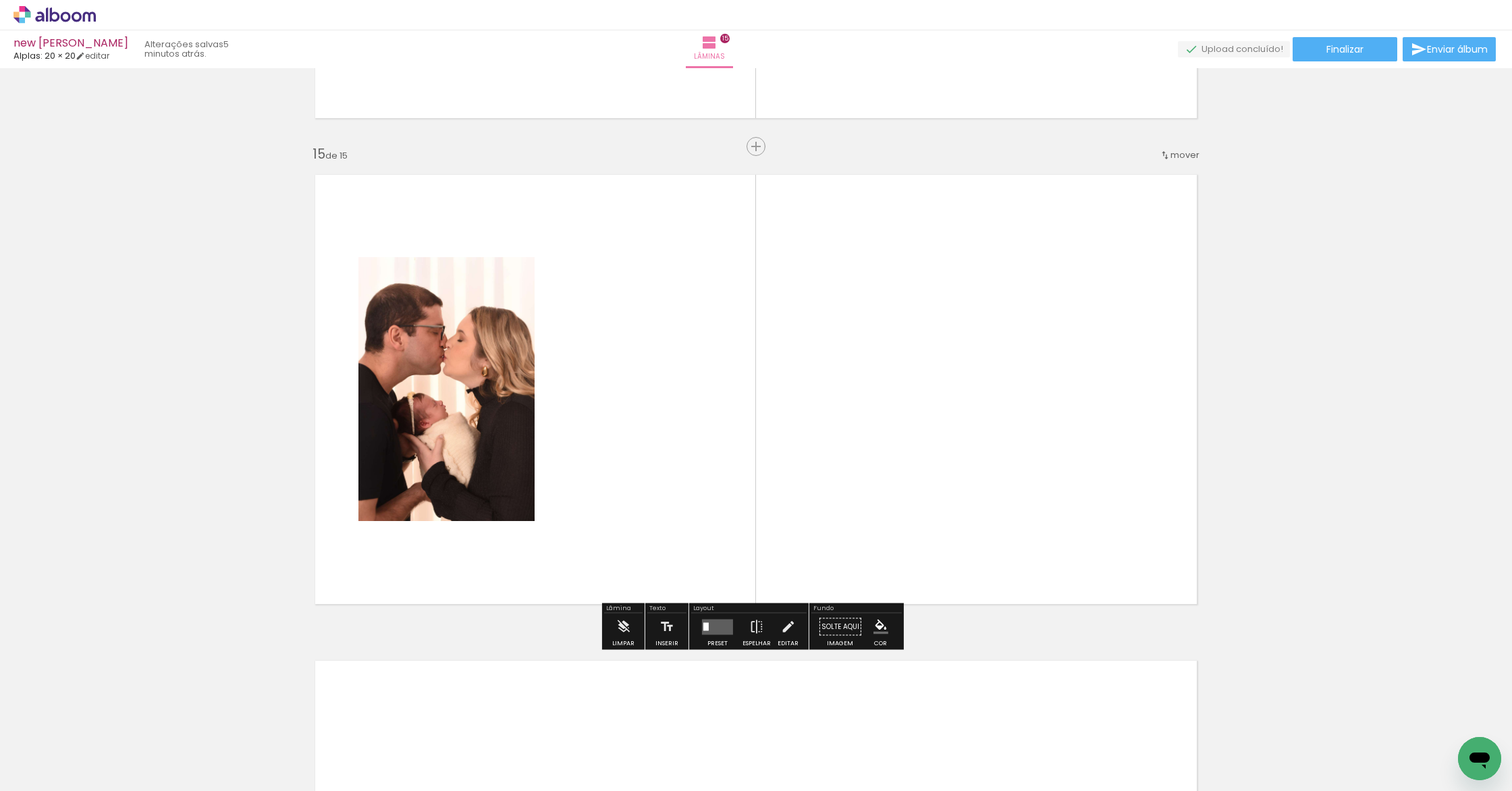
scroll to position [6746, 0]
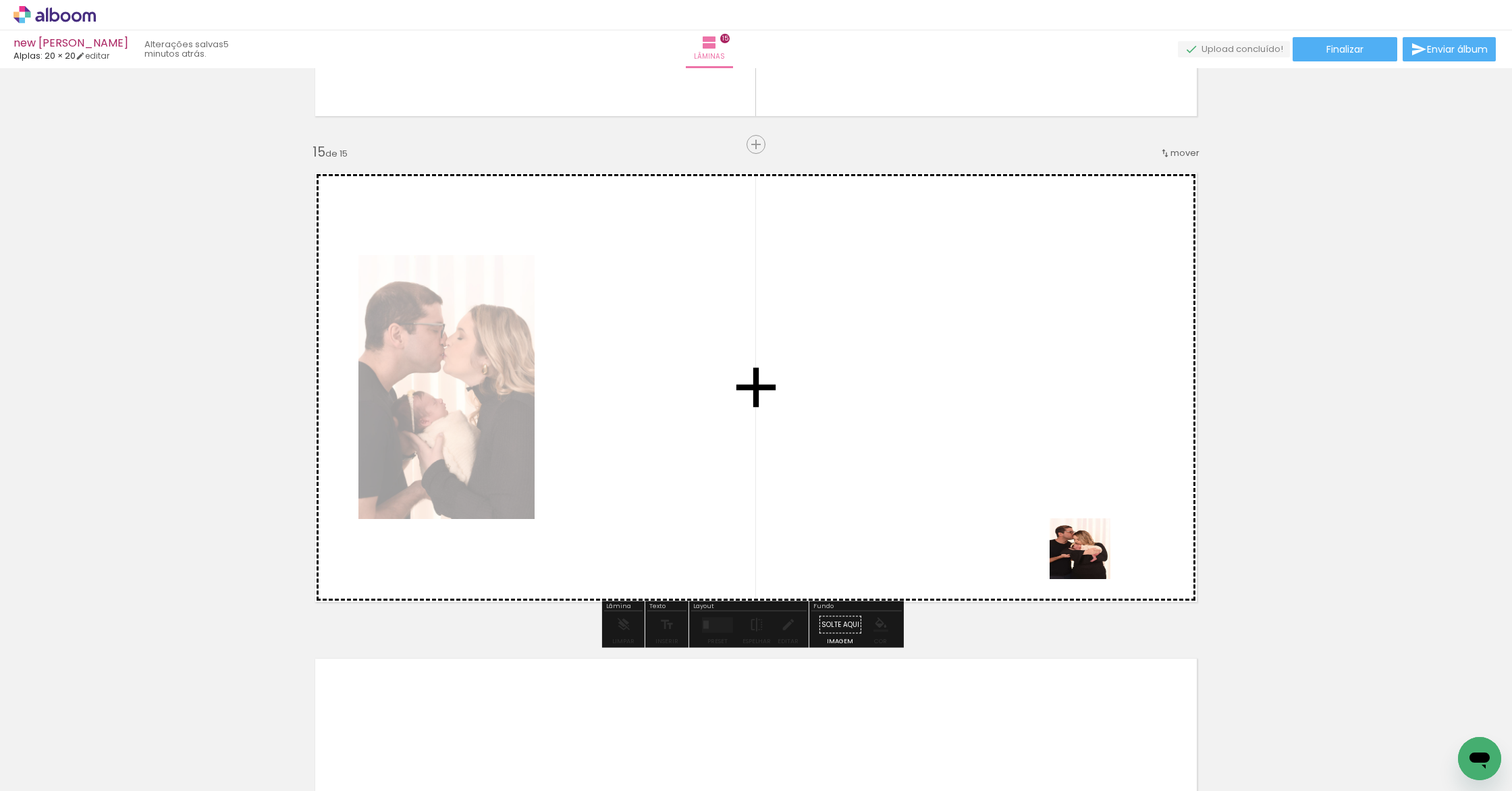
drag, startPoint x: 1080, startPoint y: 752, endPoint x: 1076, endPoint y: 375, distance: 377.0
click at [1092, 361] on quentale-workspace at bounding box center [756, 395] width 1512 height 791
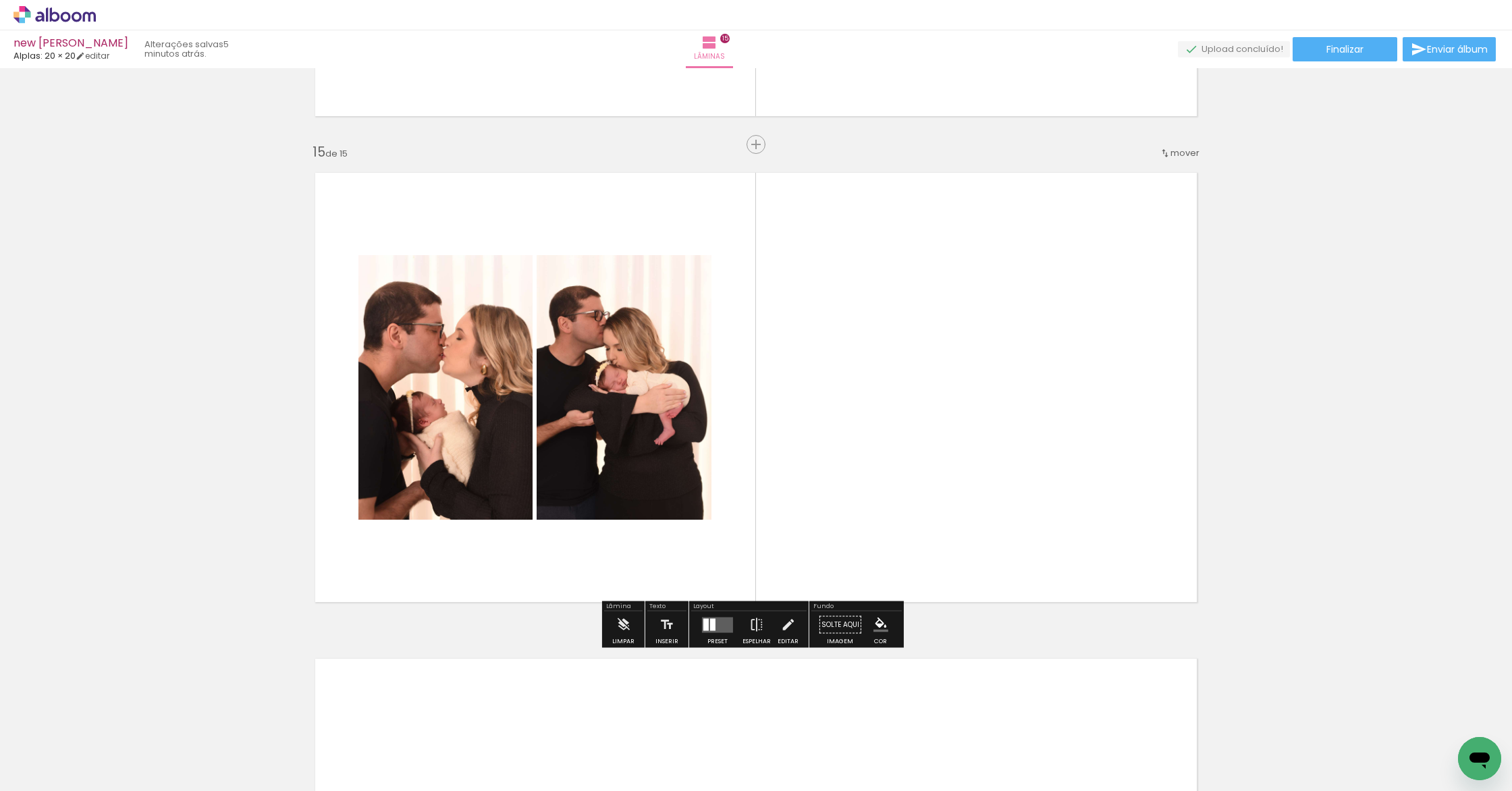
click at [713, 627] on quentale-layouter at bounding box center [717, 624] width 31 height 16
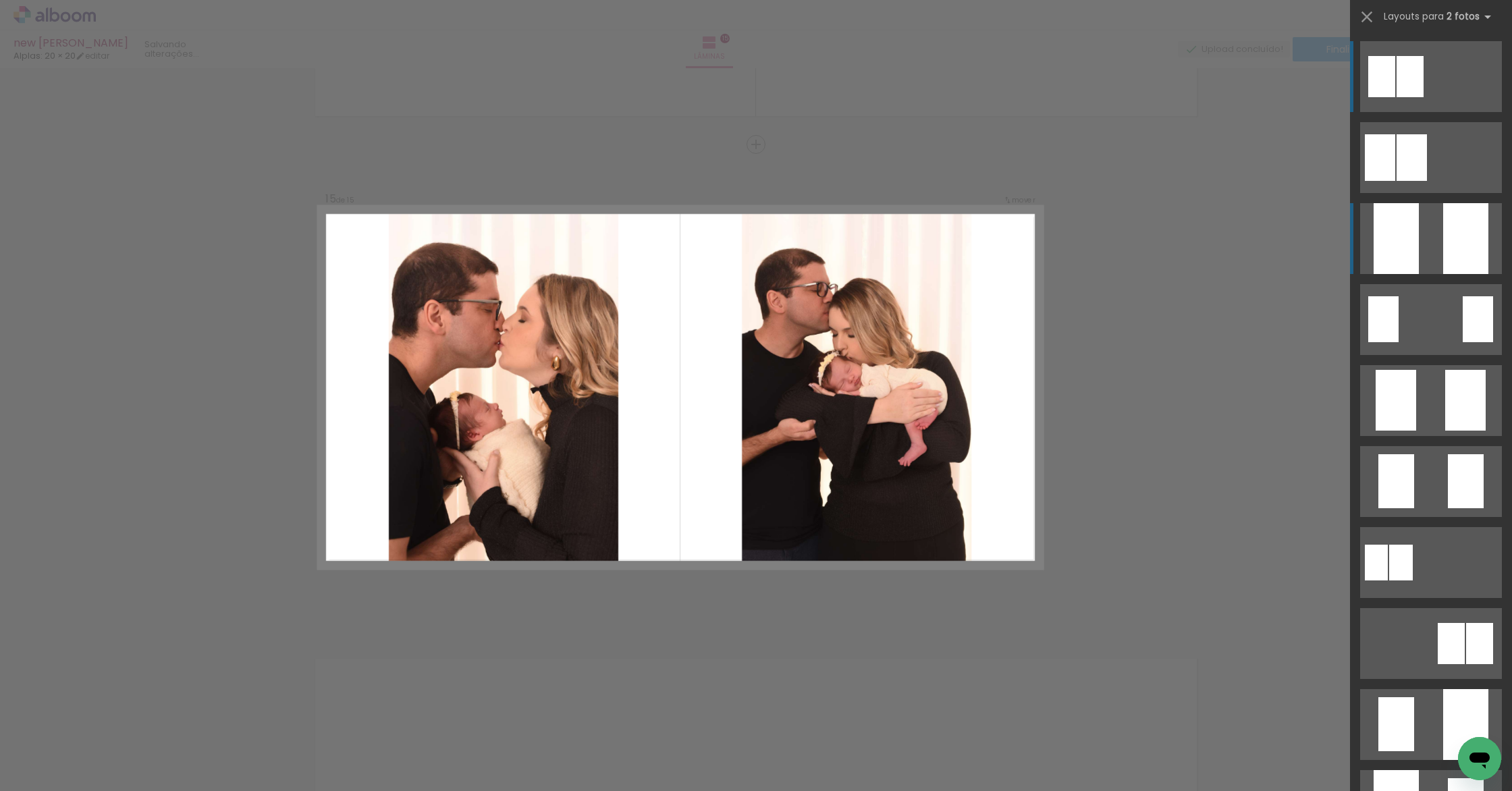
click at [1455, 215] on div at bounding box center [1465, 238] width 45 height 71
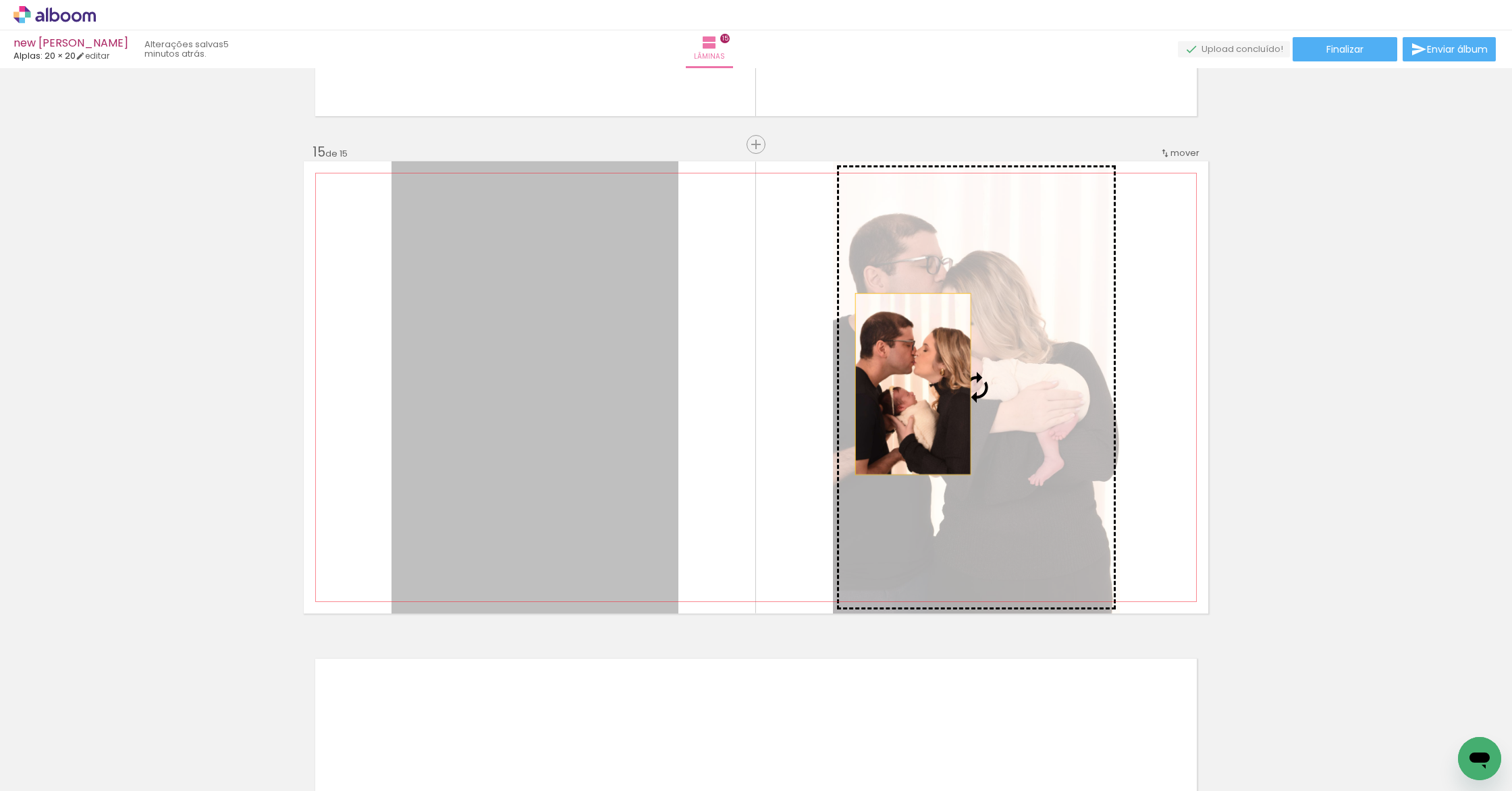
drag, startPoint x: 548, startPoint y: 406, endPoint x: 964, endPoint y: 384, distance: 416.6
click at [0, 0] on slot at bounding box center [0, 0] width 0 height 0
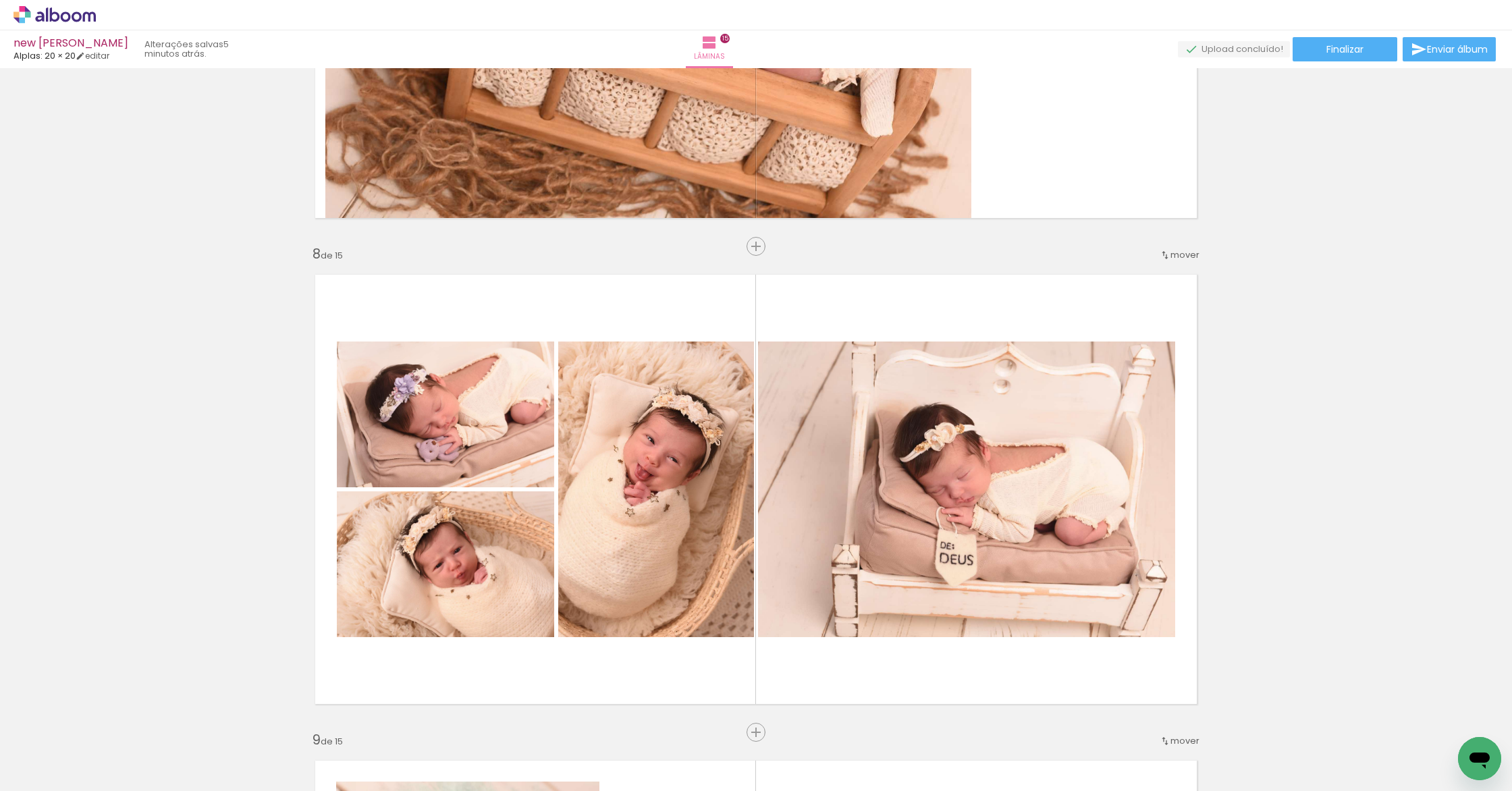
scroll to position [3315, 0]
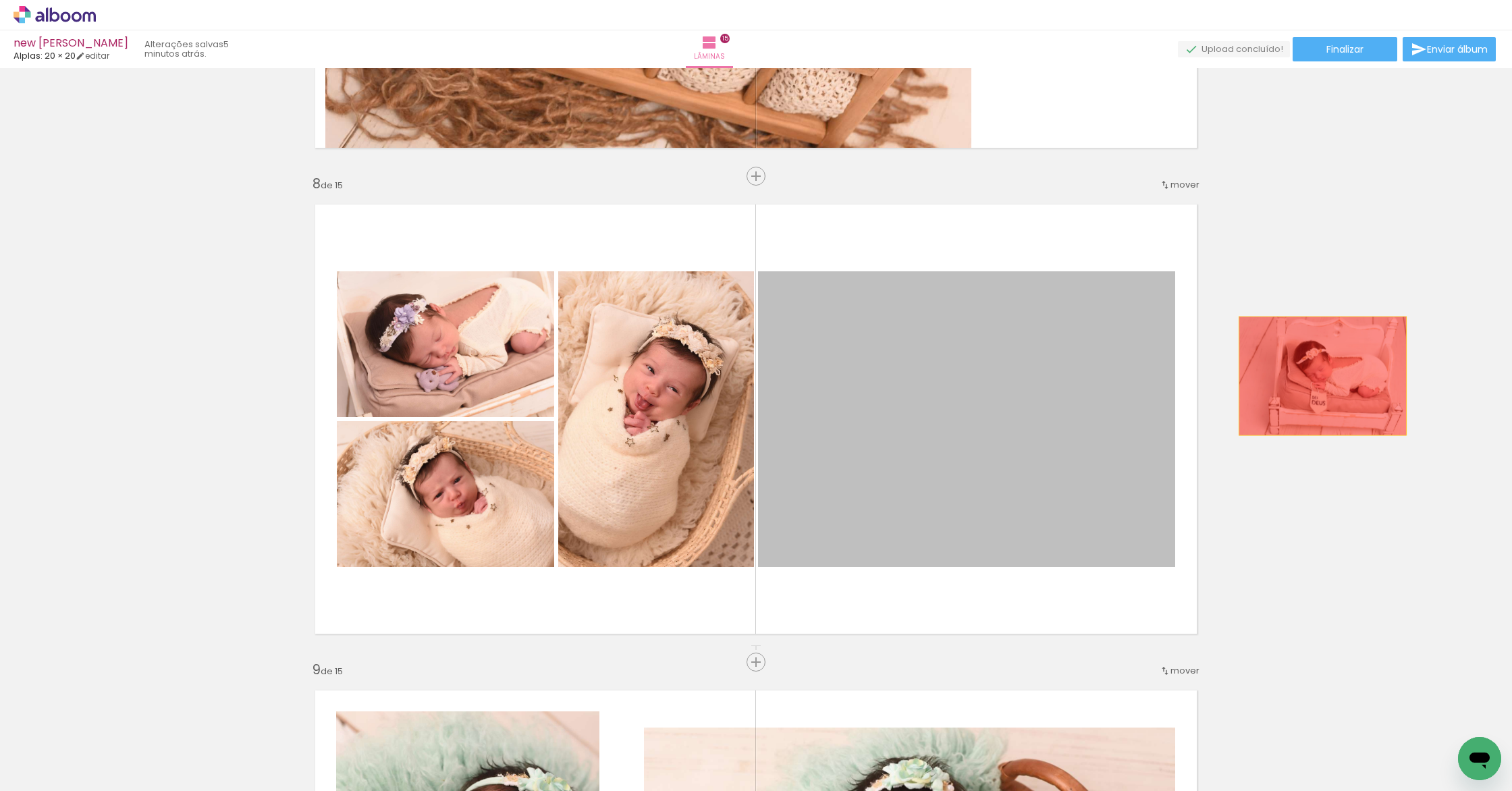
drag, startPoint x: 842, startPoint y: 393, endPoint x: 1142, endPoint y: 384, distance: 300.1
click at [1318, 376] on div "Inserir lâmina 1 de 15 Inserir lâmina 2 de 15 Inserir lâmina 3 de 15 Inserir lâ…" at bounding box center [756, 645] width 1512 height 7772
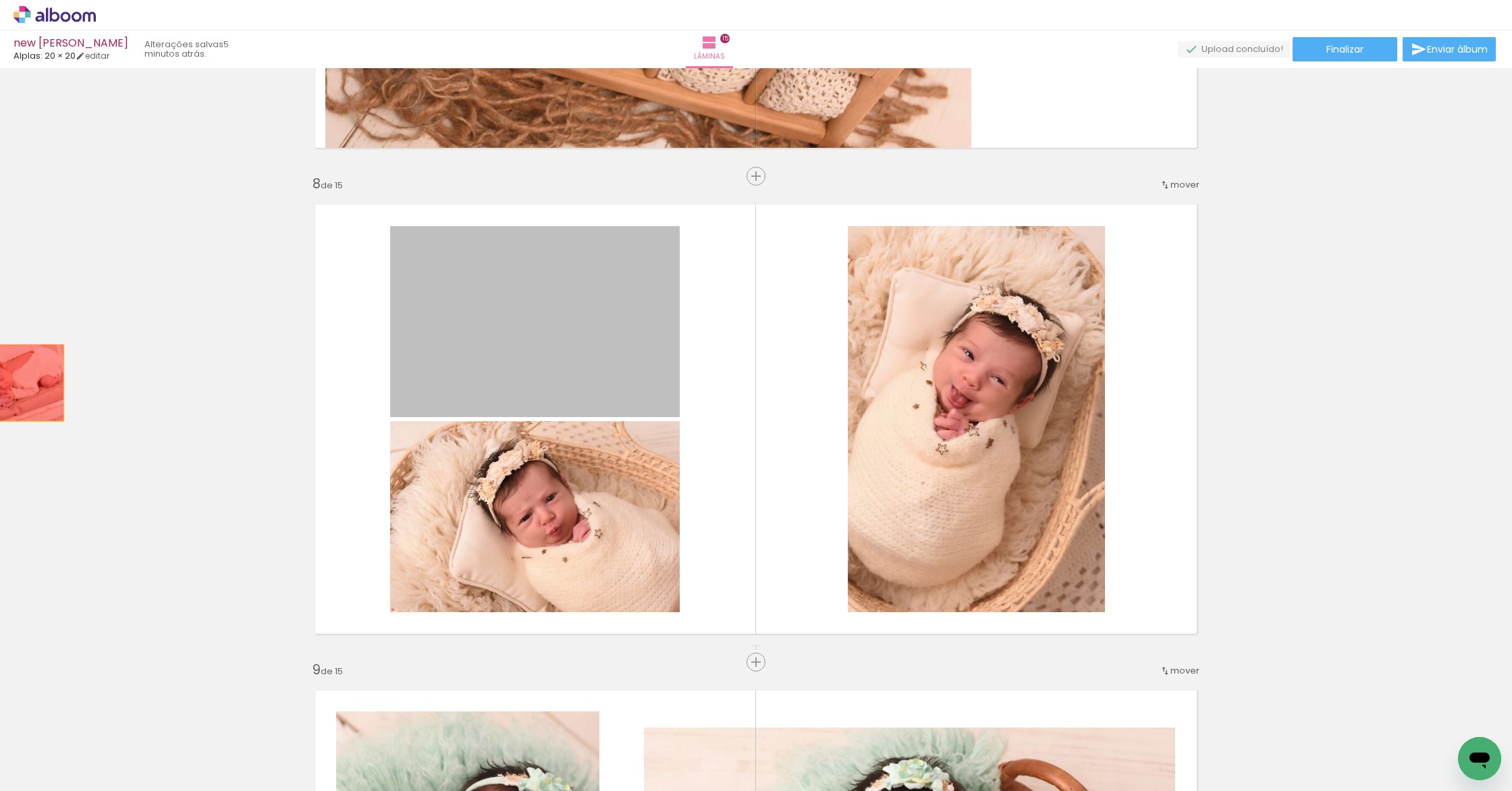
drag, startPoint x: 515, startPoint y: 362, endPoint x: 16, endPoint y: 388, distance: 499.7
click at [1, 383] on div "Inserir lâmina 1 de 15 Inserir lâmina 2 de 15 Inserir lâmina 3 de 15 Inserir lâ…" at bounding box center [756, 645] width 1512 height 7772
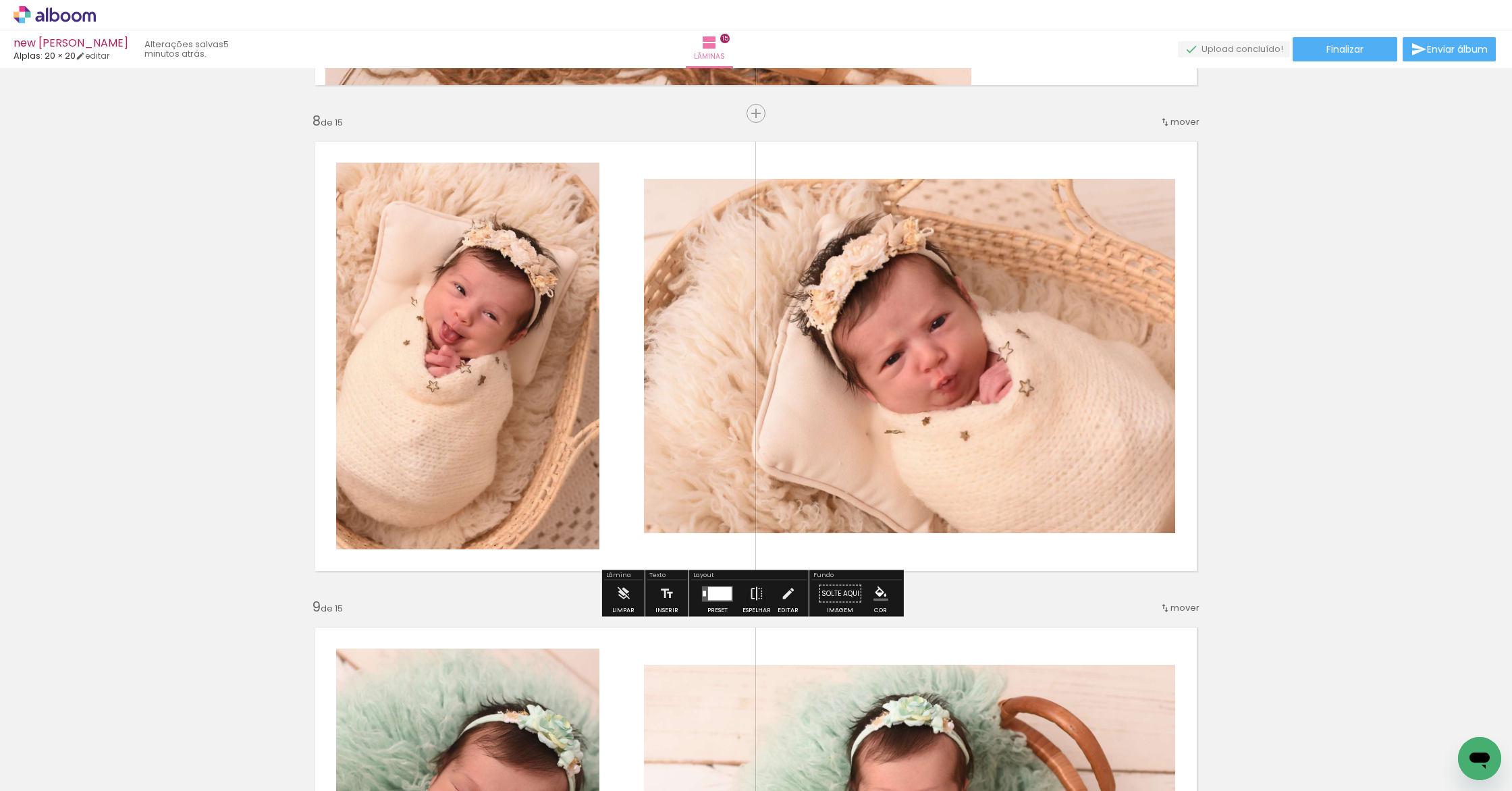
scroll to position [3700, 0]
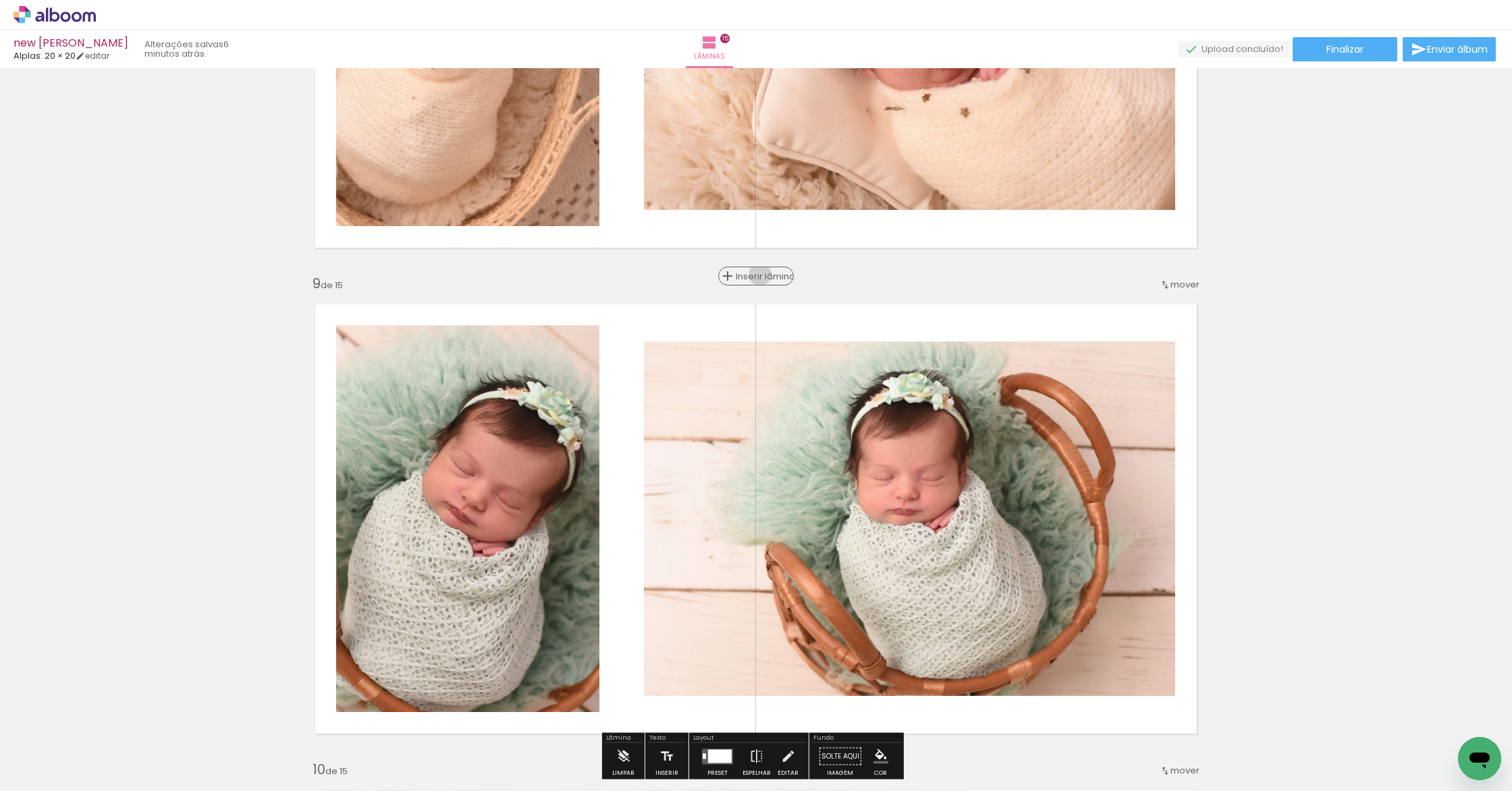
click at [755, 274] on span "Inserir lâmina" at bounding box center [761, 276] width 52 height 9
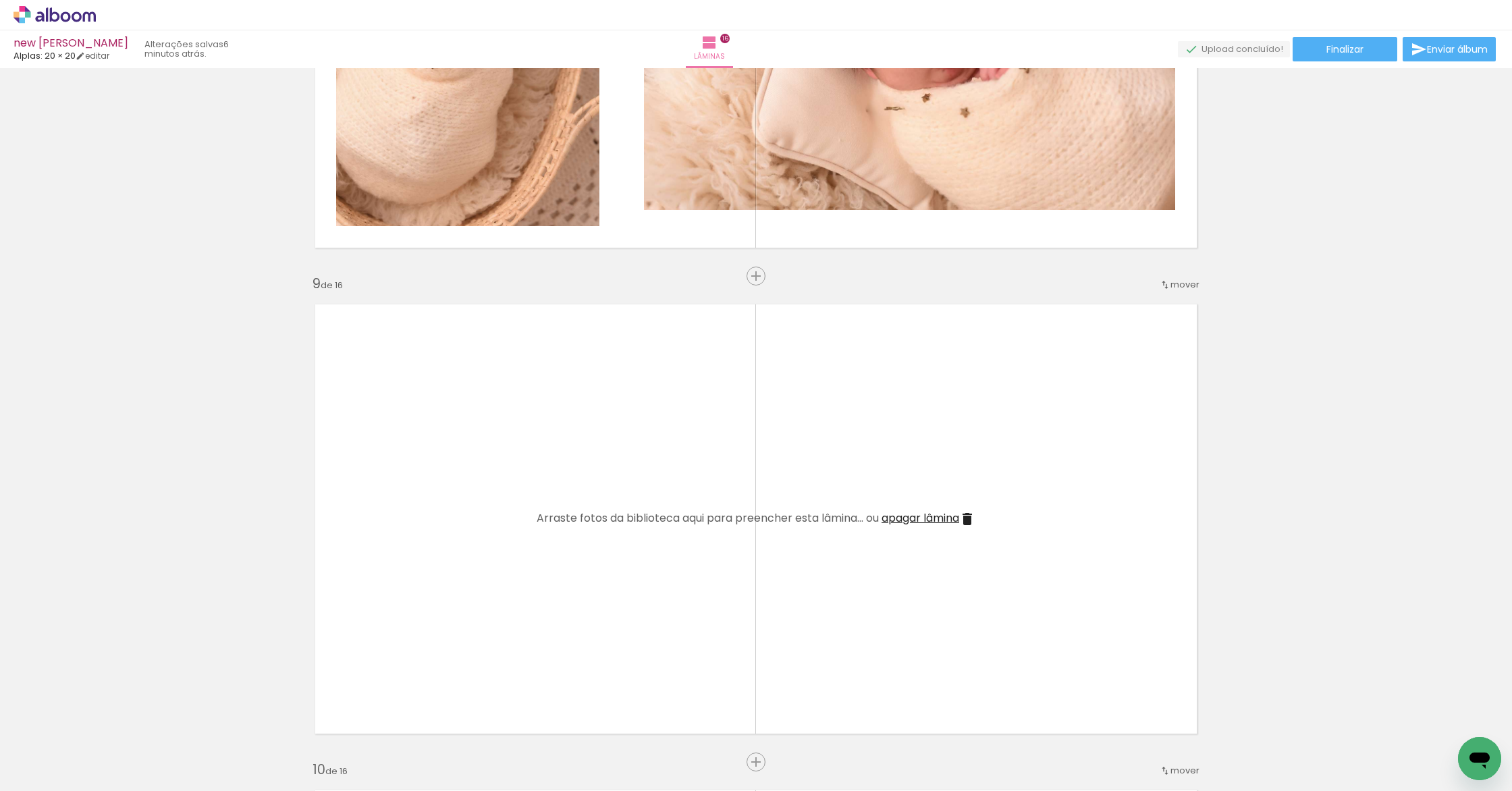
scroll to position [0, 423]
drag, startPoint x: 843, startPoint y: 748, endPoint x: 571, endPoint y: 541, distance: 341.8
click at [571, 541] on quentale-workspace at bounding box center [756, 395] width 1512 height 791
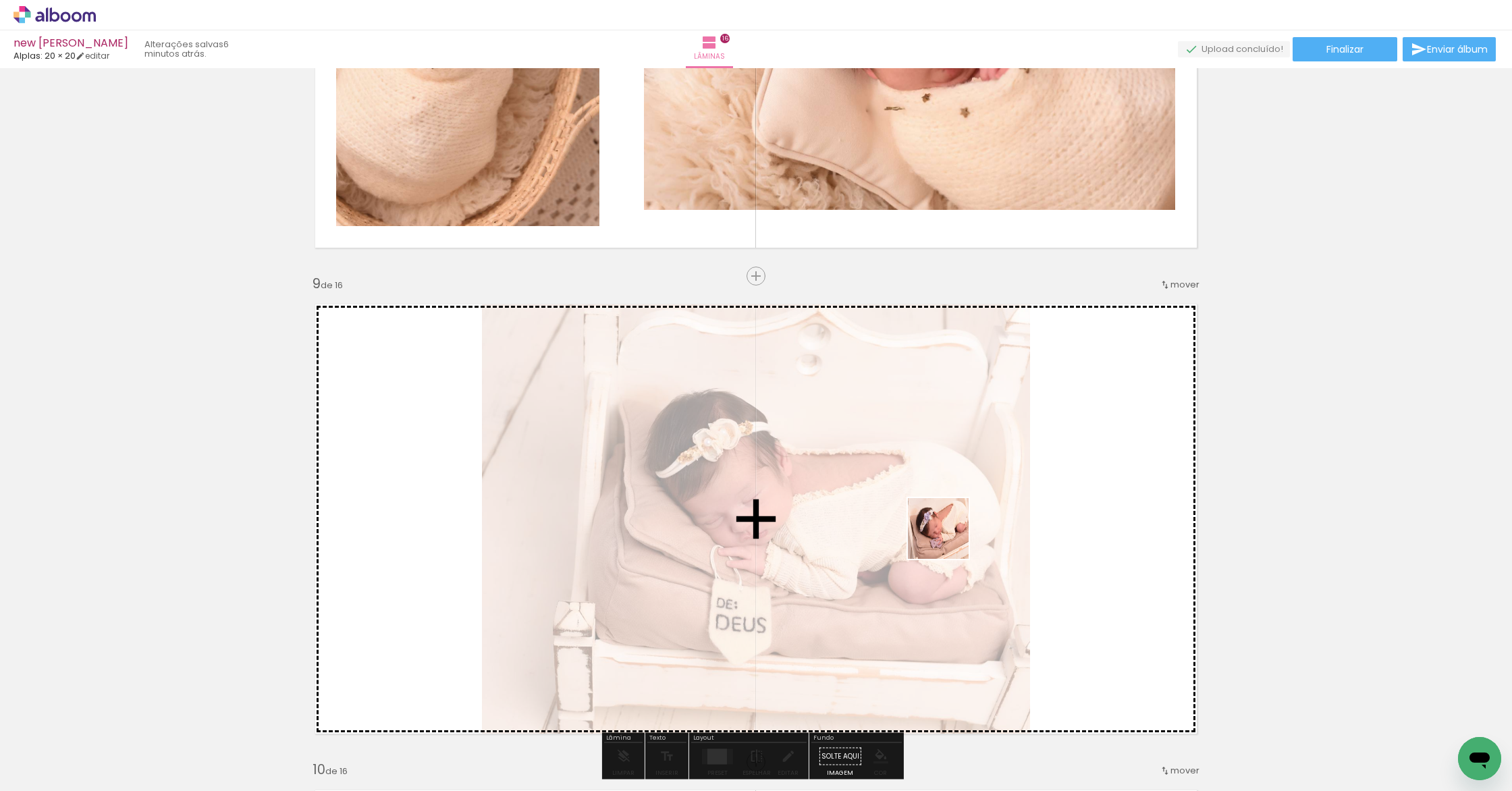
drag, startPoint x: 933, startPoint y: 747, endPoint x: 948, endPoint y: 539, distance: 208.5
click at [948, 539] on quentale-workspace at bounding box center [756, 395] width 1512 height 791
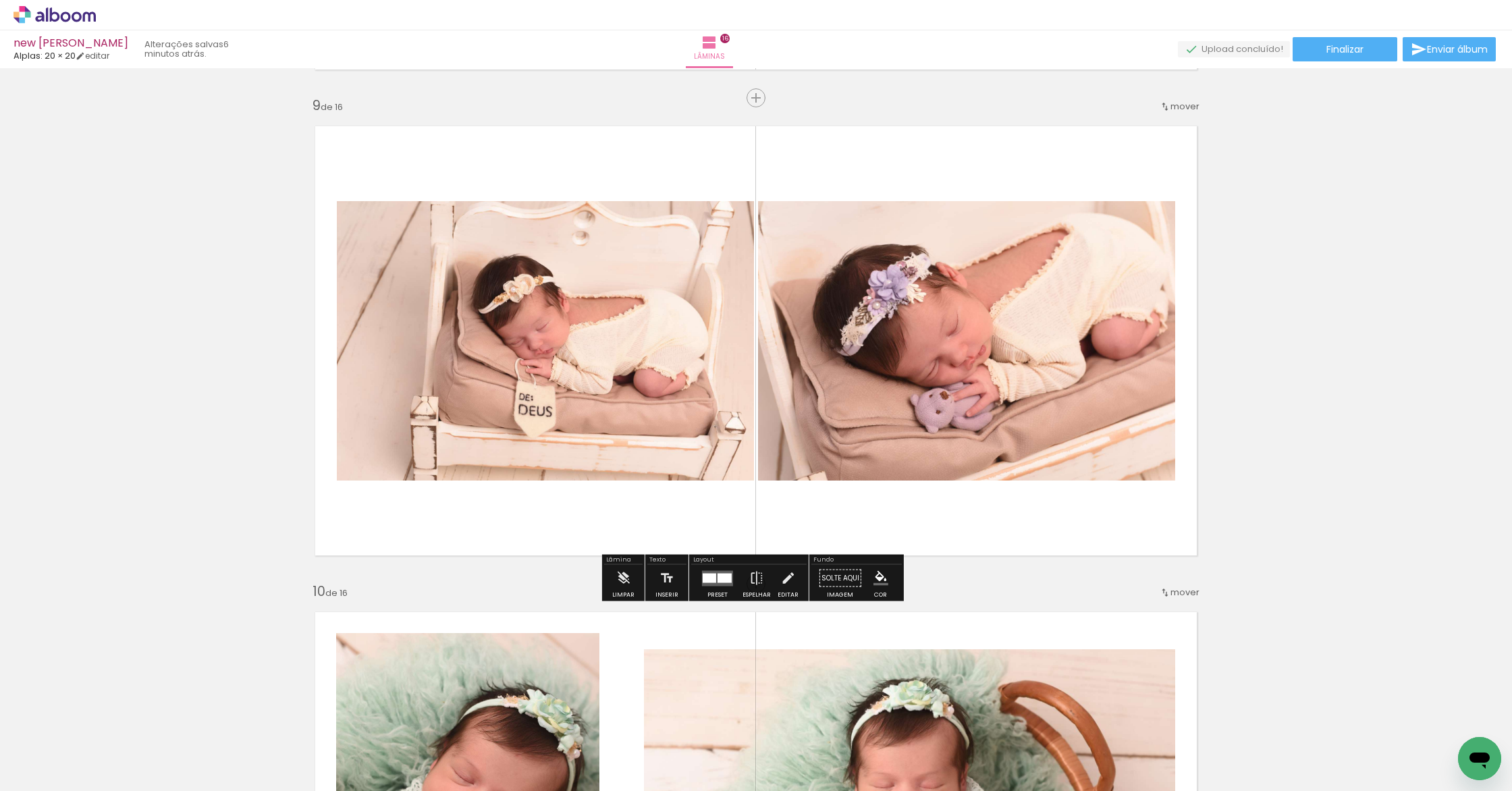
scroll to position [4039, 0]
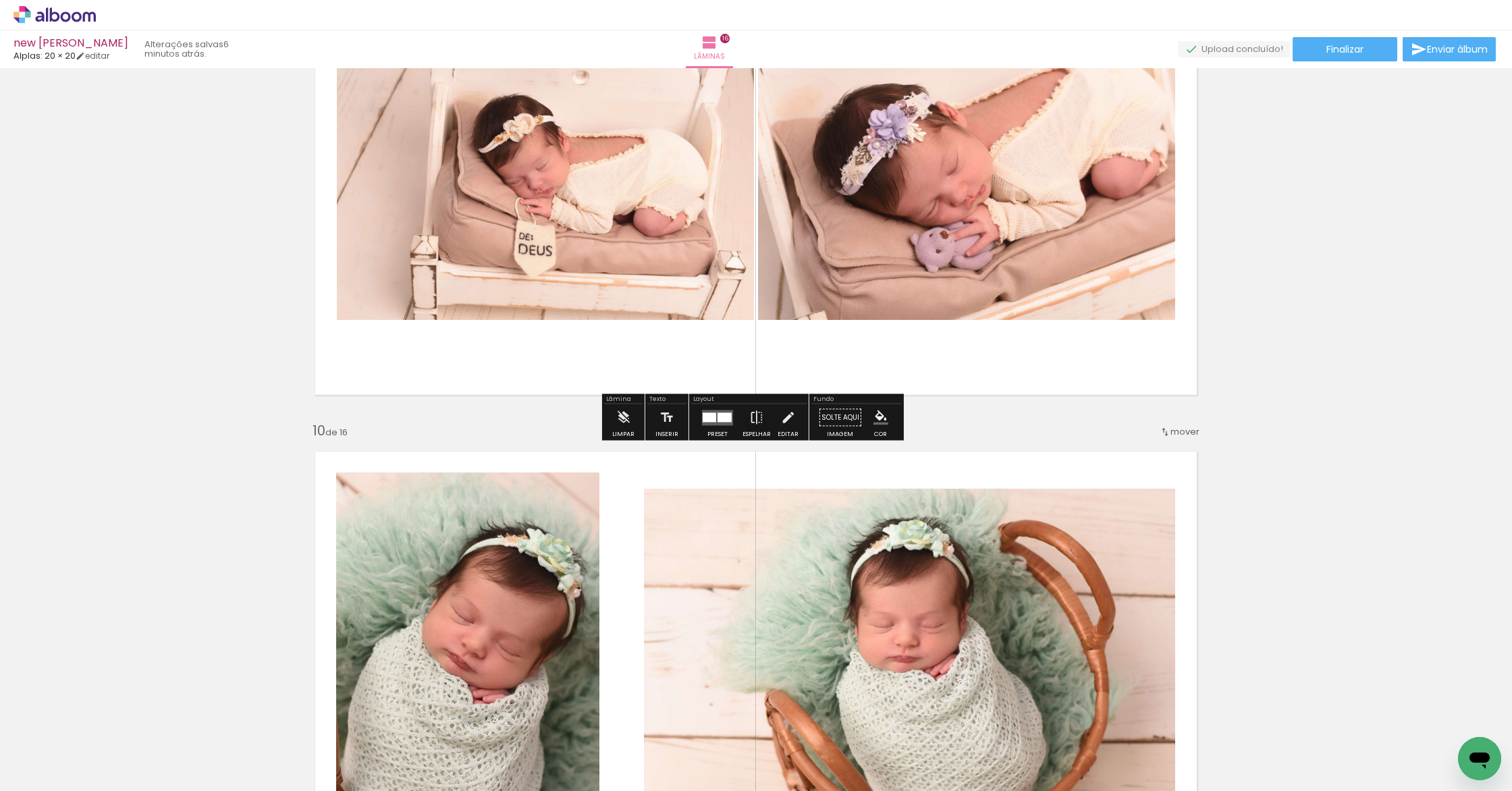
click at [703, 419] on div at bounding box center [709, 416] width 13 height 10
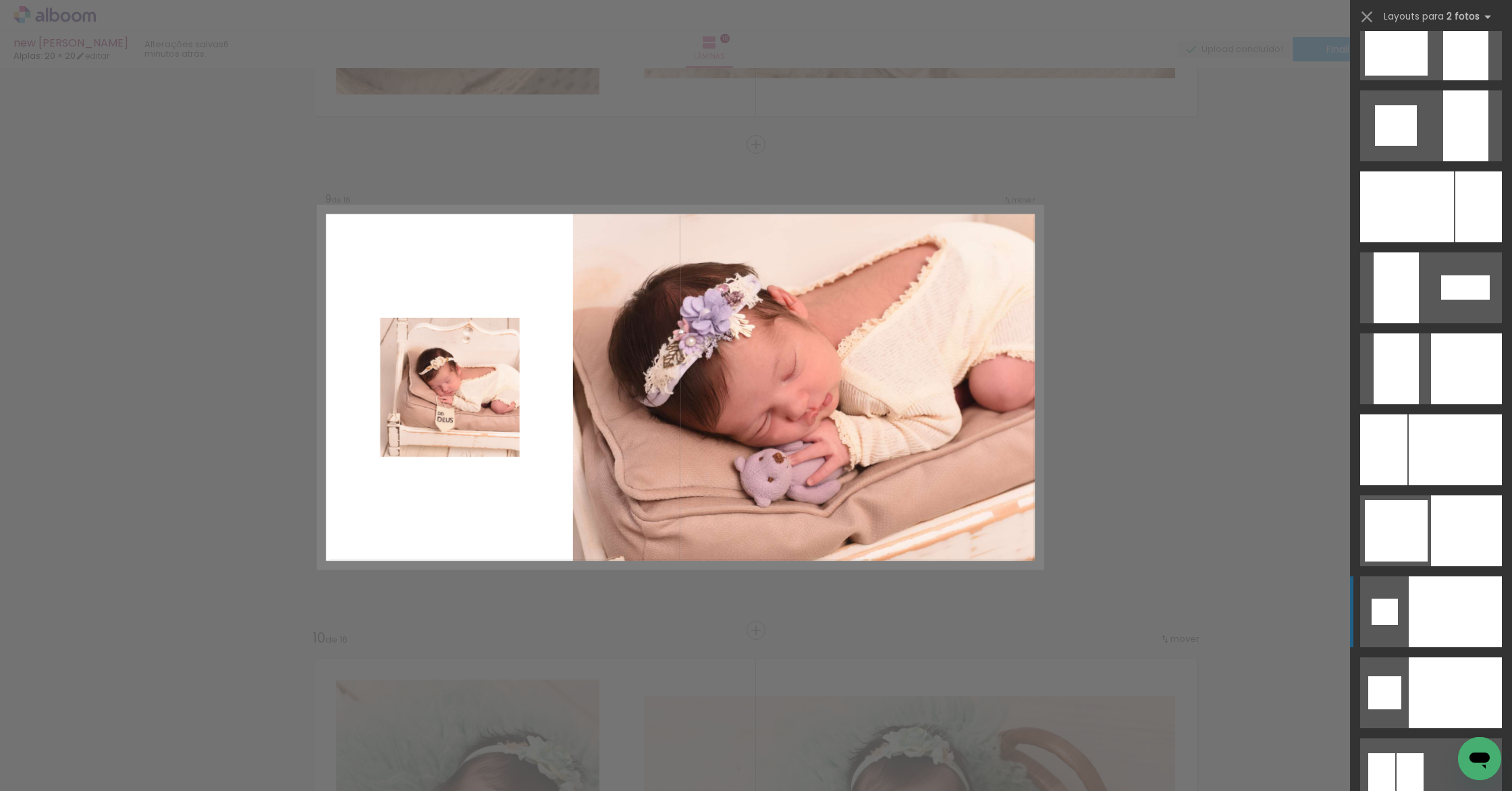
scroll to position [4727, 0]
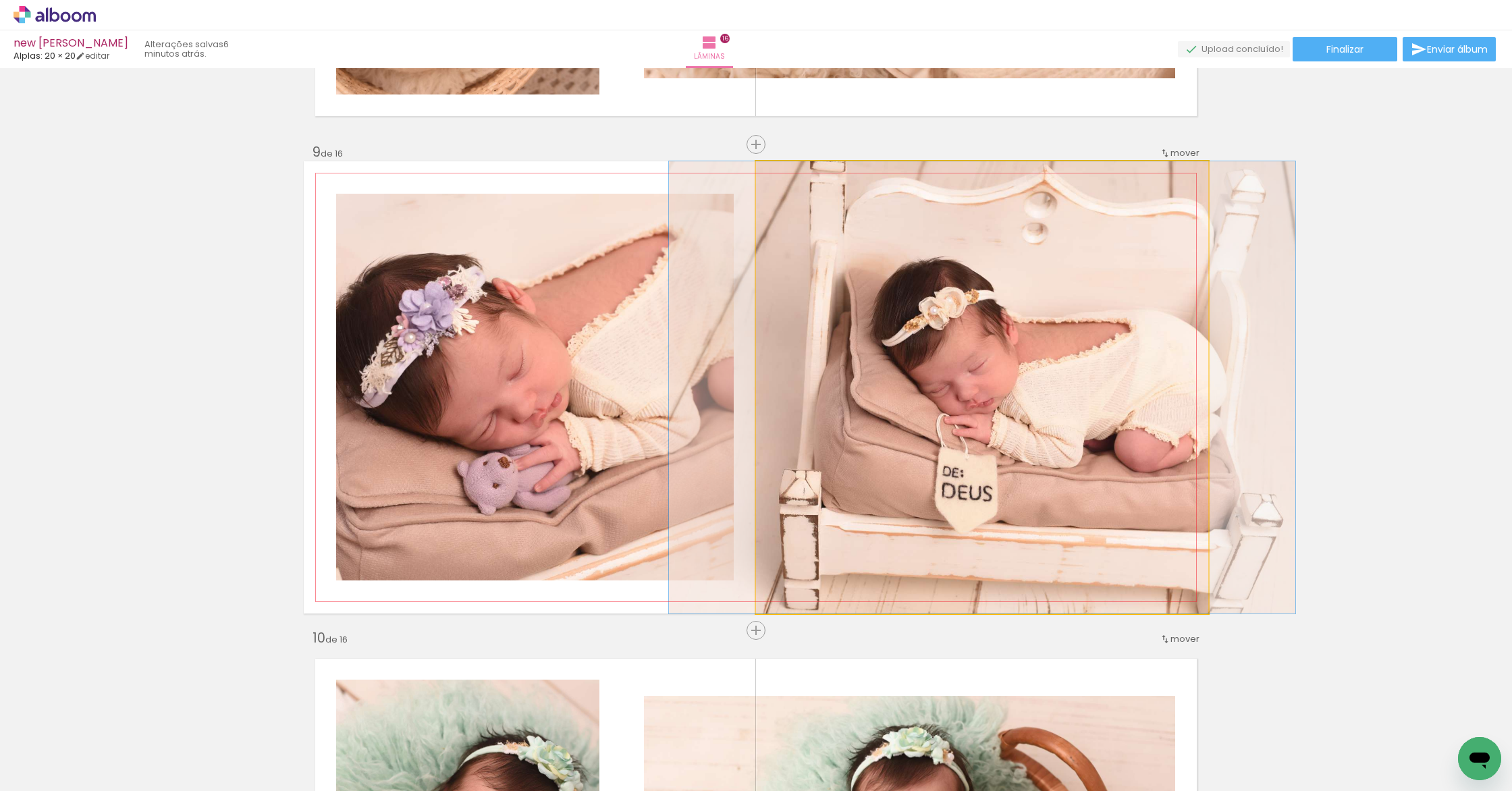
click at [859, 472] on quentale-photo at bounding box center [982, 387] width 452 height 452
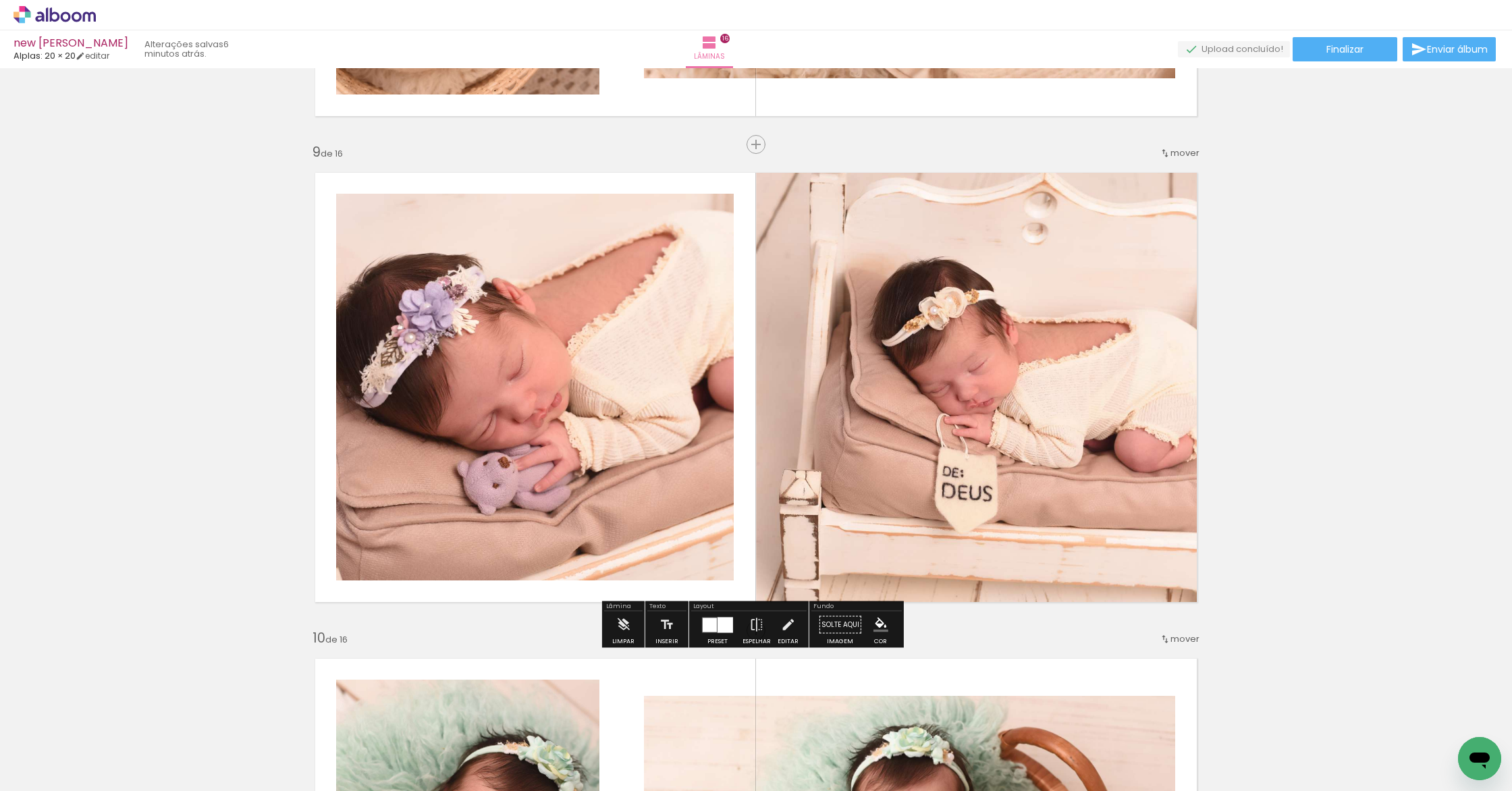
click at [871, 466] on quentale-photo at bounding box center [982, 387] width 452 height 452
drag, startPoint x: 871, startPoint y: 466, endPoint x: 773, endPoint y: 443, distance: 100.7
click at [871, 466] on album-spread "9 de 16" at bounding box center [756, 387] width 905 height 452
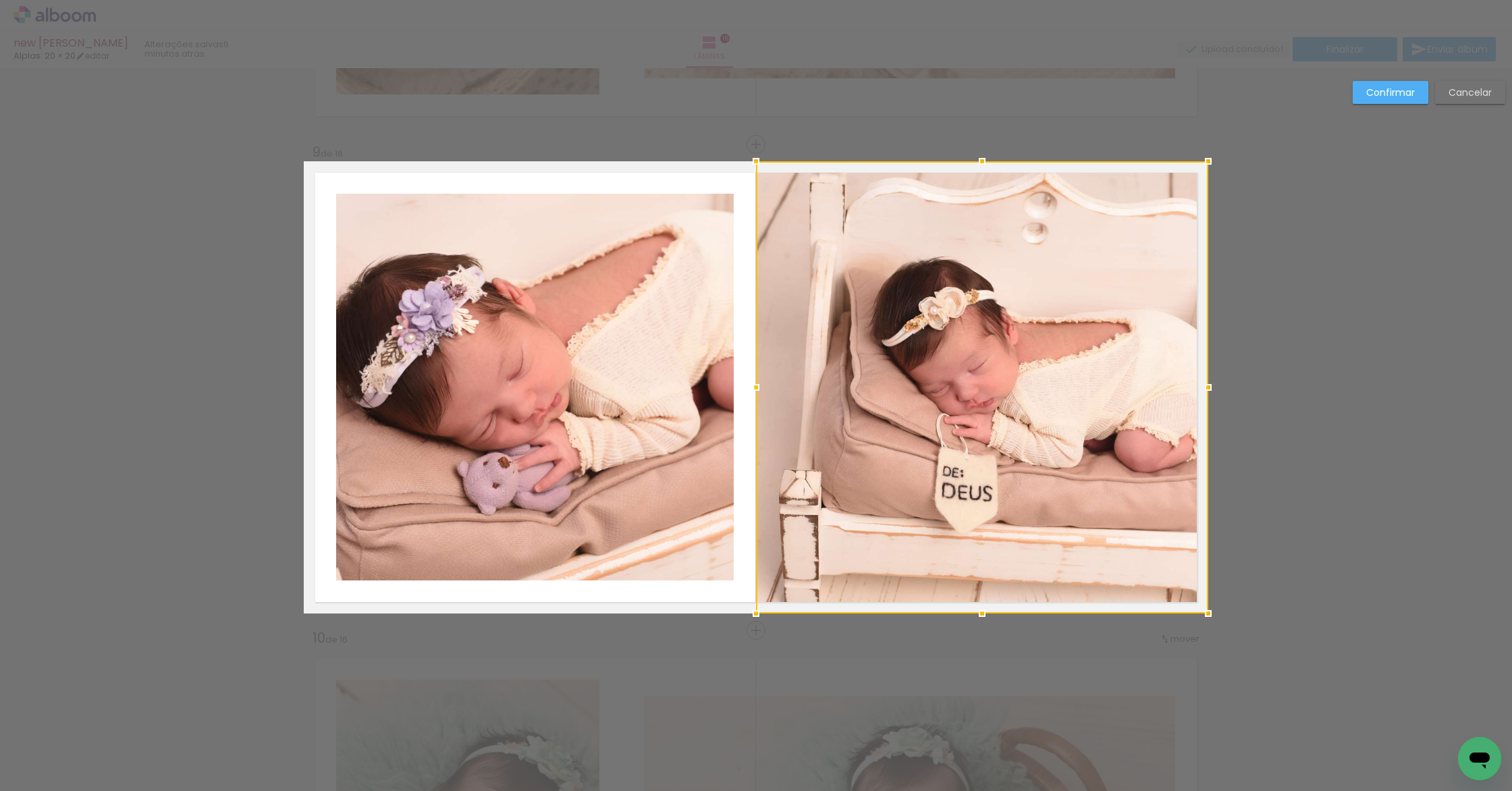
click at [659, 433] on quentale-photo at bounding box center [534, 387] width 398 height 386
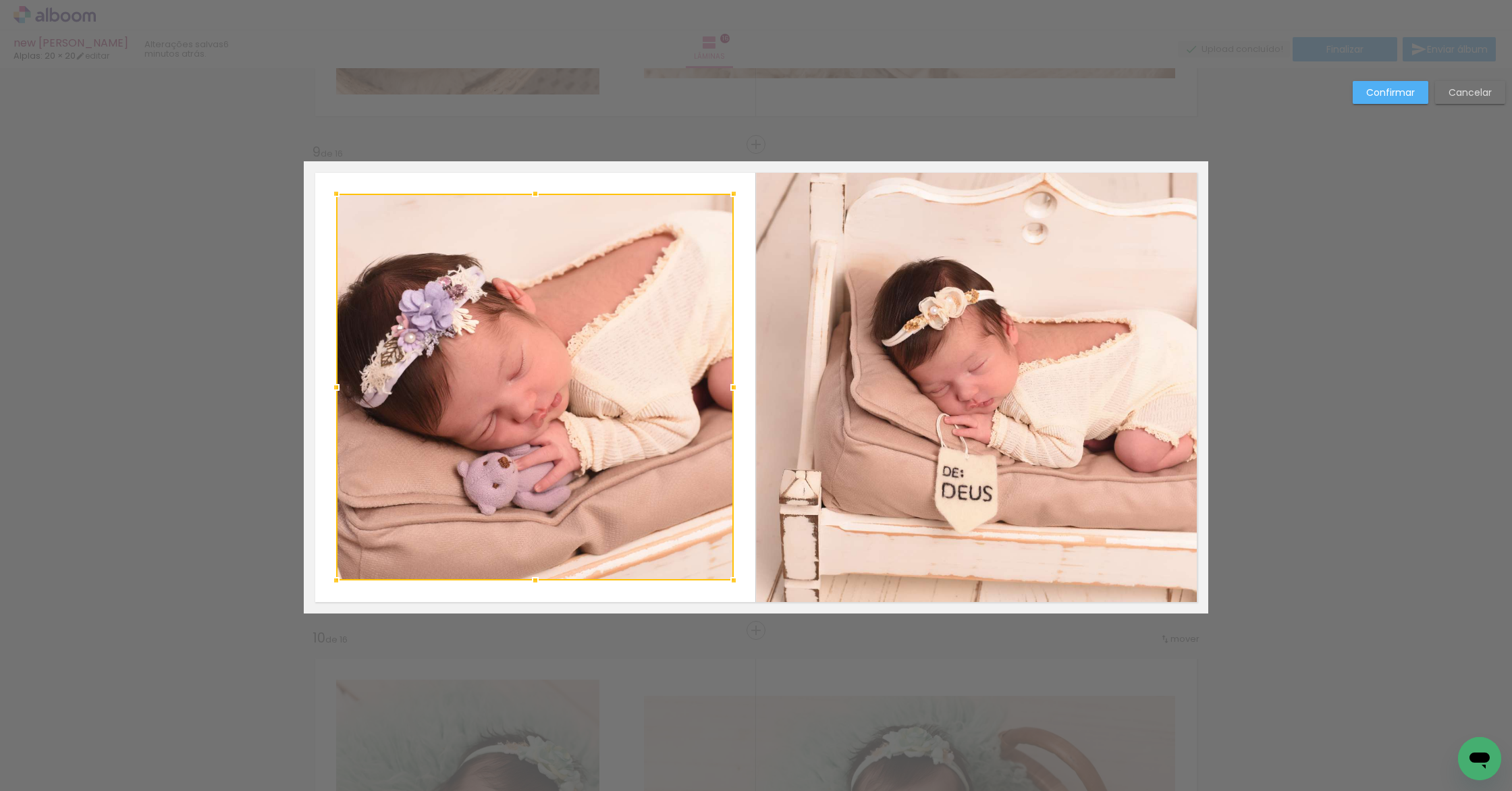
click at [659, 432] on div at bounding box center [534, 387] width 398 height 386
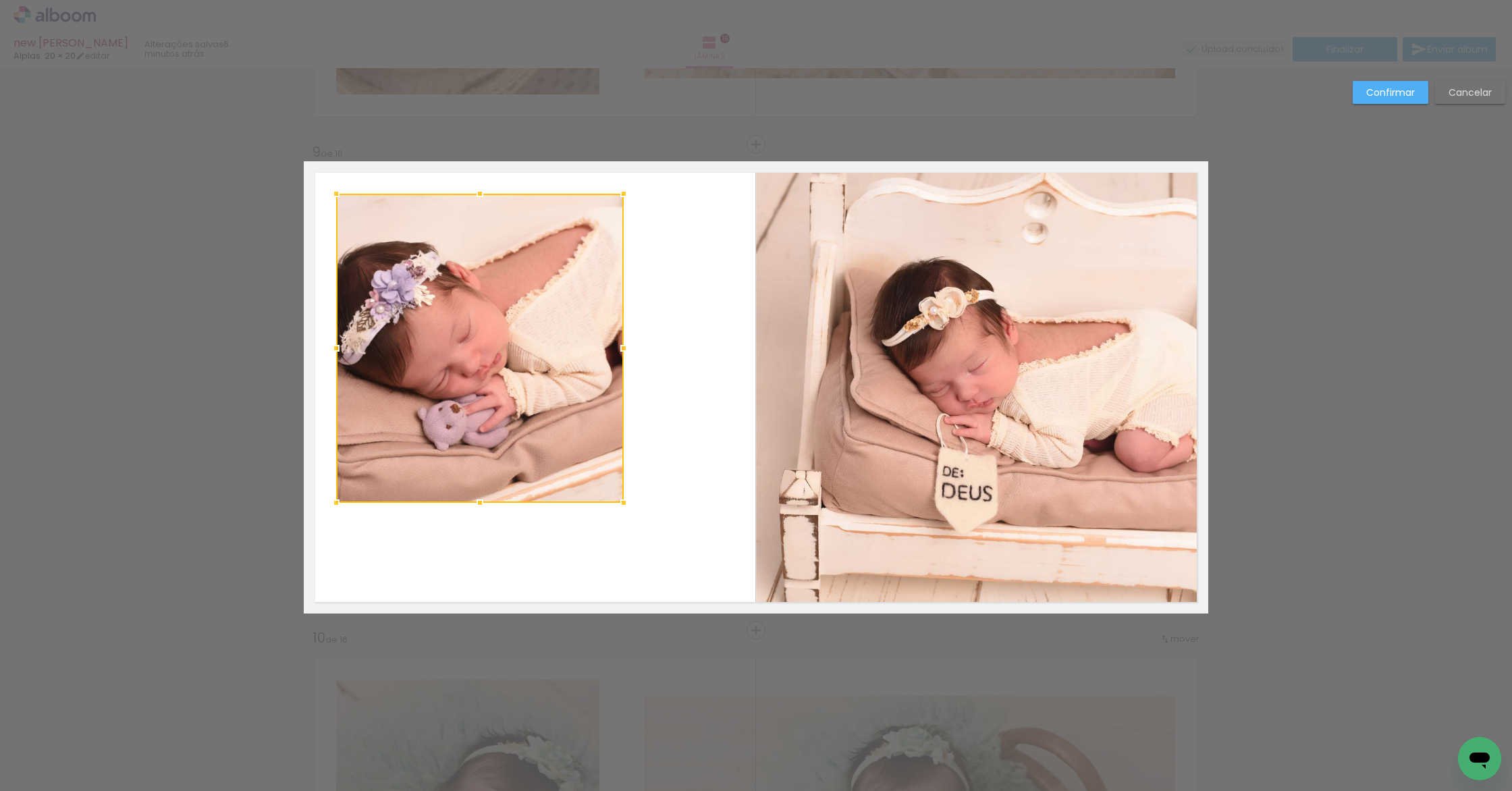
drag, startPoint x: 729, startPoint y: 579, endPoint x: 617, endPoint y: 488, distance: 144.3
click at [617, 489] on div at bounding box center [623, 502] width 27 height 27
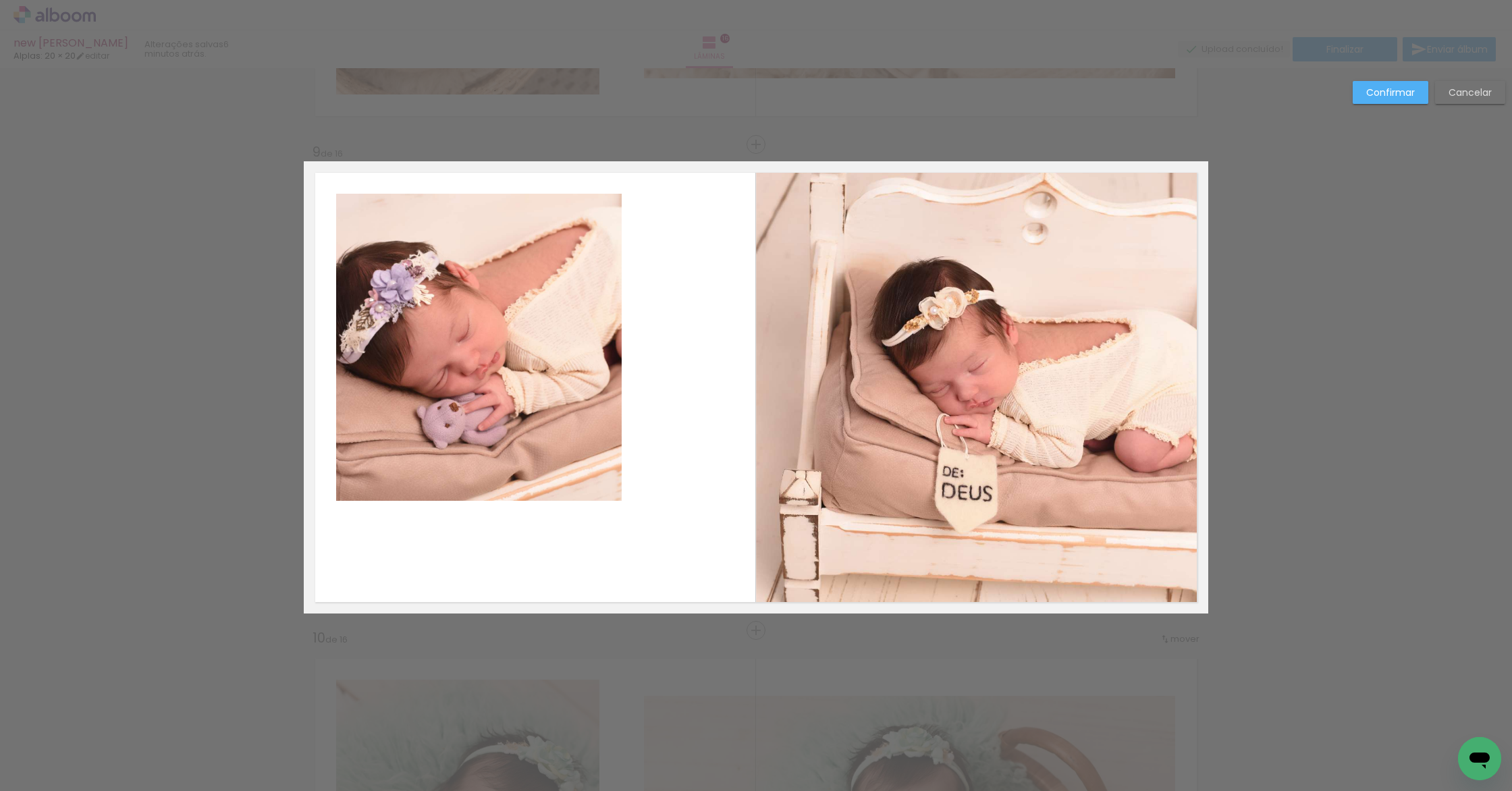
click at [608, 335] on quentale-photo at bounding box center [479, 347] width 285 height 307
click at [608, 344] on div at bounding box center [621, 347] width 27 height 27
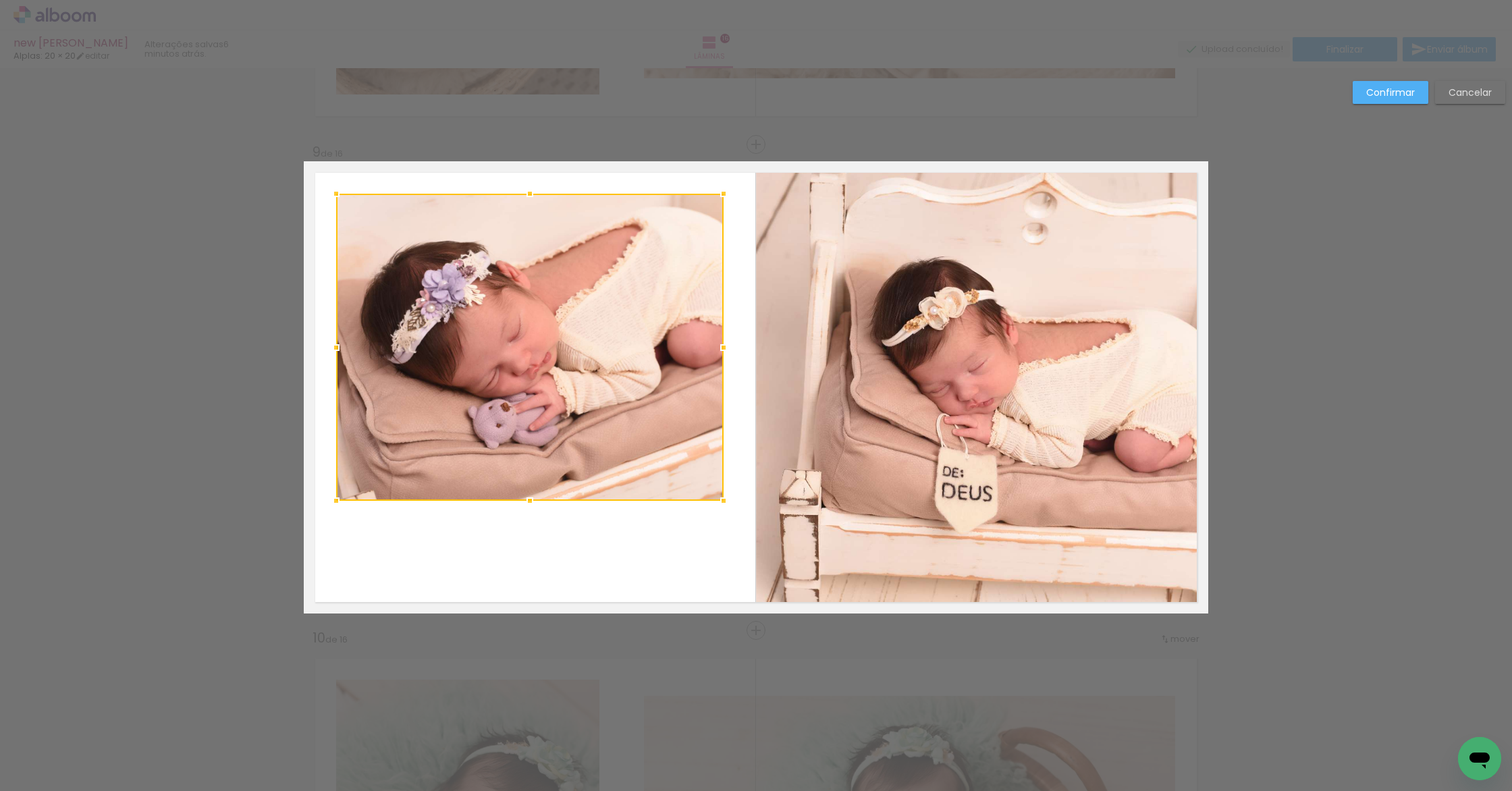
drag, startPoint x: 616, startPoint y: 346, endPoint x: 667, endPoint y: 376, distance: 59.2
click at [717, 361] on div at bounding box center [723, 347] width 27 height 27
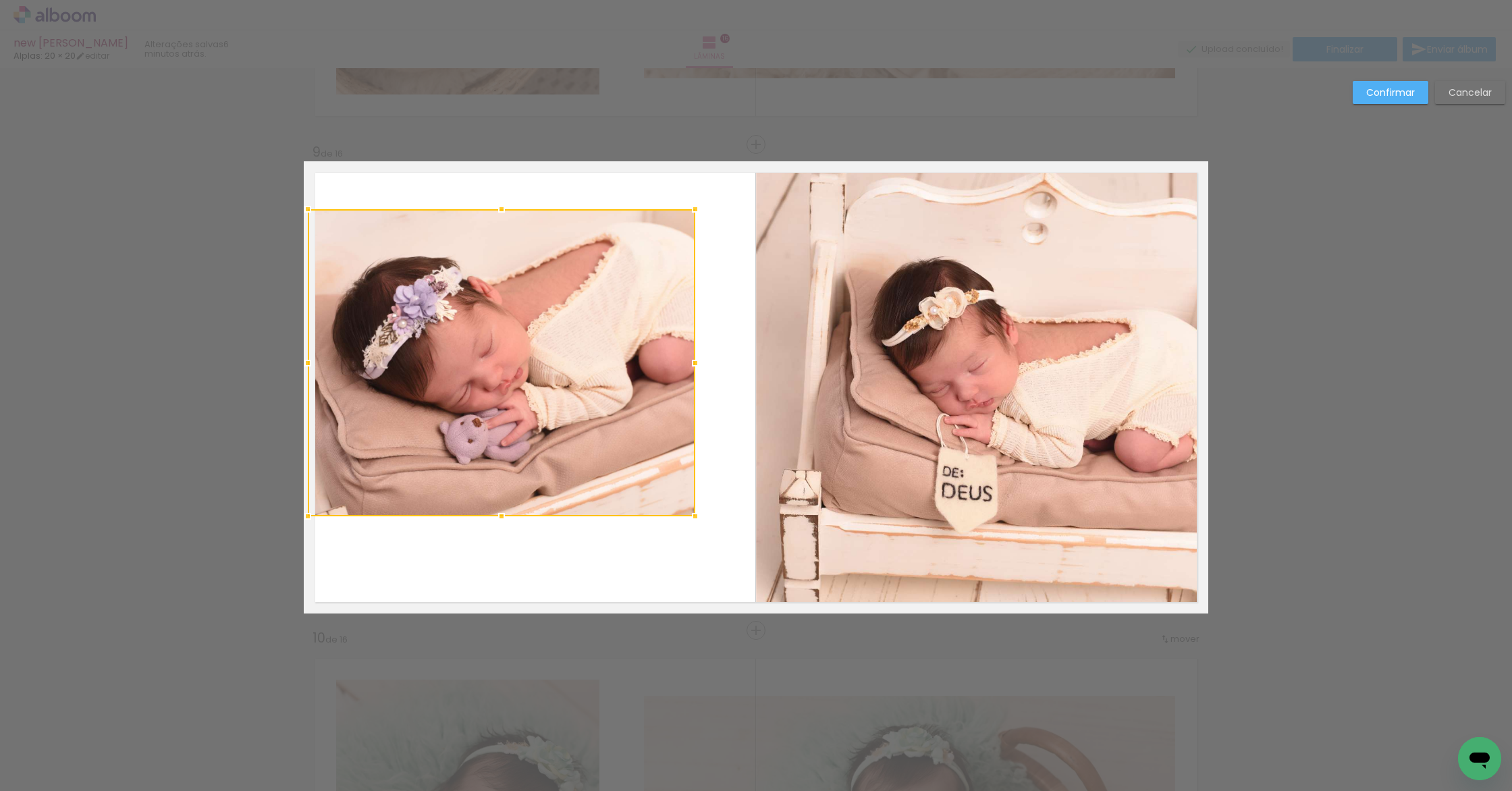
drag, startPoint x: 565, startPoint y: 423, endPoint x: 536, endPoint y: 438, distance: 32.6
click at [536, 438] on div at bounding box center [501, 362] width 387 height 307
click at [792, 402] on quentale-photo at bounding box center [982, 387] width 452 height 452
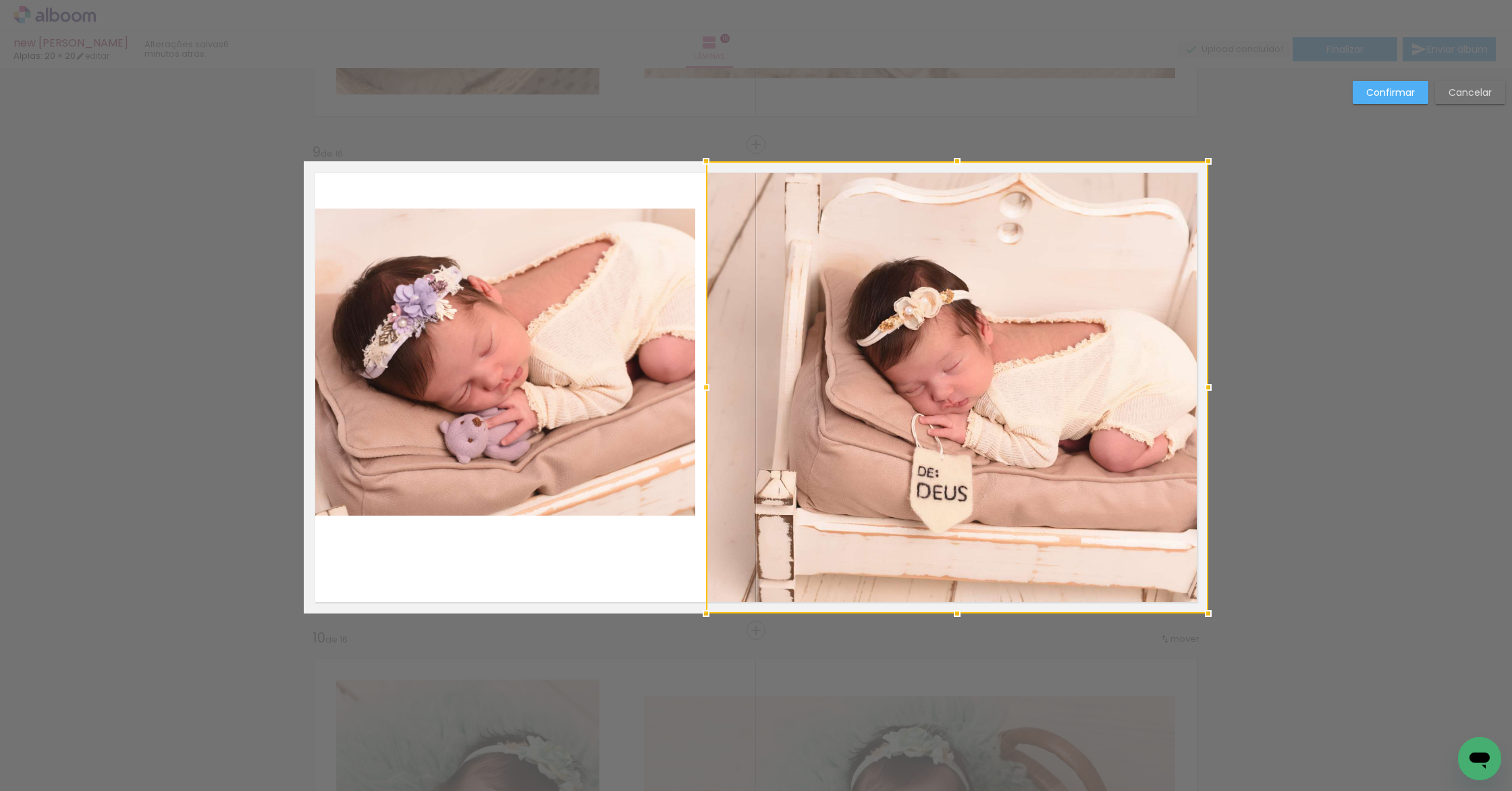
drag, startPoint x: 748, startPoint y: 387, endPoint x: 698, endPoint y: 390, distance: 50.1
click at [698, 390] on div at bounding box center [705, 387] width 27 height 27
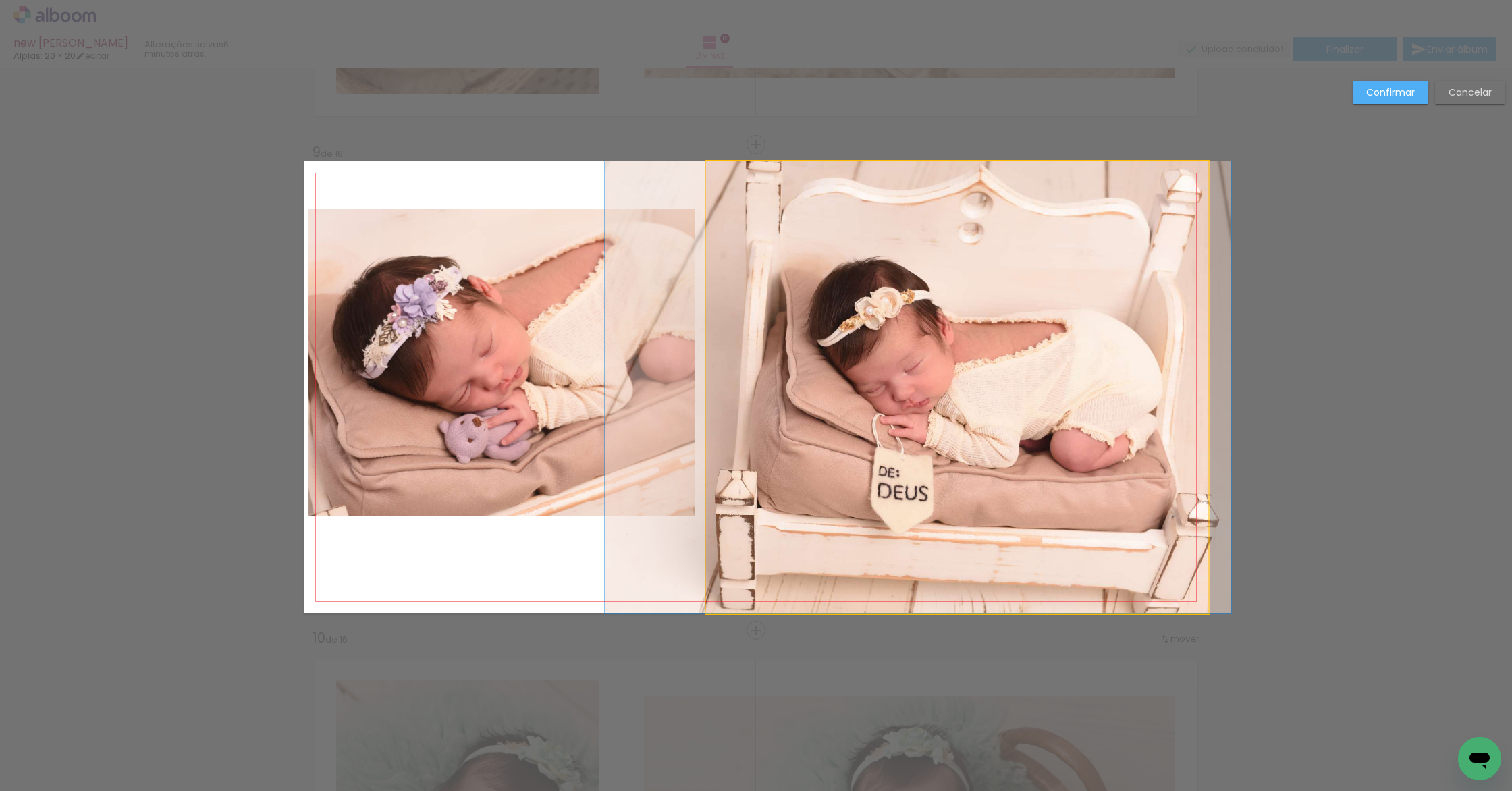
drag, startPoint x: 1035, startPoint y: 377, endPoint x: 996, endPoint y: 377, distance: 39.0
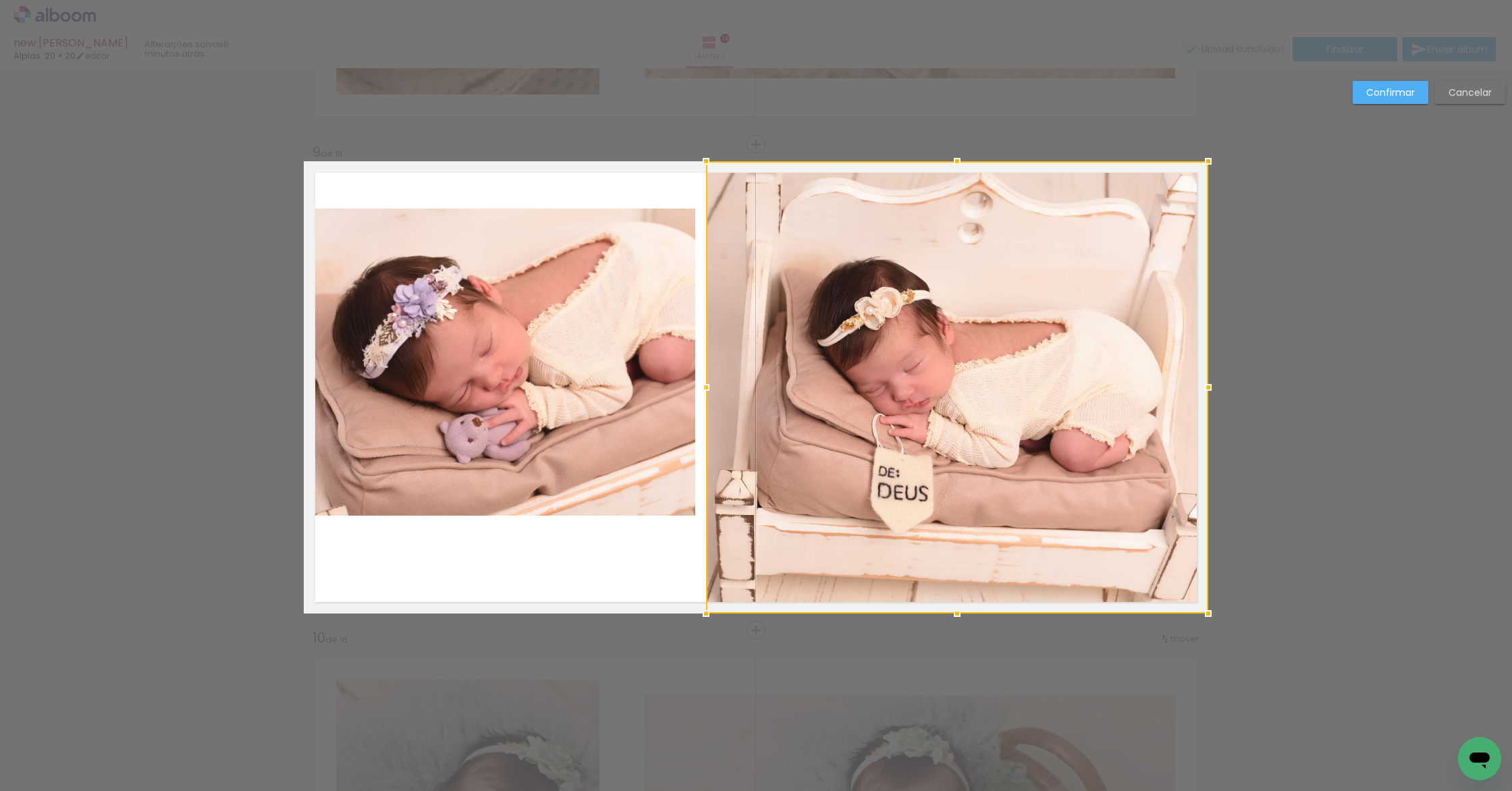
click at [1372, 401] on div "Confirmar Cancelar" at bounding box center [756, 381] width 1512 height 8289
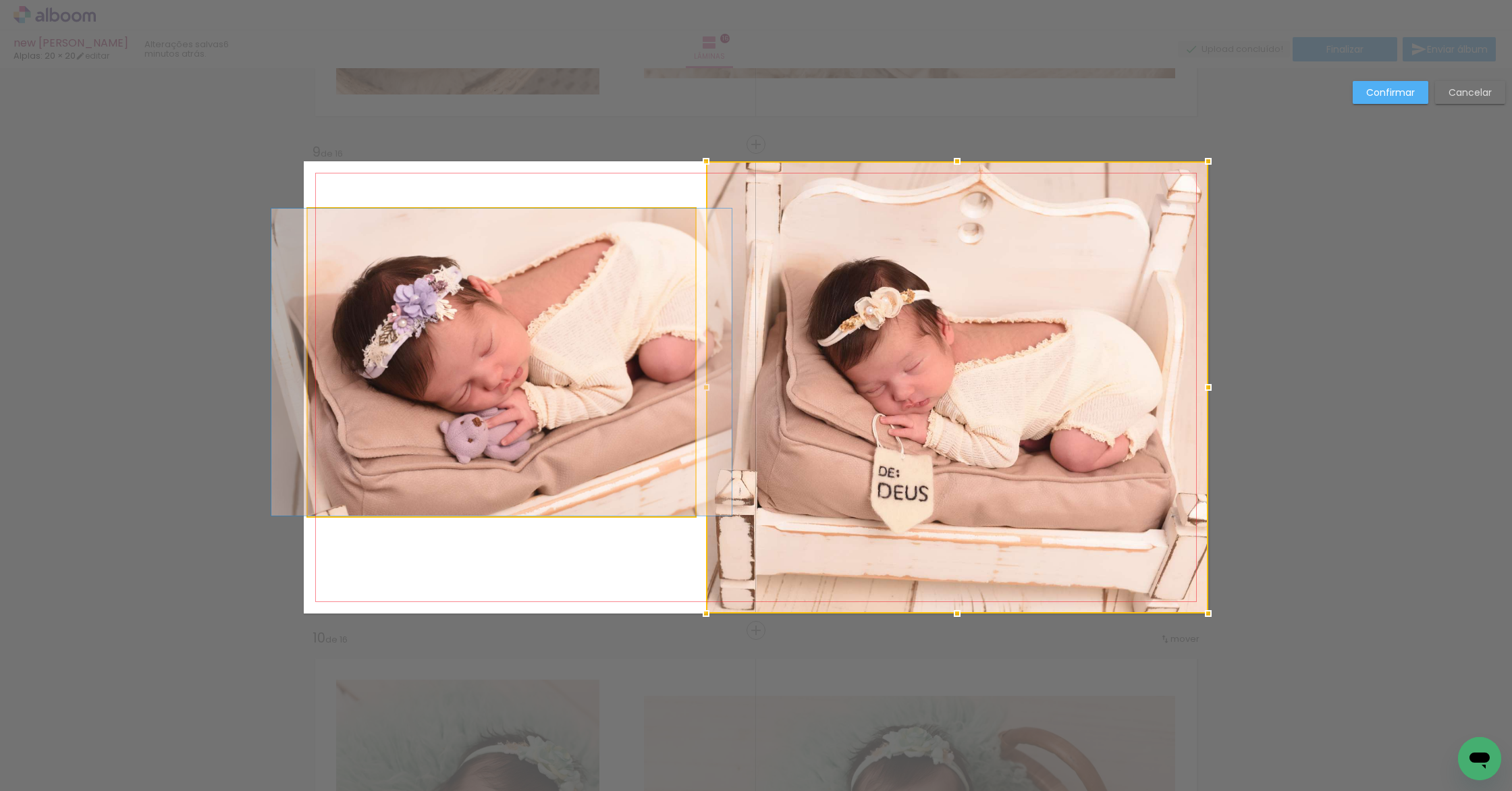
click at [572, 283] on quentale-photo at bounding box center [501, 361] width 387 height 307
click at [706, 283] on div at bounding box center [957, 387] width 503 height 452
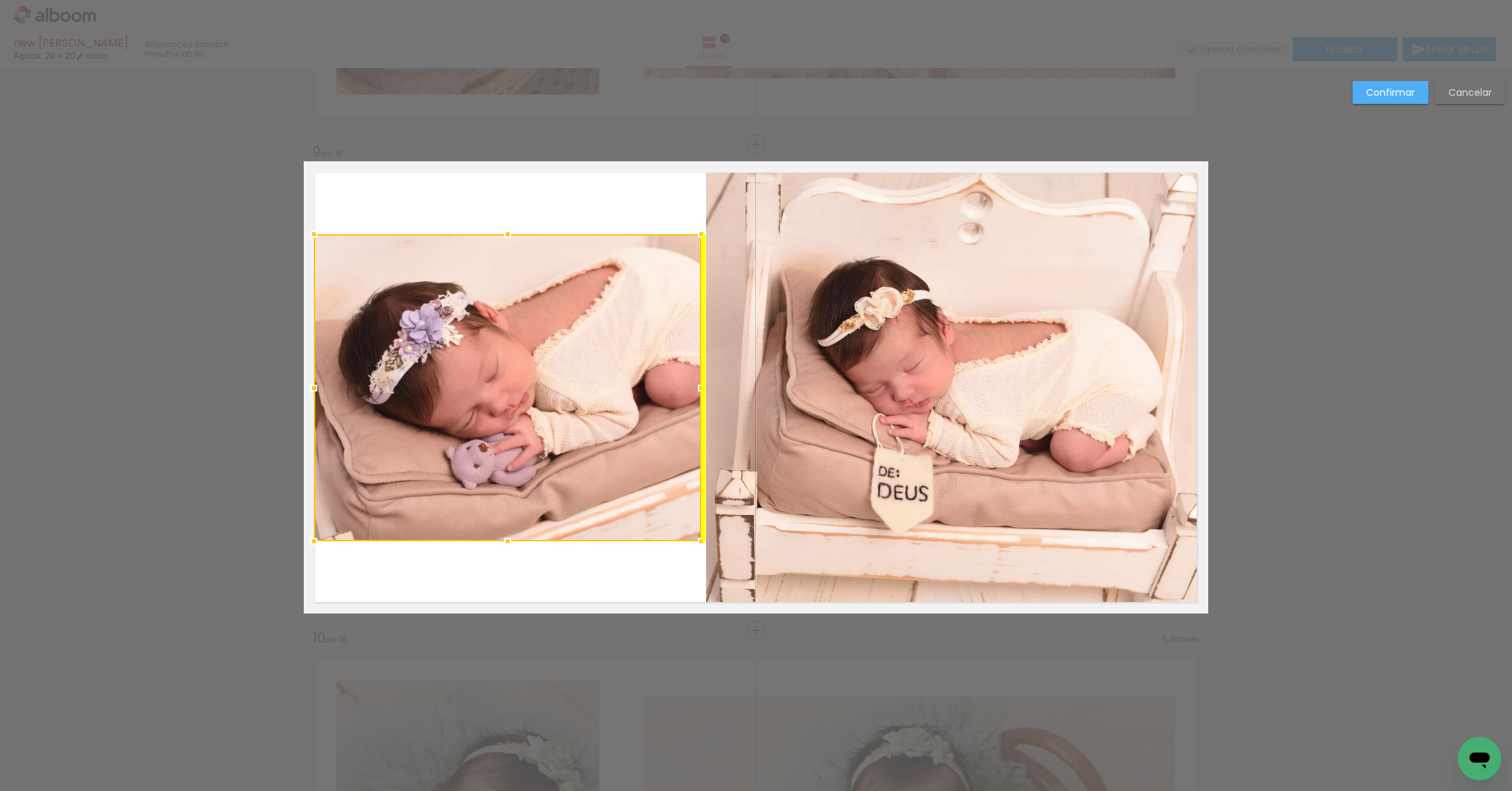
drag, startPoint x: 510, startPoint y: 322, endPoint x: 505, endPoint y: 337, distance: 15.8
click at [505, 337] on div at bounding box center [507, 387] width 387 height 307
click at [0, 0] on slot "Confirmar" at bounding box center [0, 0] width 0 height 0
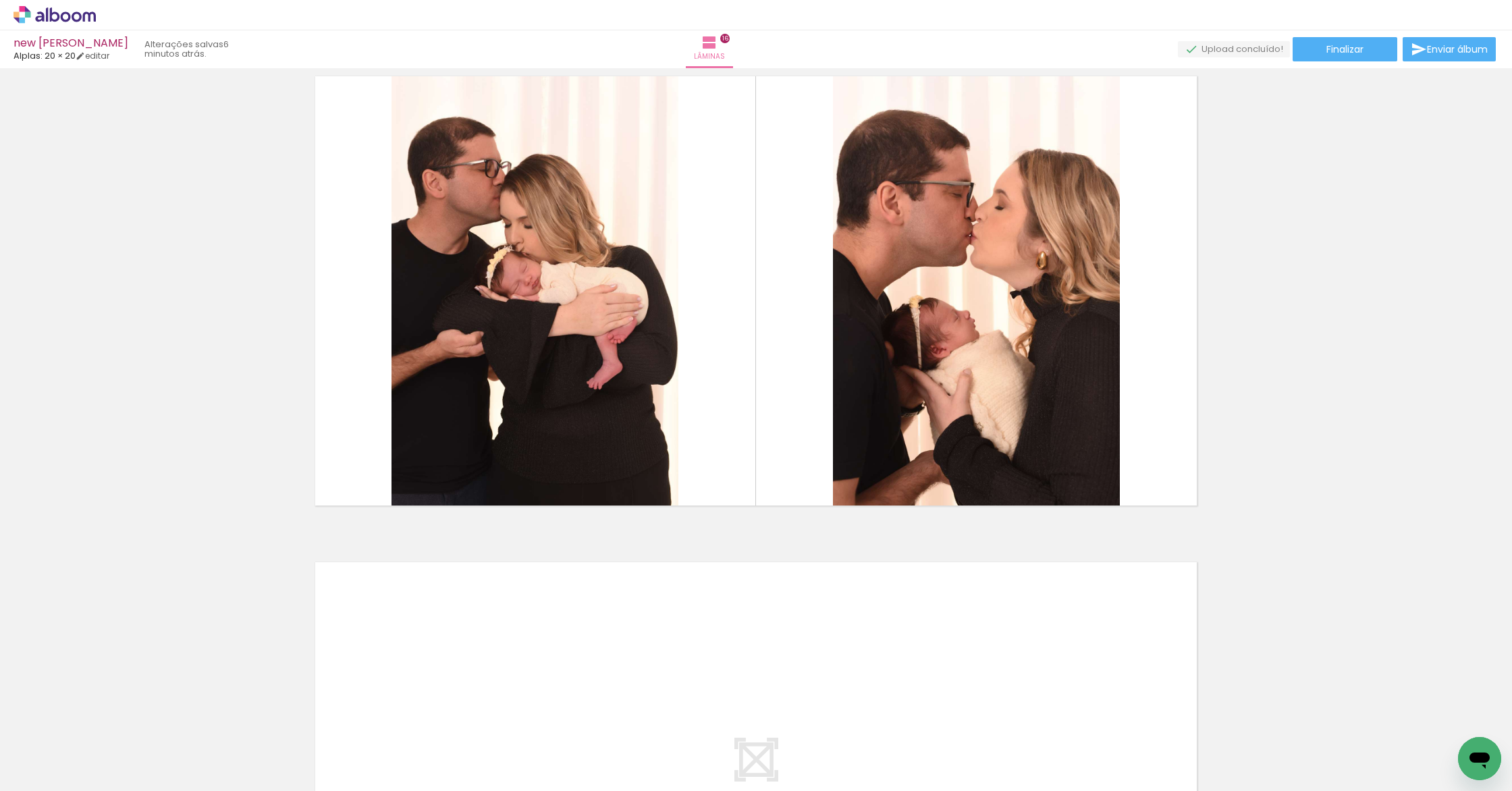
scroll to position [7672, 0]
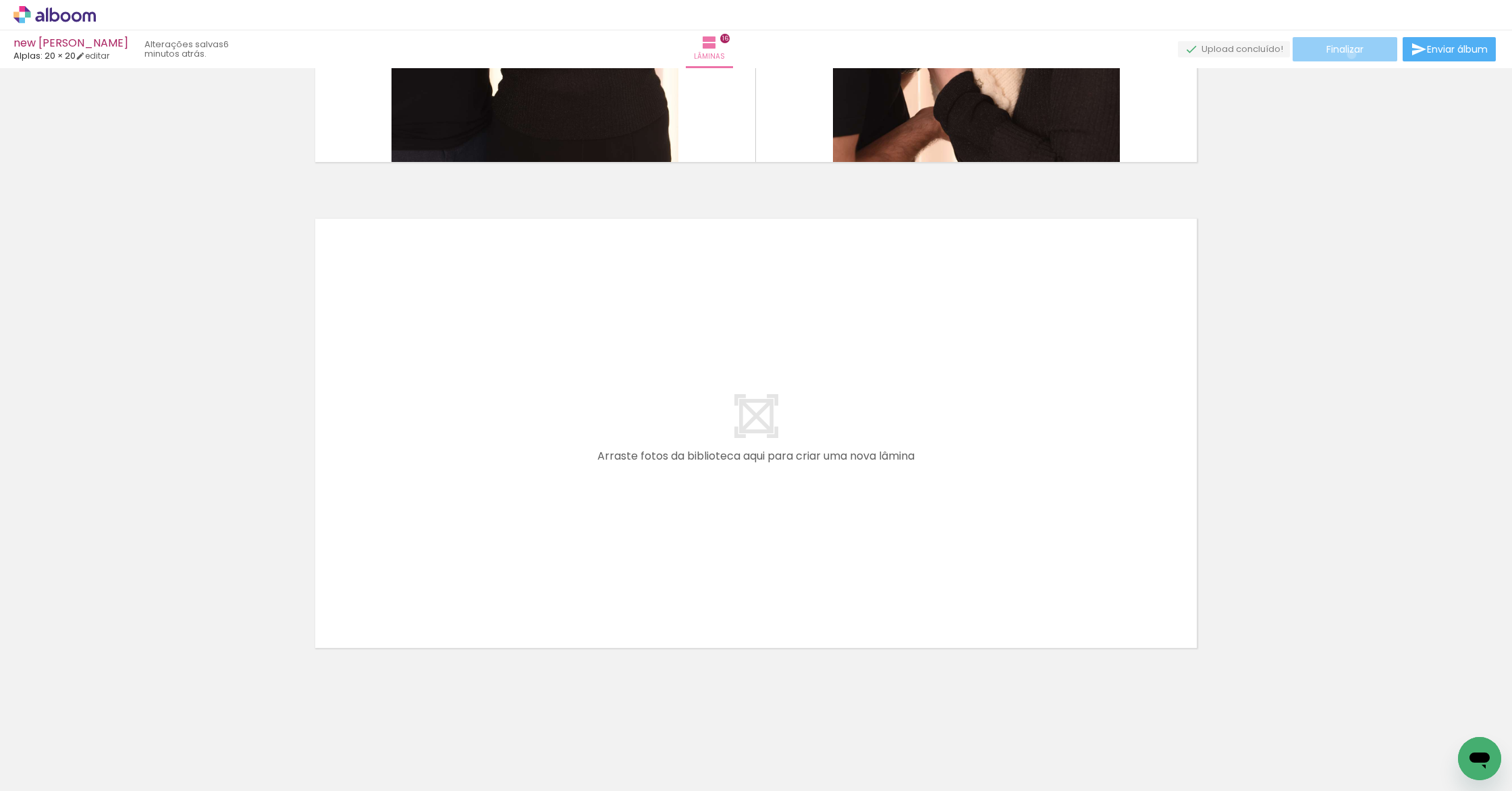
click at [1346, 54] on span "Finalizar" at bounding box center [1345, 49] width 37 height 10
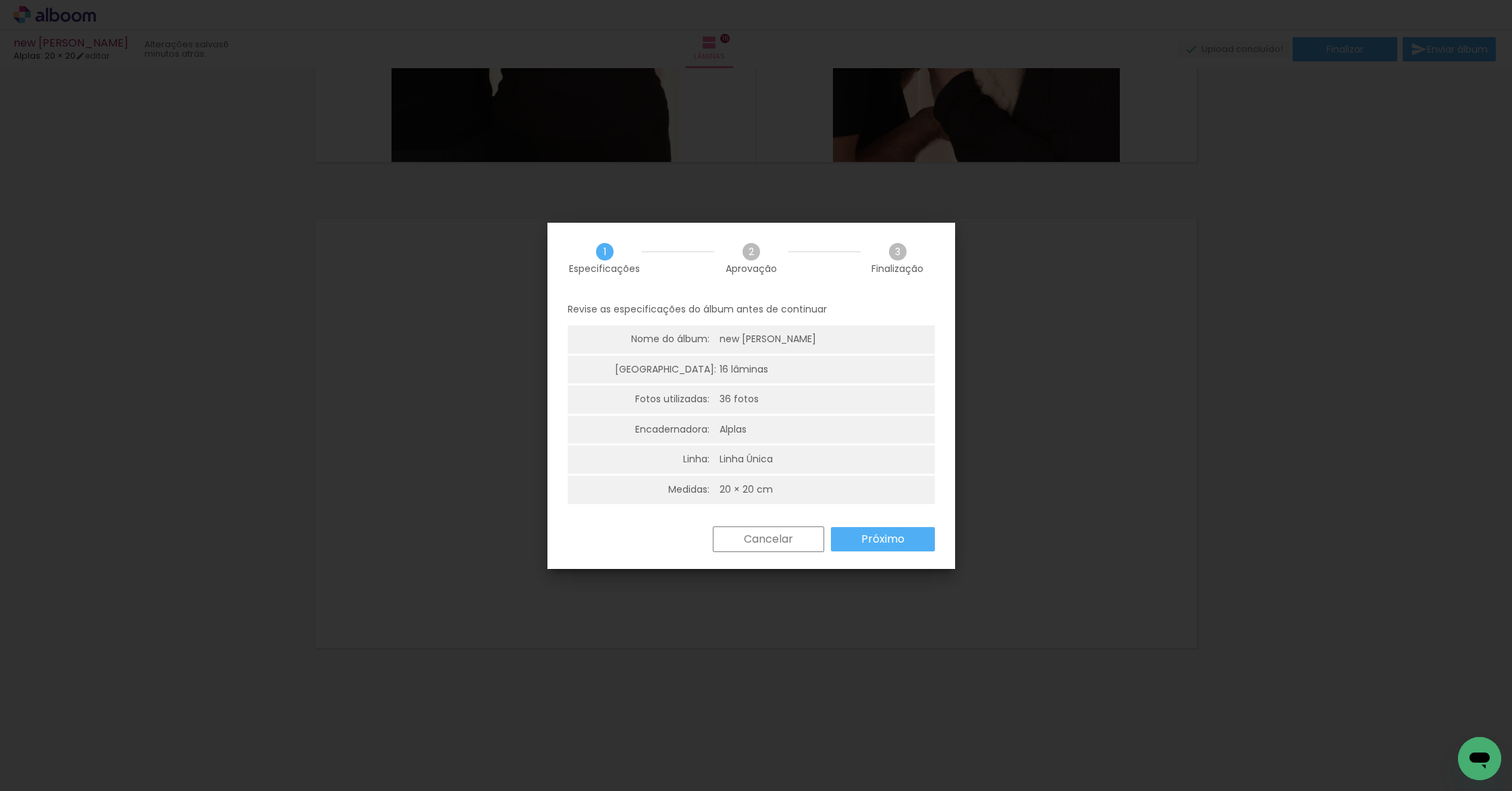
click at [0, 0] on slot "Próximo" at bounding box center [0, 0] width 0 height 0
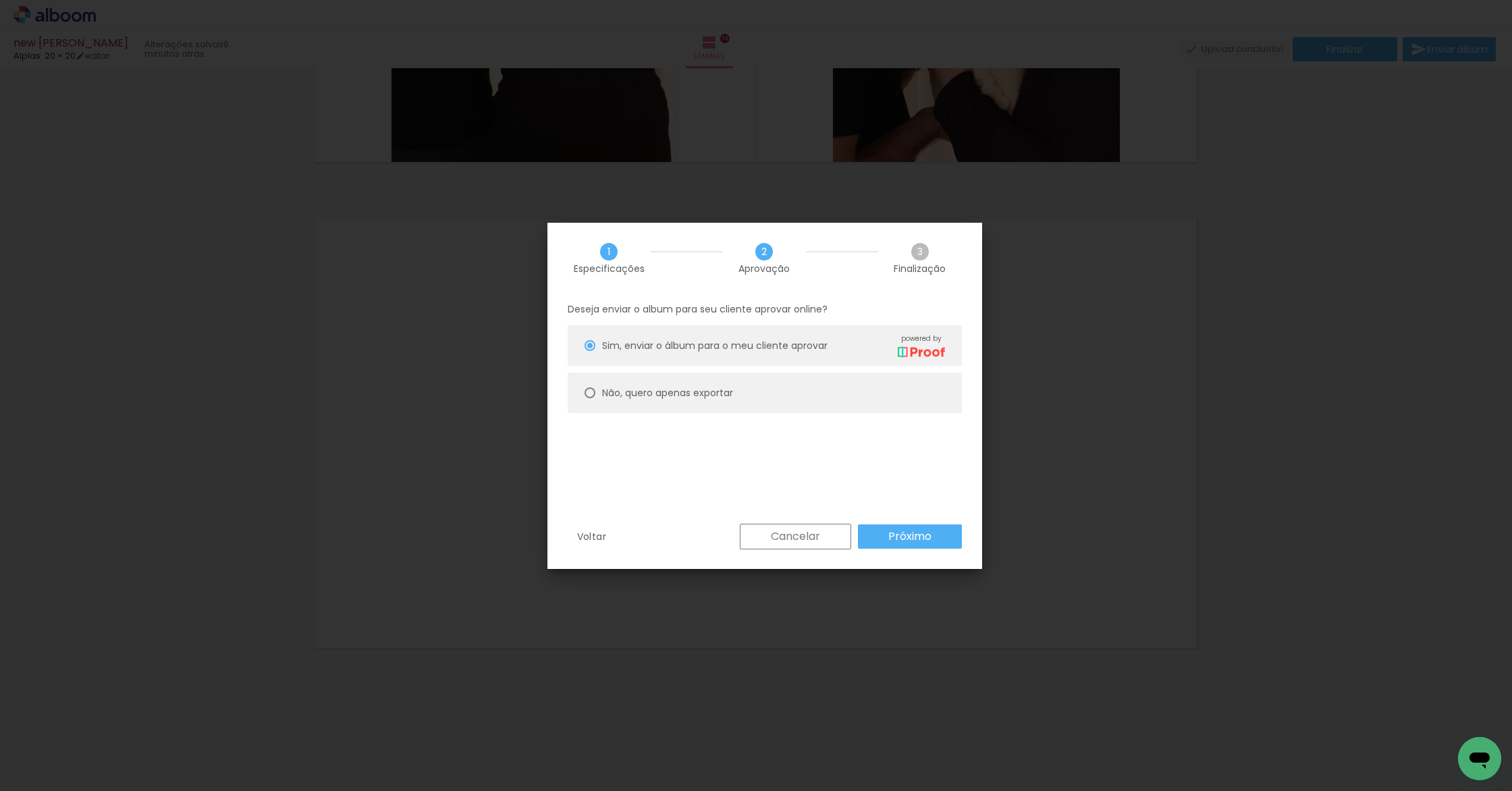
click at [0, 0] on slot "Não, quero apenas exportar" at bounding box center [0, 0] width 0 height 0
type paper-radio-button "on"
click at [0, 0] on slot "Próximo" at bounding box center [0, 0] width 0 height 0
type input "Alta, 300 DPI"
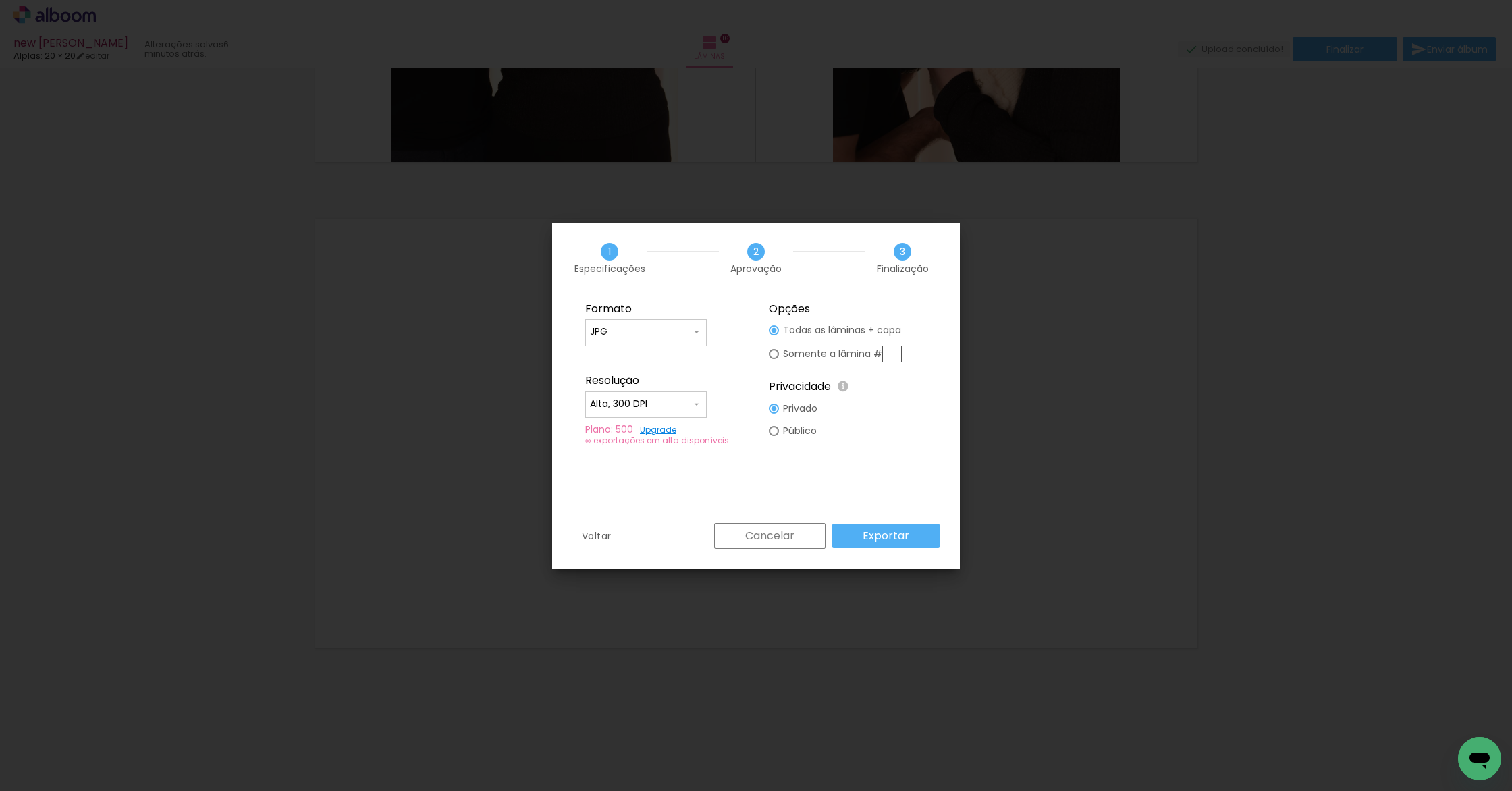
click at [927, 543] on paper-button "Exportar" at bounding box center [885, 535] width 107 height 24
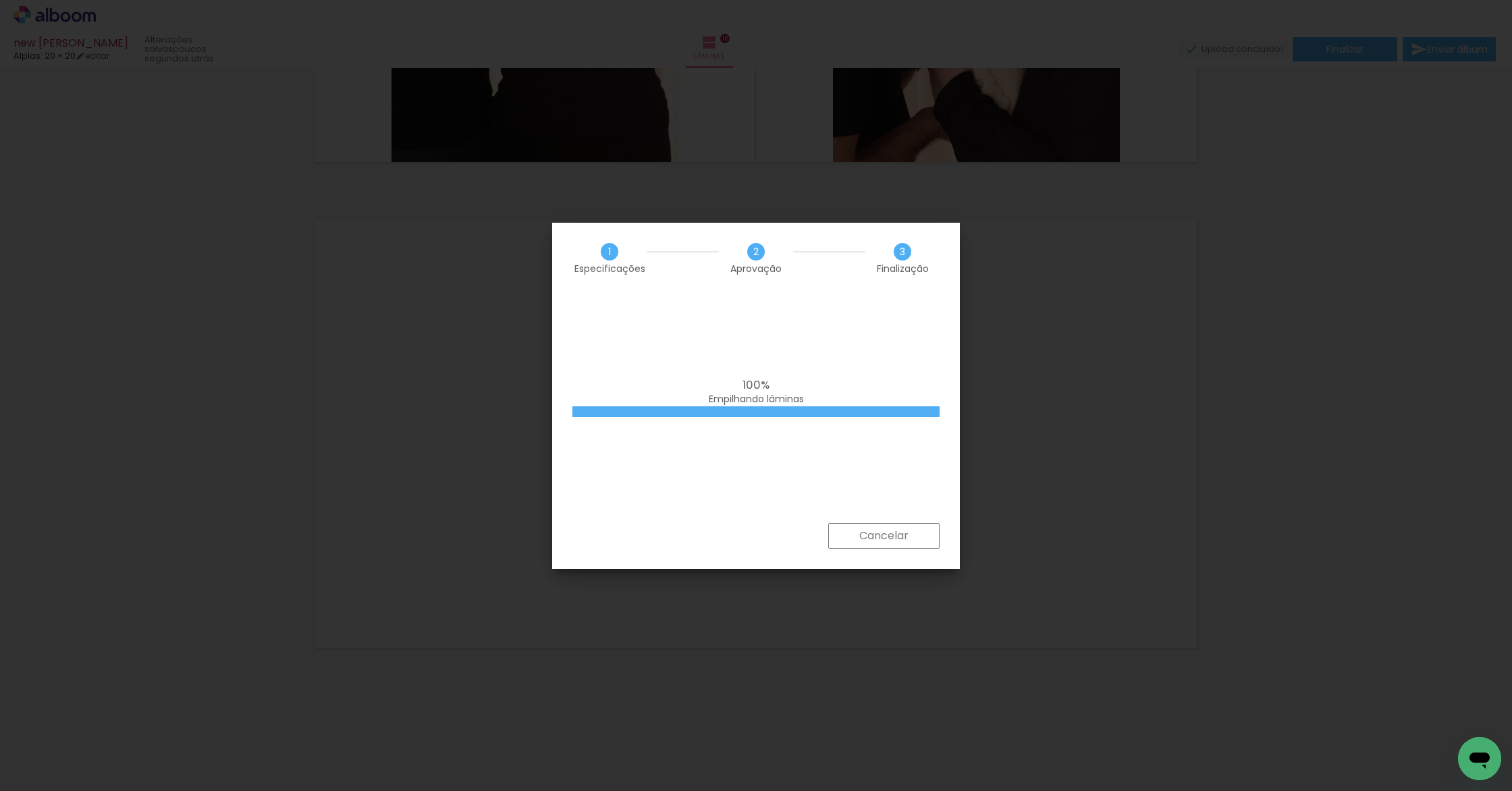
scroll to position [0, 423]
